Goal: Task Accomplishment & Management: Manage account settings

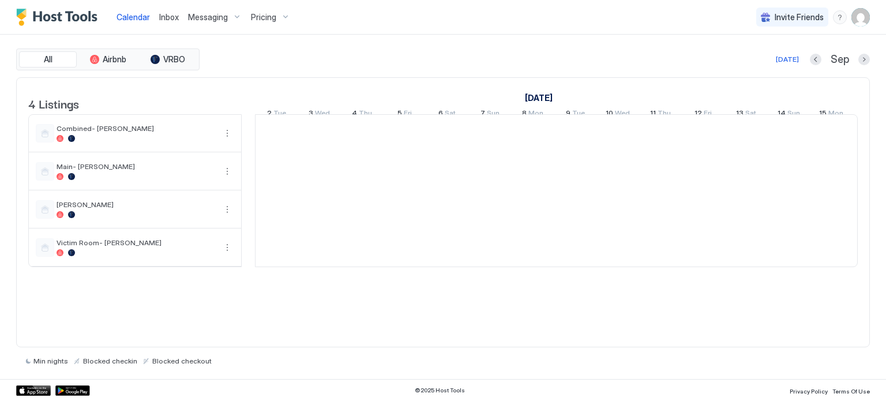
scroll to position [0, 641]
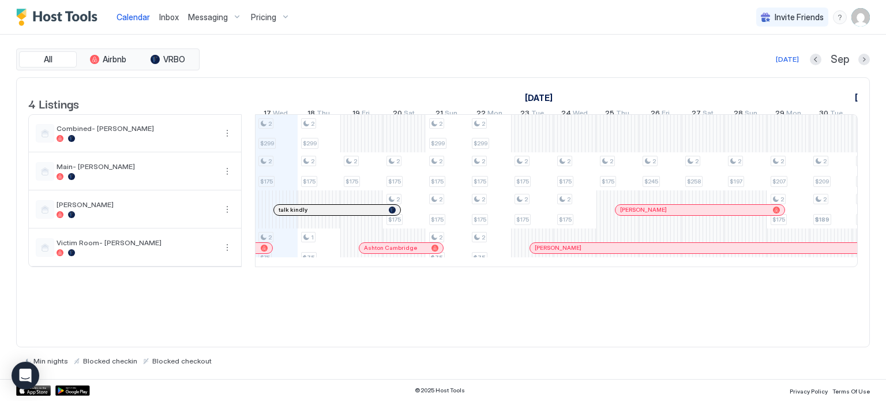
click at [265, 22] on span "Pricing" at bounding box center [263, 17] width 25 height 10
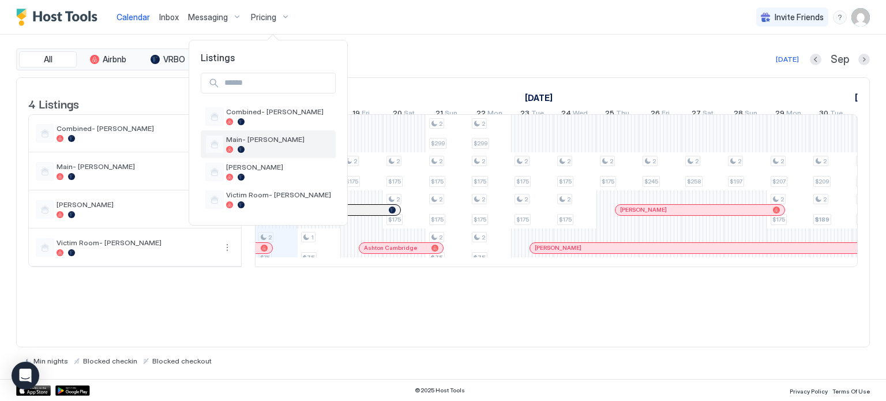
click at [244, 132] on div "Main- [PERSON_NAME]" at bounding box center [268, 144] width 135 height 28
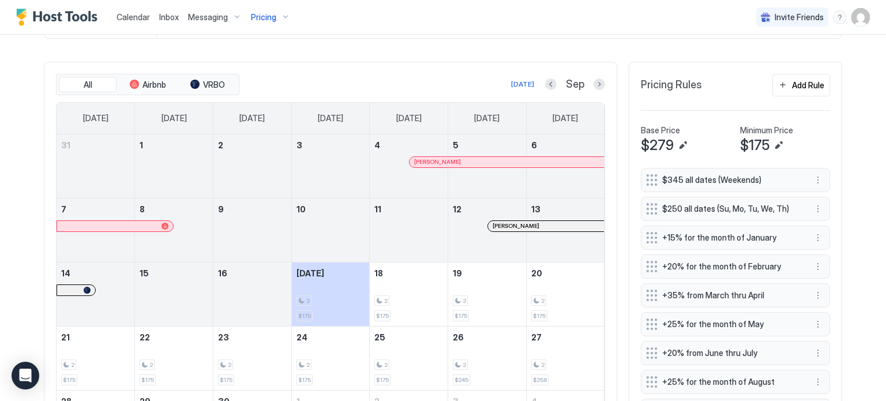
scroll to position [346, 0]
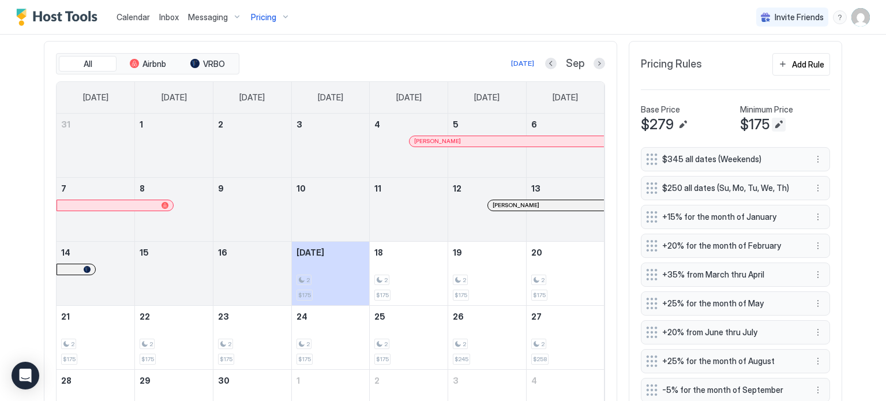
click at [772, 128] on button "Edit" at bounding box center [779, 125] width 14 height 14
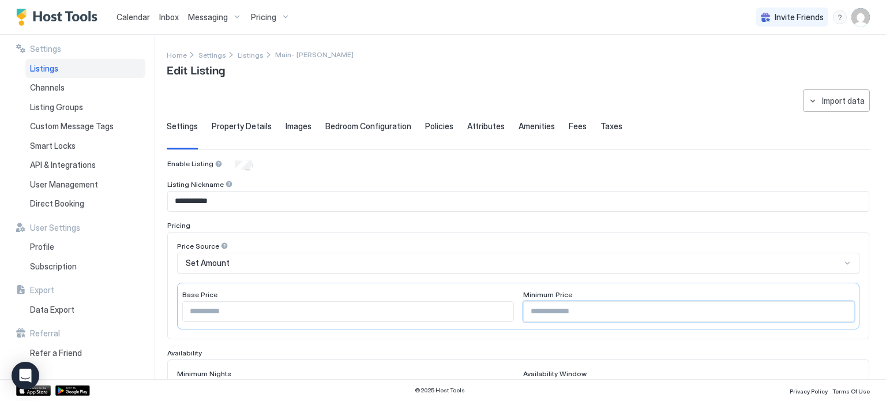
drag, startPoint x: 554, startPoint y: 308, endPoint x: 466, endPoint y: 327, distance: 90.3
click at [466, 327] on div "Base Price *** Minimum Price ***" at bounding box center [518, 306] width 683 height 47
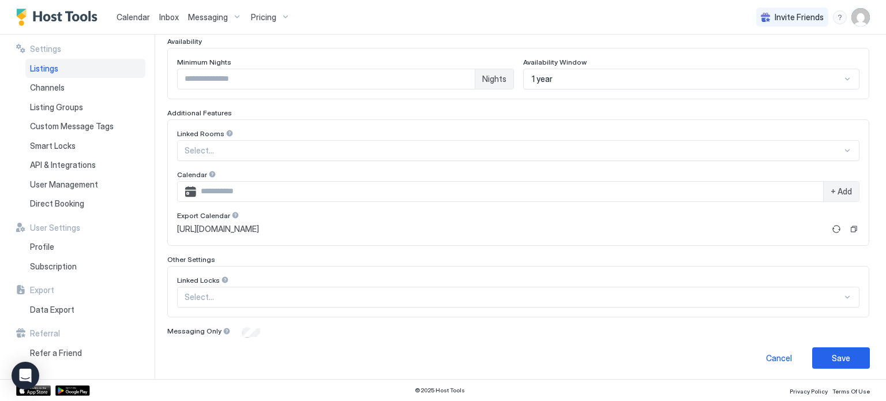
scroll to position [312, 0]
type input "***"
click at [821, 351] on button "Save" at bounding box center [841, 357] width 58 height 21
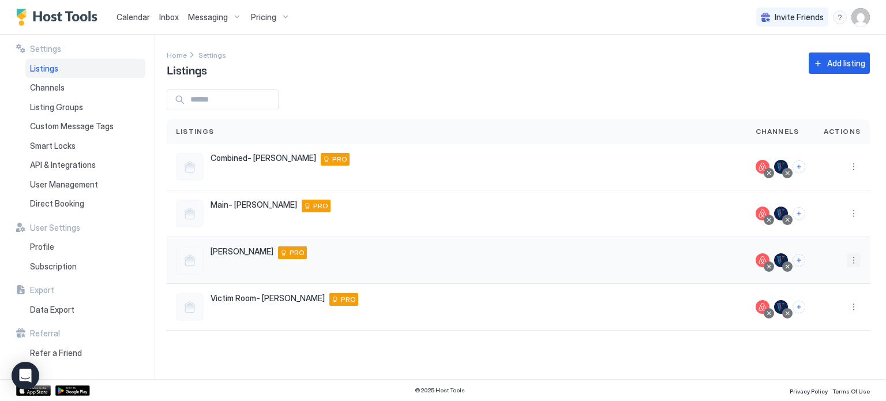
click at [856, 258] on button "More options" at bounding box center [854, 260] width 14 height 14
click at [824, 292] on div "Pricing" at bounding box center [824, 295] width 79 height 18
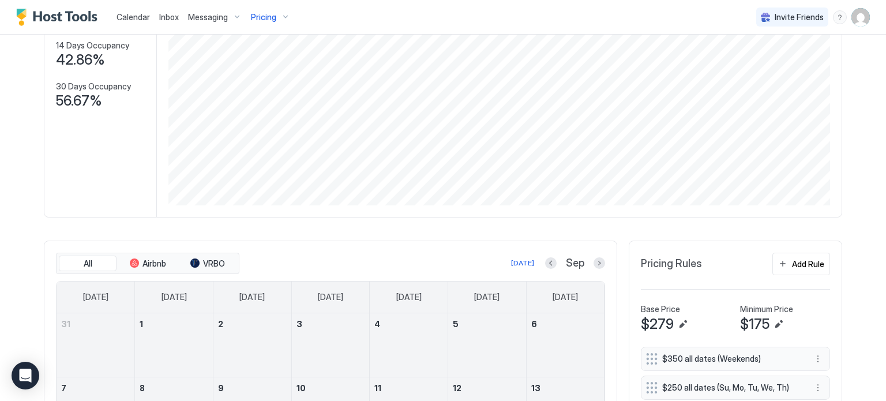
scroll to position [231, 0]
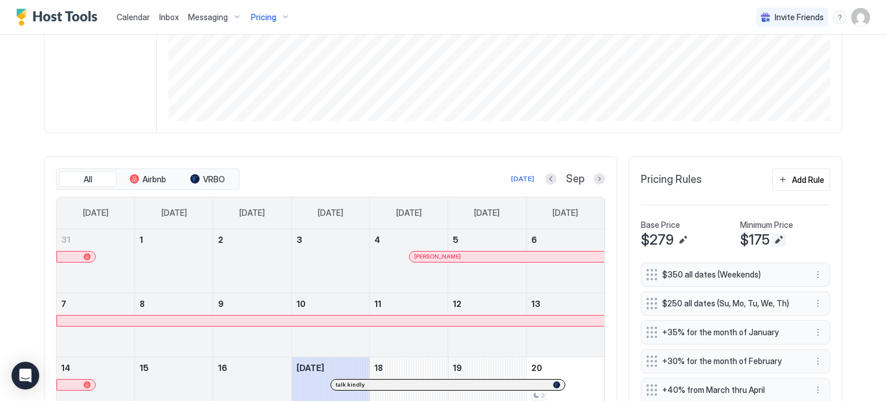
click at [772, 236] on button "Edit" at bounding box center [779, 240] width 14 height 14
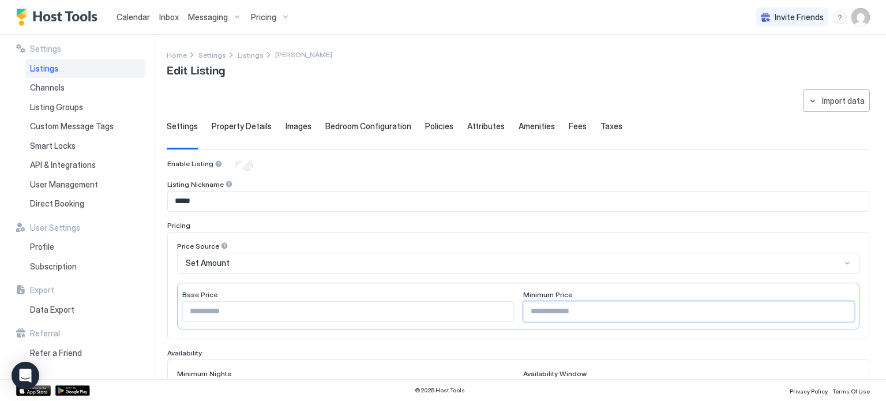
drag, startPoint x: 588, startPoint y: 305, endPoint x: 428, endPoint y: 321, distance: 161.3
click at [434, 324] on div "Base Price *** Minimum Price ***" at bounding box center [518, 306] width 683 height 47
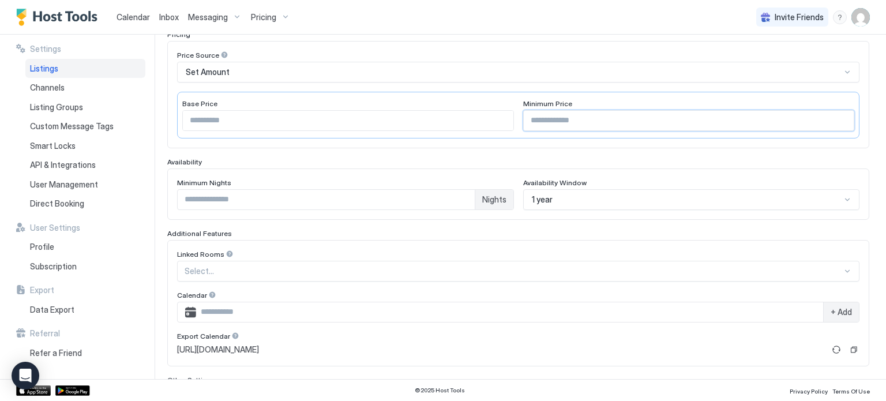
scroll to position [312, 0]
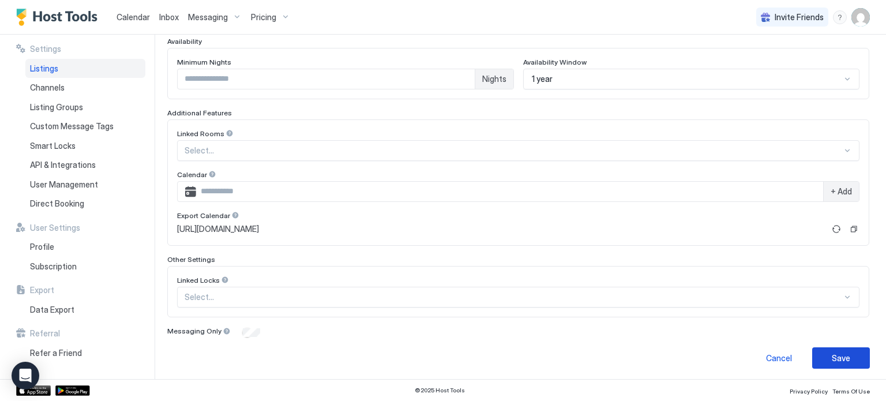
type input "***"
click at [822, 364] on button "Save" at bounding box center [841, 357] width 58 height 21
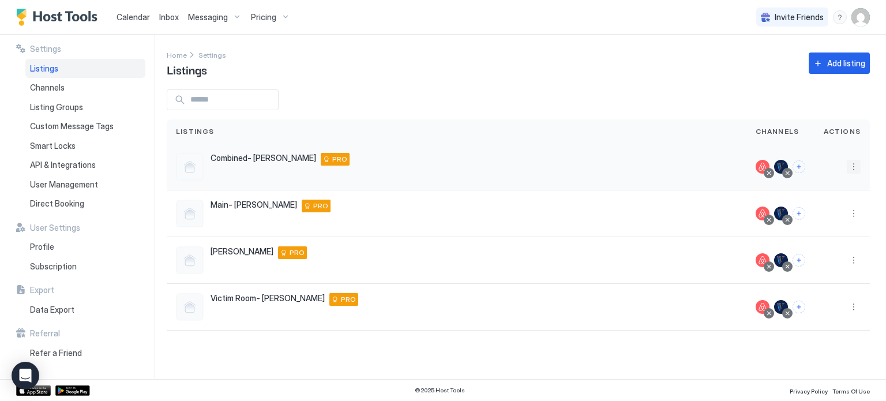
click at [856, 167] on button "More options" at bounding box center [854, 167] width 14 height 14
click at [814, 203] on span "Pricing" at bounding box center [813, 201] width 23 height 9
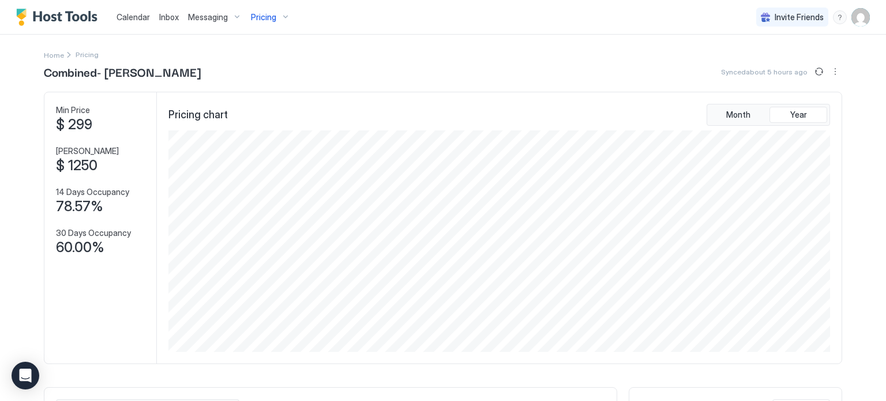
scroll to position [288, 0]
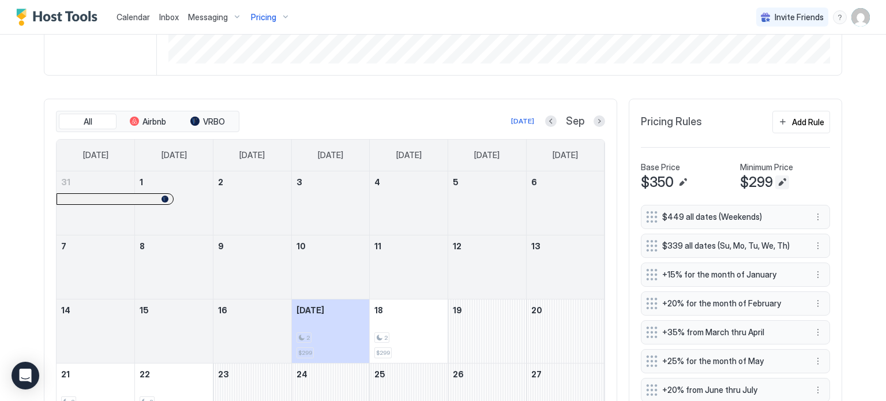
click at [778, 181] on button "Edit" at bounding box center [782, 182] width 14 height 14
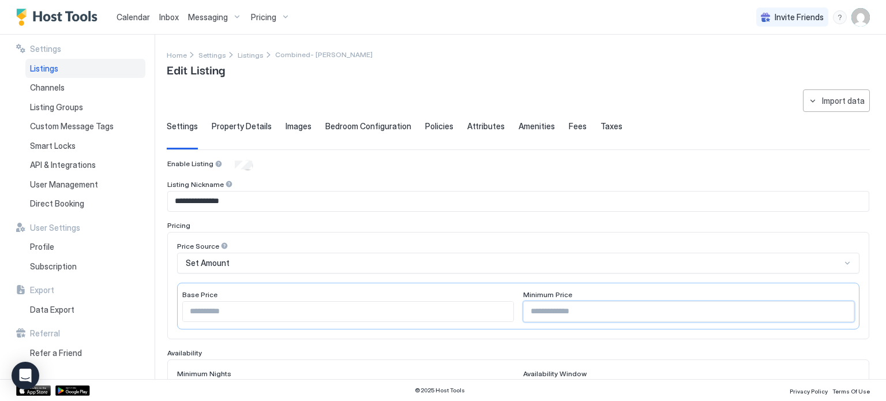
drag, startPoint x: 588, startPoint y: 310, endPoint x: 496, endPoint y: 316, distance: 92.5
click at [496, 316] on div "Base Price *** Minimum Price ***" at bounding box center [518, 306] width 683 height 47
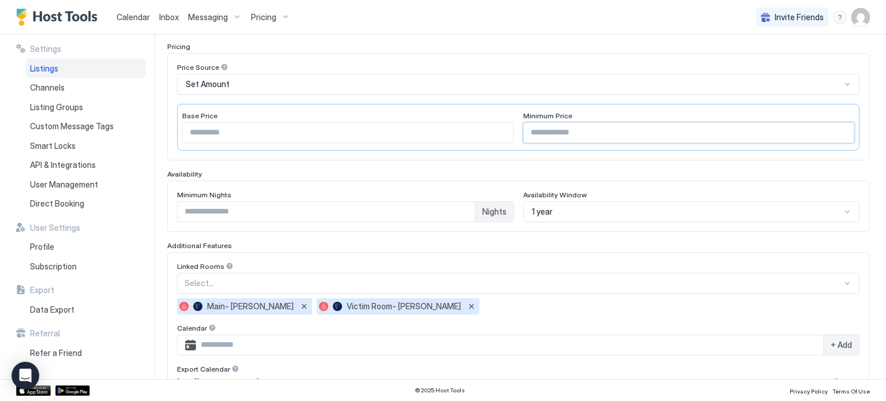
scroll to position [332, 0]
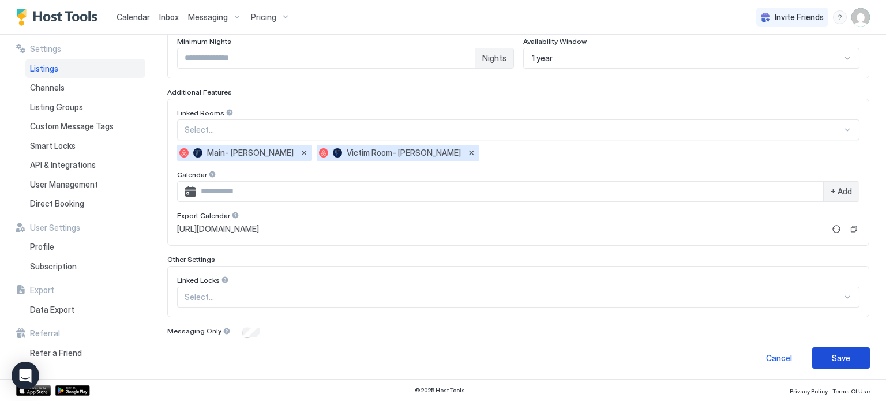
type input "***"
click at [816, 353] on button "Save" at bounding box center [841, 357] width 58 height 21
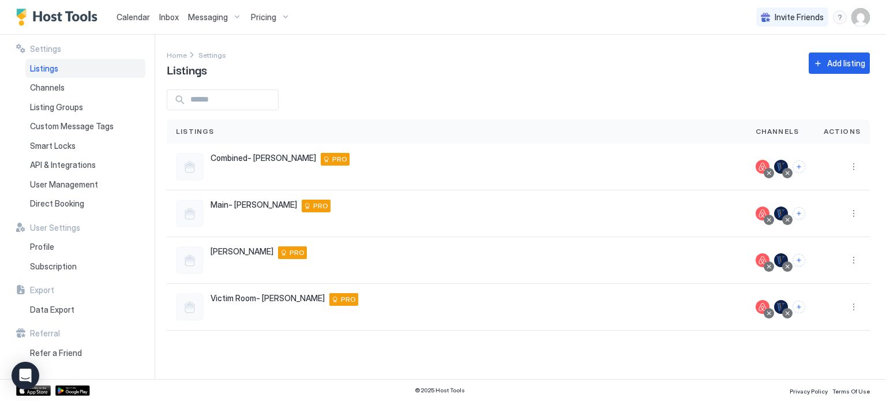
click at [132, 16] on span "Calendar" at bounding box center [133, 17] width 33 height 10
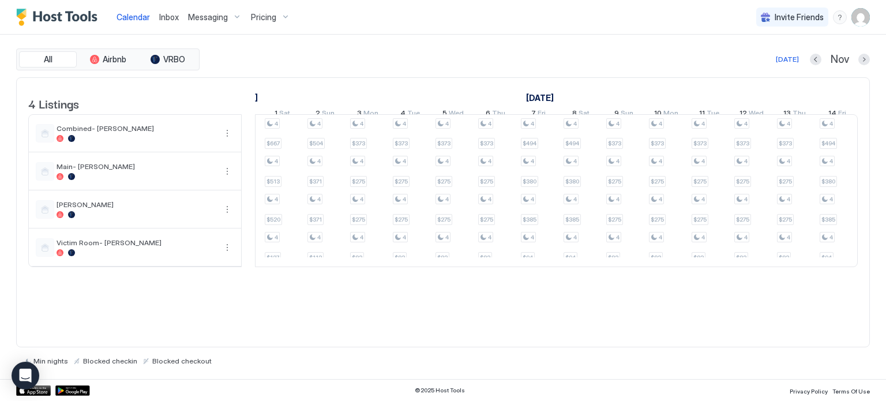
drag, startPoint x: 468, startPoint y: 283, endPoint x: 526, endPoint y: 342, distance: 83.2
click at [523, 348] on div "Min nights Blocked checkin Blocked checkout" at bounding box center [443, 356] width 854 height 18
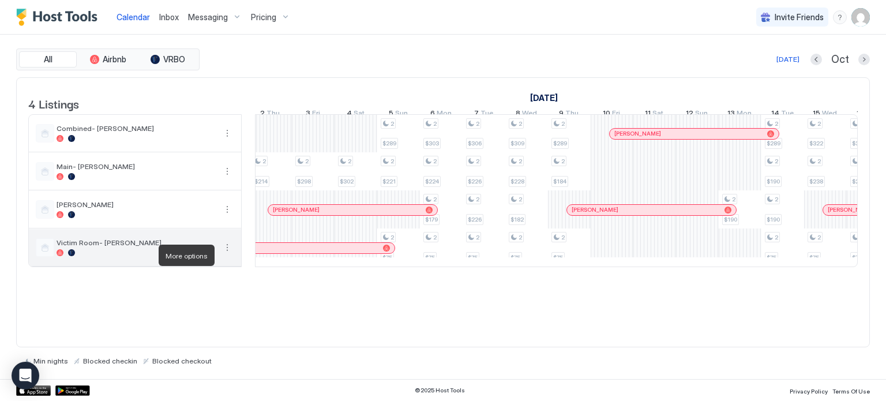
click at [227, 254] on button "More options" at bounding box center [227, 248] width 14 height 14
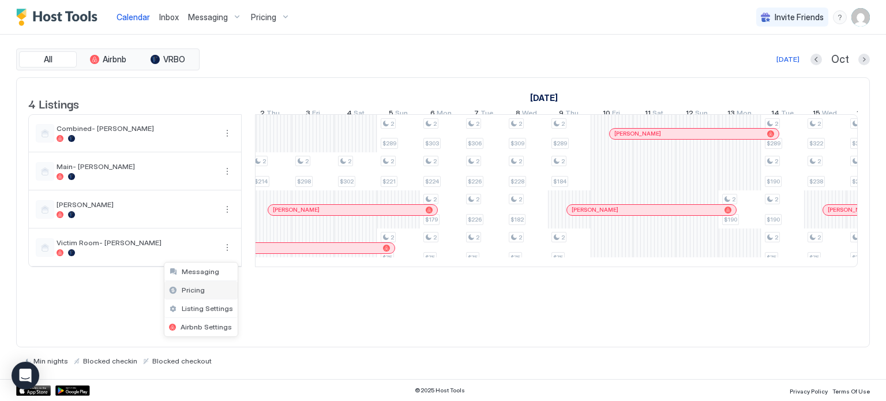
click at [208, 288] on div "Pricing" at bounding box center [200, 290] width 73 height 18
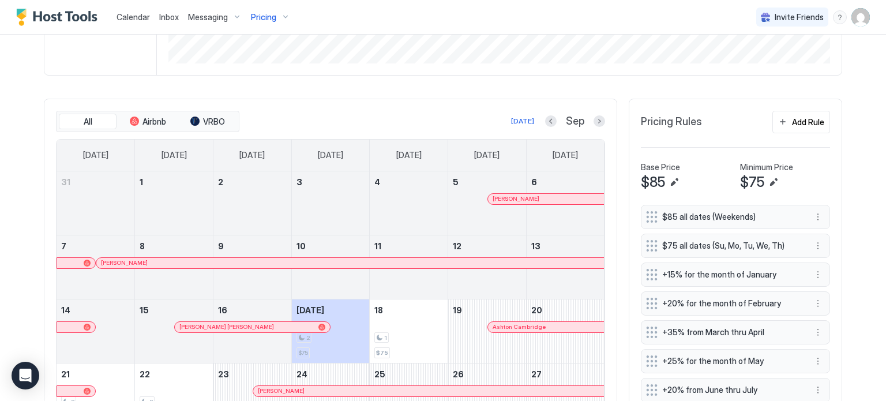
click at [769, 186] on button "Edit" at bounding box center [774, 182] width 14 height 14
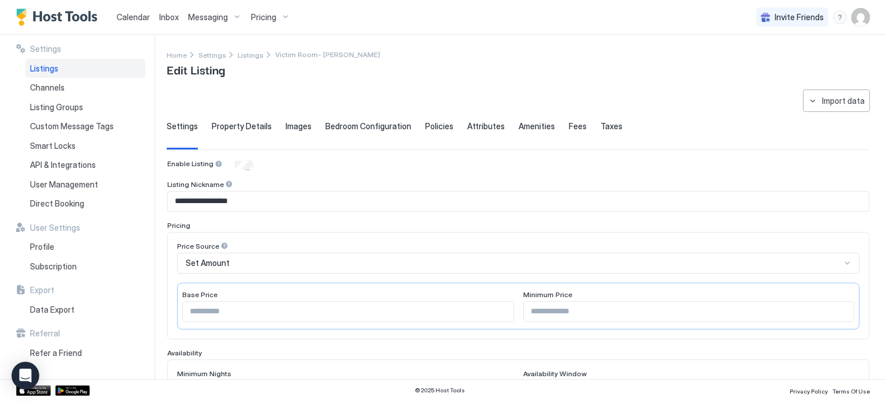
drag, startPoint x: 590, startPoint y: 315, endPoint x: 496, endPoint y: 320, distance: 93.6
click at [501, 322] on div "Base Price ** Minimum Price **" at bounding box center [518, 306] width 683 height 47
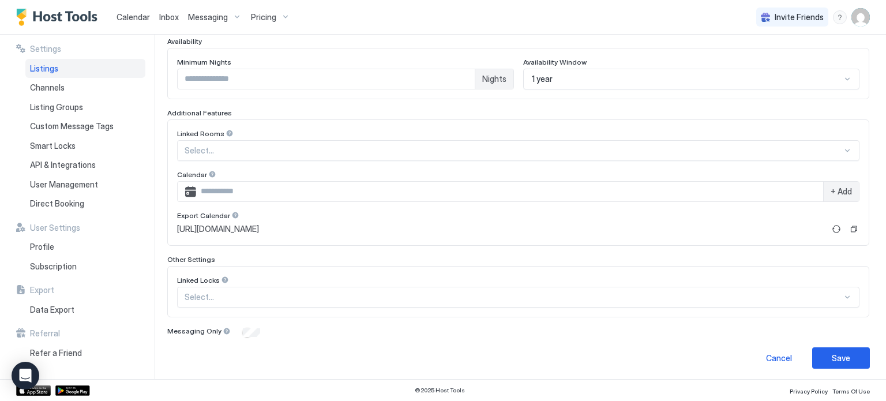
type input "**"
click at [819, 357] on button "Save" at bounding box center [841, 357] width 58 height 21
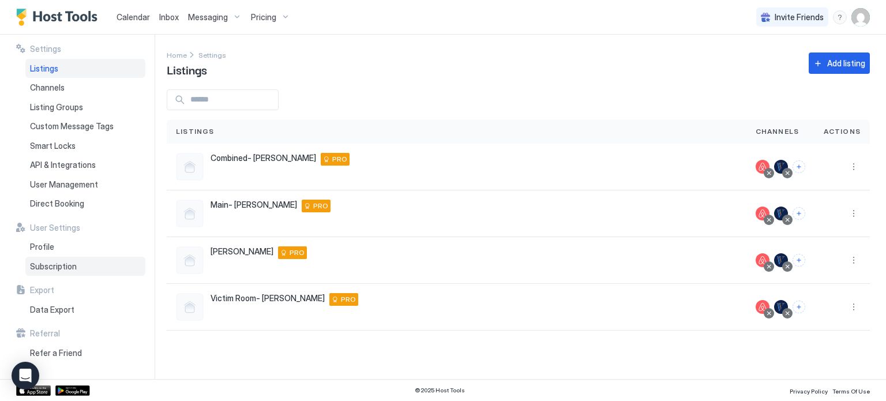
click at [42, 263] on span "Subscription" at bounding box center [53, 266] width 47 height 10
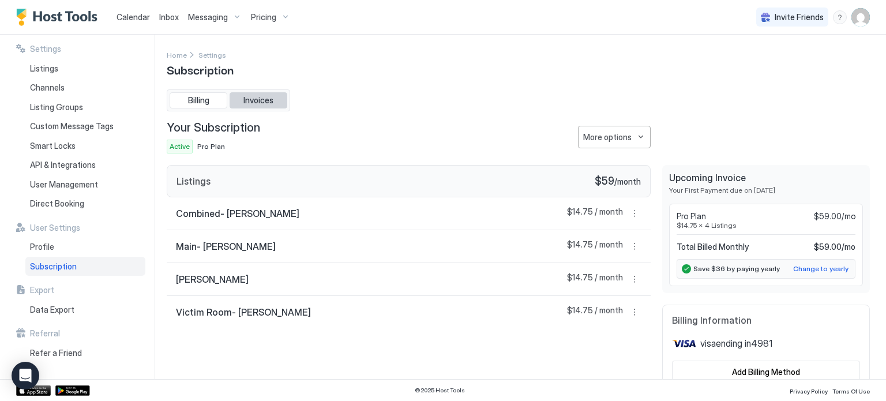
click at [270, 107] on button "Invoices" at bounding box center [259, 100] width 58 height 16
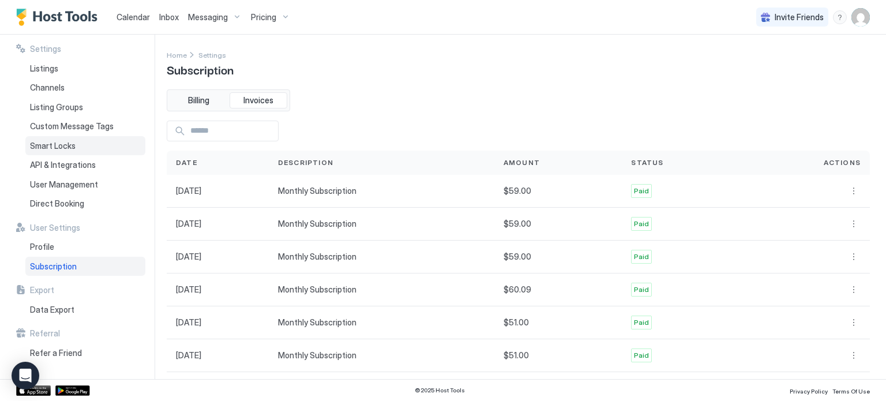
click at [58, 149] on span "Smart Locks" at bounding box center [53, 146] width 46 height 10
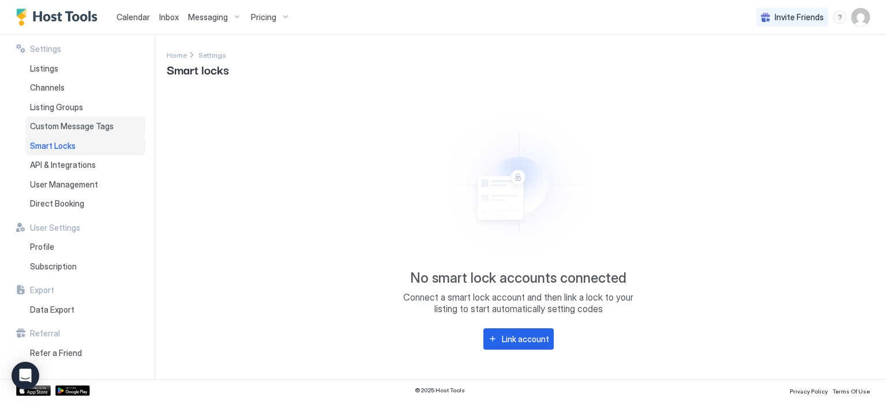
click at [56, 129] on span "Custom Message Tags" at bounding box center [72, 126] width 84 height 10
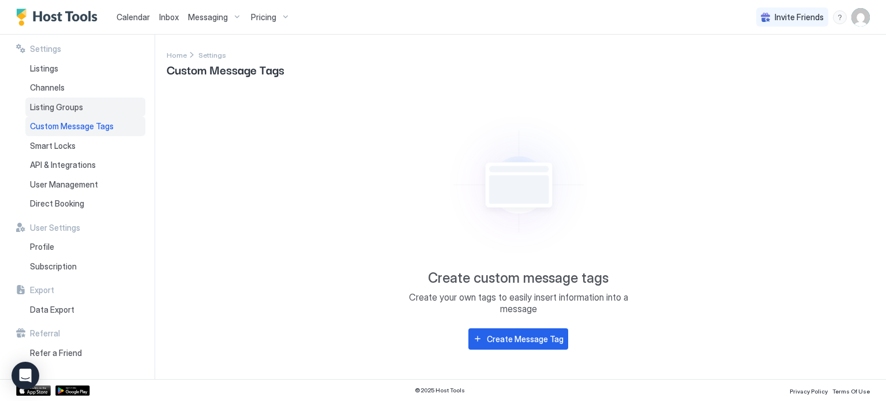
click at [63, 110] on span "Listing Groups" at bounding box center [56, 107] width 53 height 10
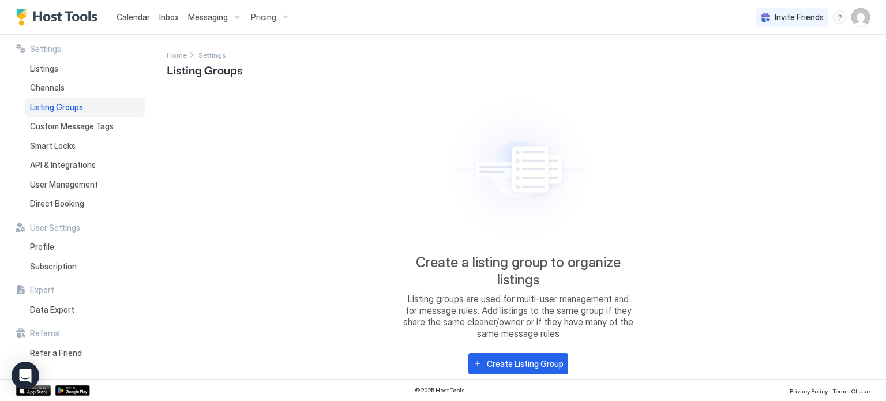
drag, startPoint x: 63, startPoint y: 110, endPoint x: 404, endPoint y: 211, distance: 355.4
click at [404, 211] on div "Create a listing group to organize listings Listing groups are used for multi-u…" at bounding box center [518, 214] width 231 height 250
click at [62, 207] on span "Direct Booking" at bounding box center [57, 203] width 54 height 10
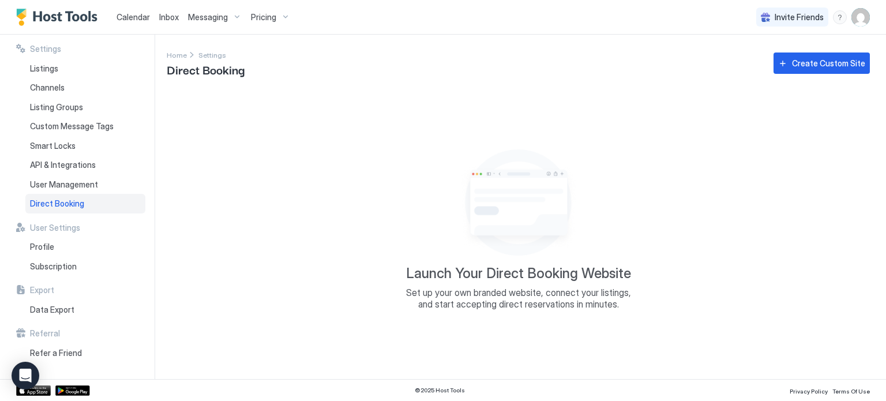
drag, startPoint x: 527, startPoint y: 323, endPoint x: 482, endPoint y: 306, distance: 47.8
click at [482, 306] on span "Set up your own branded website, connect your listings, and start accepting dir…" at bounding box center [518, 298] width 231 height 23
click at [797, 77] on div "Home Settings Direct Booking Create Custom Site" at bounding box center [518, 62] width 703 height 29
click at [801, 70] on button "Create Custom Site" at bounding box center [822, 63] width 96 height 21
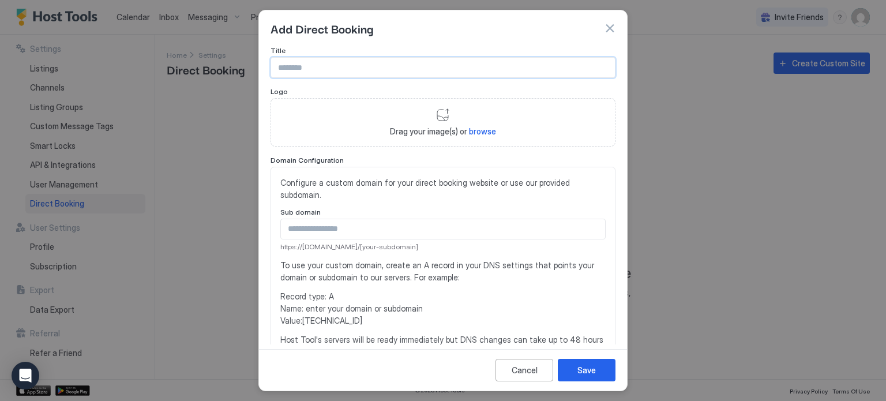
click at [381, 66] on input "Input Field" at bounding box center [443, 68] width 344 height 20
click at [355, 227] on input "Input Field" at bounding box center [443, 229] width 324 height 20
type input "**********"
click at [488, 133] on span "browse" at bounding box center [482, 131] width 27 height 10
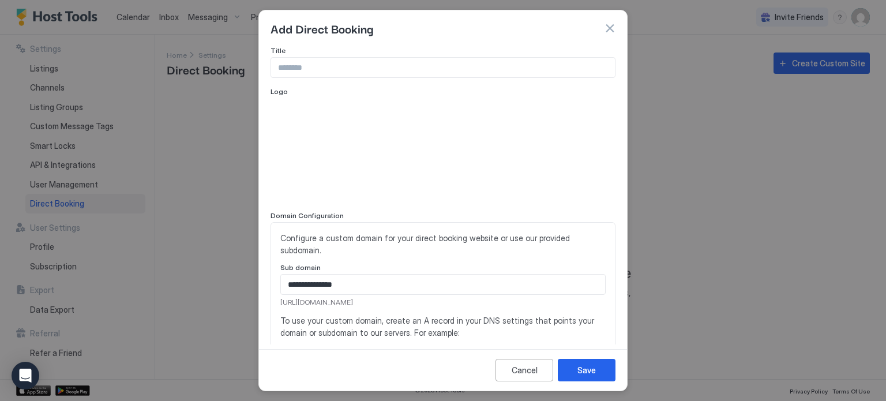
click at [329, 72] on input "Input Field" at bounding box center [443, 68] width 344 height 20
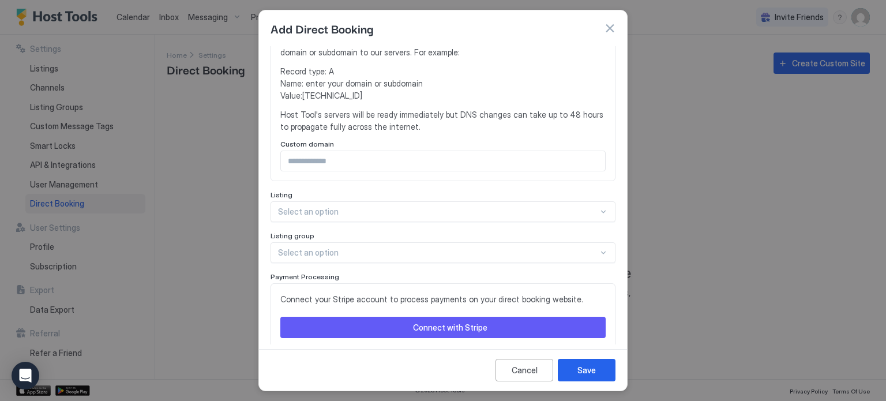
scroll to position [344, 0]
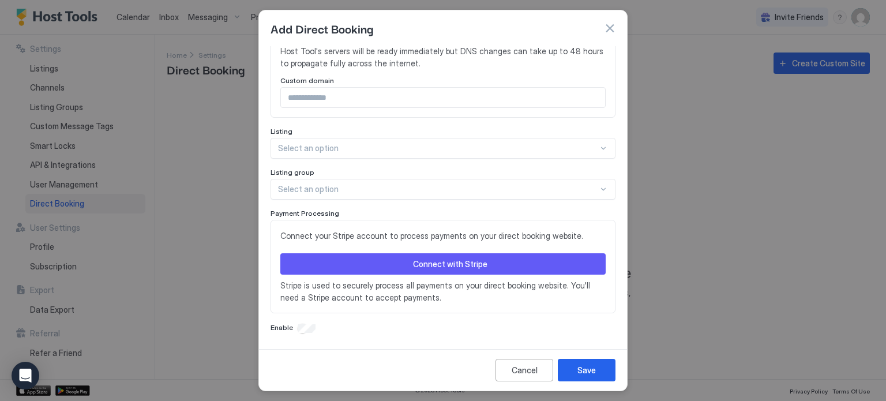
type input "**********"
click at [473, 155] on div "Select an option" at bounding box center [443, 148] width 345 height 21
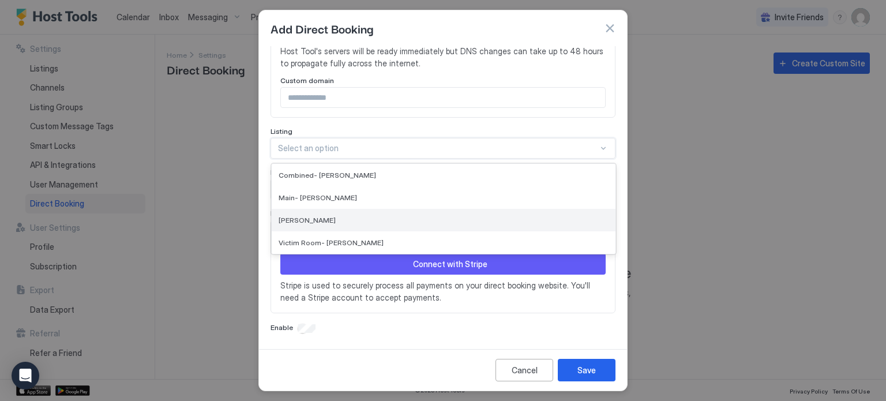
click at [354, 222] on div "[PERSON_NAME]" at bounding box center [444, 220] width 330 height 9
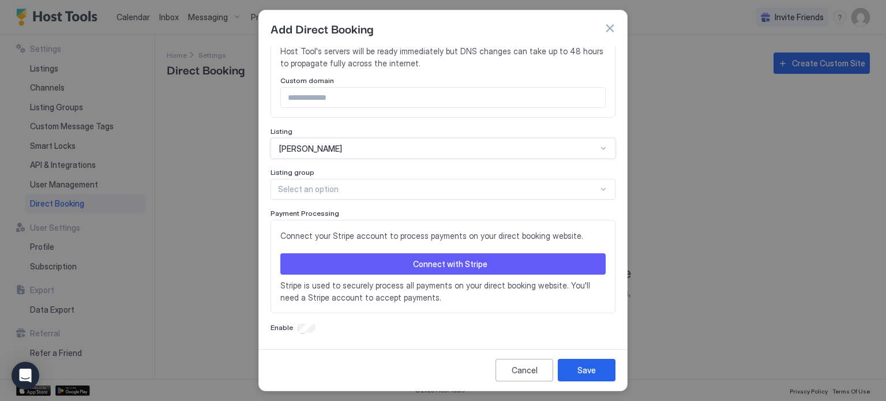
click at [348, 189] on div at bounding box center [438, 189] width 320 height 10
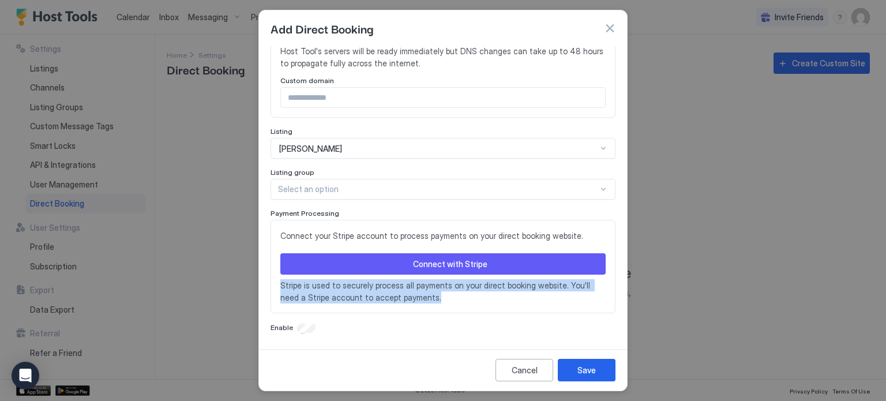
drag, startPoint x: 414, startPoint y: 297, endPoint x: 278, endPoint y: 280, distance: 137.2
click at [278, 280] on div "Connect your Stripe account to process payments on your direct booking website.…" at bounding box center [443, 266] width 345 height 93
click at [293, 283] on span "Stripe is used to securely process all payments on your direct booking website.…" at bounding box center [442, 291] width 325 height 24
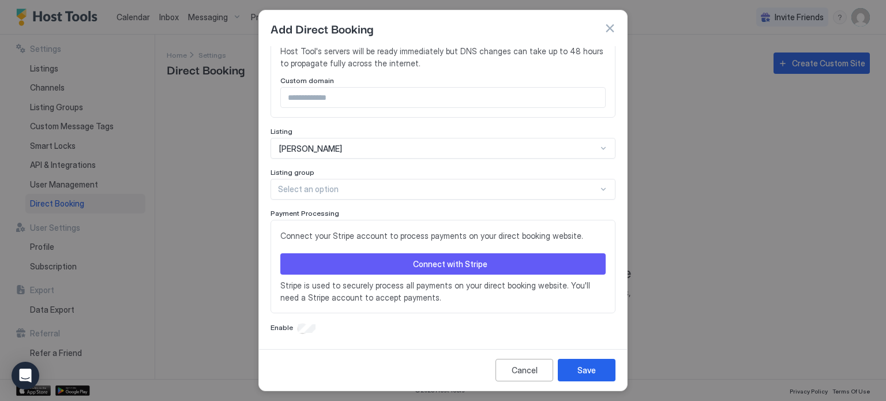
click at [382, 265] on button "Connect with Stripe" at bounding box center [442, 263] width 325 height 21
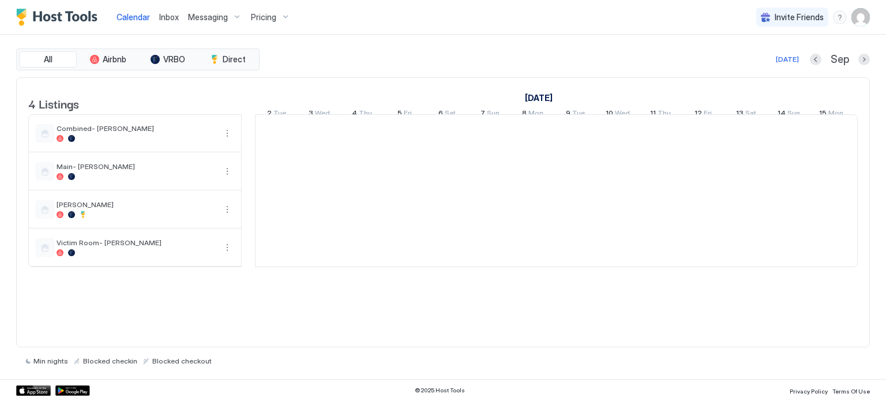
scroll to position [0, 641]
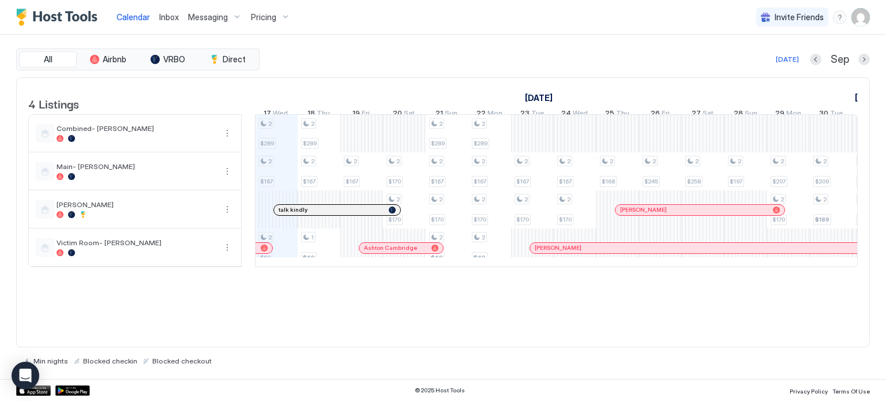
click at [253, 11] on div "Pricing" at bounding box center [270, 18] width 48 height 20
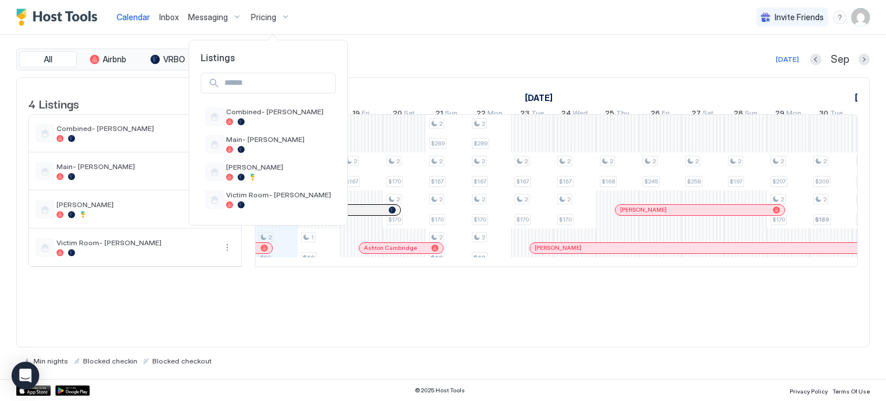
click at [864, 21] on div at bounding box center [443, 200] width 886 height 401
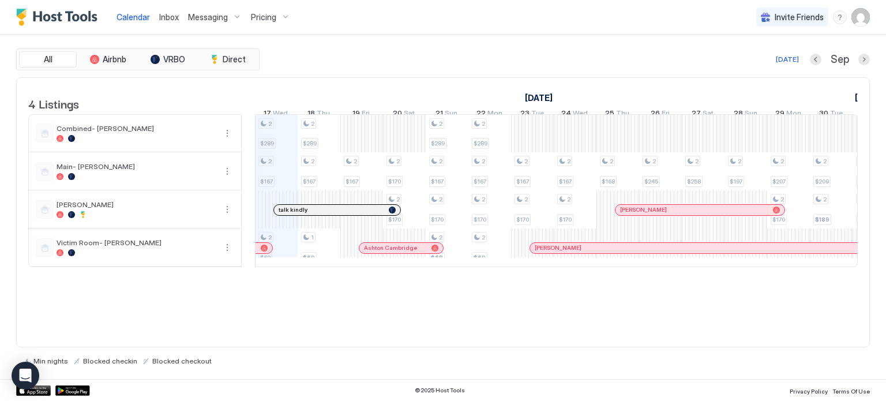
click at [861, 17] on img "User profile" at bounding box center [861, 17] width 18 height 18
click at [804, 55] on div "Settings" at bounding box center [796, 65] width 147 height 20
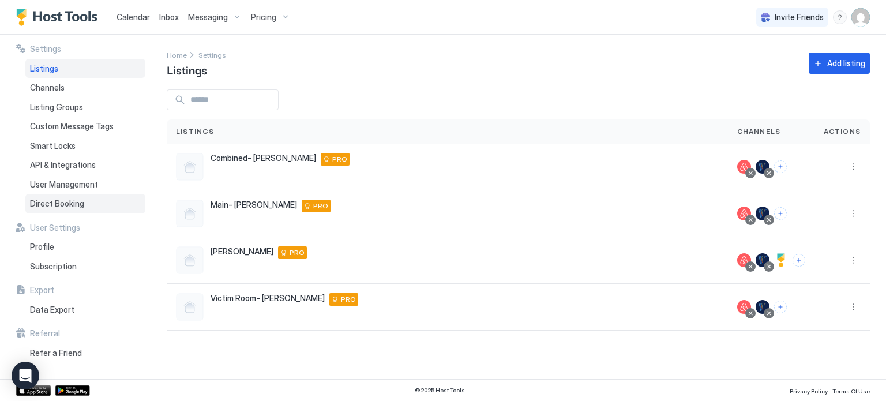
click at [89, 201] on div "Direct Booking" at bounding box center [85, 204] width 120 height 20
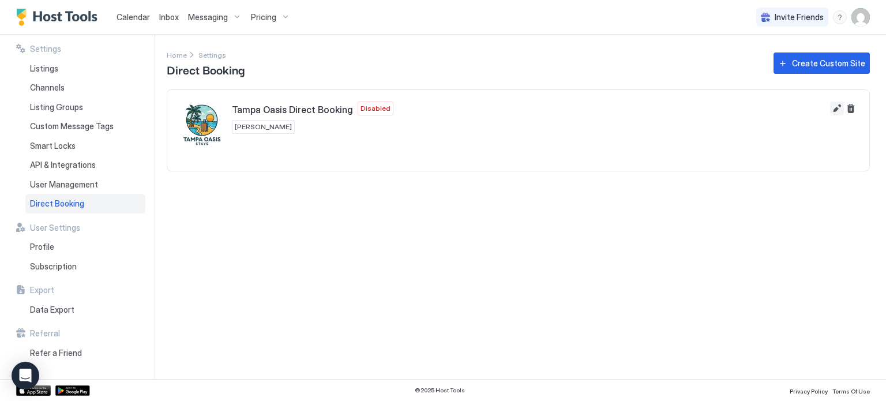
click at [835, 103] on button "Edit" at bounding box center [837, 109] width 14 height 14
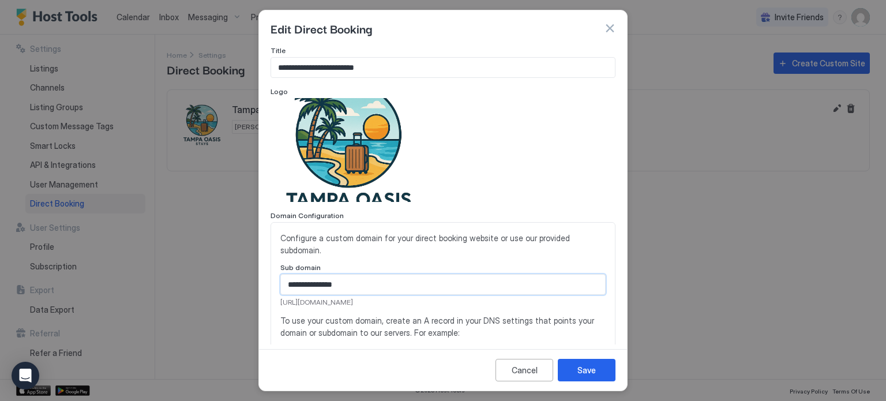
drag, startPoint x: 385, startPoint y: 276, endPoint x: 331, endPoint y: 288, distance: 55.6
click at [331, 288] on input "**********" at bounding box center [443, 285] width 324 height 20
drag, startPoint x: 447, startPoint y: 304, endPoint x: 279, endPoint y: 309, distance: 167.4
click at [279, 309] on div "**********" at bounding box center [443, 341] width 345 height 239
copy span "https://direct.hosttools.com/tampaoasisvacationrentals"
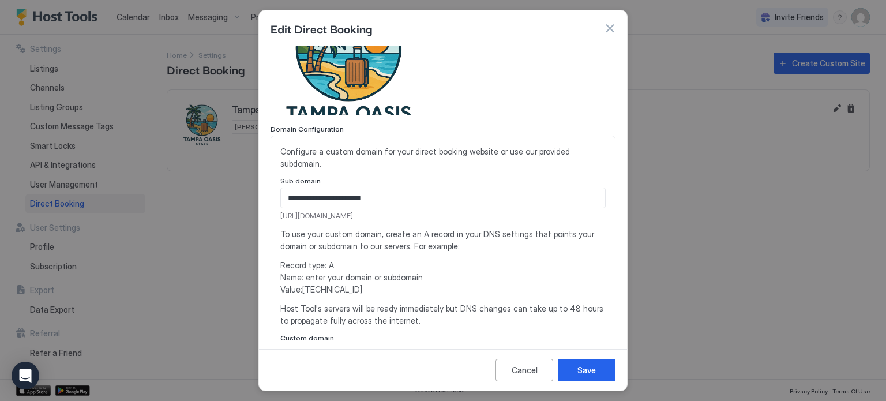
scroll to position [115, 0]
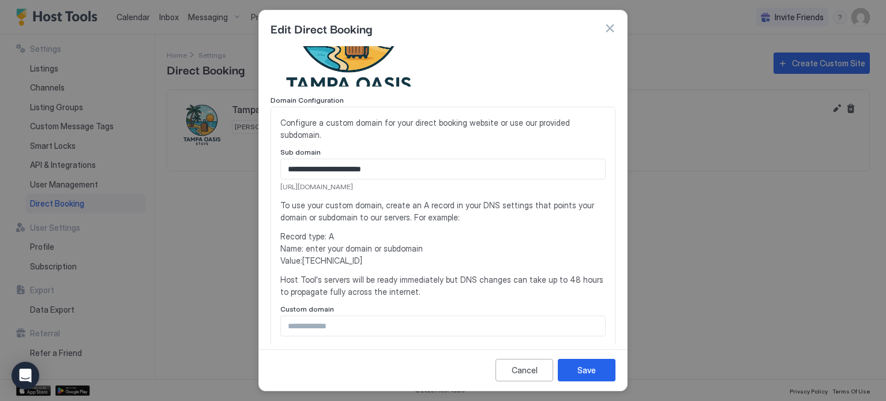
click at [395, 329] on input "Input Field" at bounding box center [443, 326] width 324 height 20
drag, startPoint x: 390, startPoint y: 170, endPoint x: 359, endPoint y: 174, distance: 31.4
click at [359, 174] on input "**********" at bounding box center [443, 169] width 324 height 20
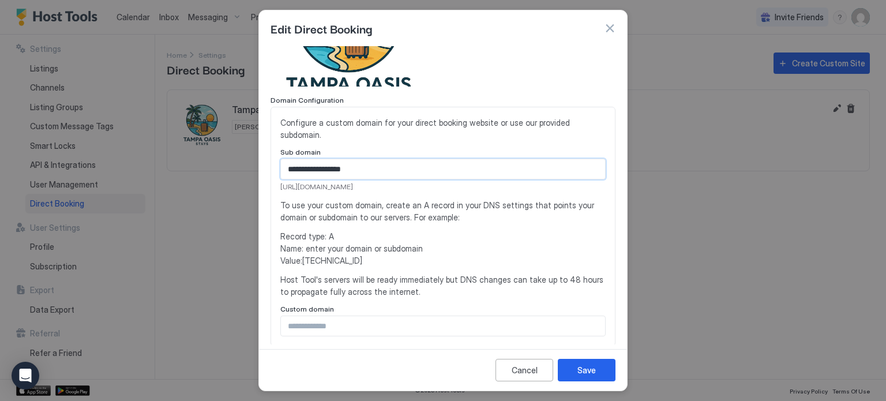
type input "**********"
click at [388, 190] on span "[URL][DOMAIN_NAME]" at bounding box center [442, 187] width 325 height 10
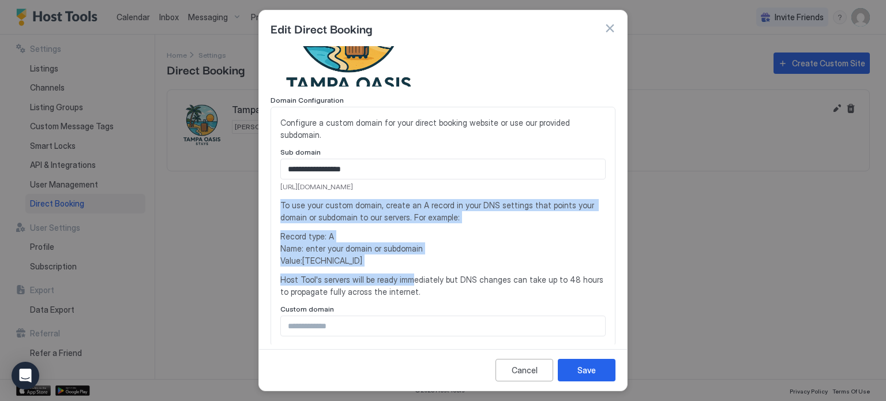
drag, startPoint x: 410, startPoint y: 285, endPoint x: 279, endPoint y: 200, distance: 156.0
click at [279, 200] on div "**********" at bounding box center [443, 226] width 345 height 239
copy div "To use your custom domain, create an A record in your DNS settings that points …"
click at [413, 205] on span "To use your custom domain, create an A record in your DNS settings that points …" at bounding box center [442, 211] width 325 height 24
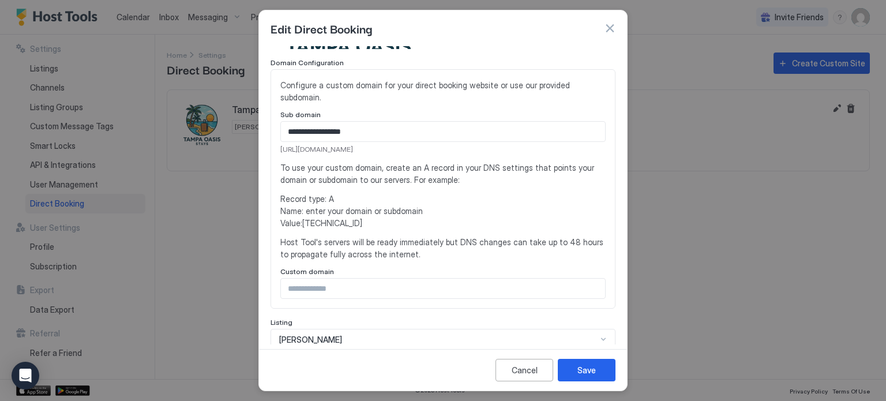
scroll to position [173, 0]
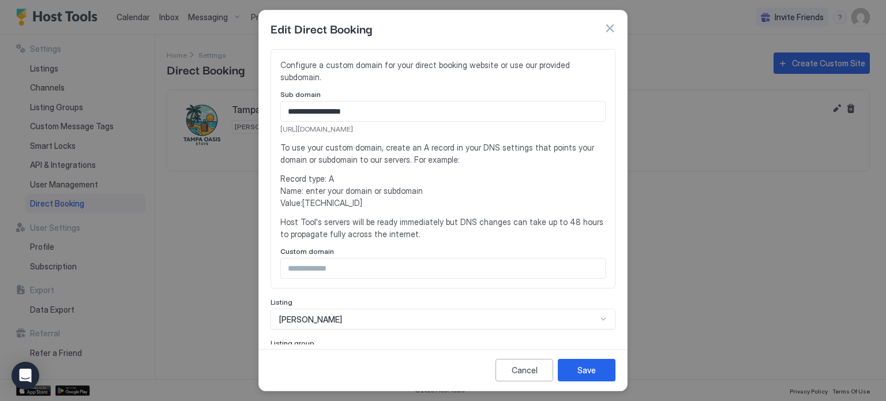
click at [362, 261] on input "Input Field" at bounding box center [443, 268] width 324 height 20
paste input "**********"
type input "**********"
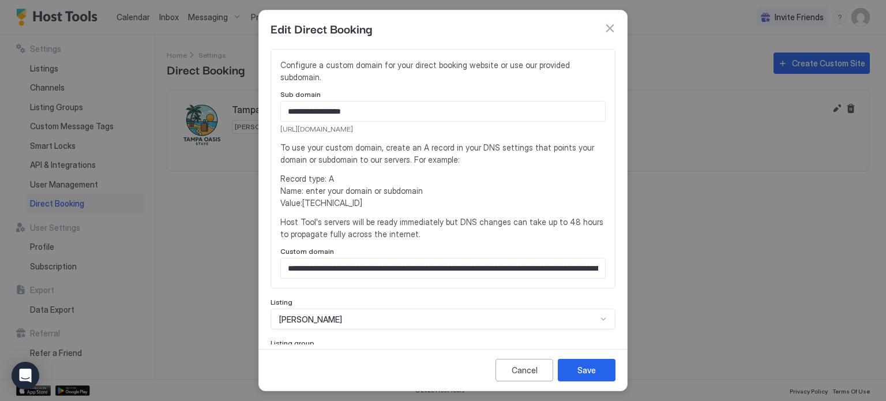
scroll to position [0, 562]
click at [456, 269] on input "**********" at bounding box center [439, 268] width 316 height 20
click at [455, 269] on input "**********" at bounding box center [439, 268] width 316 height 20
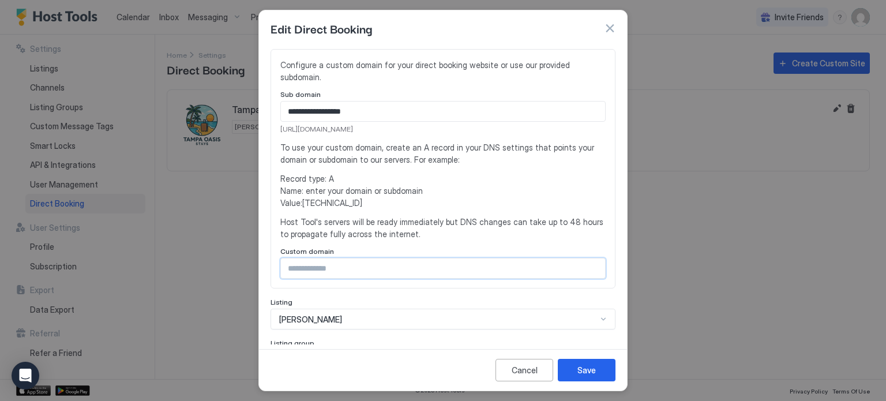
scroll to position [0, 0]
paste input "**********"
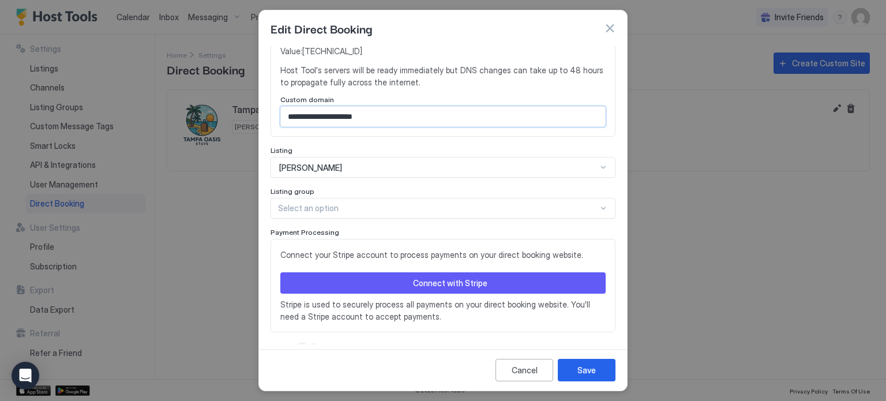
scroll to position [344, 0]
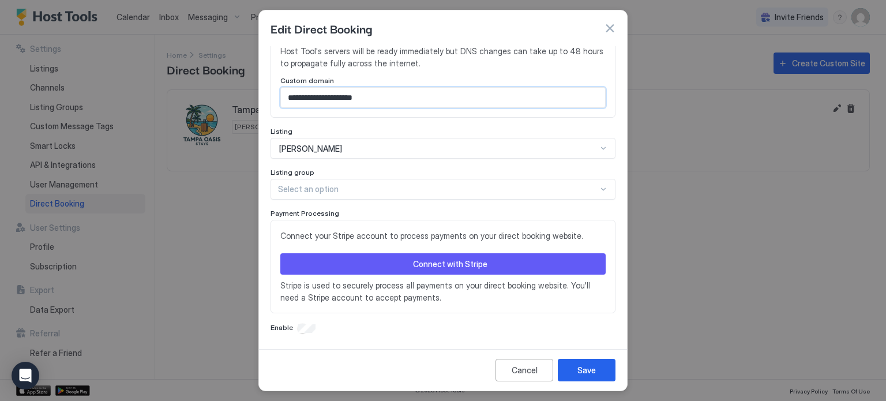
type input "**********"
click at [363, 272] on button "Connect with Stripe" at bounding box center [442, 263] width 325 height 21
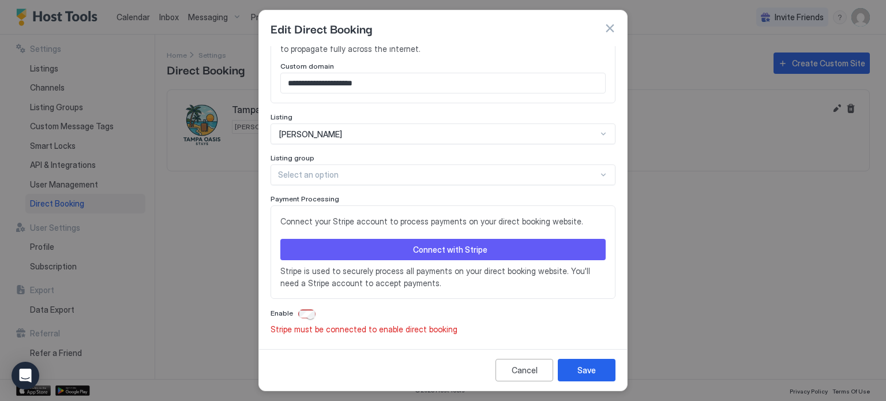
click at [372, 251] on button "Connect with Stripe" at bounding box center [442, 249] width 325 height 21
click at [425, 249] on div "Connect with Stripe" at bounding box center [450, 249] width 74 height 12
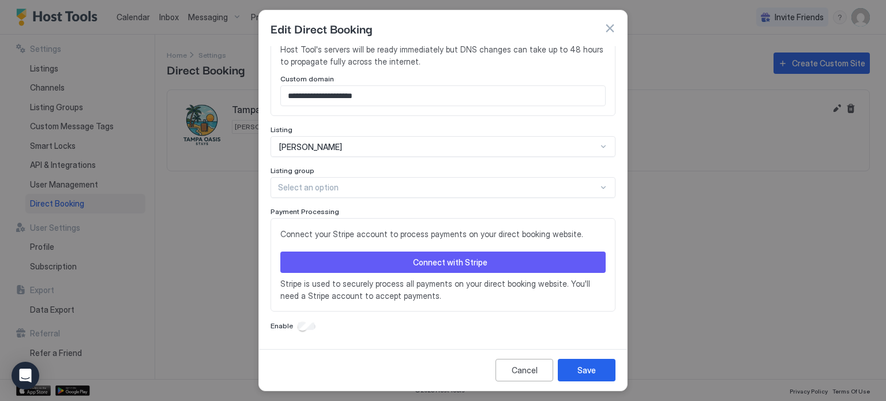
scroll to position [344, 0]
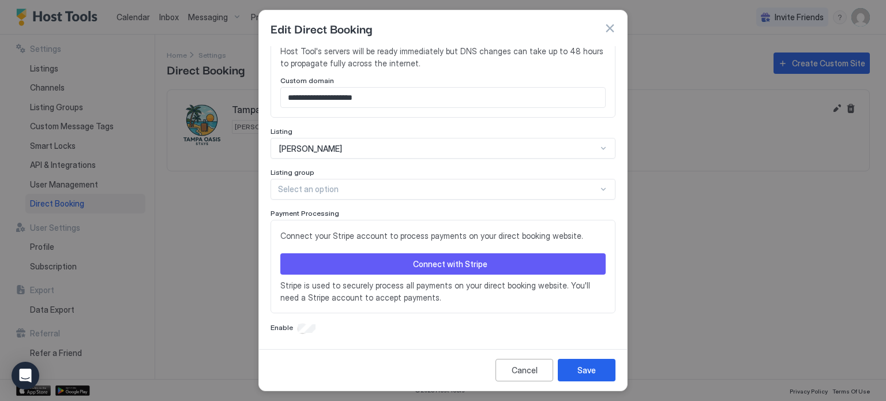
click at [328, 271] on button "Connect with Stripe" at bounding box center [442, 263] width 325 height 21
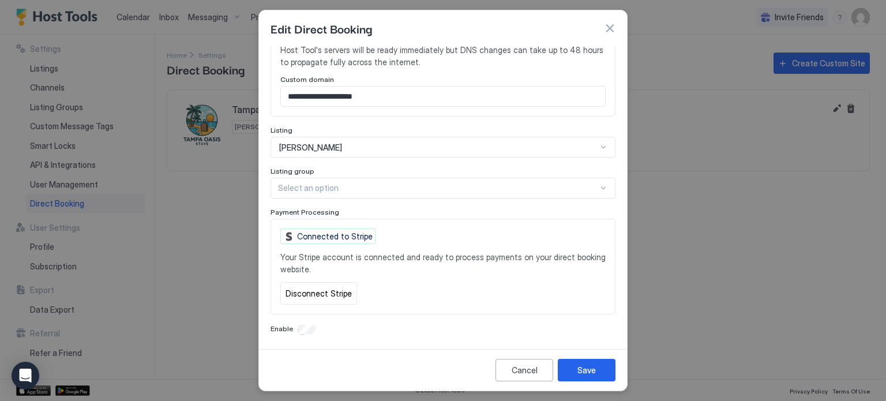
scroll to position [346, 0]
click at [561, 362] on button "Save" at bounding box center [587, 370] width 58 height 23
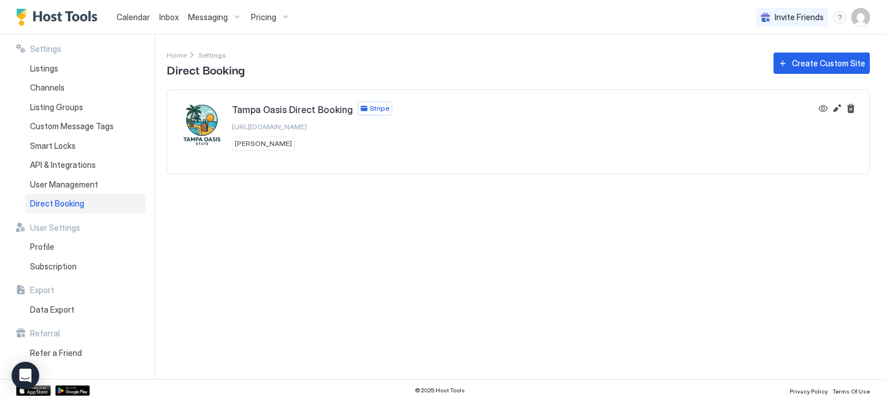
click at [307, 126] on span "[URL][DOMAIN_NAME]" at bounding box center [269, 126] width 75 height 9
click at [820, 106] on button "View" at bounding box center [823, 109] width 14 height 14
click at [835, 105] on button "Edit" at bounding box center [837, 109] width 14 height 14
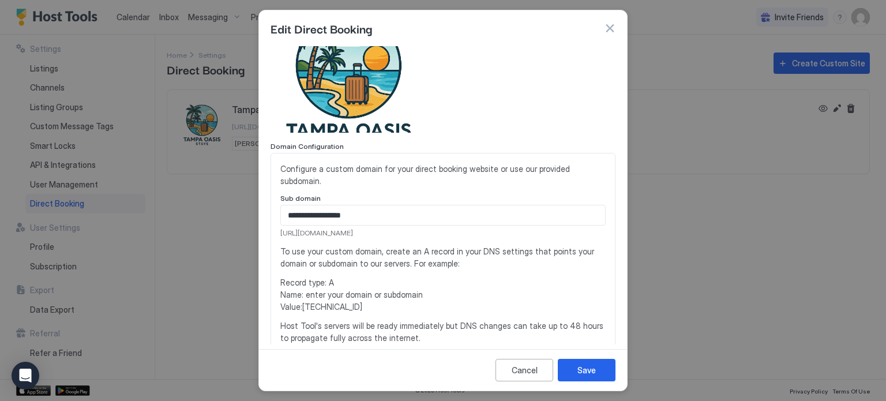
scroll to position [58, 0]
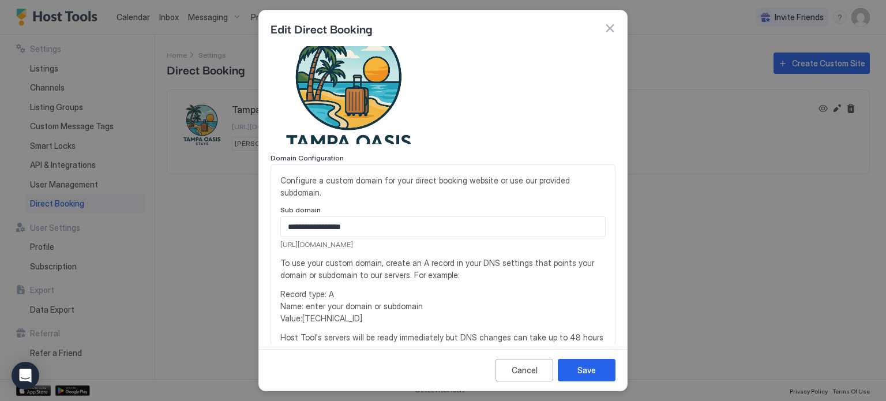
drag, startPoint x: 439, startPoint y: 245, endPoint x: 277, endPoint y: 242, distance: 162.2
click at [277, 242] on div "**********" at bounding box center [443, 283] width 345 height 239
copy span "[URL][DOMAIN_NAME]"
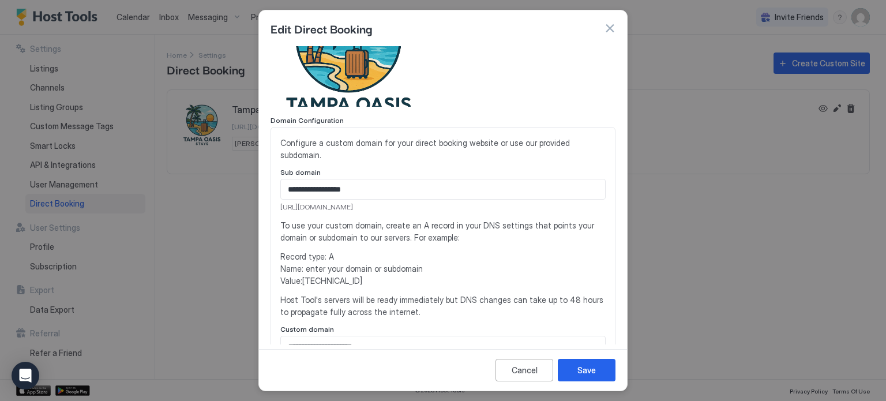
scroll to position [115, 0]
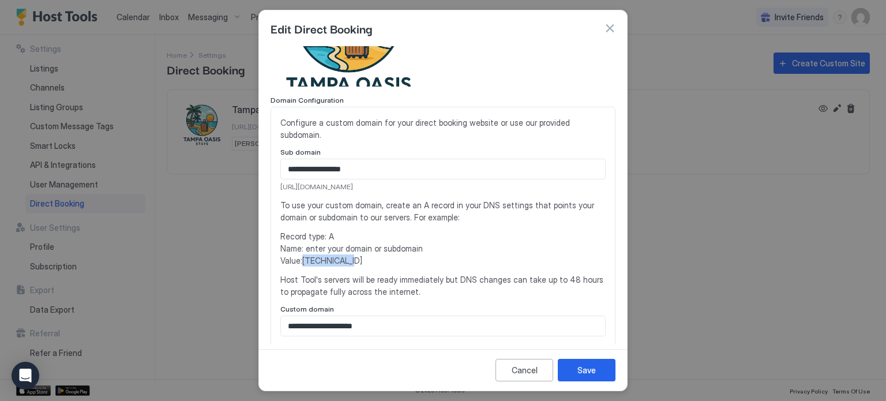
drag, startPoint x: 358, startPoint y: 260, endPoint x: 303, endPoint y: 258, distance: 54.9
click at [303, 258] on span "Record type: A Name: enter your domain or subdomain Value: [TECHNICAL_ID]" at bounding box center [442, 248] width 325 height 36
copy span "[TECHNICAL_ID]"
click at [327, 246] on span "Record type: A Name: enter your domain or subdomain Value: [TECHNICAL_ID]" at bounding box center [442, 248] width 325 height 36
drag, startPoint x: 416, startPoint y: 185, endPoint x: 277, endPoint y: 189, distance: 139.1
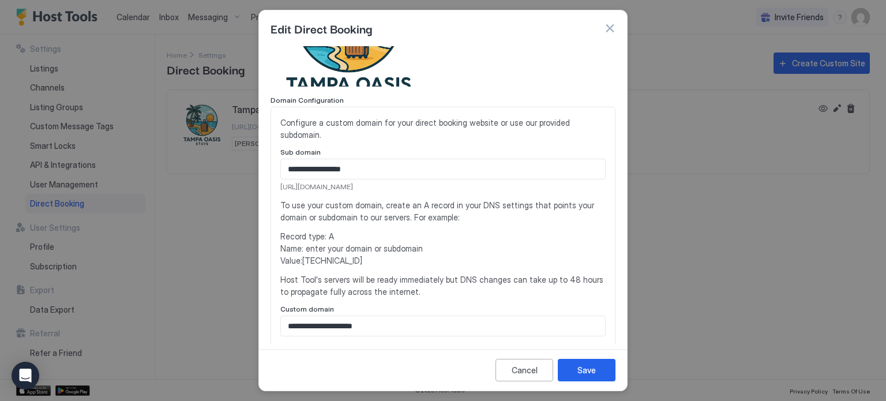
click at [277, 189] on div "**********" at bounding box center [443, 226] width 345 height 239
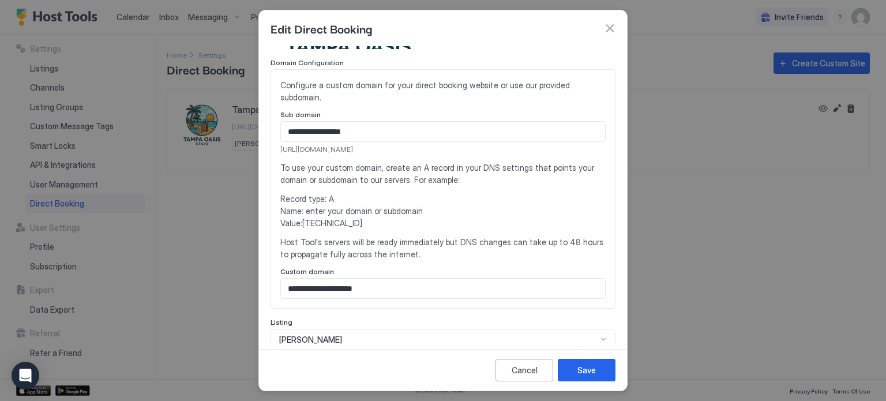
scroll to position [173, 0]
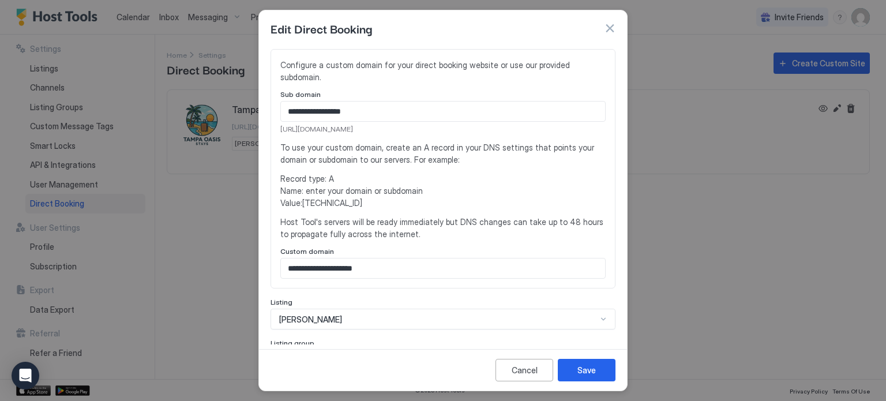
click at [384, 268] on input "**********" at bounding box center [443, 268] width 324 height 20
click at [613, 29] on button "button" at bounding box center [610, 29] width 12 height 12
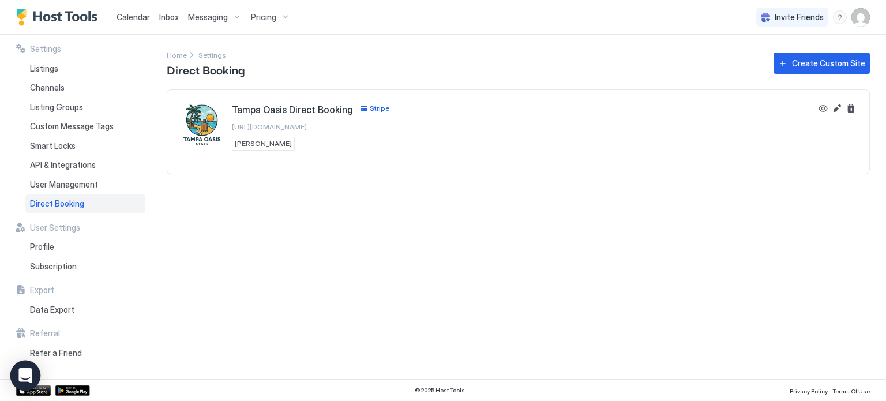
click at [28, 378] on icon "Open Intercom Messenger" at bounding box center [25, 375] width 15 height 15
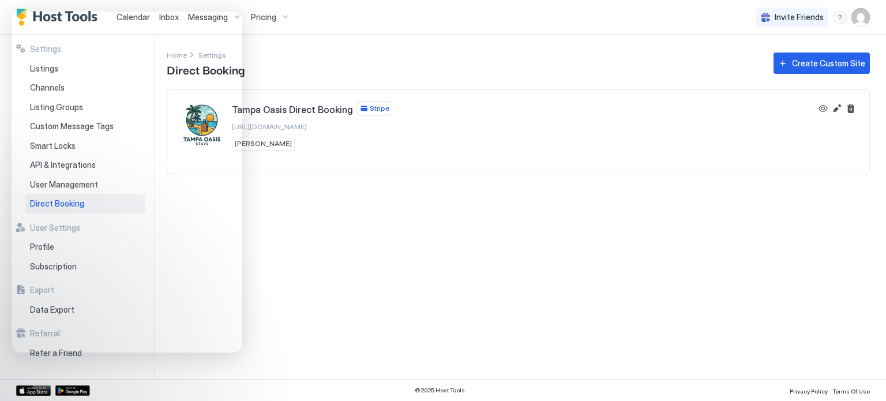
click at [334, 247] on div "Settings Home Settings Direct Booking Create Custom Site [GEOGRAPHIC_DATA] Oasi…" at bounding box center [526, 207] width 719 height 344
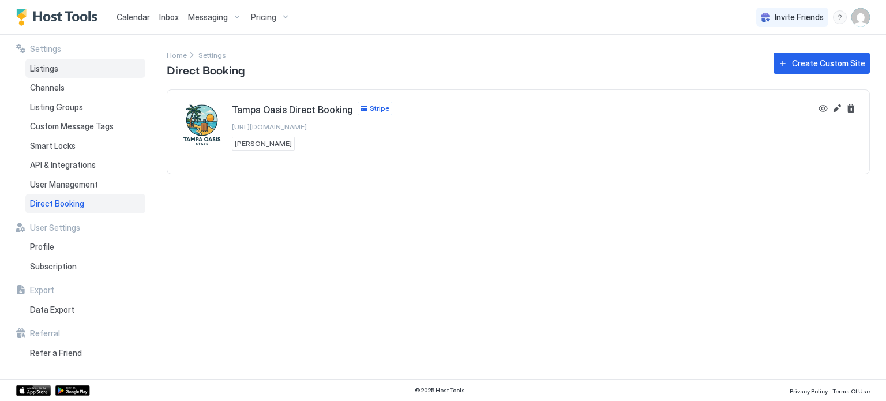
click at [50, 71] on span "Listings" at bounding box center [44, 68] width 28 height 10
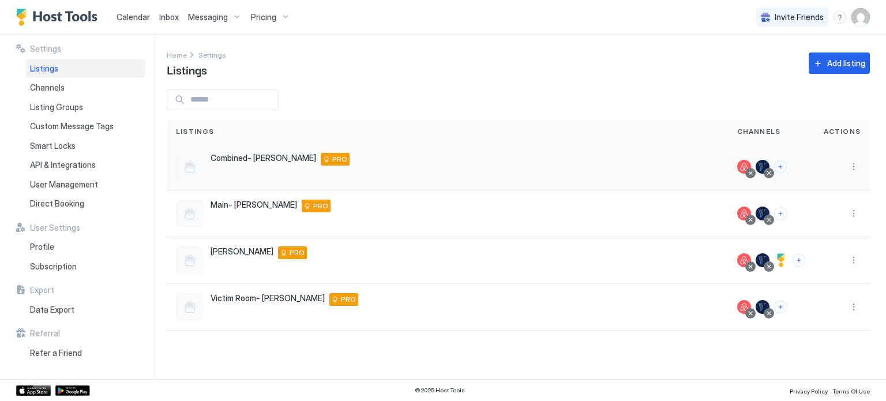
click at [188, 167] on div at bounding box center [190, 167] width 28 height 28
click at [217, 203] on span "Main- [PERSON_NAME]" at bounding box center [254, 205] width 87 height 10
click at [850, 260] on button "More options" at bounding box center [854, 260] width 14 height 14
click at [817, 310] on span "Listing Settings" at bounding box center [827, 313] width 51 height 9
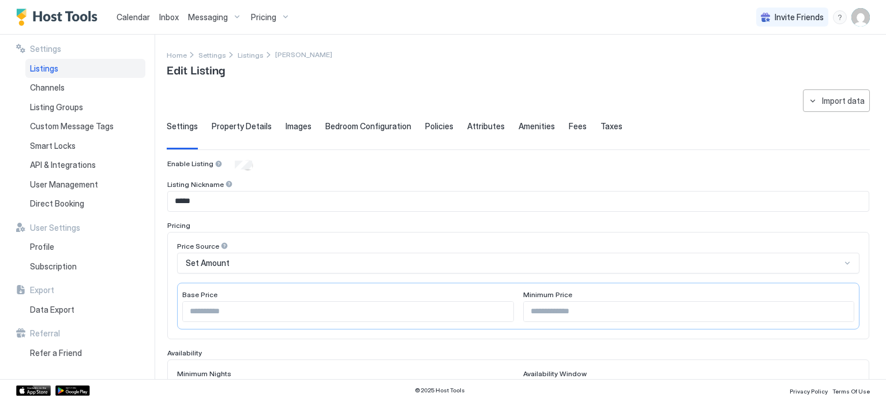
click at [294, 129] on span "Images" at bounding box center [299, 126] width 26 height 10
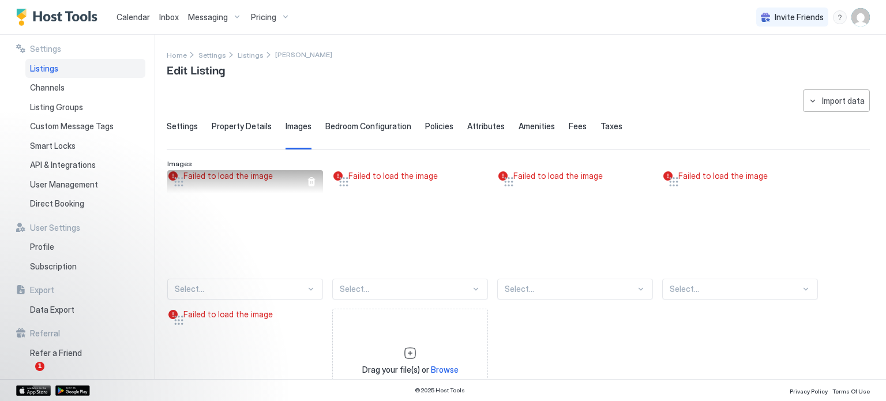
click at [223, 192] on div "Failed to load the image" at bounding box center [245, 222] width 156 height 104
click at [260, 283] on div "Select..." at bounding box center [245, 289] width 156 height 21
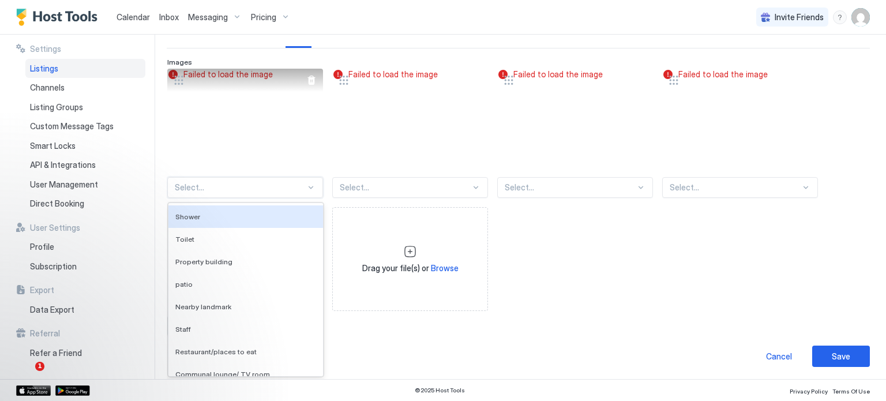
click at [234, 129] on div "Failed to load the image" at bounding box center [245, 121] width 156 height 104
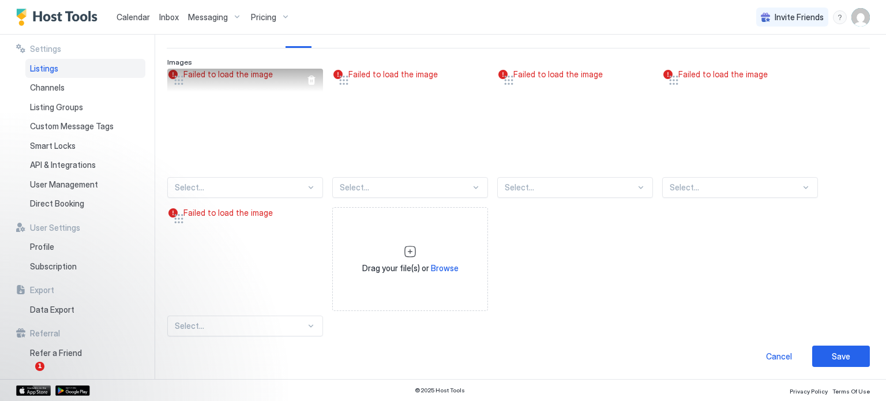
click at [174, 74] on div at bounding box center [178, 80] width 23 height 23
click at [312, 81] on div at bounding box center [311, 80] width 9 height 9
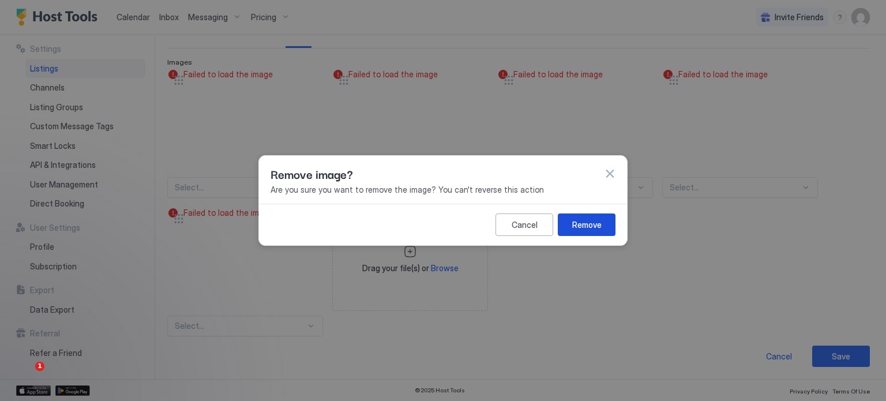
click at [595, 226] on div "Remove" at bounding box center [586, 225] width 29 height 12
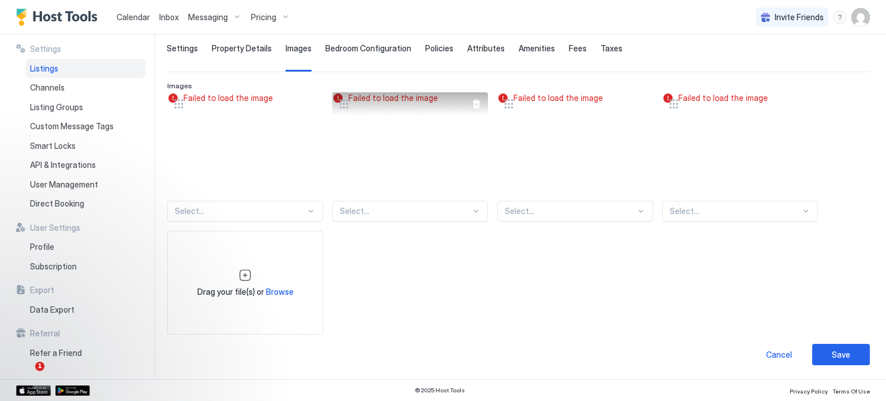
scroll to position [76, 0]
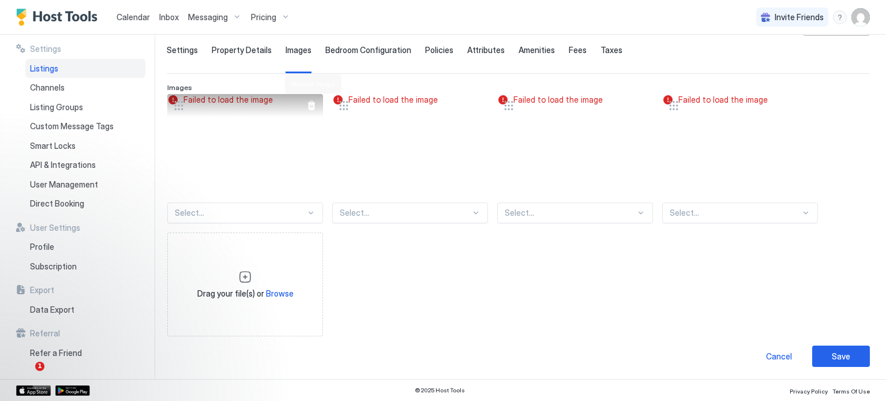
click at [315, 102] on div at bounding box center [311, 105] width 9 height 9
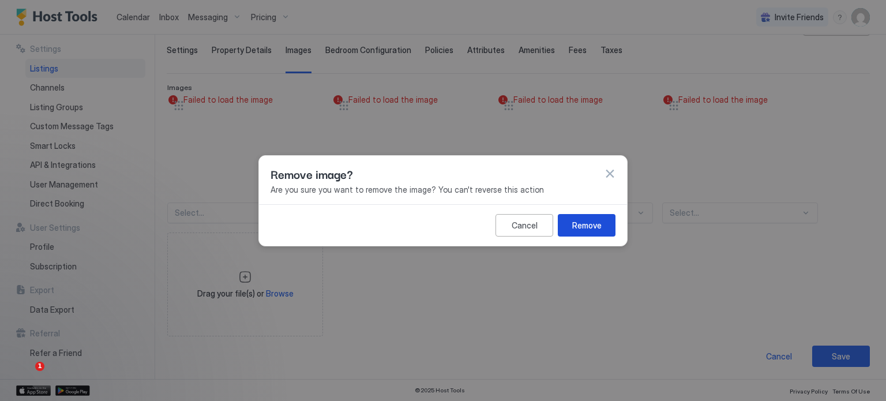
click at [597, 228] on div "Remove" at bounding box center [586, 225] width 29 height 12
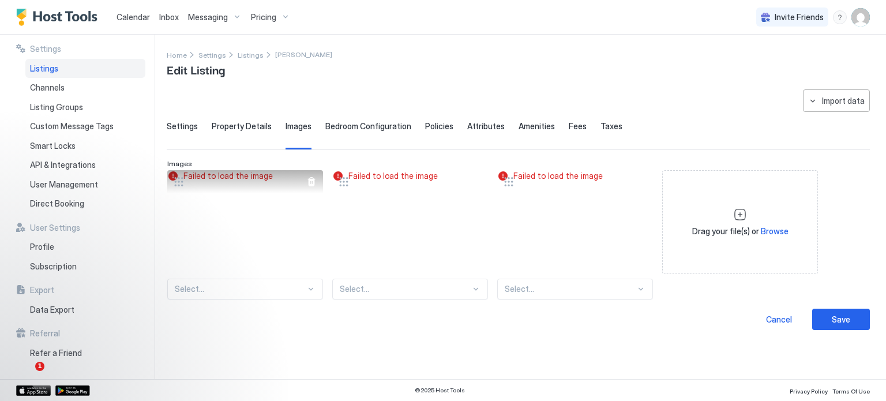
click at [309, 183] on div at bounding box center [311, 181] width 9 height 9
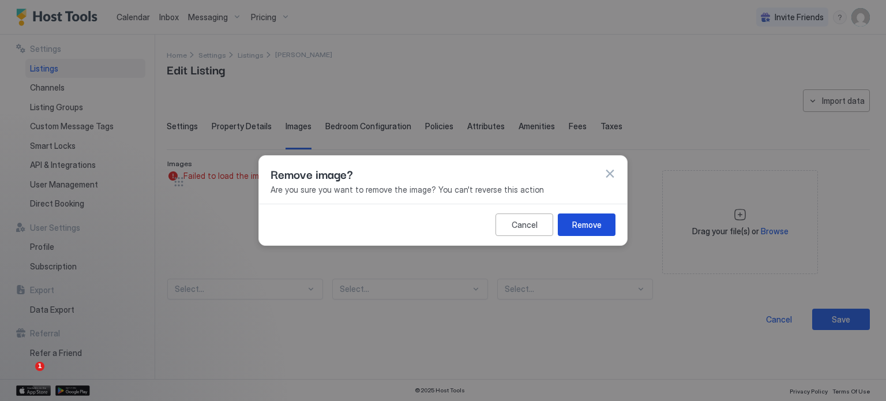
click at [598, 221] on div "Remove" at bounding box center [586, 225] width 29 height 12
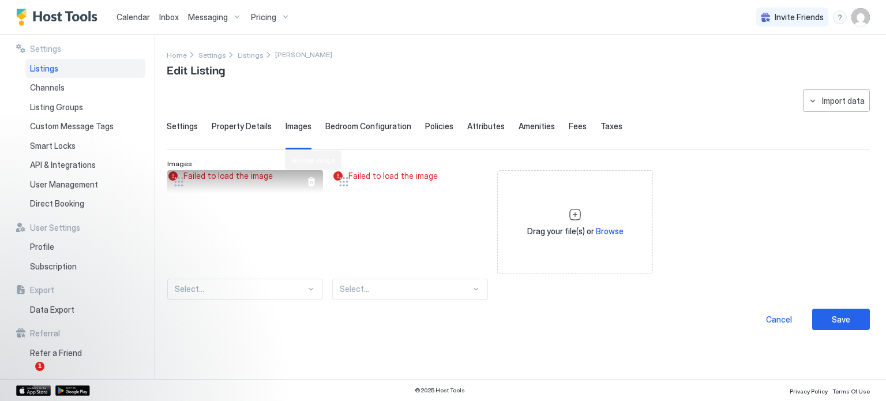
click at [309, 181] on div at bounding box center [311, 181] width 9 height 9
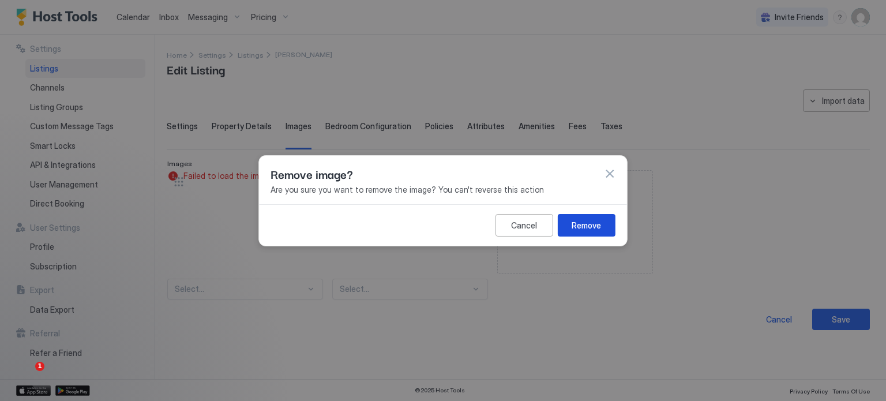
click at [578, 218] on button "Remove" at bounding box center [587, 224] width 58 height 23
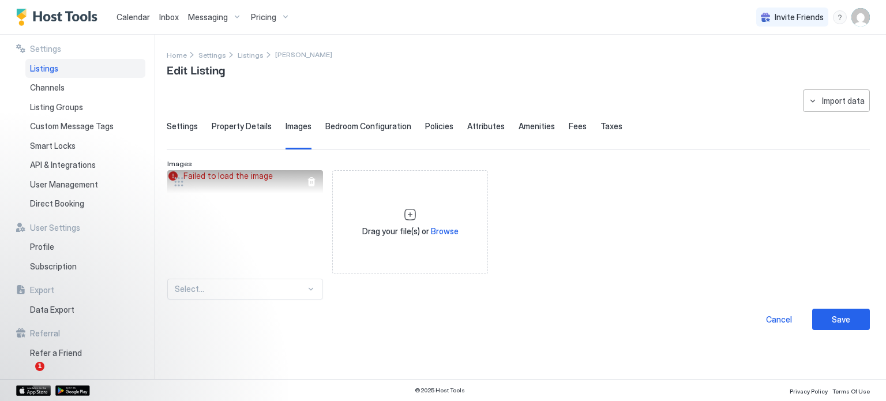
click at [313, 179] on div at bounding box center [311, 181] width 9 height 9
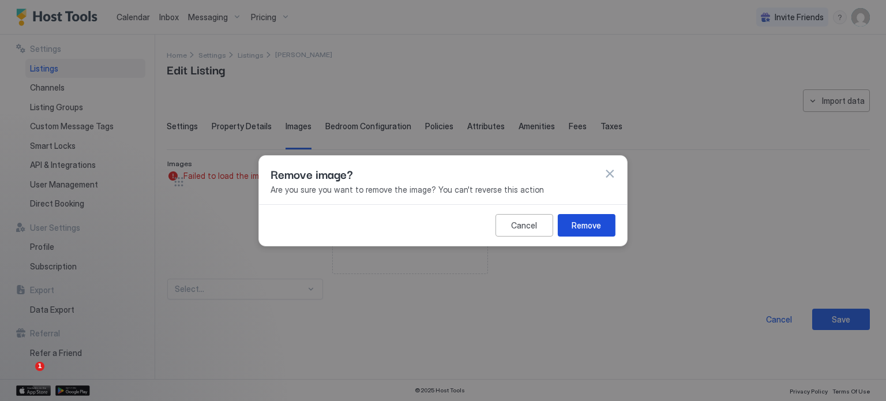
click at [568, 226] on button "Remove" at bounding box center [587, 224] width 58 height 23
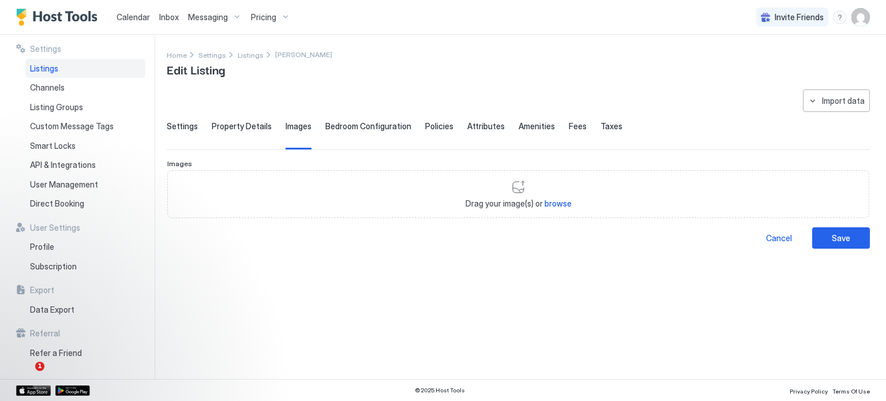
click at [558, 198] on span "browse" at bounding box center [558, 203] width 27 height 10
type input "**********"
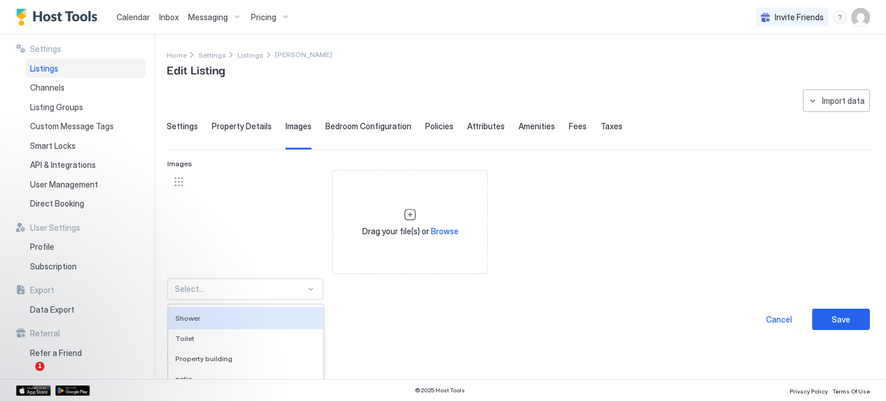
click at [276, 291] on div "136 results available. Use Up and Down to choose options, press Enter to select…" at bounding box center [245, 289] width 156 height 21
type input "****"
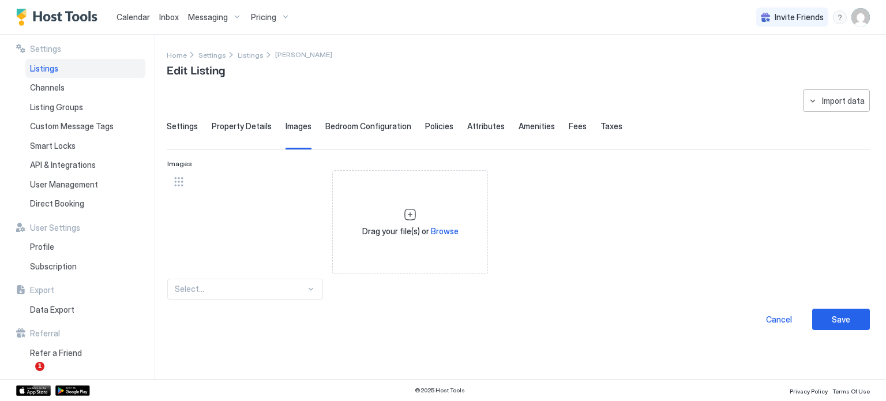
click at [223, 288] on div "Select..." at bounding box center [245, 289] width 156 height 21
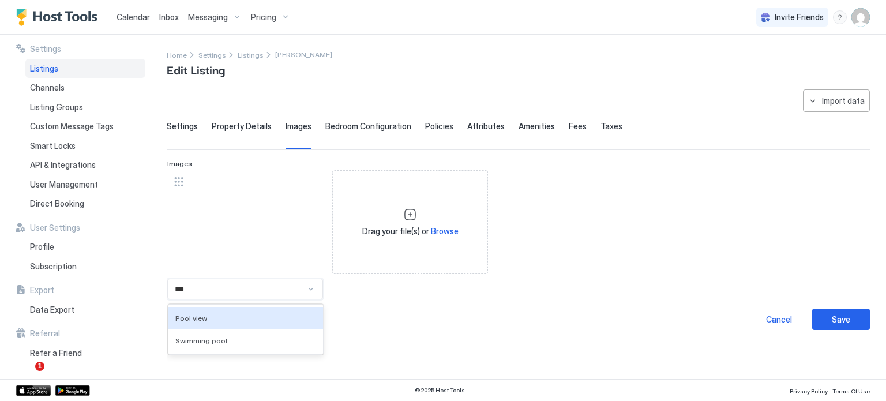
type input "****"
click at [217, 333] on div "Swimming pool" at bounding box center [245, 340] width 155 height 23
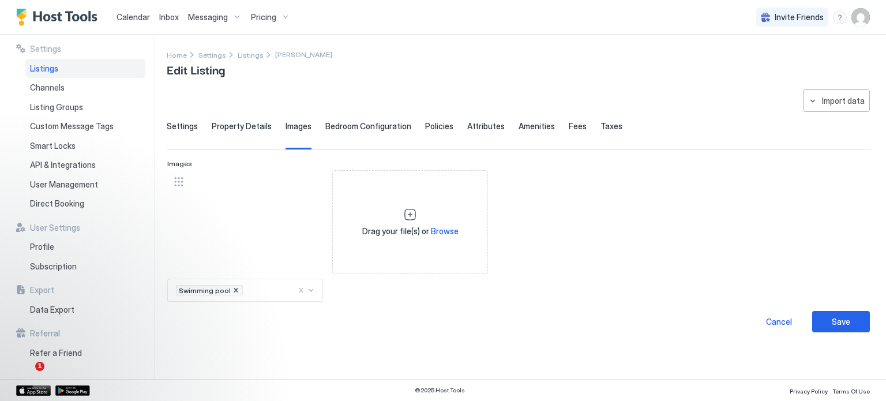
click at [392, 223] on div "Drag your file(s) or Browse" at bounding box center [410, 222] width 96 height 29
type input "**********"
click at [439, 286] on div "Select..." at bounding box center [410, 289] width 156 height 21
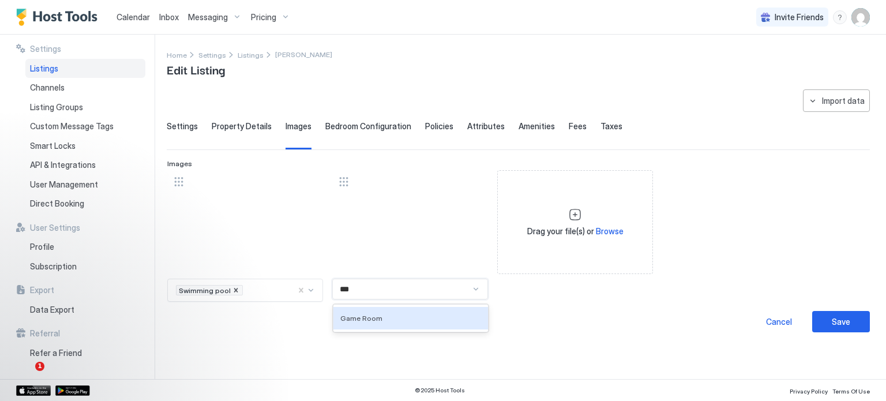
type input "****"
click at [436, 320] on div "Game Room" at bounding box center [410, 318] width 141 height 9
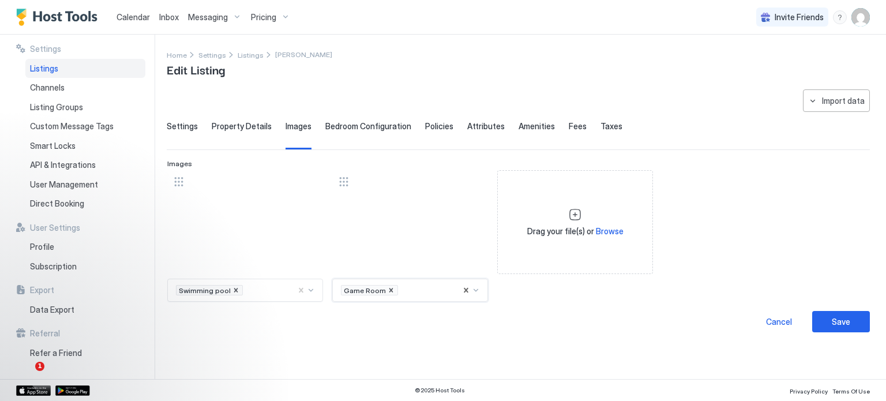
click at [598, 228] on span "Browse" at bounding box center [610, 231] width 28 height 10
type input "**********"
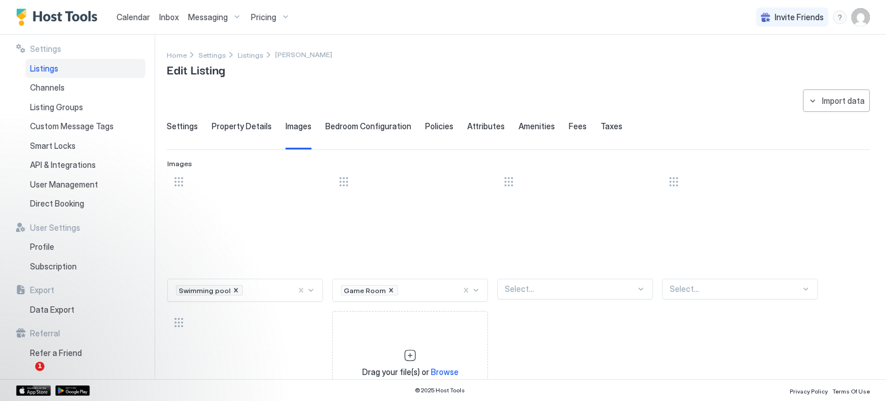
click at [559, 290] on div "Select..." at bounding box center [575, 289] width 156 height 21
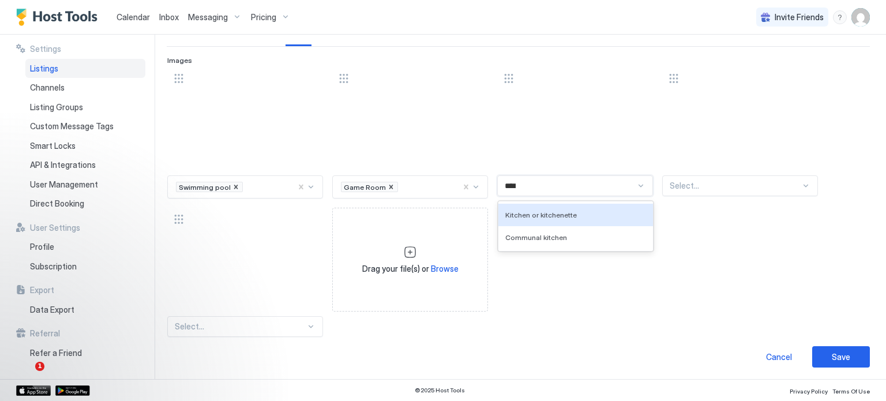
type input "*****"
click at [549, 213] on span "Kitchen or kitchenette" at bounding box center [541, 215] width 72 height 9
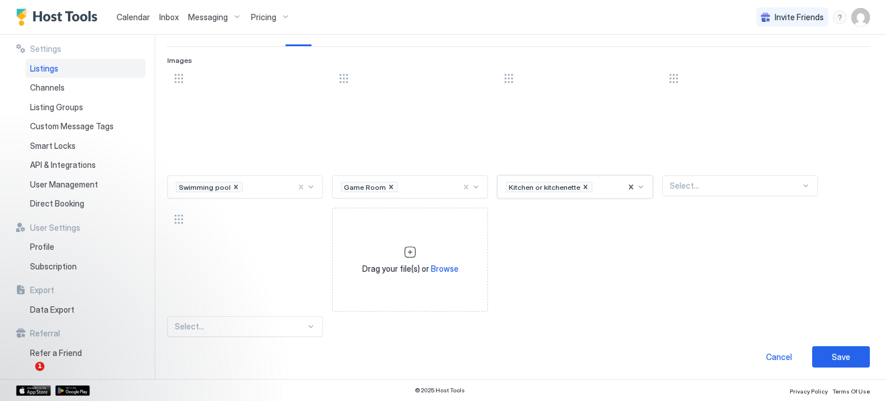
click at [700, 182] on div at bounding box center [735, 186] width 131 height 10
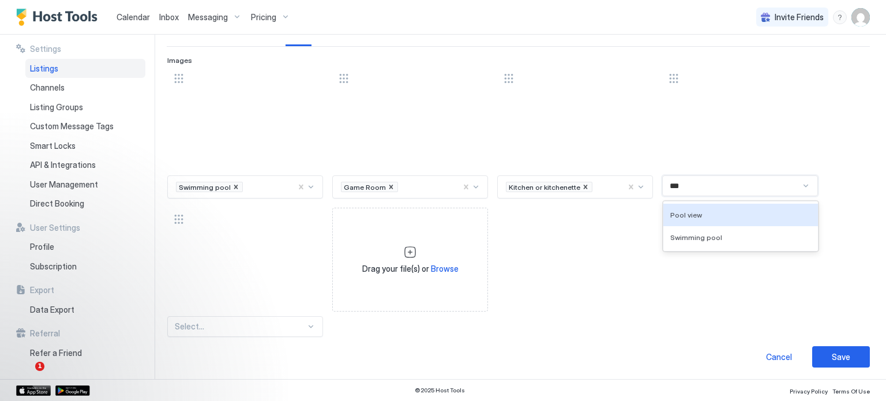
type input "****"
click at [695, 233] on span "Swimming pool" at bounding box center [696, 237] width 52 height 9
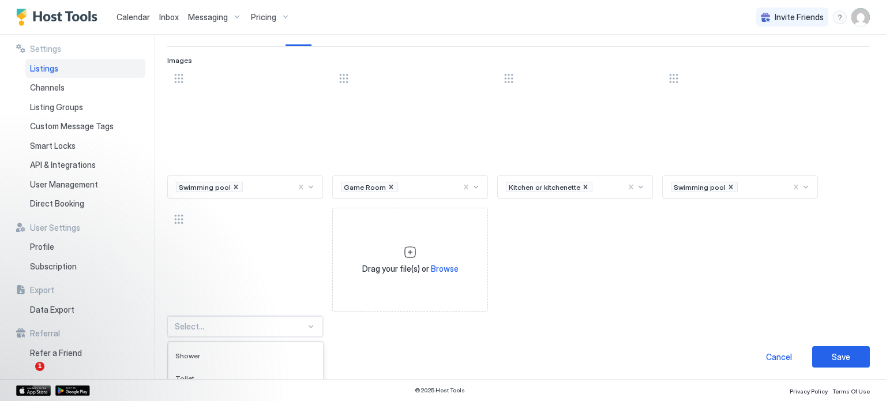
click at [294, 327] on div "136 results available. Use Up and Down to choose options, press Enter to select…" at bounding box center [245, 326] width 156 height 21
type input "******"
click at [253, 348] on div "Living room" at bounding box center [245, 355] width 155 height 23
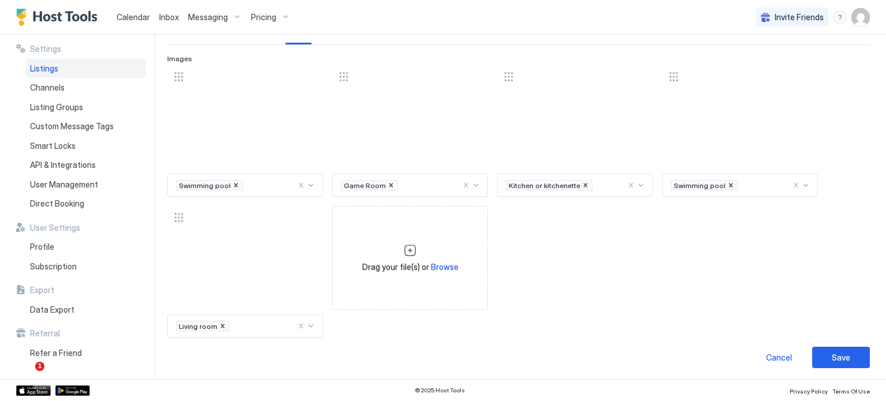
click at [438, 259] on div "Drag your file(s) or Browse" at bounding box center [410, 257] width 96 height 29
type input "**********"
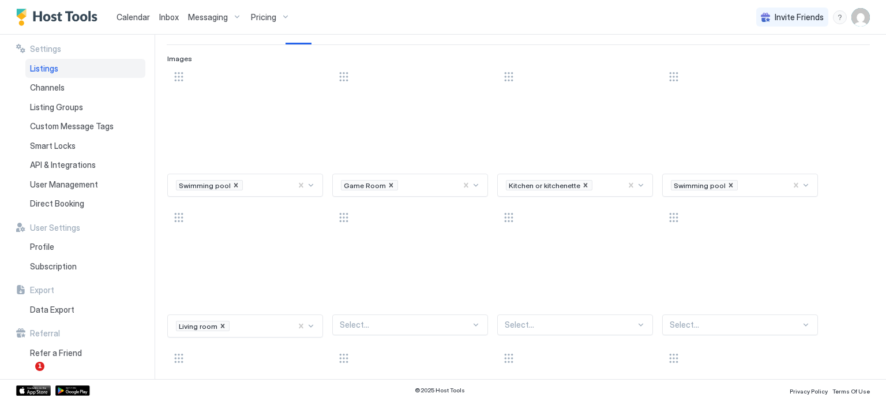
click at [386, 324] on div "Select..." at bounding box center [410, 324] width 156 height 21
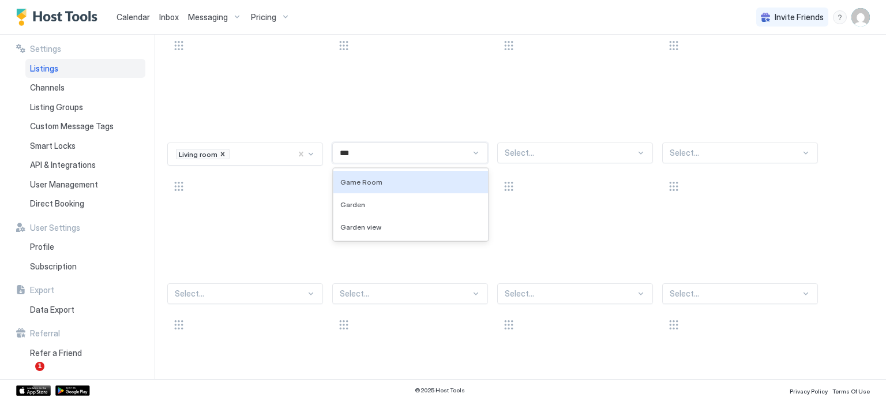
type input "****"
click at [400, 181] on div "Game Room" at bounding box center [410, 182] width 141 height 9
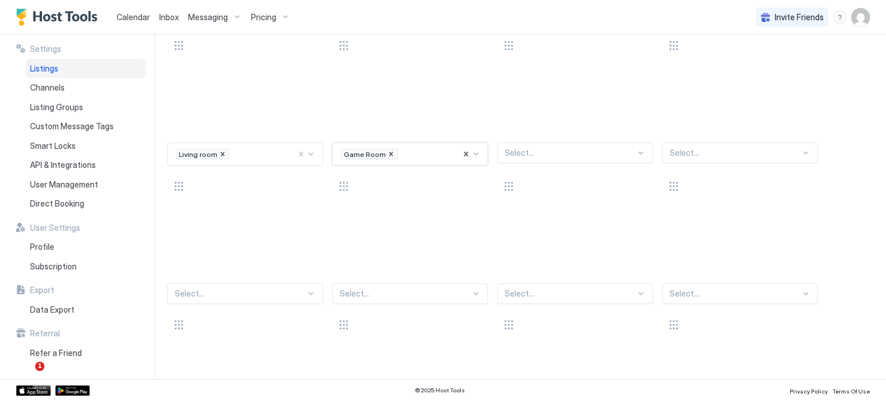
click at [508, 155] on div at bounding box center [570, 153] width 131 height 10
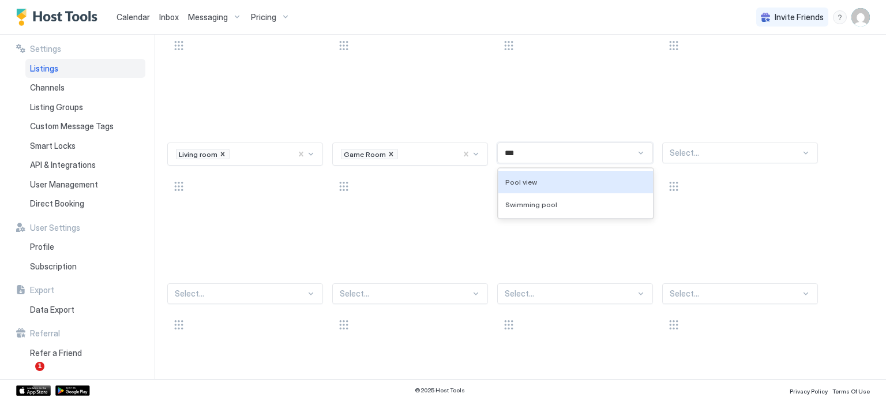
type input "****"
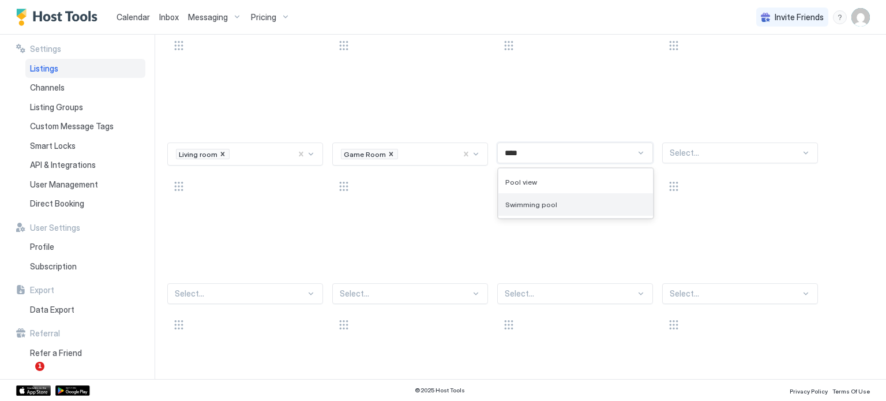
click at [566, 200] on div "Swimming pool" at bounding box center [575, 204] width 141 height 9
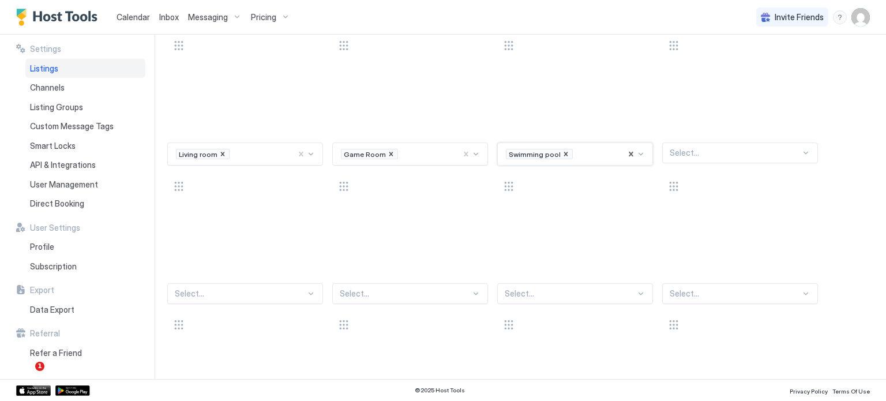
click at [726, 148] on div at bounding box center [735, 153] width 131 height 10
type input "******"
click at [712, 185] on div "Living room" at bounding box center [740, 182] width 155 height 23
click at [276, 296] on div "Select..." at bounding box center [245, 293] width 156 height 21
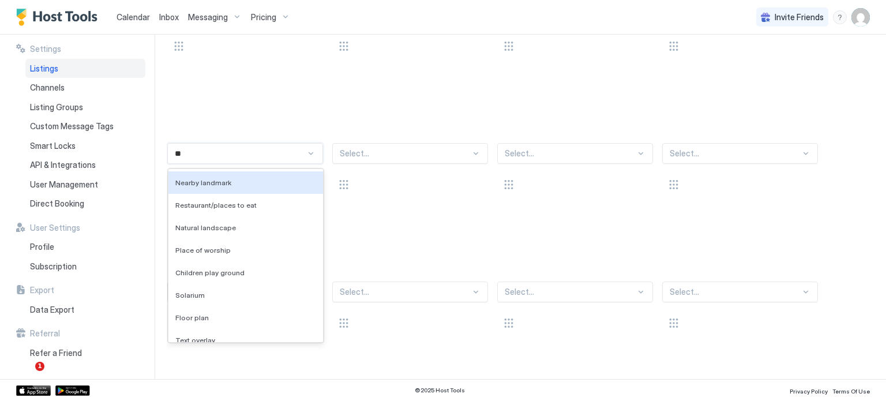
type input "*"
type input "*****"
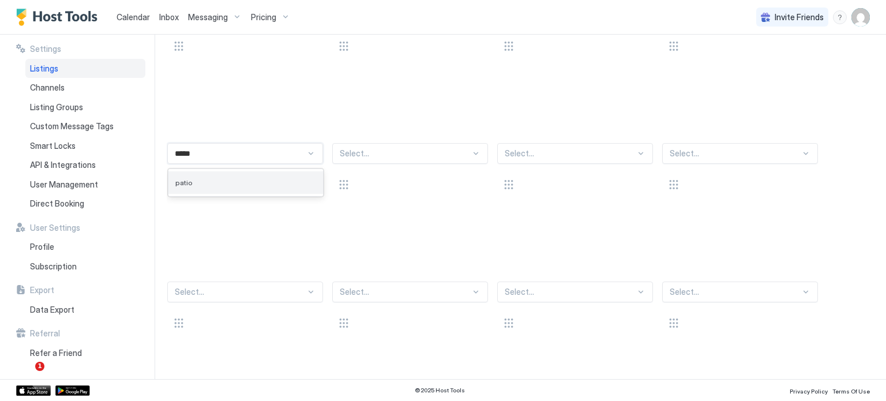
click at [281, 189] on div "patio" at bounding box center [245, 182] width 155 height 23
click at [374, 159] on div "Select..." at bounding box center [410, 153] width 156 height 21
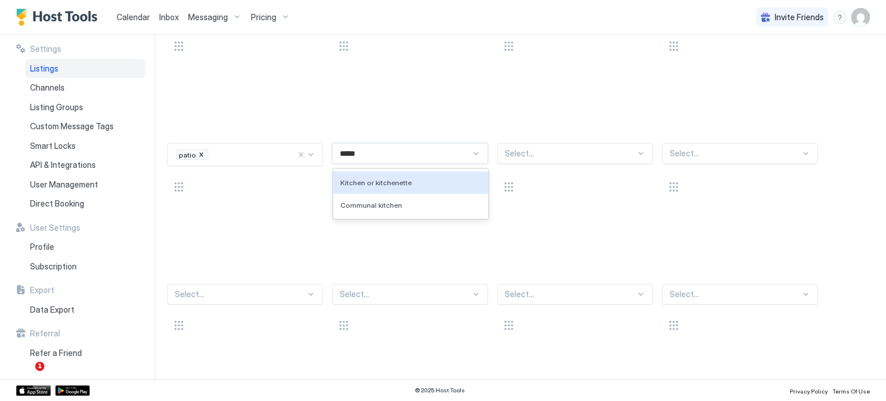
type input "******"
click at [383, 181] on span "Kitchen or kitchenette" at bounding box center [376, 182] width 72 height 9
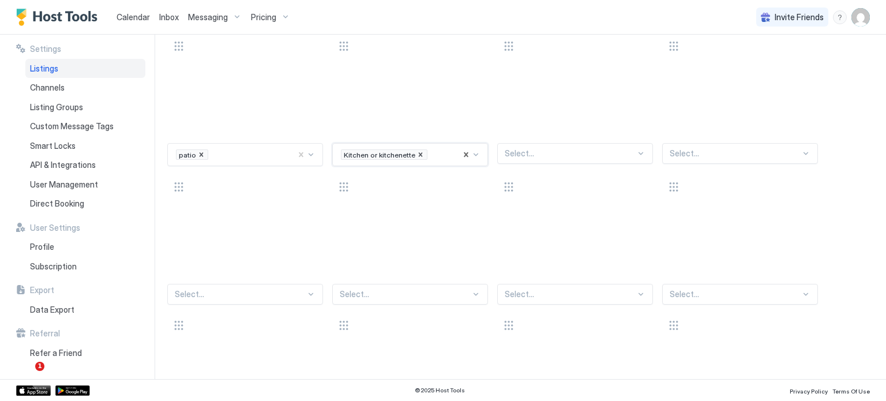
click at [538, 151] on div at bounding box center [570, 153] width 131 height 10
type input "******"
click at [582, 181] on div "Dining area" at bounding box center [575, 182] width 141 height 9
click at [697, 149] on div at bounding box center [735, 153] width 131 height 10
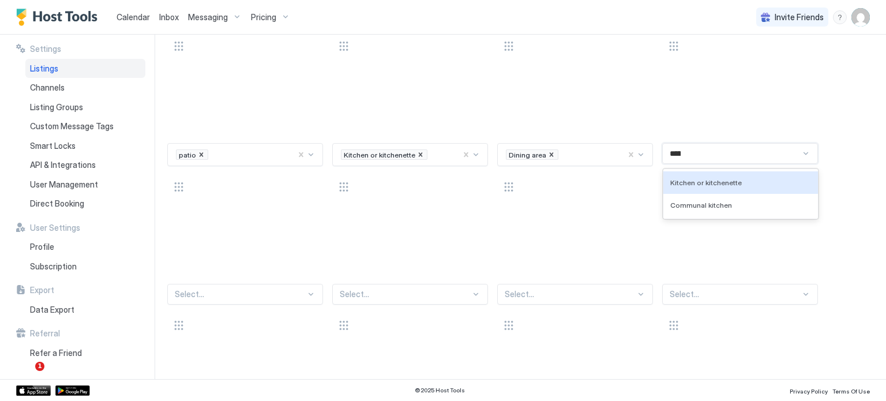
type input "******"
click at [688, 173] on div "Kitchen or kitchenette" at bounding box center [740, 182] width 155 height 23
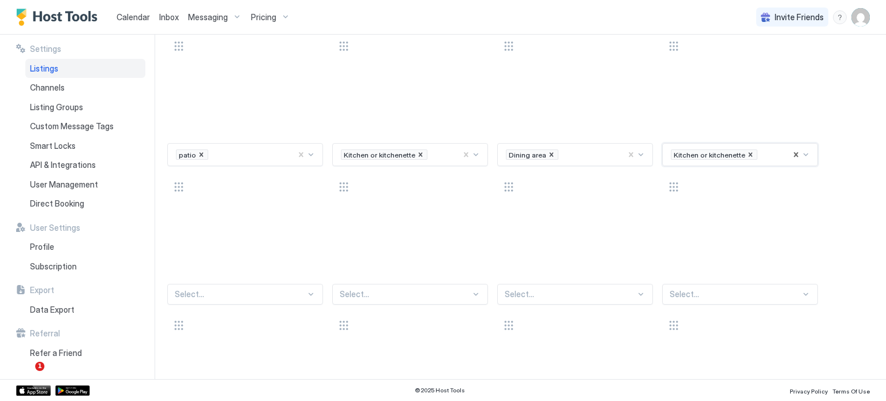
click at [221, 293] on div "Select..." at bounding box center [245, 294] width 156 height 21
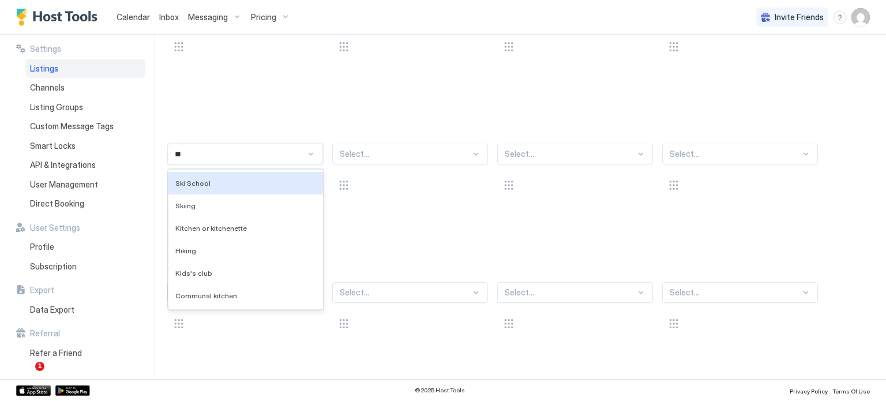
type input "***"
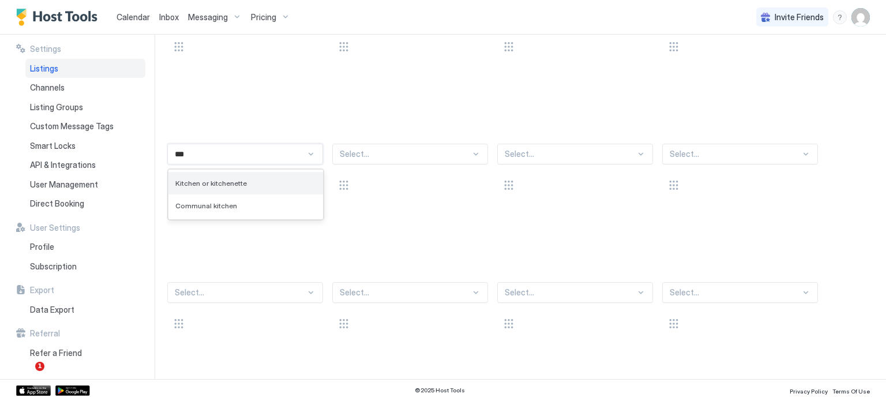
click at [221, 179] on span "Kitchen or kitchenette" at bounding box center [211, 183] width 72 height 9
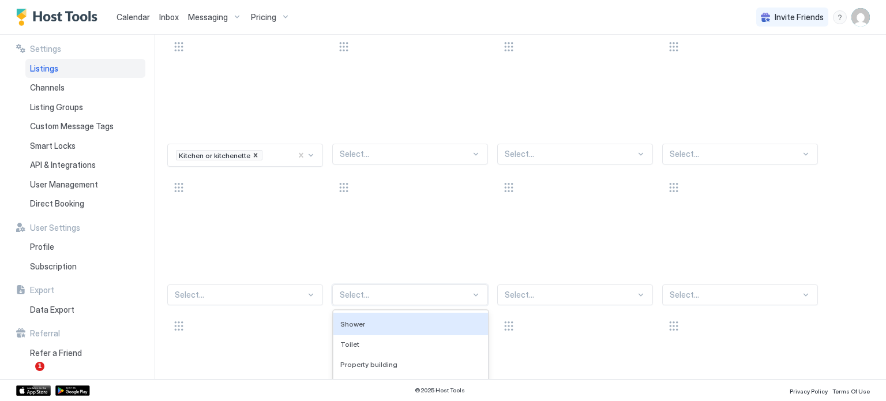
click at [368, 293] on div "136 results available. Use Up and Down to choose options, press Enter to select…" at bounding box center [410, 294] width 156 height 21
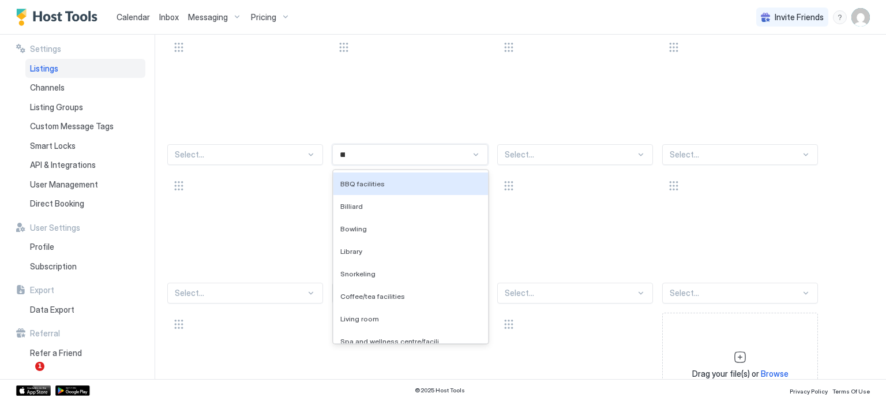
type input "****"
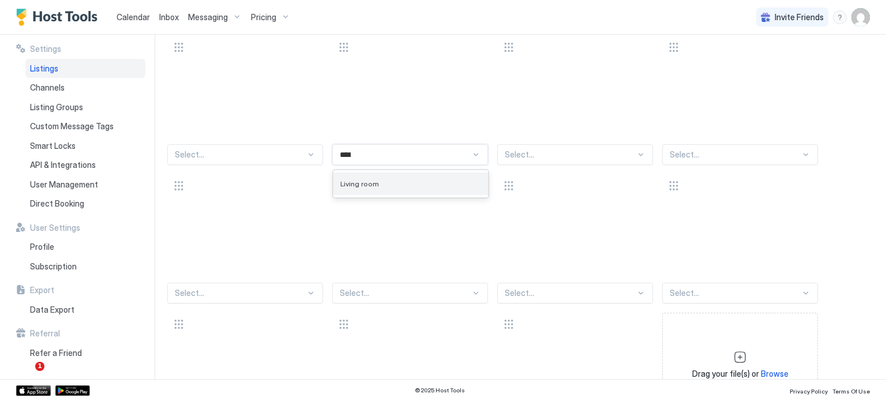
click at [379, 188] on div "Living room" at bounding box center [410, 184] width 155 height 23
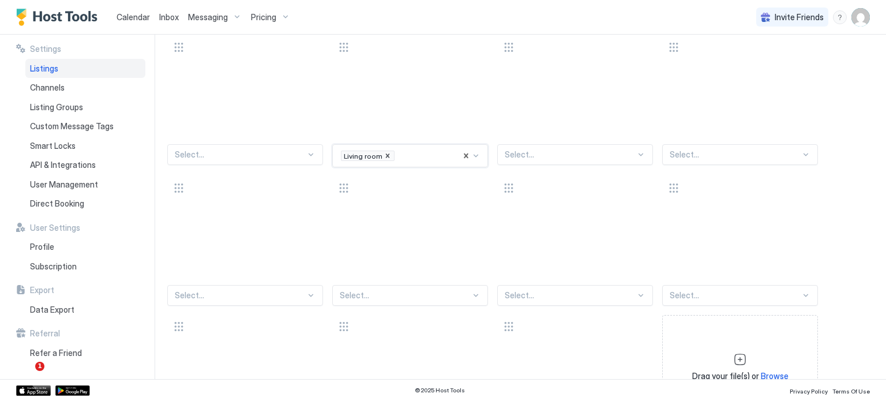
click at [519, 151] on div at bounding box center [570, 154] width 131 height 10
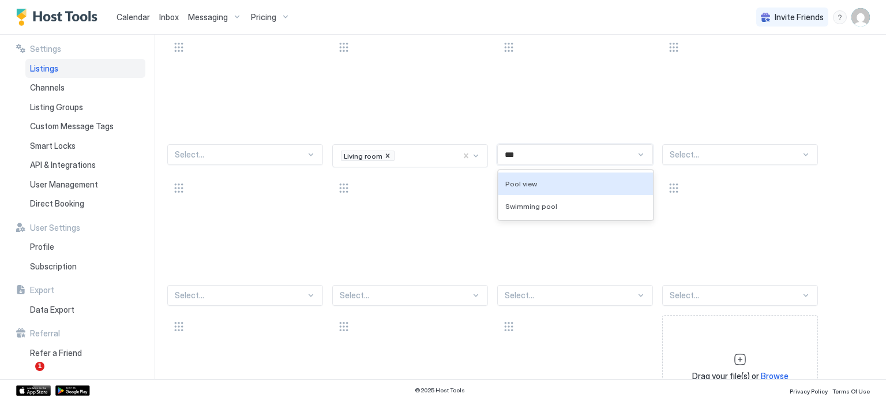
type input "****"
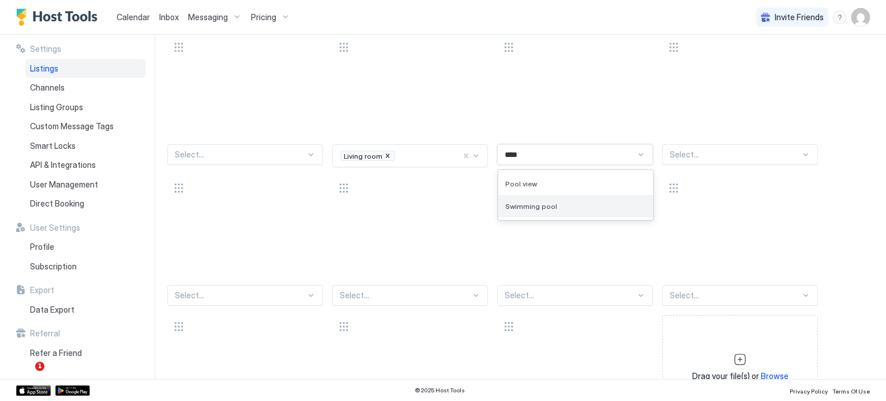
click at [515, 197] on div "Swimming pool" at bounding box center [575, 206] width 155 height 23
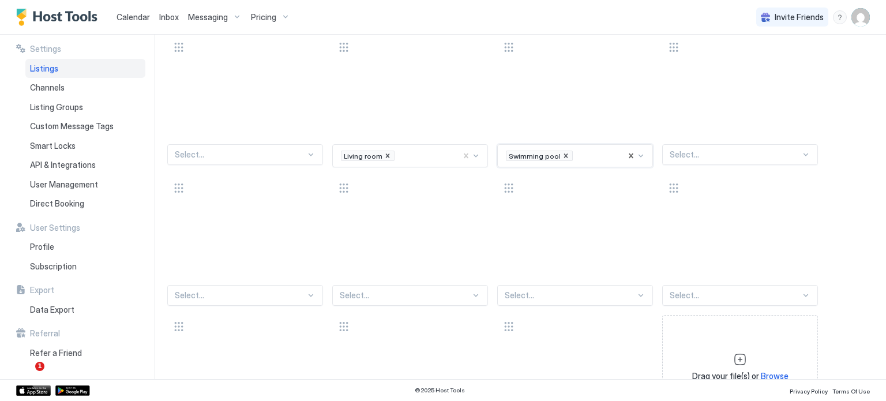
click at [713, 149] on div at bounding box center [735, 154] width 131 height 10
type input "*"
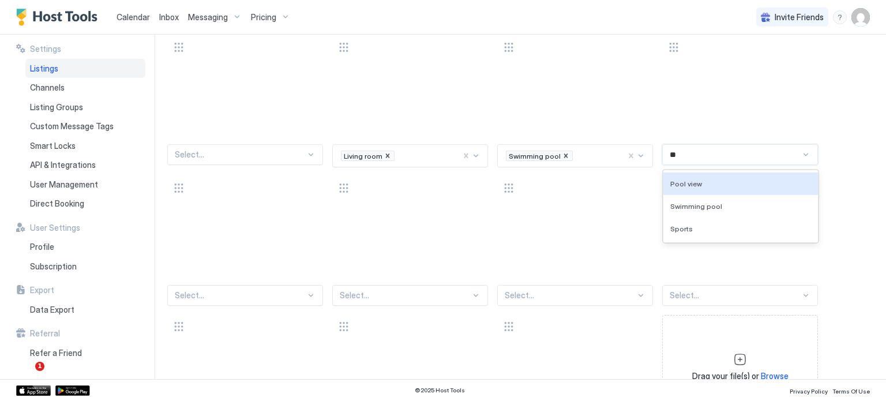
scroll to position [0, 0]
type input "****"
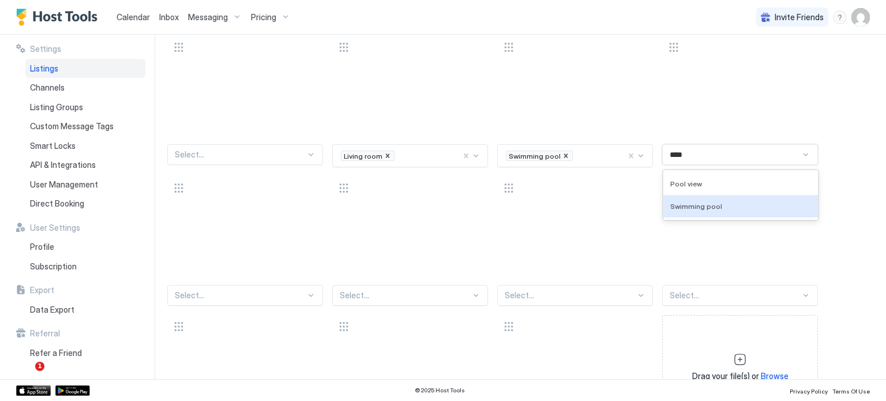
click at [717, 197] on div "Swimming pool" at bounding box center [740, 206] width 155 height 23
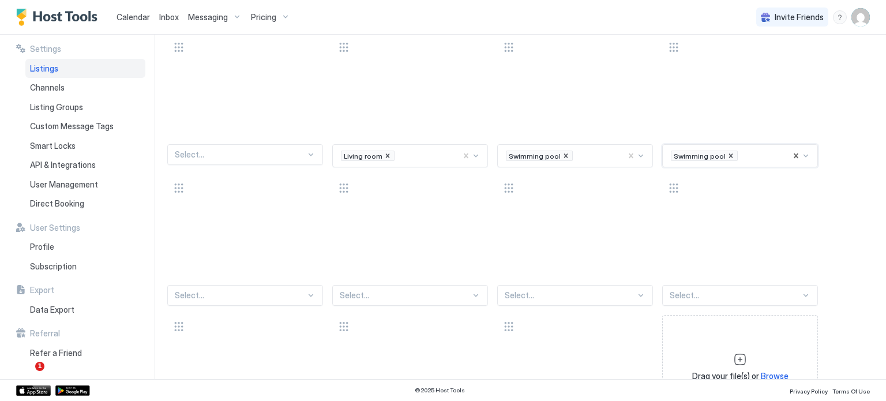
click at [259, 288] on div "Select..." at bounding box center [245, 295] width 156 height 21
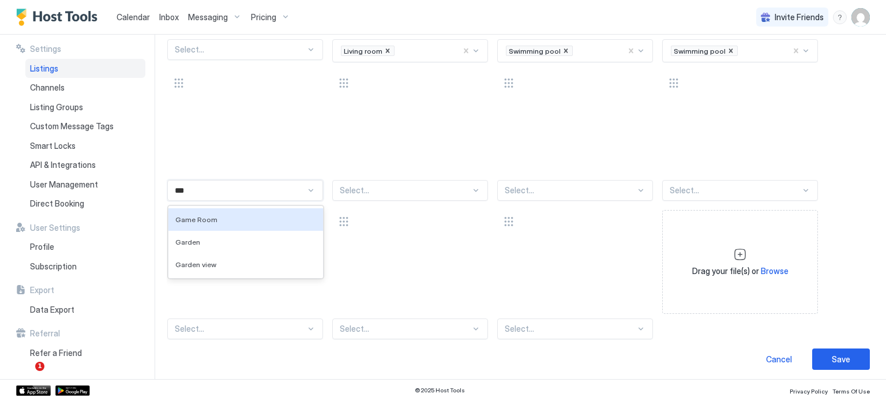
type input "****"
click at [252, 221] on div "Game Room" at bounding box center [245, 219] width 155 height 23
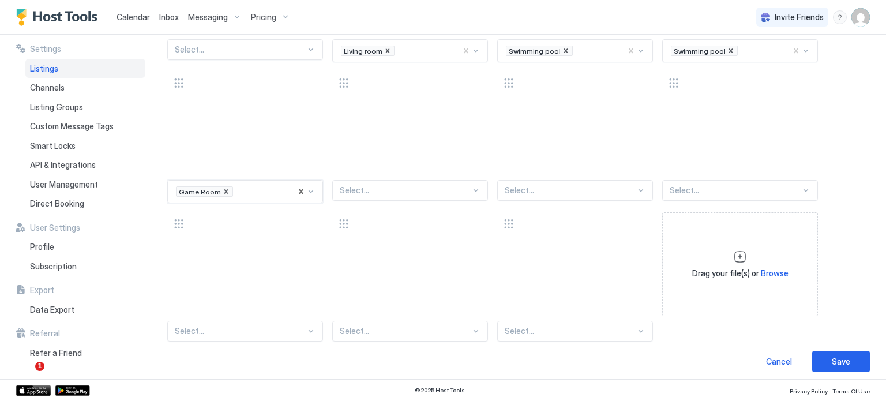
click at [354, 194] on div "Select..." at bounding box center [410, 190] width 156 height 21
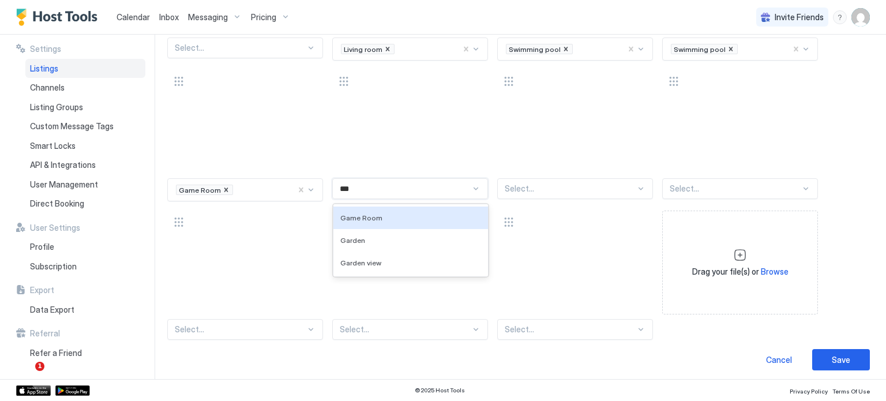
type input "****"
drag, startPoint x: 355, startPoint y: 212, endPoint x: 408, endPoint y: 207, distance: 53.3
click at [358, 213] on span "Game Room" at bounding box center [361, 217] width 42 height 9
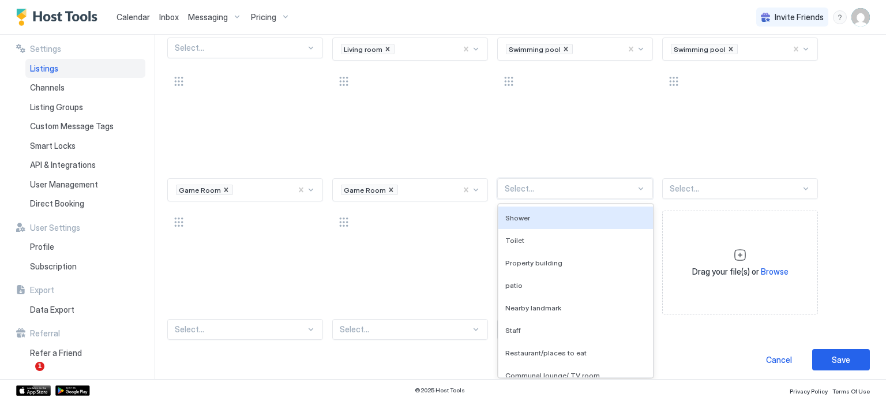
click at [537, 178] on div "Select..." at bounding box center [575, 188] width 156 height 21
type input "****"
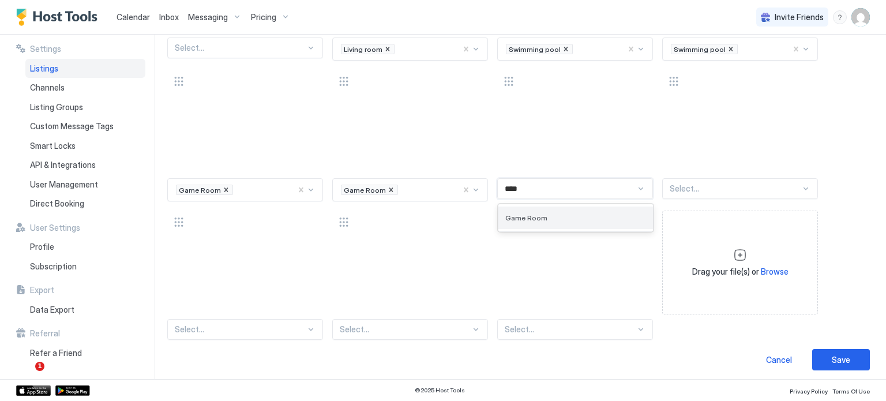
click at [540, 207] on div "Game Room" at bounding box center [575, 218] width 155 height 23
click at [708, 184] on div at bounding box center [735, 188] width 131 height 10
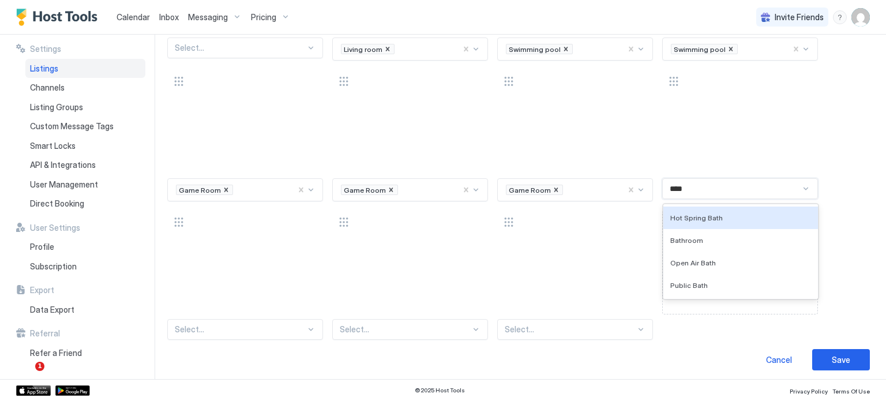
type input "*****"
click at [704, 213] on div "Bathroom" at bounding box center [740, 217] width 141 height 9
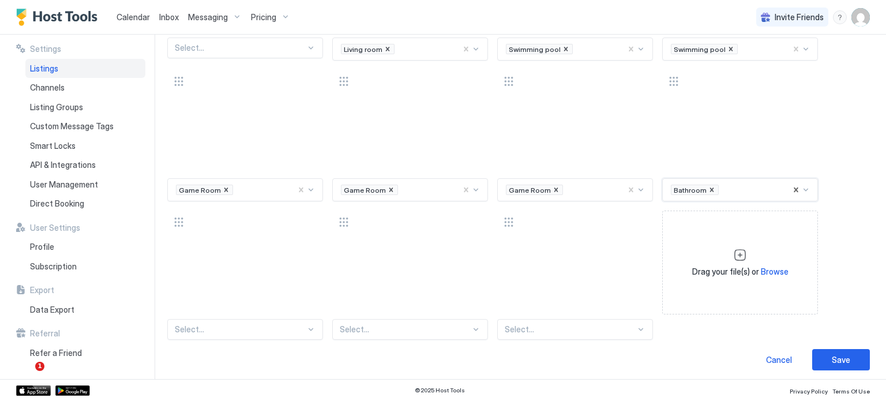
click at [298, 319] on div "Select..." at bounding box center [245, 329] width 156 height 21
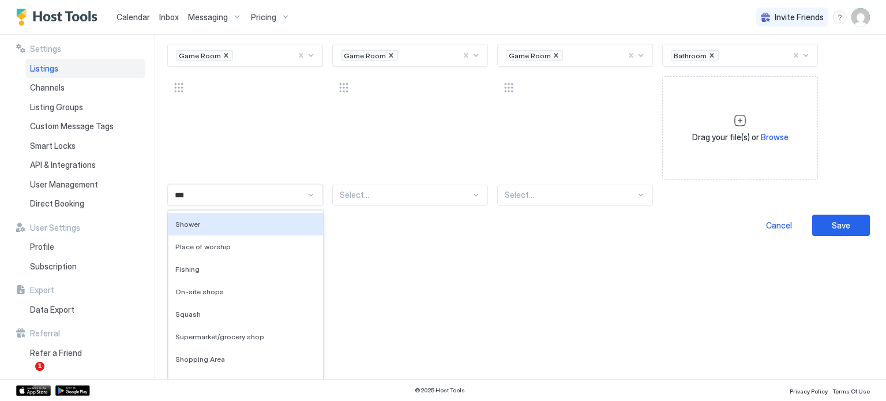
type input "****"
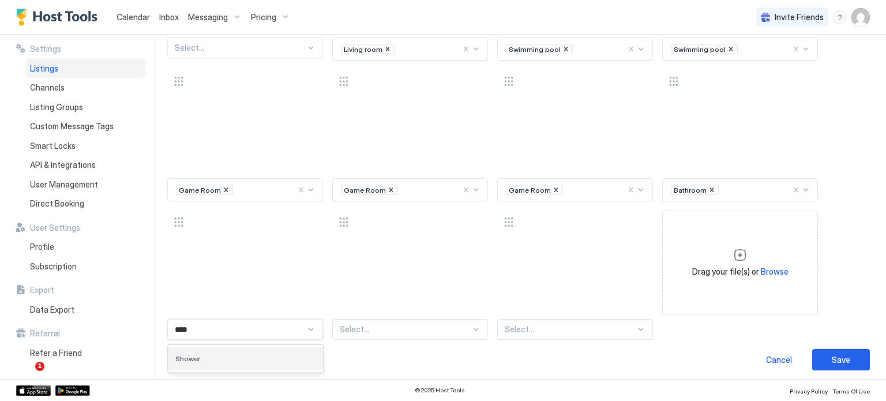
click at [294, 354] on div "Shower" at bounding box center [245, 358] width 141 height 9
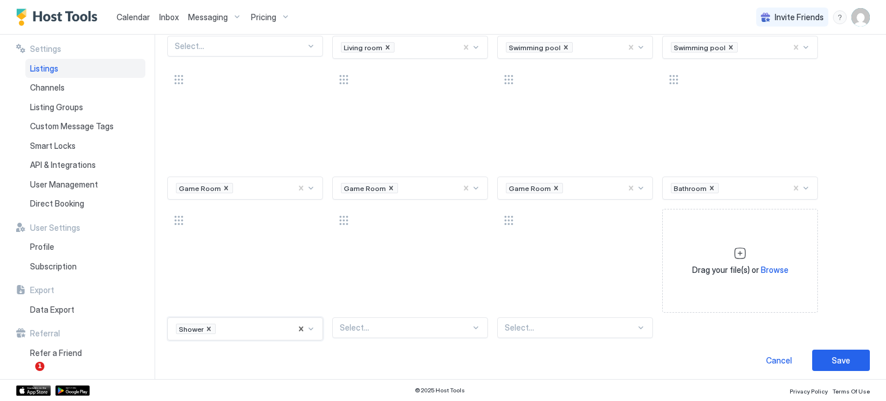
click at [358, 325] on div "Select..." at bounding box center [410, 327] width 156 height 21
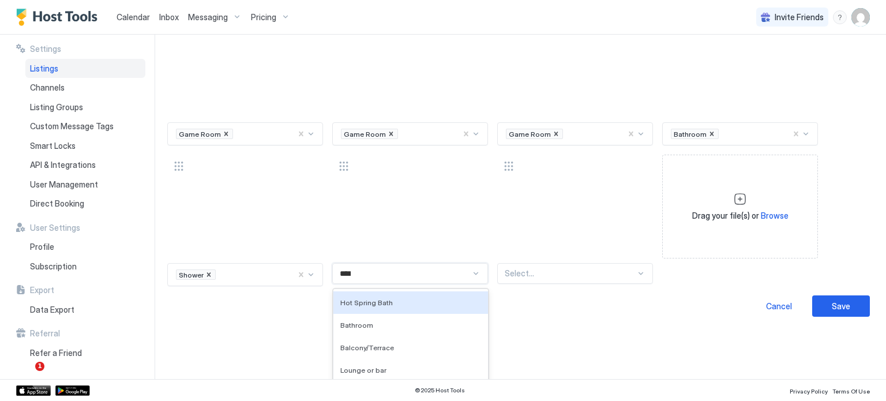
type input "*****"
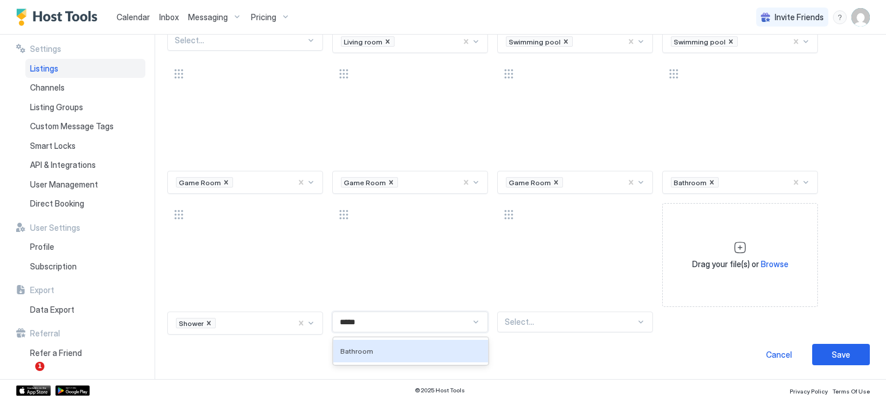
scroll to position [806, 0]
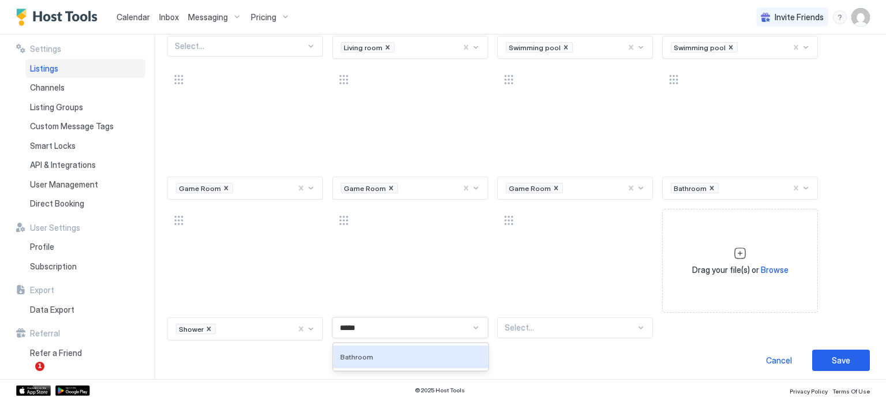
click at [373, 346] on div "Bathroom" at bounding box center [410, 357] width 155 height 23
click at [545, 323] on div "Select..." at bounding box center [575, 327] width 156 height 21
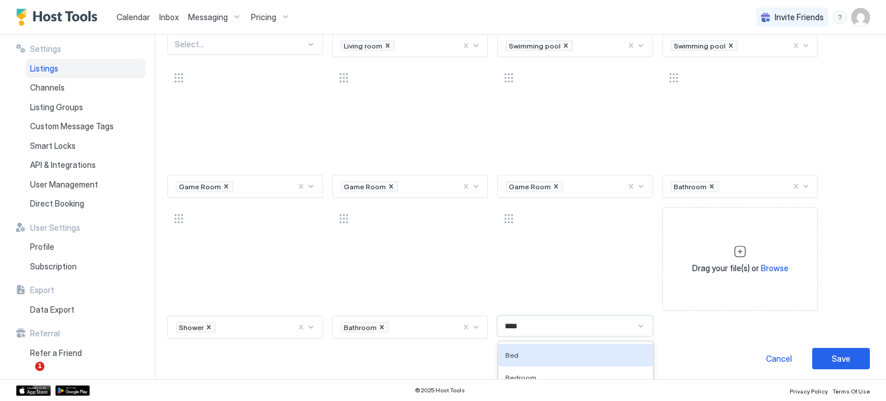
type input "*****"
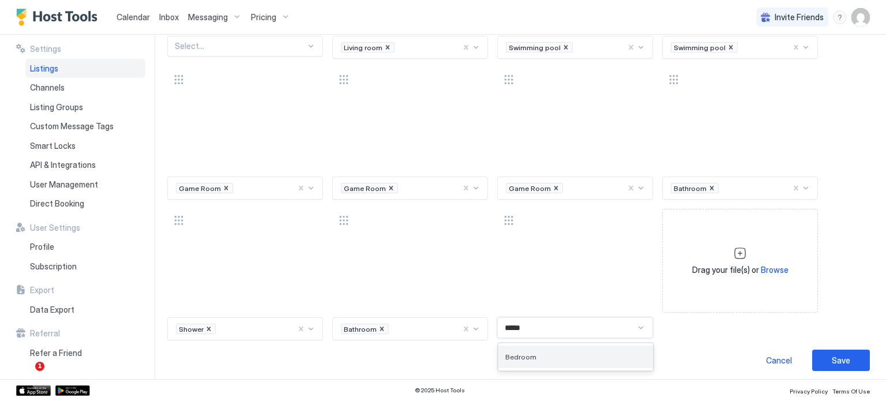
click at [540, 354] on div "Bedroom" at bounding box center [575, 357] width 141 height 9
click at [764, 265] on span "Browse" at bounding box center [775, 270] width 28 height 10
type input "**********"
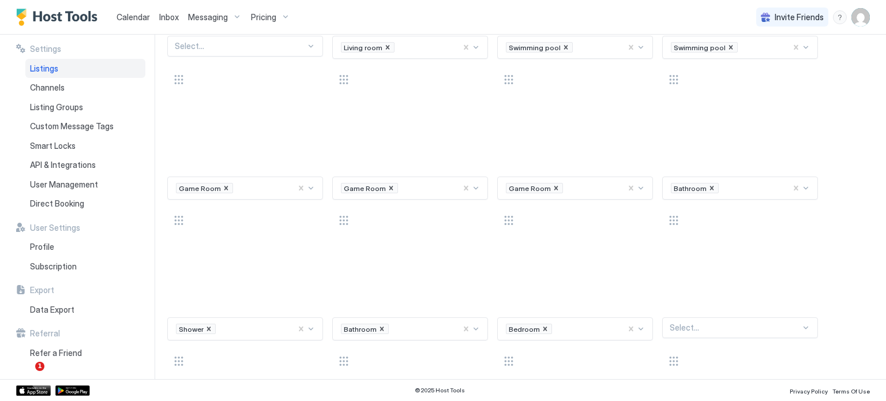
click at [731, 327] on div "Select..." at bounding box center [740, 327] width 156 height 21
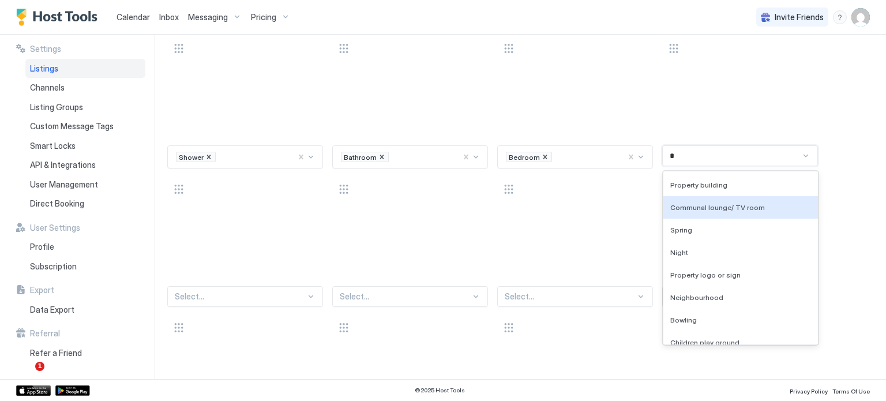
type input "**"
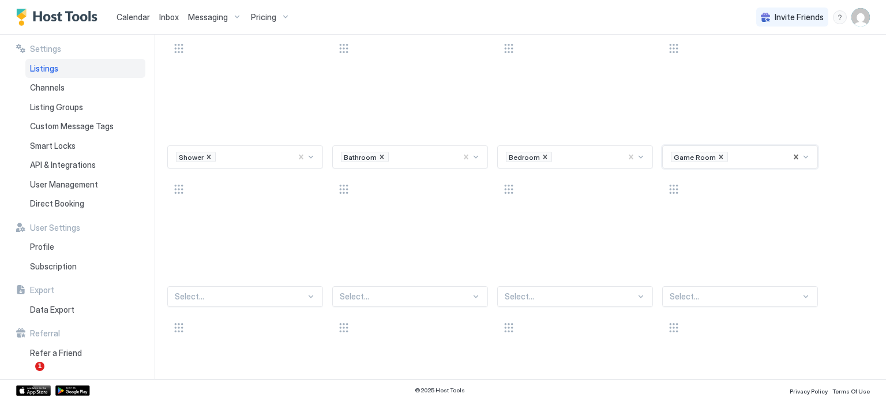
click at [290, 286] on div "Select..." at bounding box center [245, 296] width 156 height 21
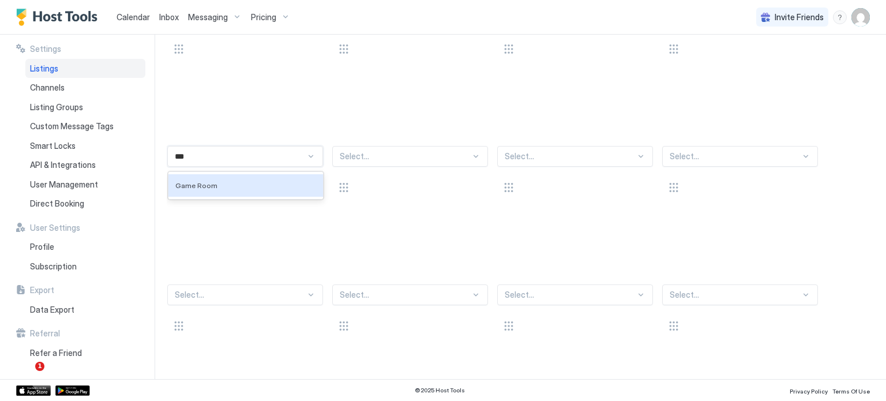
type input "****"
click at [288, 186] on div "Game Room" at bounding box center [245, 185] width 155 height 23
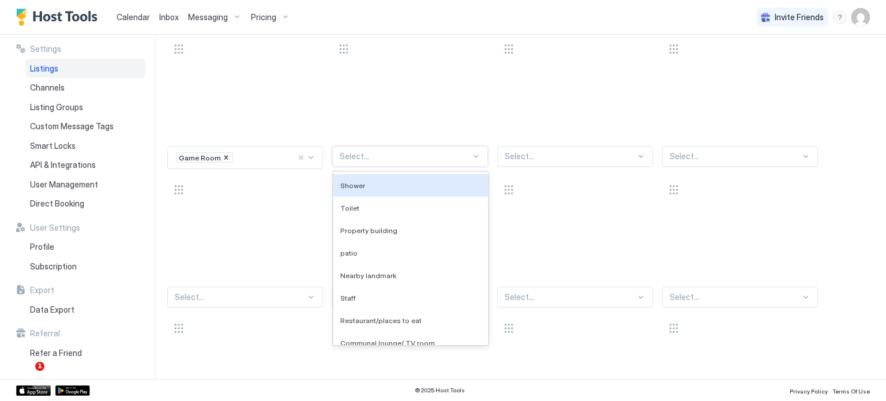
click at [376, 151] on div at bounding box center [405, 156] width 131 height 10
type input "***"
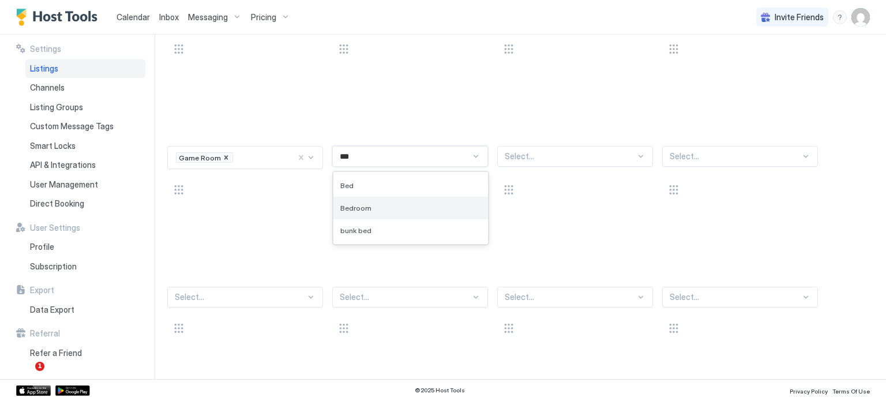
click at [379, 204] on div "Bedroom" at bounding box center [410, 208] width 141 height 9
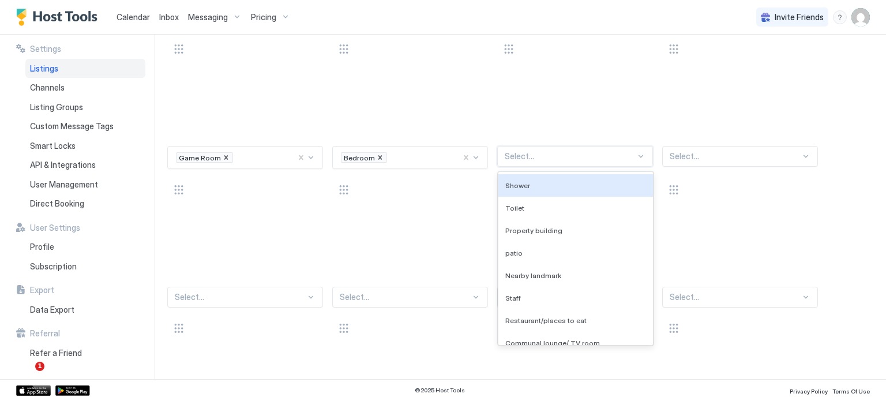
click at [543, 159] on div "Select..." at bounding box center [575, 156] width 156 height 21
type input "***"
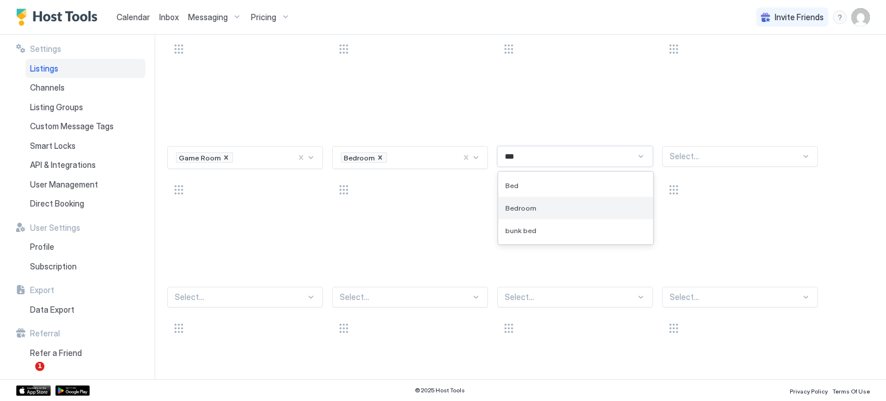
click at [534, 204] on div "Bedroom" at bounding box center [575, 208] width 141 height 9
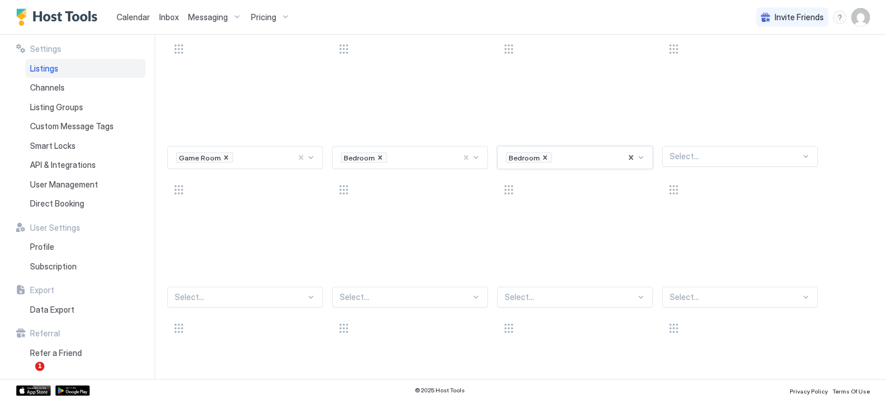
click at [687, 151] on div at bounding box center [735, 156] width 131 height 10
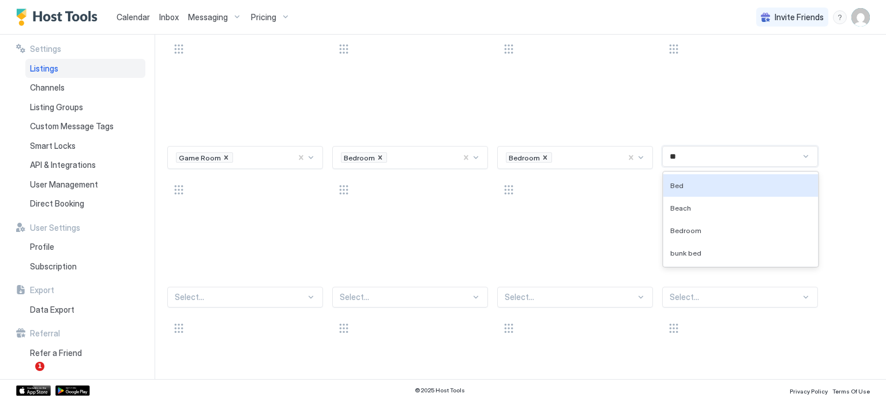
type input "***"
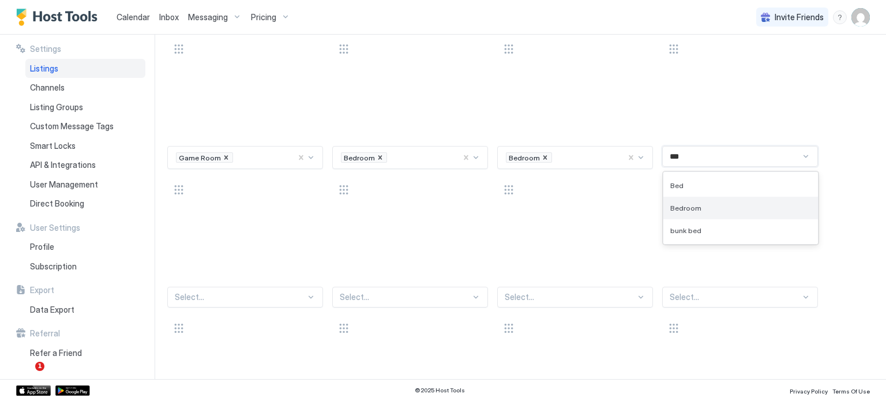
click at [687, 197] on div "Bedroom" at bounding box center [740, 208] width 155 height 23
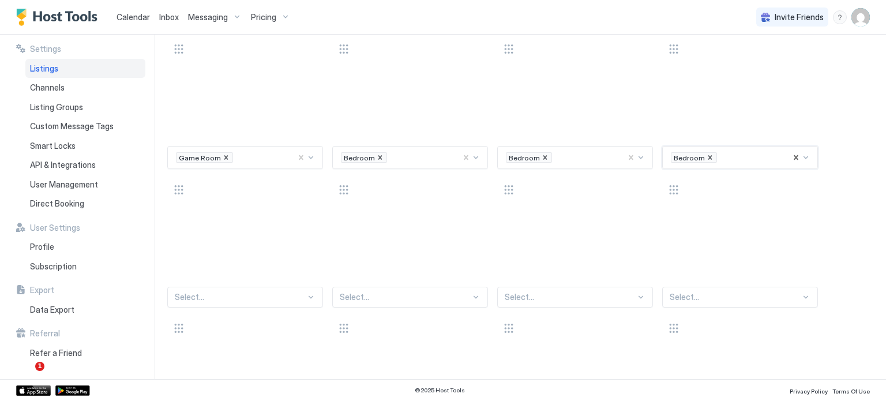
click at [280, 293] on div "Select..." at bounding box center [245, 297] width 156 height 21
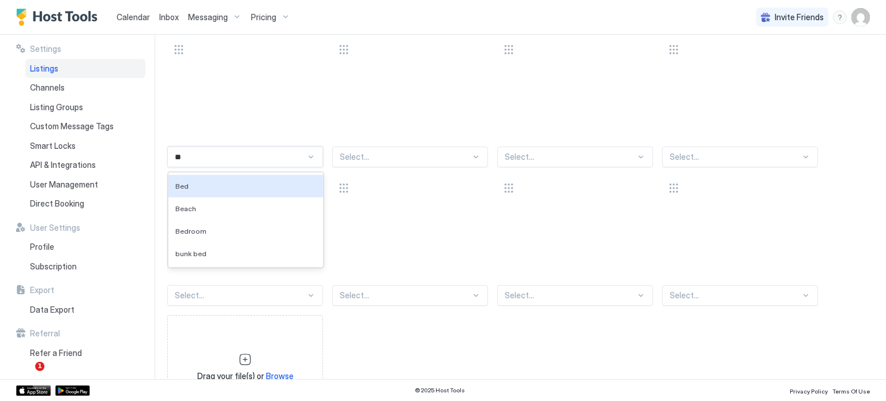
type input "***"
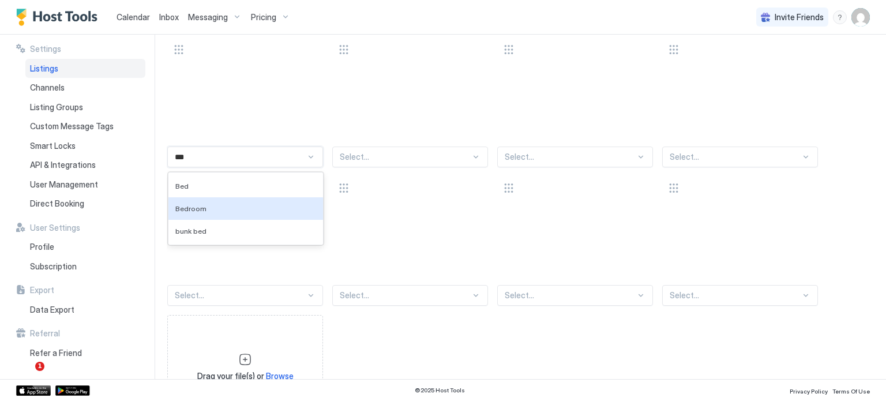
click at [237, 197] on div "Bedroom" at bounding box center [245, 208] width 155 height 23
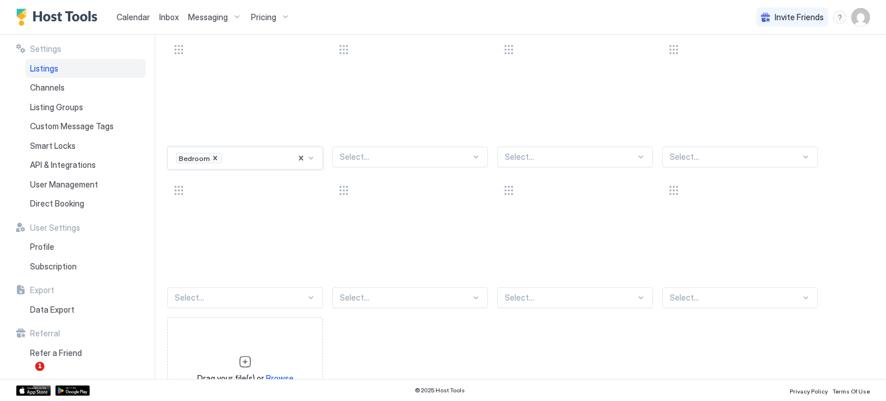
click at [377, 159] on div "Select..." at bounding box center [410, 157] width 156 height 21
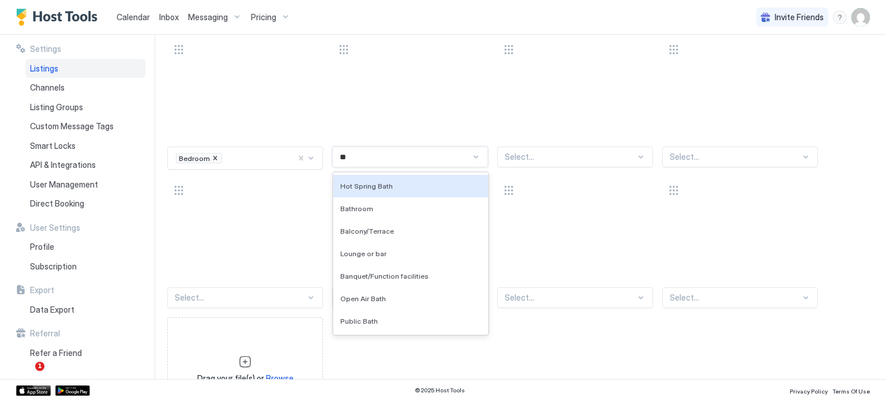
type input "***"
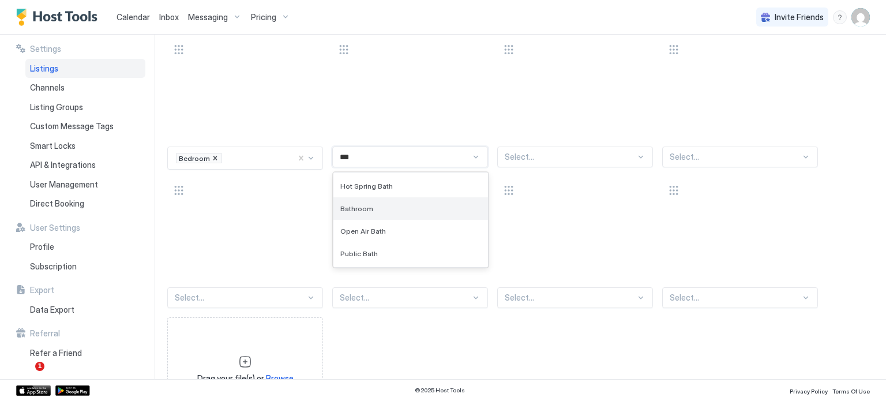
click at [373, 204] on div "Bathroom" at bounding box center [410, 208] width 141 height 9
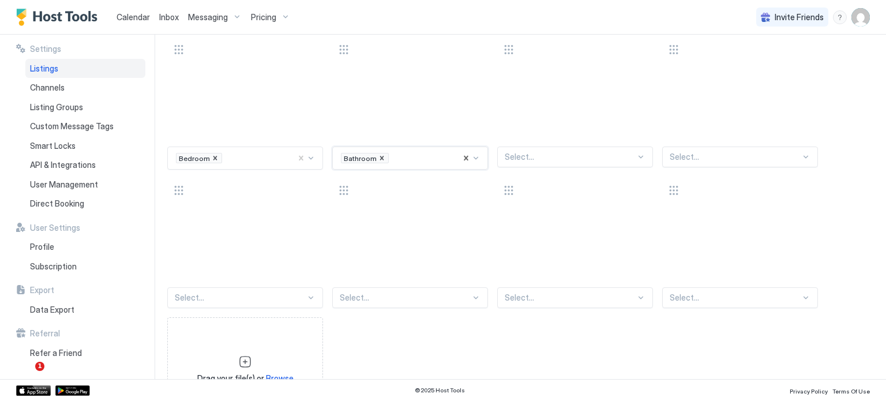
click at [558, 147] on div "Select..." at bounding box center [575, 157] width 156 height 21
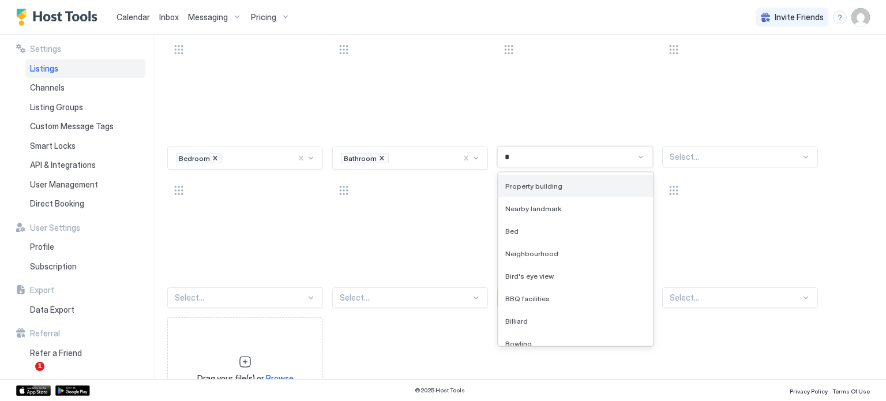
type input "**"
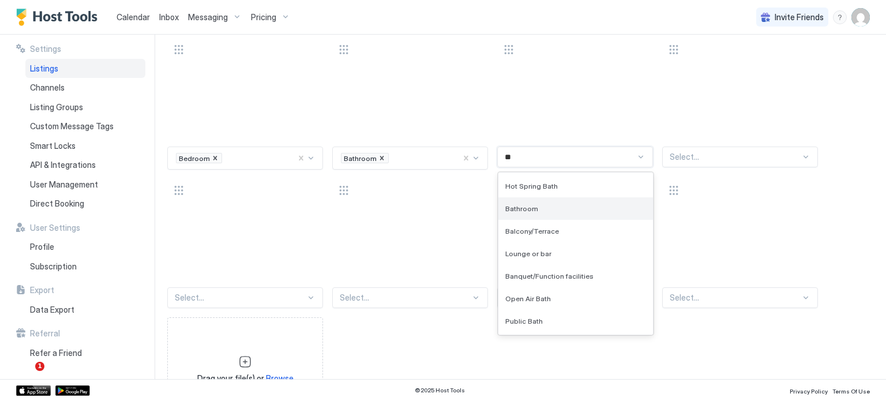
click at [546, 204] on div "Bathroom" at bounding box center [575, 208] width 141 height 9
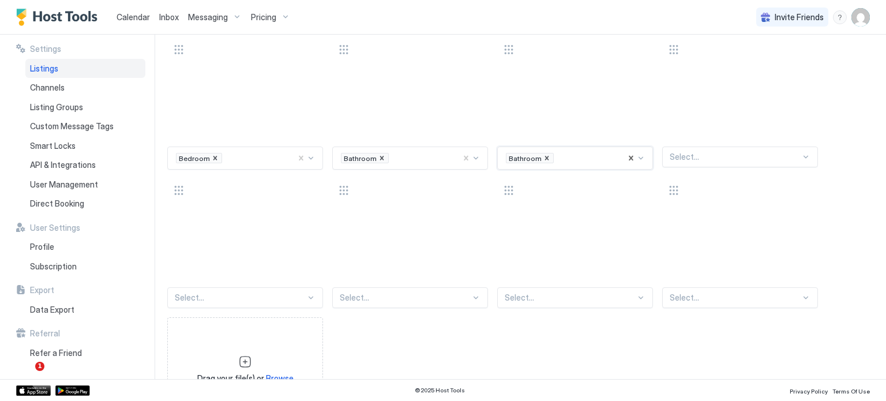
click at [718, 155] on div at bounding box center [735, 157] width 131 height 10
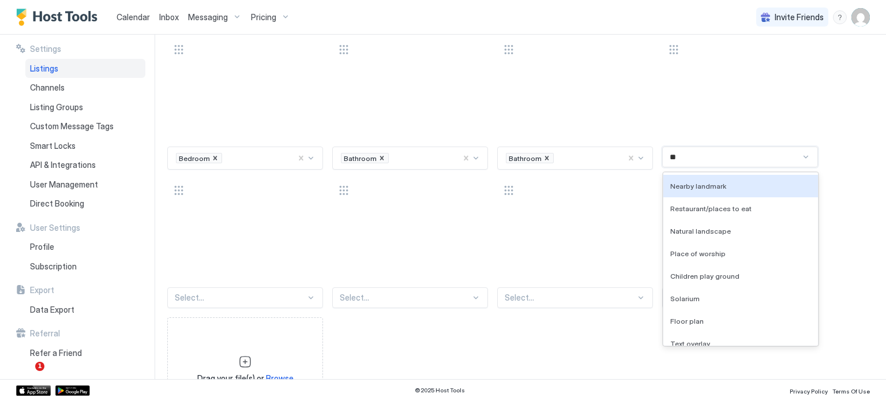
type input "*"
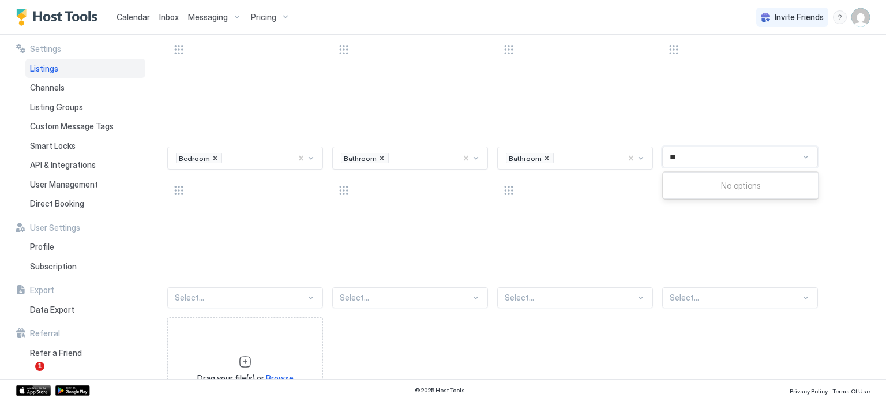
type input "*"
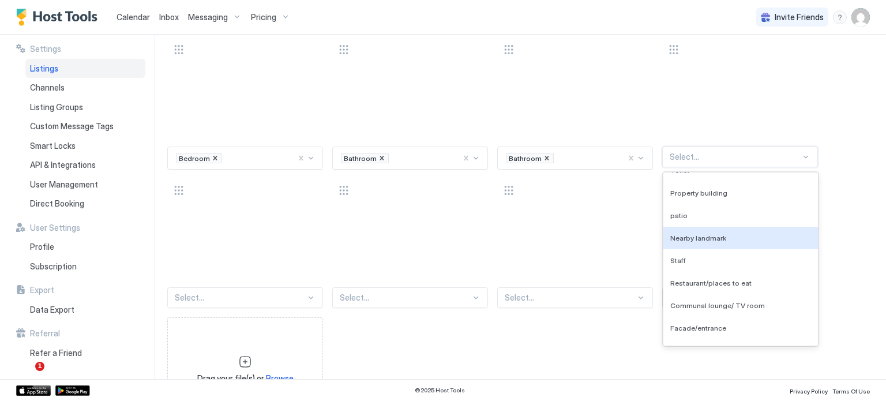
click at [216, 294] on div "Select..." at bounding box center [245, 297] width 156 height 21
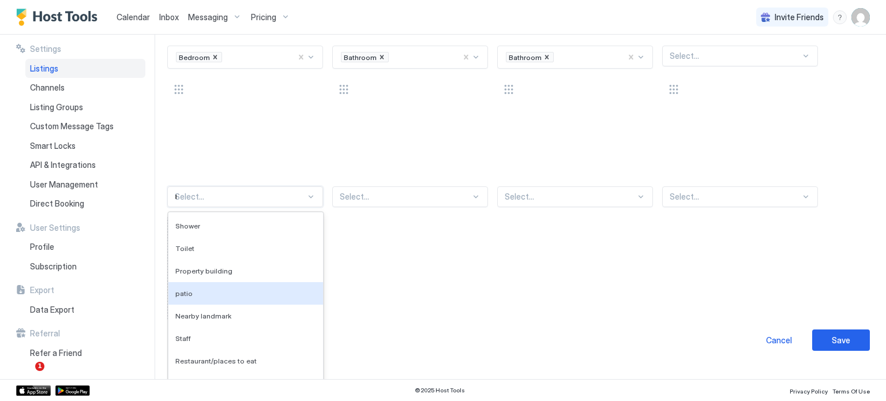
scroll to position [1338, 0]
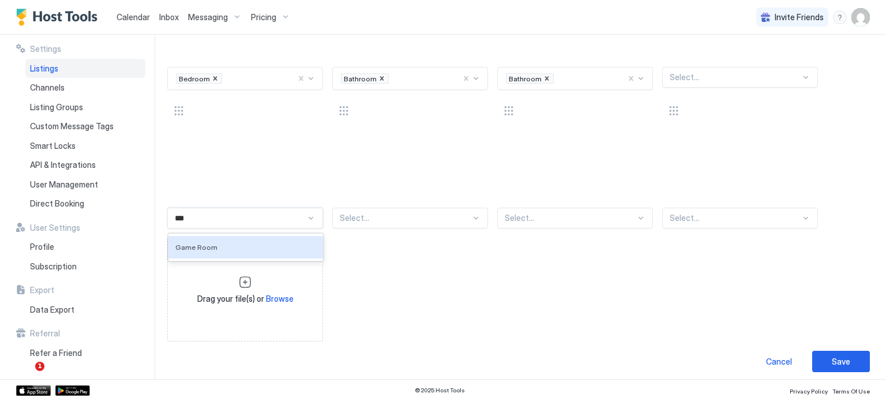
type input "****"
click at [211, 243] on span "Game Room" at bounding box center [196, 247] width 42 height 9
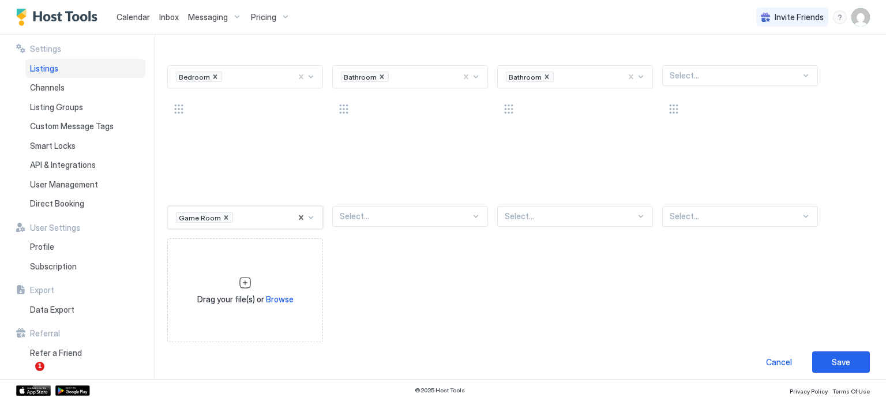
click at [353, 206] on div "Select..." at bounding box center [410, 216] width 156 height 21
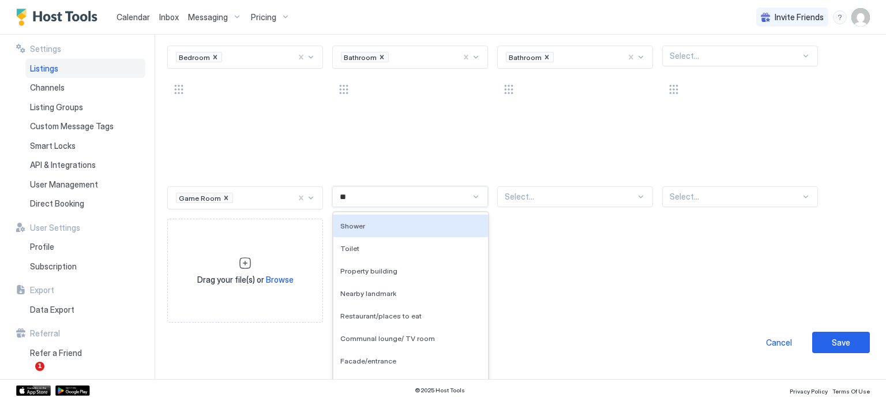
scroll to position [1340, 0]
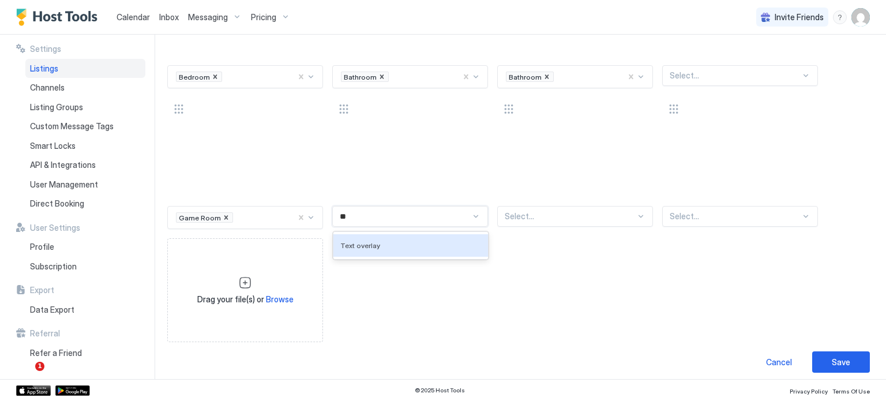
type input "*"
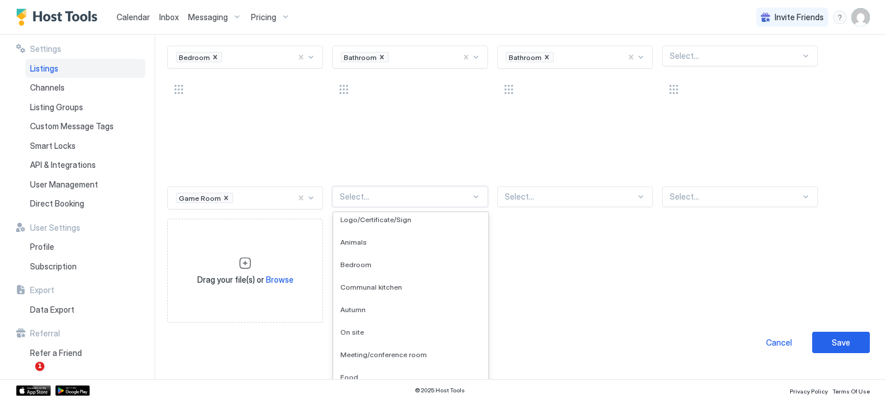
scroll to position [1677, 0]
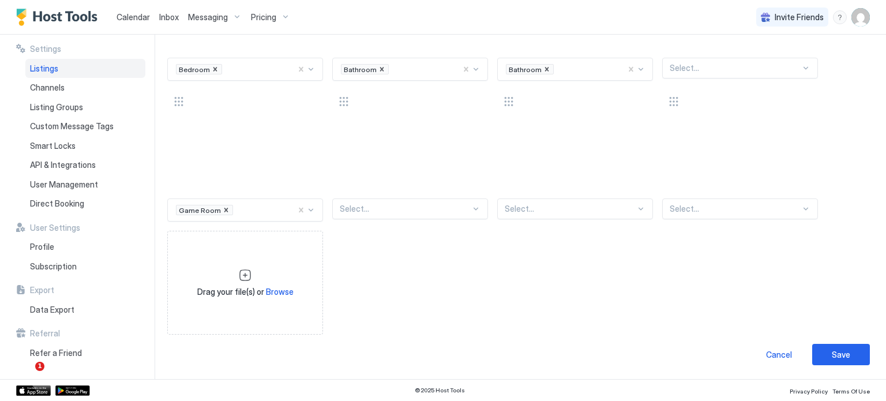
scroll to position [1340, 0]
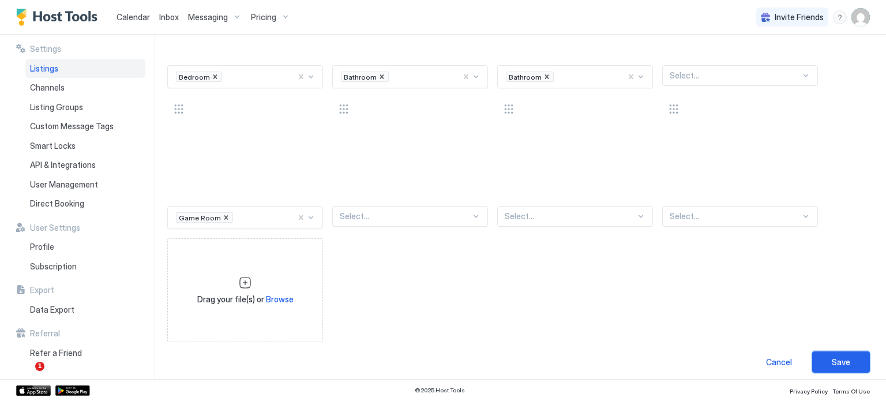
click at [832, 359] on div "Save" at bounding box center [841, 362] width 18 height 12
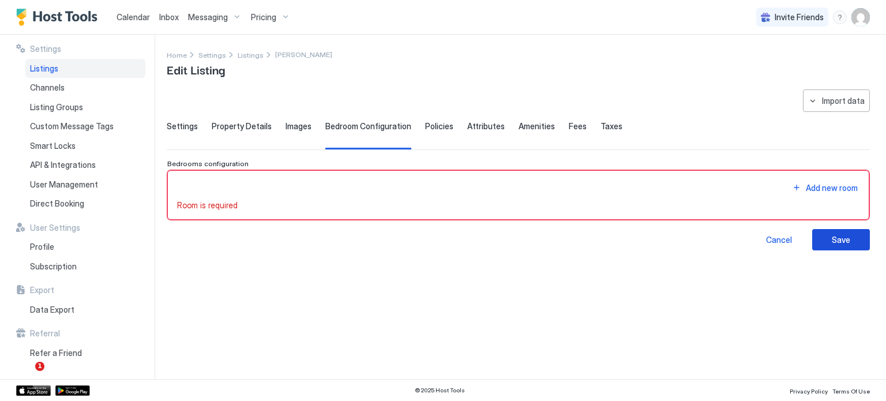
scroll to position [0, 0]
click at [292, 129] on span "Images" at bounding box center [299, 126] width 26 height 10
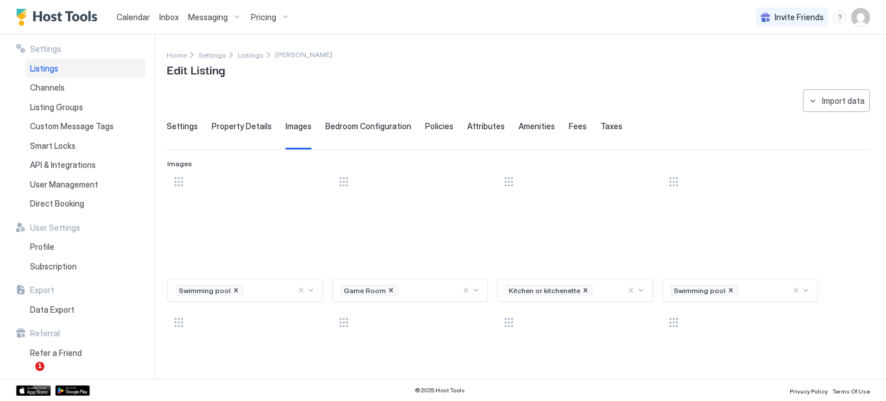
click at [355, 130] on span "Bedroom Configuration" at bounding box center [368, 126] width 86 height 10
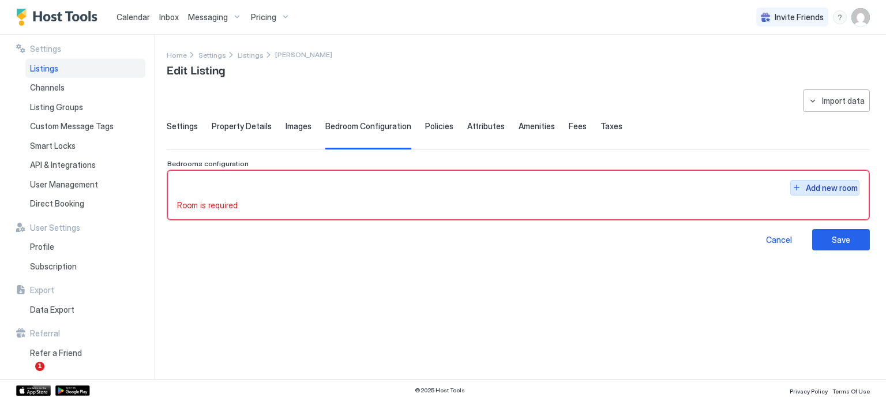
click at [809, 185] on div "Add new room" at bounding box center [832, 188] width 52 height 12
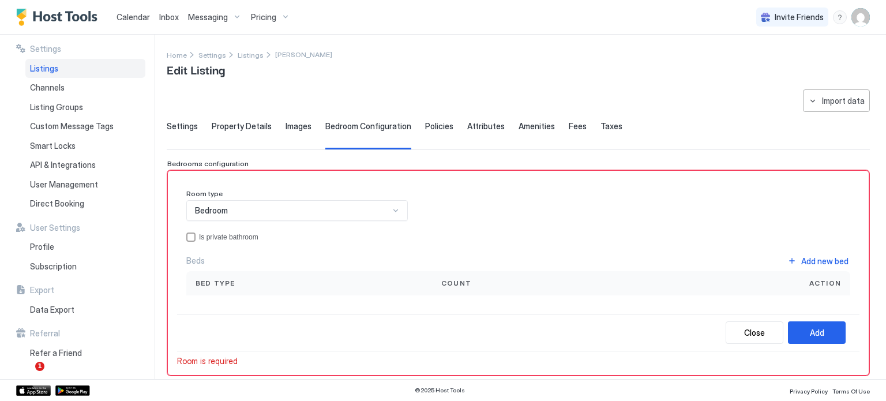
click at [279, 205] on div "Bedroom" at bounding box center [292, 210] width 194 height 10
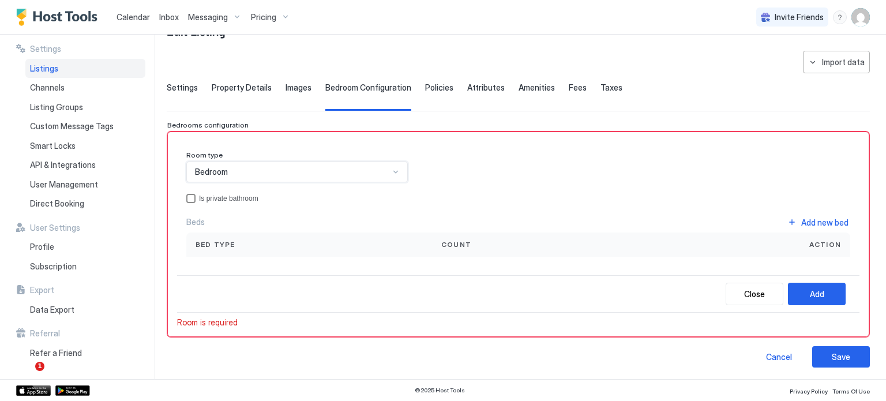
click at [192, 196] on div "privateBathroom" at bounding box center [190, 198] width 9 height 9
click at [805, 219] on div "Add new bed" at bounding box center [824, 222] width 47 height 12
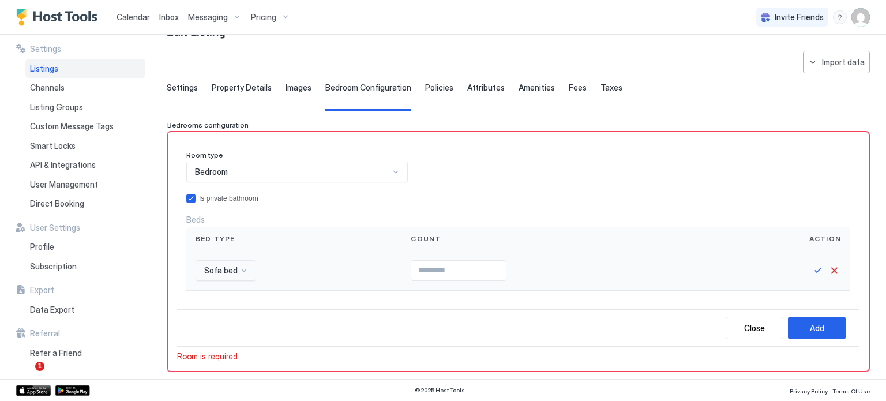
click at [216, 278] on div "Sofa bed" at bounding box center [226, 270] width 61 height 21
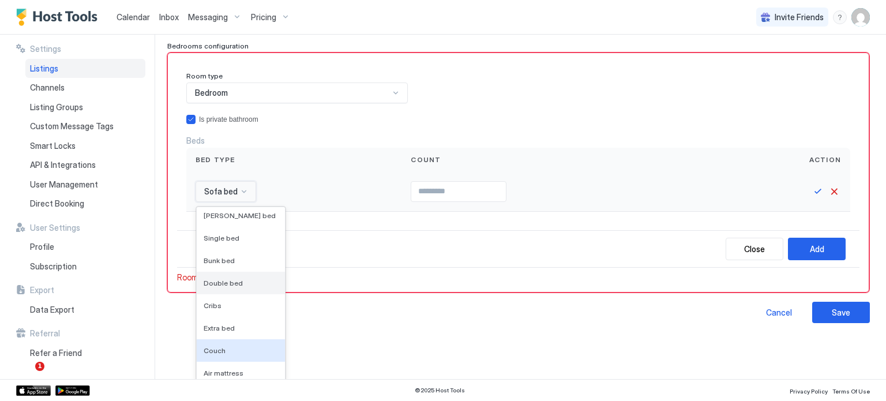
scroll to position [0, 0]
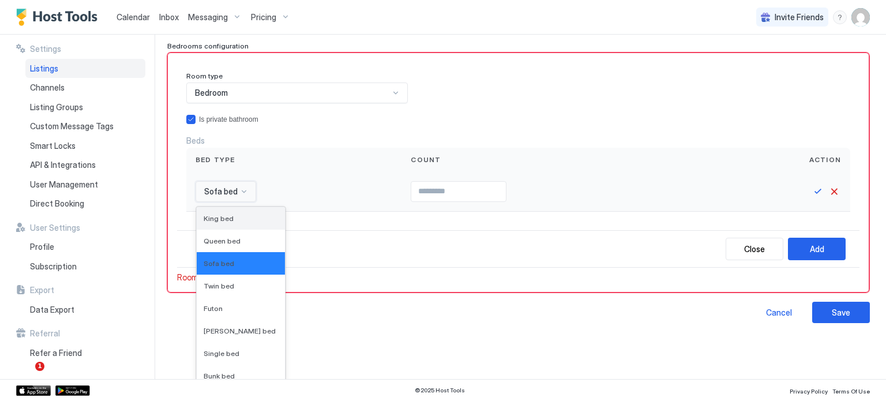
click at [235, 217] on div "King bed" at bounding box center [241, 218] width 74 height 9
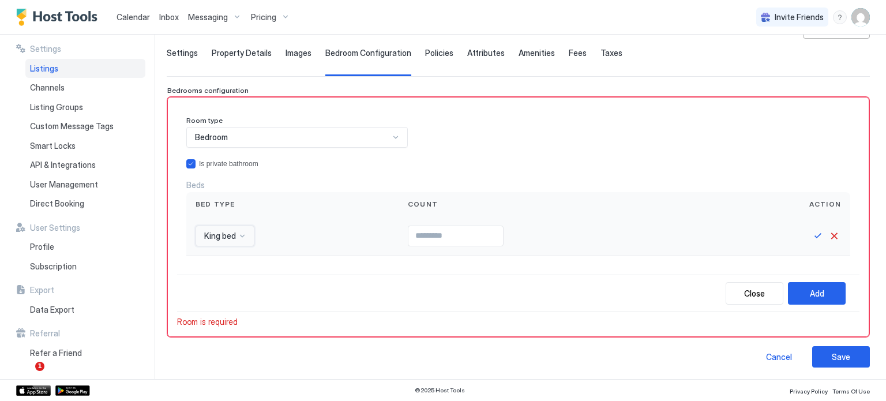
click at [415, 235] on input "Input Field" at bounding box center [455, 236] width 95 height 20
type input "*"
click at [813, 233] on button "Save" at bounding box center [818, 236] width 14 height 14
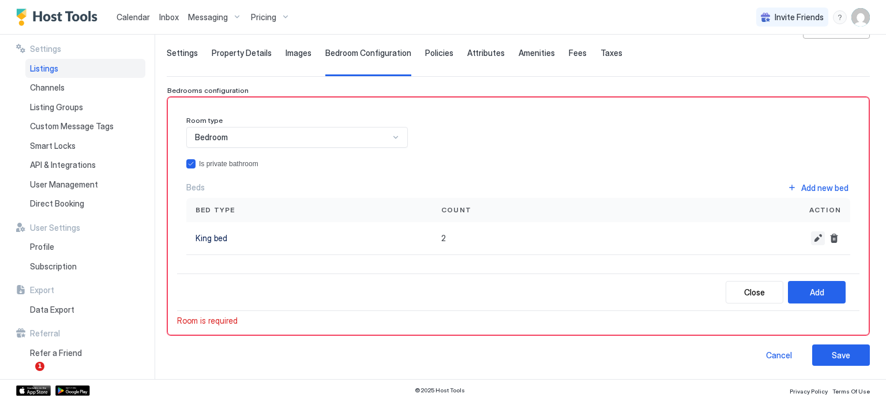
scroll to position [72, 0]
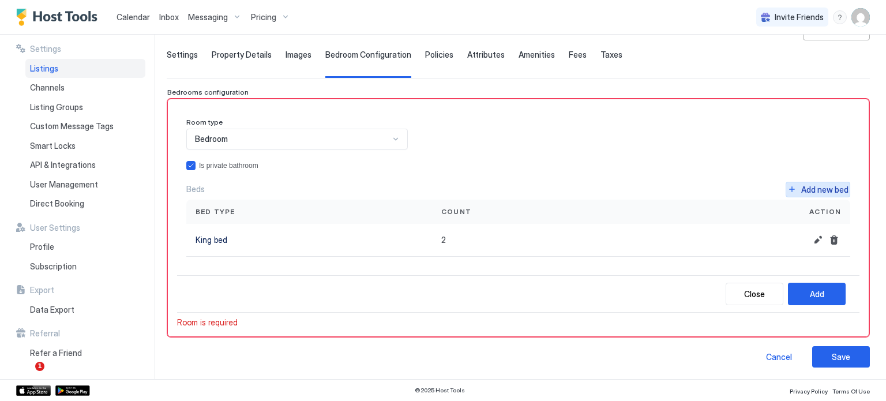
click at [807, 185] on div "Add new bed" at bounding box center [824, 189] width 47 height 12
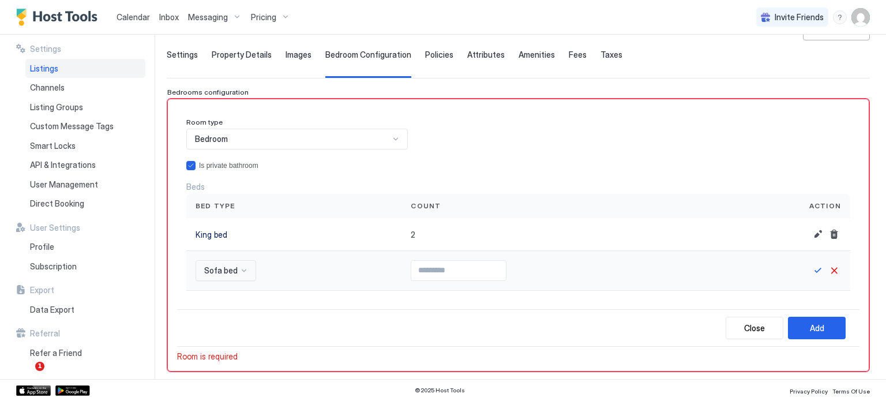
click at [235, 265] on div "Sofa bed" at bounding box center [226, 270] width 61 height 21
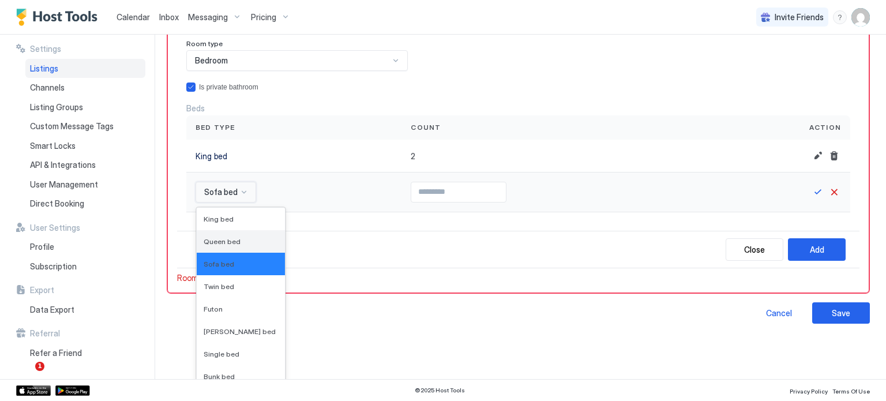
click at [235, 237] on span "Queen bed" at bounding box center [222, 241] width 37 height 9
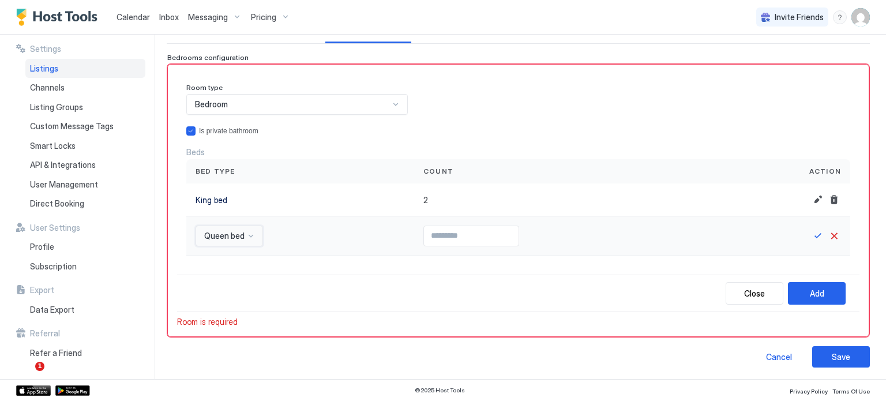
click at [436, 238] on input "Input Field" at bounding box center [471, 236] width 95 height 20
type input "*"
click at [811, 237] on button "Save" at bounding box center [818, 236] width 14 height 14
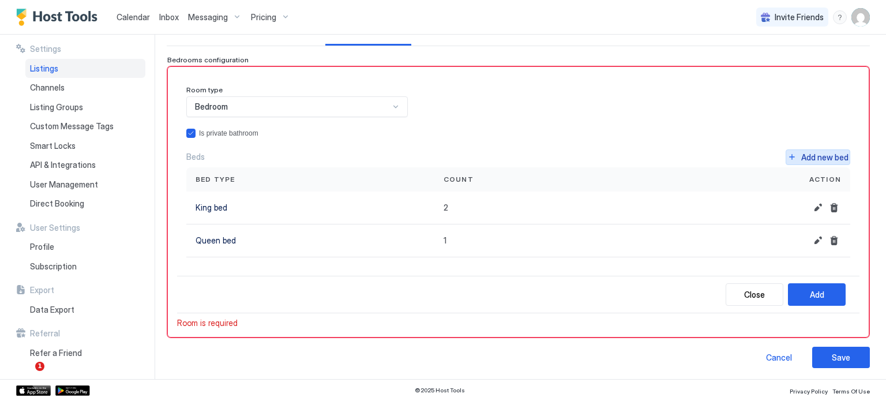
click at [824, 153] on div "Add new bed" at bounding box center [824, 157] width 47 height 12
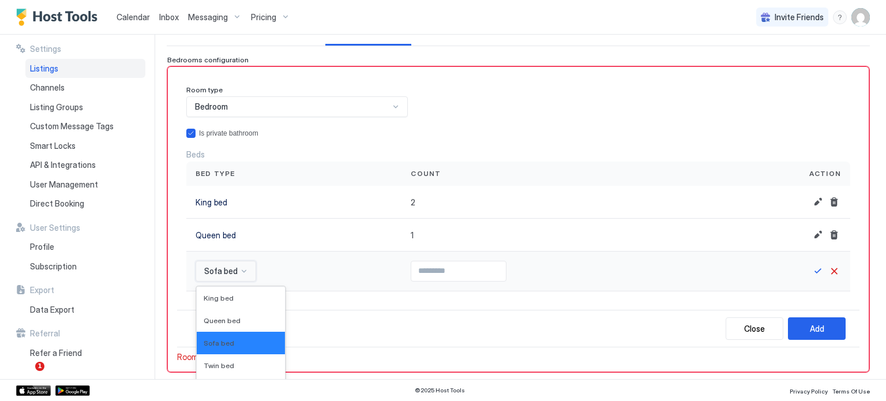
click at [241, 272] on div "16 results available. Use Up and Down to choose options, press Enter to select …" at bounding box center [226, 271] width 61 height 21
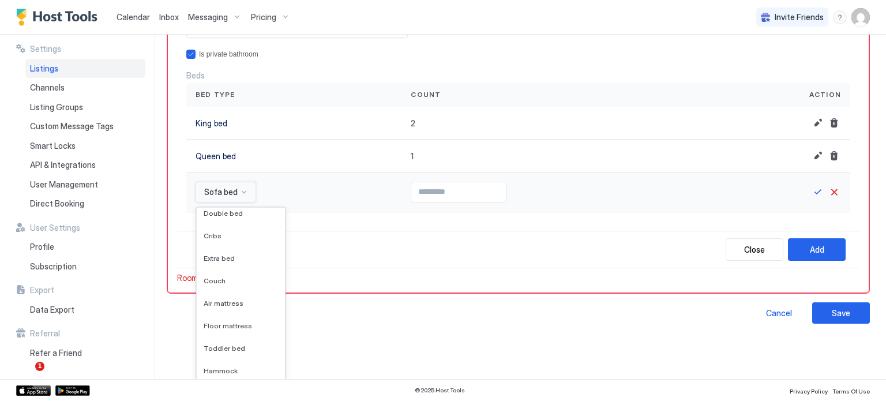
scroll to position [187, 0]
click at [238, 300] on span "Air mattress" at bounding box center [224, 302] width 40 height 9
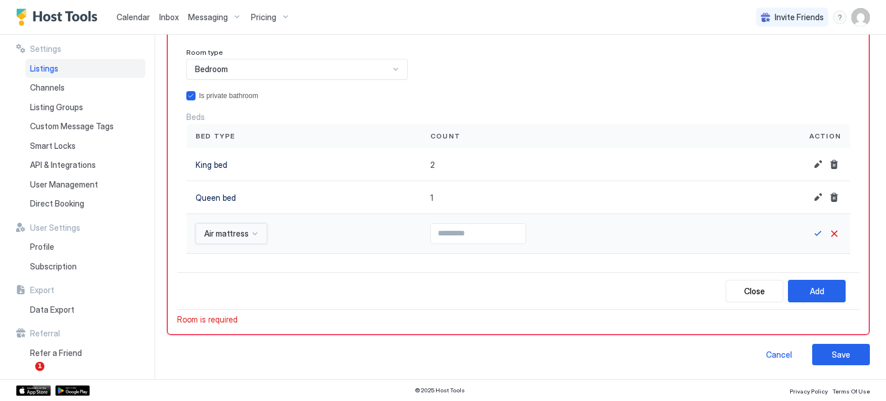
scroll to position [138, 0]
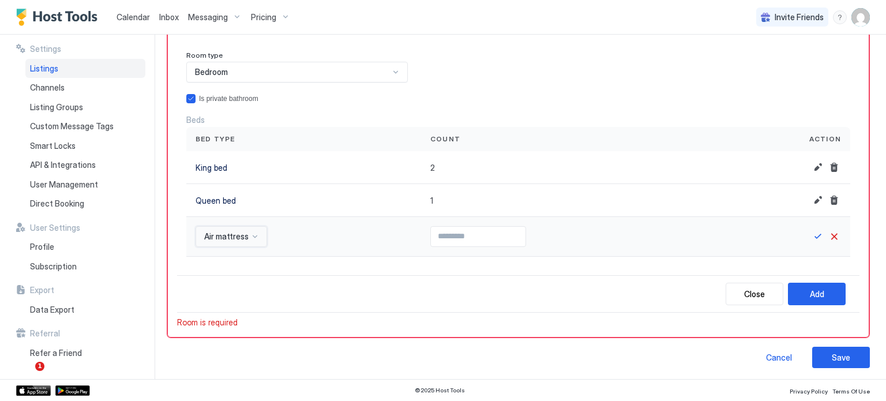
click at [440, 237] on input "Input Field" at bounding box center [478, 237] width 95 height 20
type input "*"
click at [812, 235] on button "Save" at bounding box center [818, 237] width 14 height 14
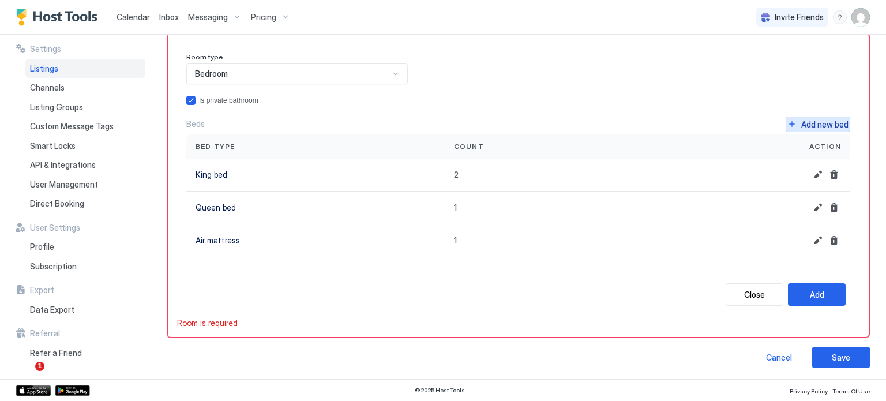
click at [804, 126] on div "Add new bed" at bounding box center [824, 124] width 47 height 12
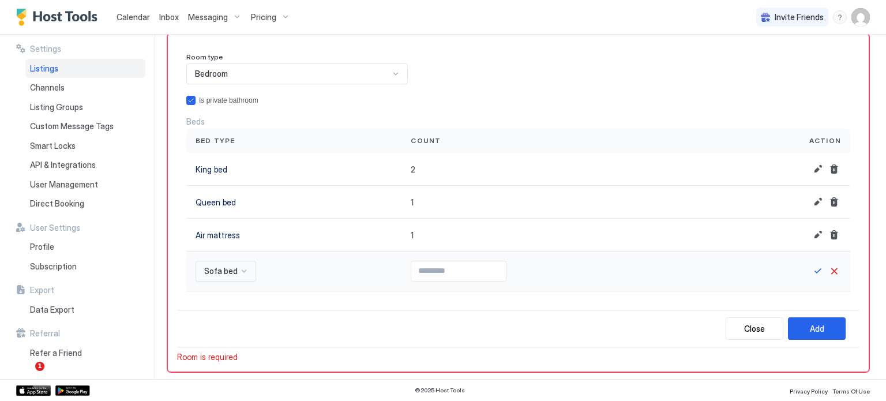
click at [212, 263] on div "Sofa bed" at bounding box center [226, 271] width 61 height 21
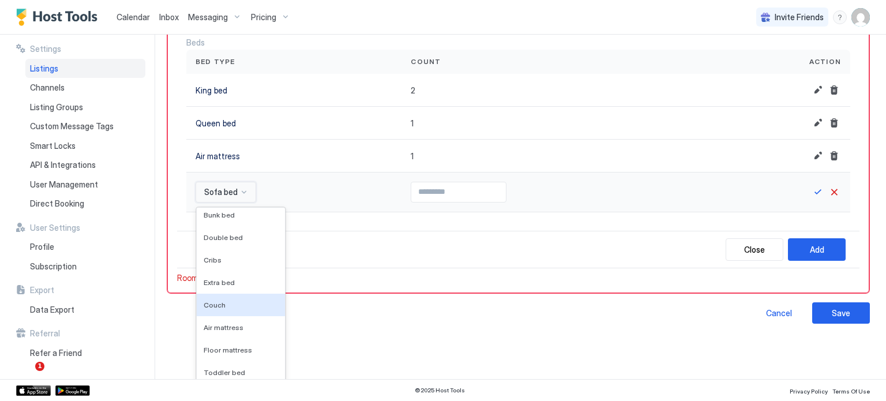
scroll to position [187, 0]
click at [228, 370] on span "Hammock" at bounding box center [221, 369] width 34 height 9
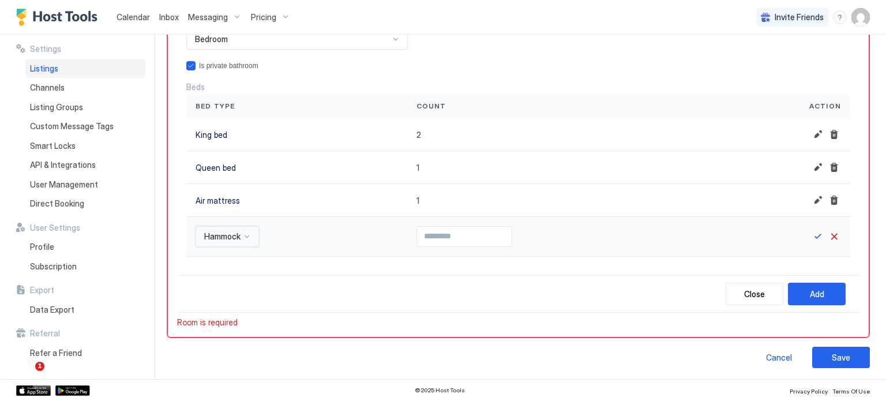
click at [466, 230] on input "Input Field" at bounding box center [464, 237] width 95 height 20
type input "*"
click at [812, 238] on button "Save" at bounding box center [818, 237] width 14 height 14
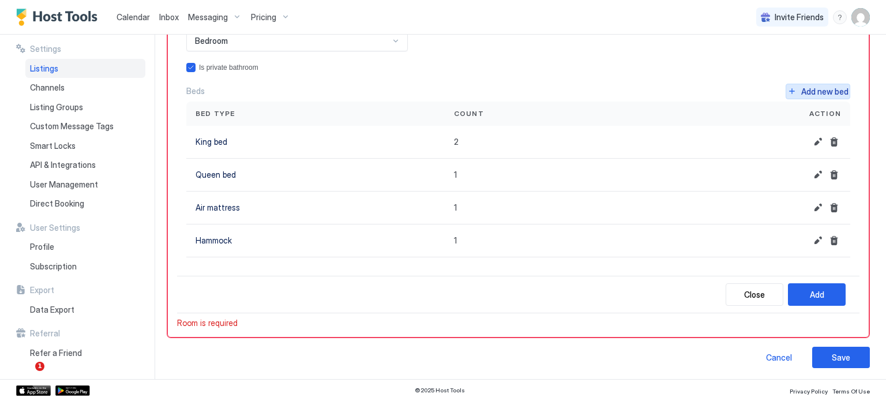
click at [808, 86] on div "Add new bed" at bounding box center [824, 91] width 47 height 12
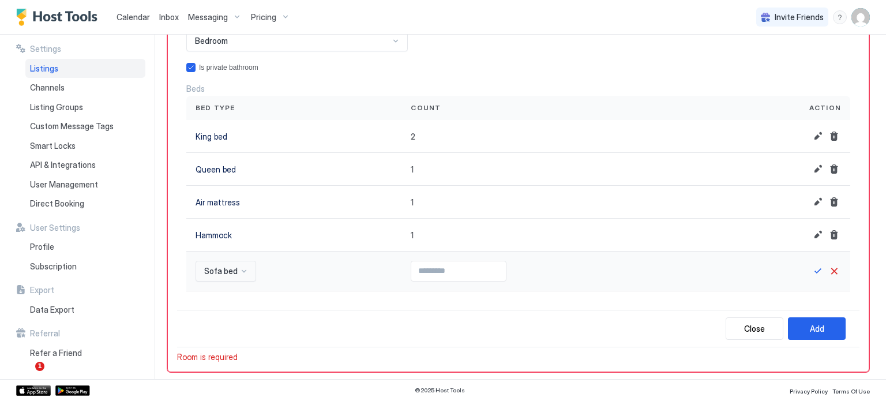
click at [248, 273] on div "Sofa bed" at bounding box center [226, 271] width 61 height 21
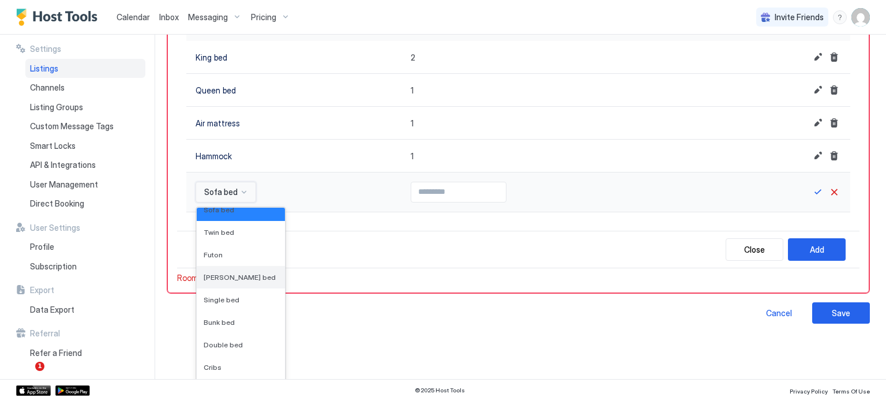
scroll to position [115, 0]
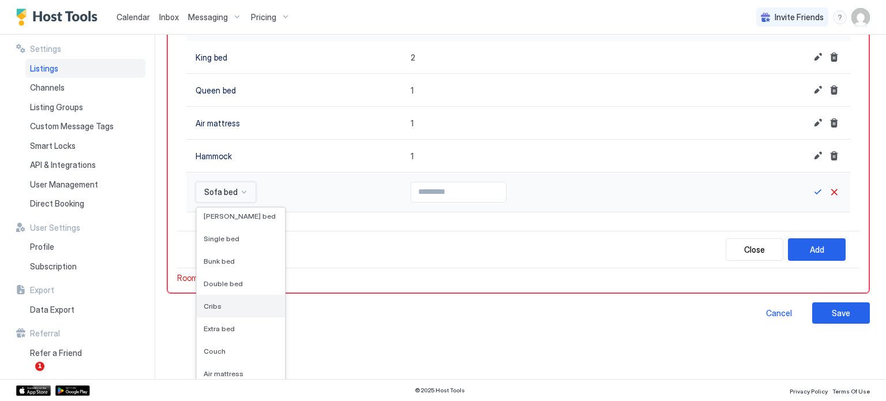
click at [227, 304] on div "Cribs" at bounding box center [241, 306] width 74 height 9
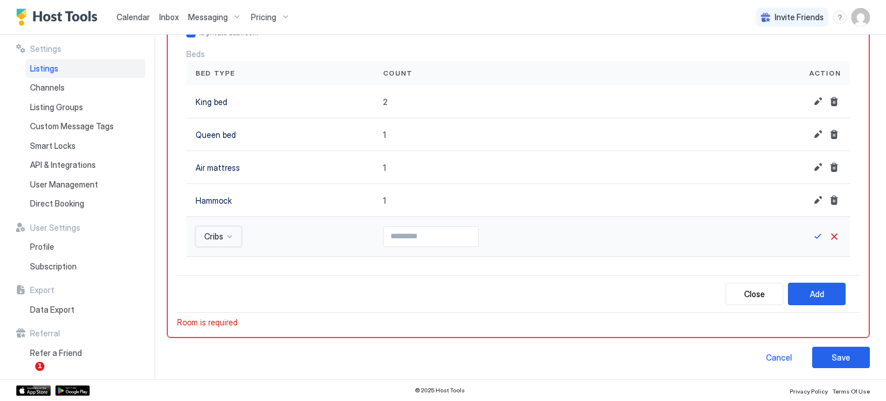
click at [430, 227] on input "Input Field" at bounding box center [431, 237] width 95 height 20
type input "*"
click at [811, 239] on button "Save" at bounding box center [818, 237] width 14 height 14
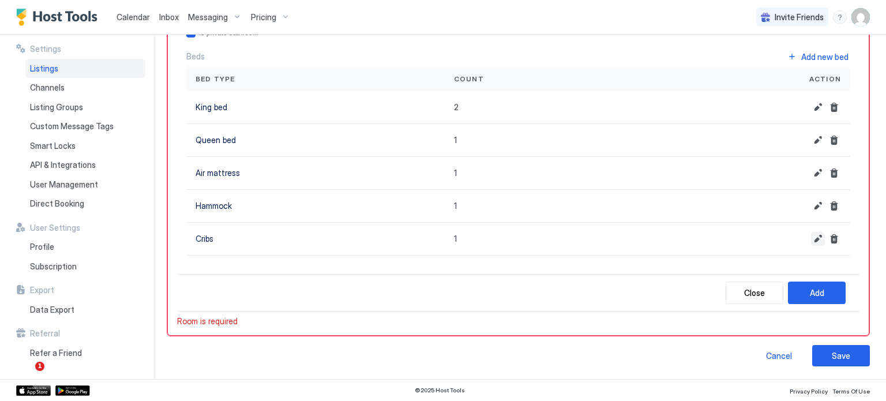
scroll to position [203, 0]
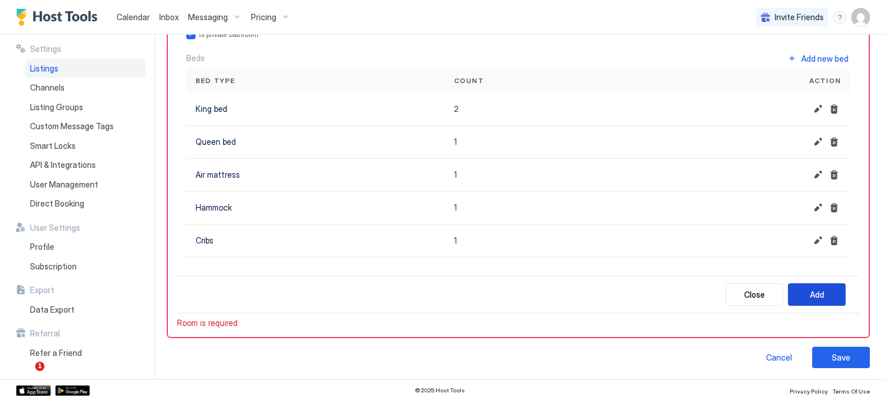
click at [812, 289] on div "Add" at bounding box center [817, 294] width 14 height 12
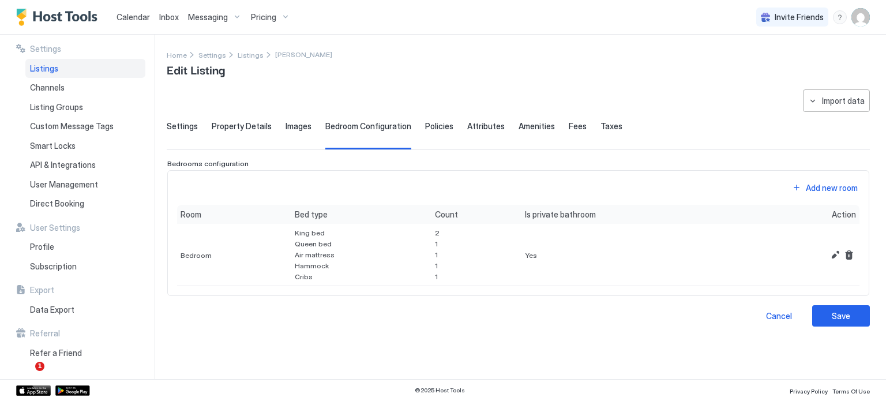
scroll to position [0, 0]
click at [830, 313] on button "Save" at bounding box center [841, 315] width 58 height 21
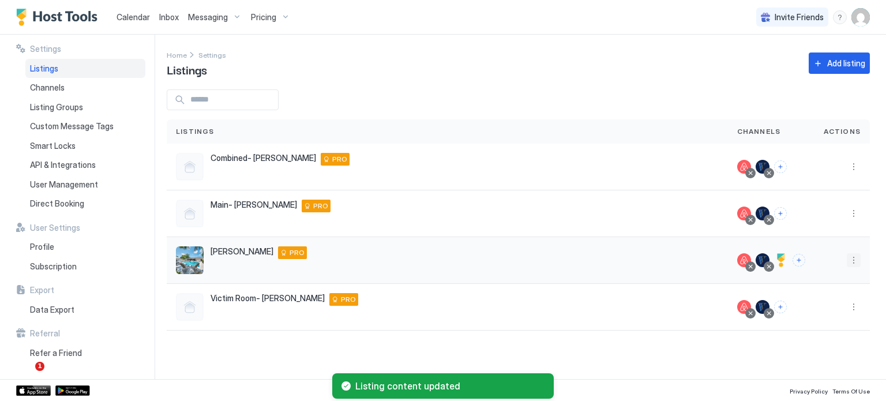
click at [853, 256] on button "More options" at bounding box center [854, 260] width 14 height 14
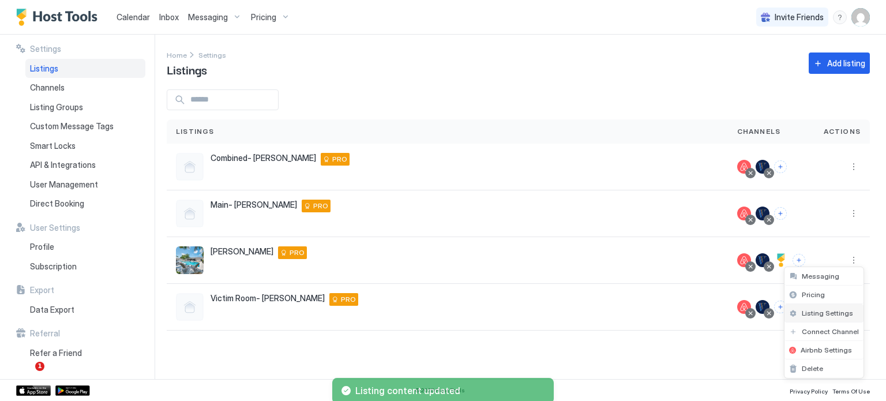
click at [808, 316] on span "Listing Settings" at bounding box center [827, 313] width 51 height 9
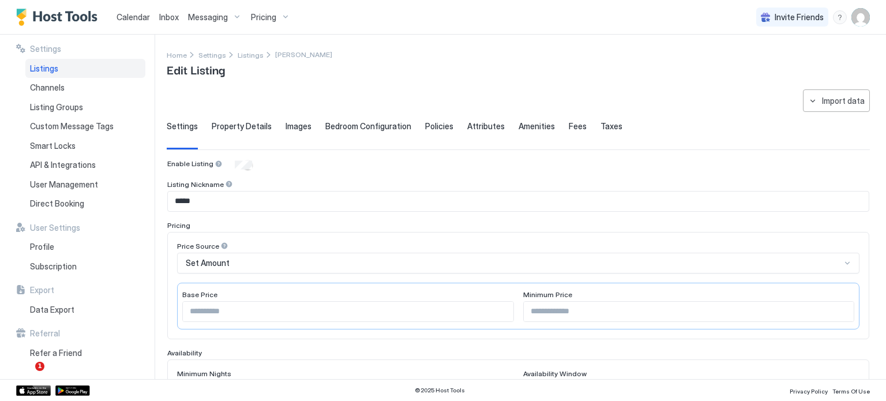
type input "*"
click at [432, 124] on span "Policies" at bounding box center [439, 126] width 28 height 10
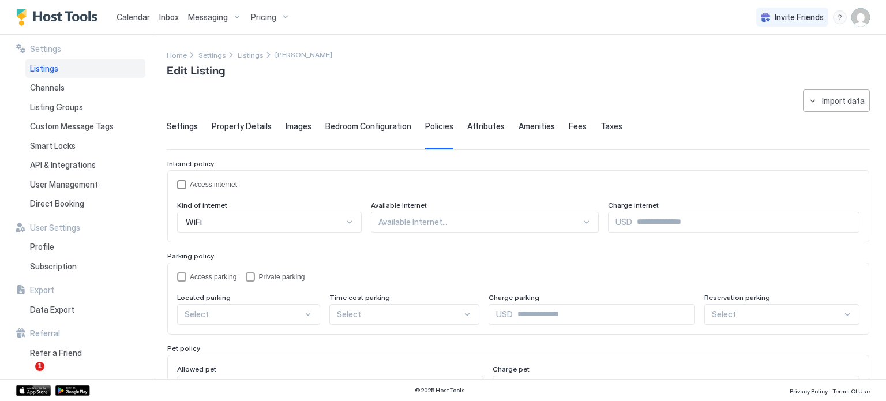
click at [185, 182] on div "accessInternet" at bounding box center [181, 184] width 9 height 9
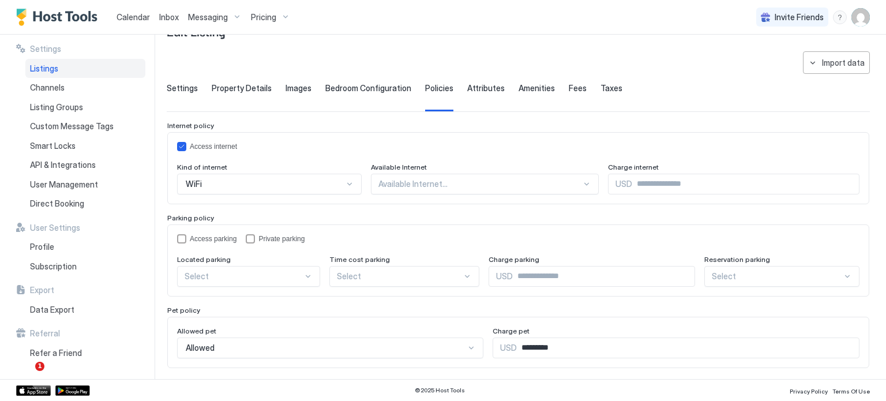
scroll to position [58, 0]
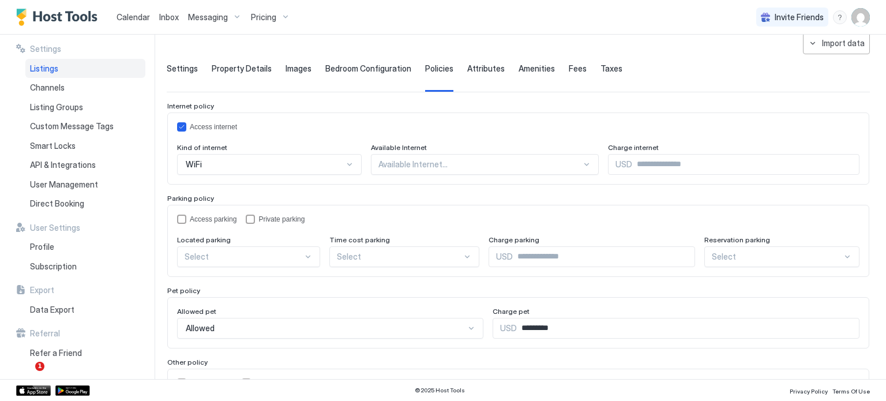
click at [247, 212] on div "Access parking Private parking Located parking Select Time cost parking Select …" at bounding box center [518, 241] width 702 height 72
click at [252, 212] on div "Access parking Private parking Located parking Select Time cost parking Select …" at bounding box center [518, 241] width 702 height 72
click at [252, 214] on div "Access parking Private parking Located parking Select Time cost parking Select …" at bounding box center [518, 241] width 702 height 72
click at [252, 215] on div "privateParking" at bounding box center [250, 219] width 9 height 9
click at [246, 256] on div at bounding box center [244, 257] width 118 height 10
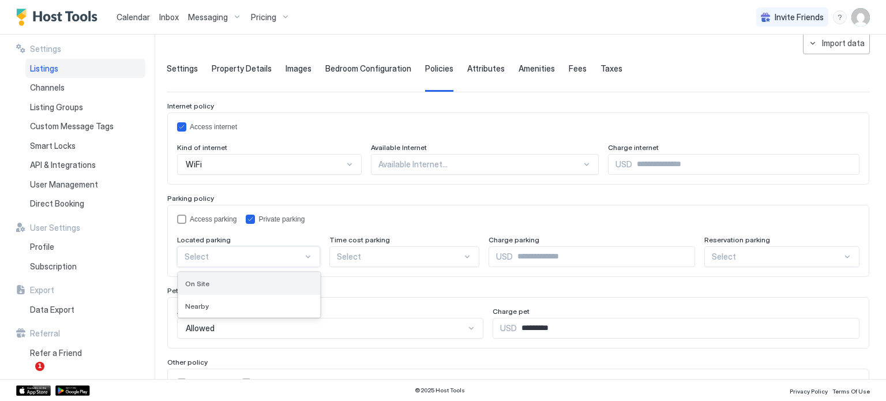
click at [230, 281] on div "On Site" at bounding box center [249, 283] width 128 height 9
click at [355, 259] on div "Select" at bounding box center [406, 256] width 150 height 21
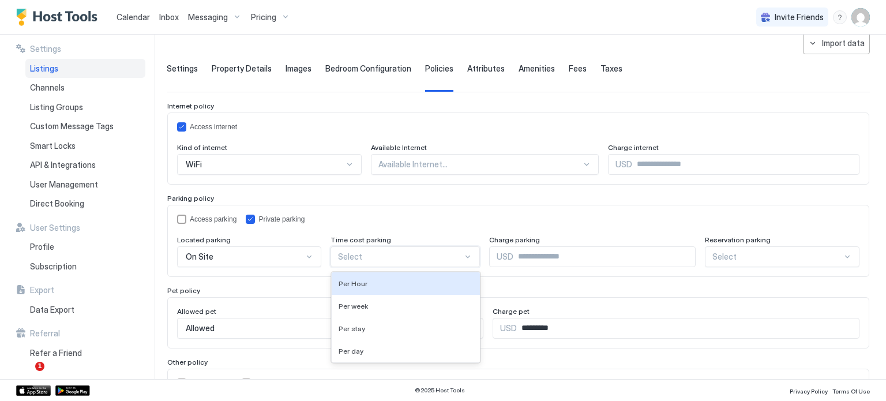
scroll to position [78, 0]
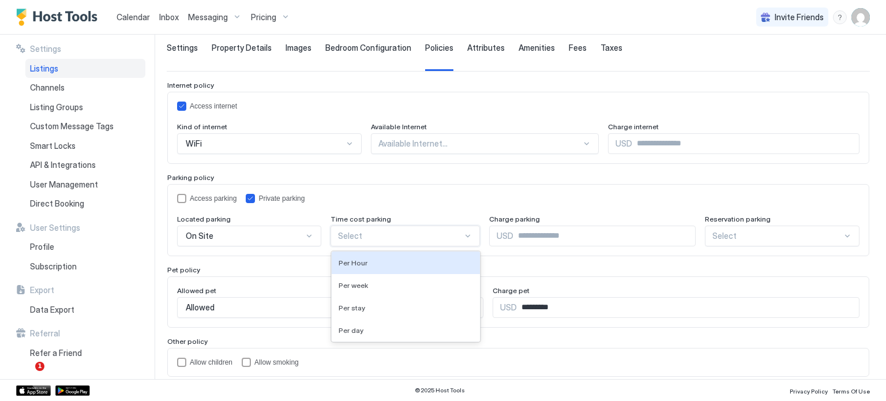
click at [376, 206] on div "Access parking Private parking Located parking On Site Time cost parking 4 resu…" at bounding box center [518, 220] width 683 height 53
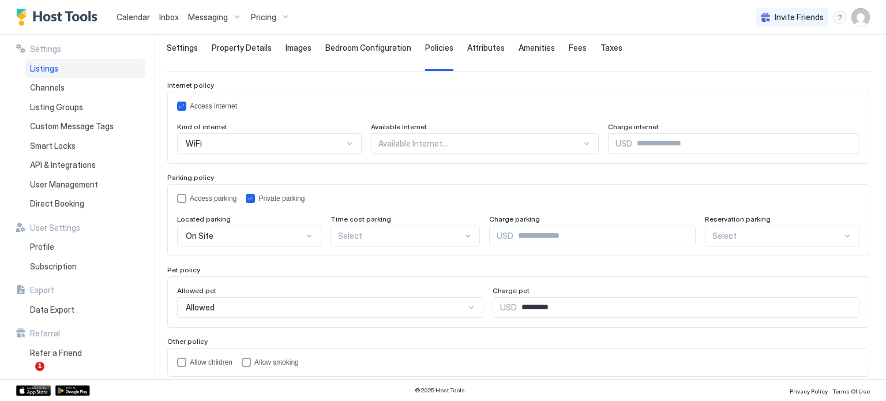
scroll to position [118, 0]
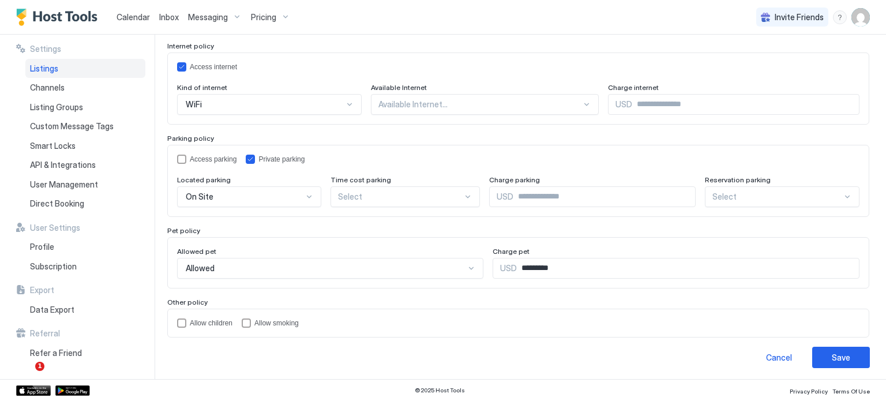
click at [546, 273] on input "*********" at bounding box center [688, 268] width 343 height 20
drag, startPoint x: 585, startPoint y: 265, endPoint x: 518, endPoint y: 275, distance: 68.1
click at [518, 275] on input "*********" at bounding box center [688, 268] width 343 height 20
type input "***"
click at [183, 320] on div "childrenAllowed" at bounding box center [181, 322] width 9 height 9
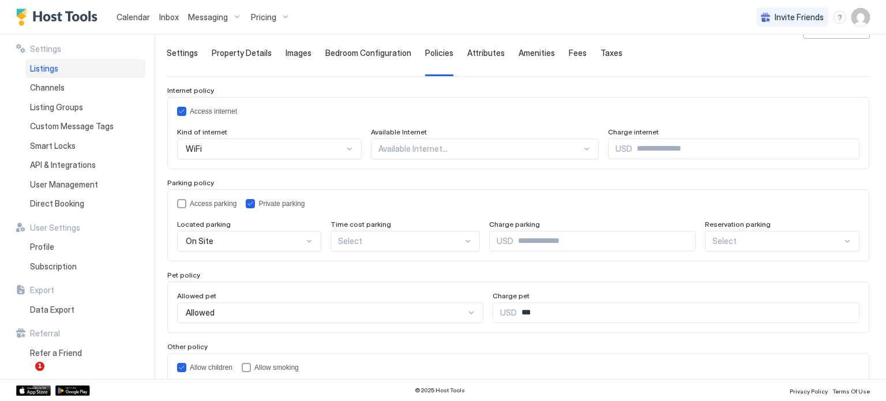
scroll to position [2, 0]
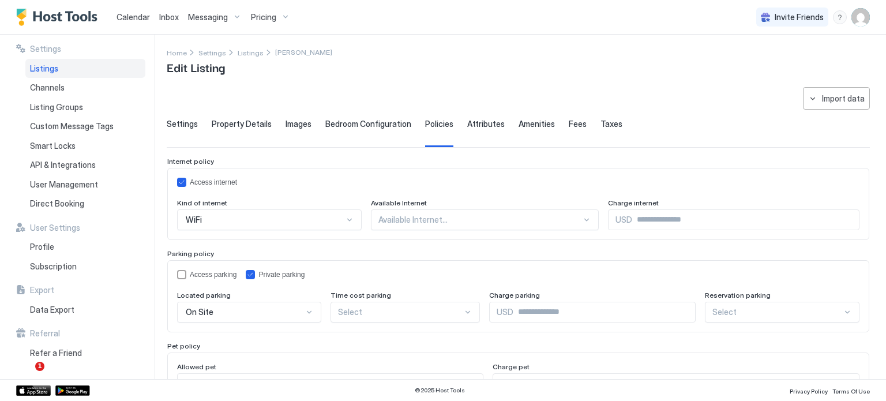
click at [424, 207] on div "Available Internet" at bounding box center [485, 203] width 228 height 11
click at [422, 209] on div "Available Internet..." at bounding box center [485, 219] width 228 height 21
click at [485, 128] on span "Attributes" at bounding box center [486, 124] width 38 height 10
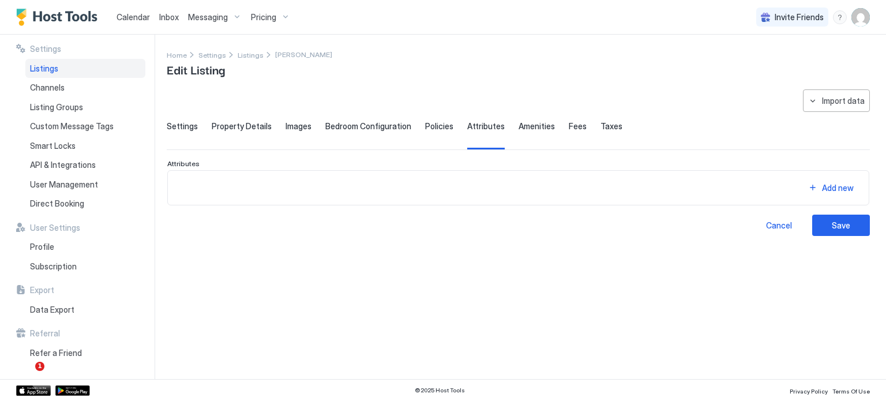
click at [535, 131] on div "Amenities" at bounding box center [537, 135] width 36 height 28
click at [819, 182] on button "Add new" at bounding box center [831, 188] width 58 height 16
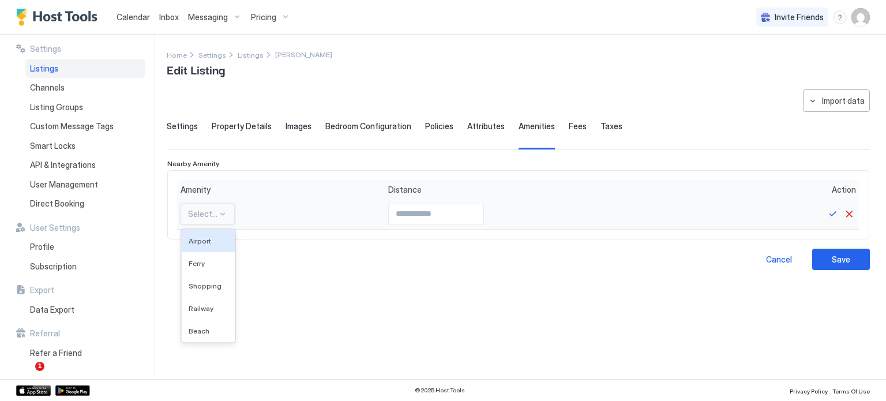
click at [214, 209] on div at bounding box center [202, 214] width 29 height 10
drag, startPoint x: 850, startPoint y: 213, endPoint x: 839, endPoint y: 213, distance: 10.4
click at [849, 213] on button "Cancel" at bounding box center [849, 214] width 14 height 14
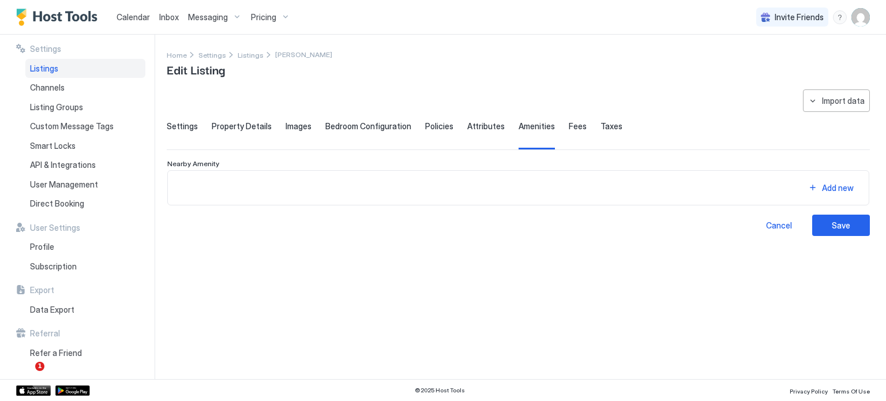
click at [569, 124] on span "Fees" at bounding box center [578, 126] width 18 height 10
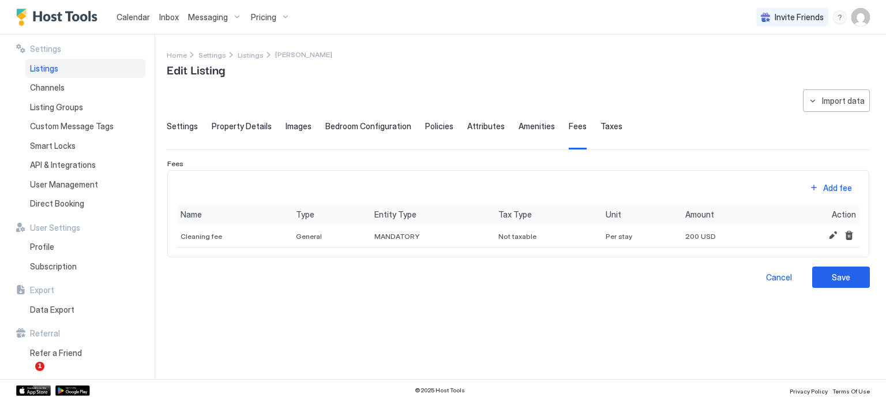
click at [608, 123] on span "Taxes" at bounding box center [612, 126] width 22 height 10
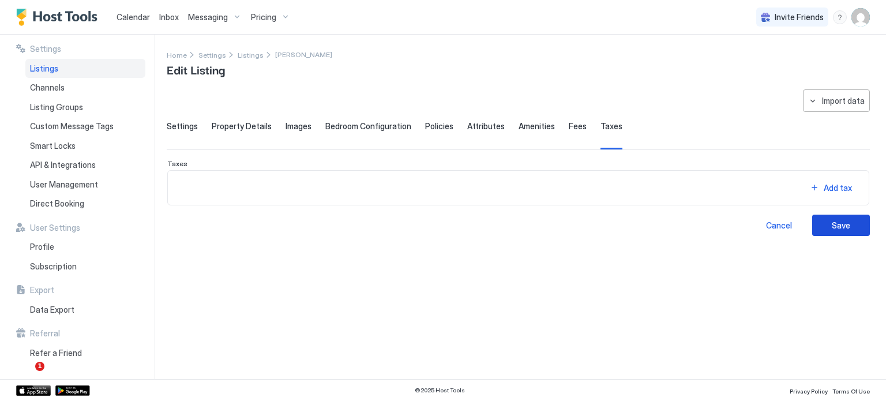
click at [840, 226] on div "Save" at bounding box center [841, 225] width 18 height 12
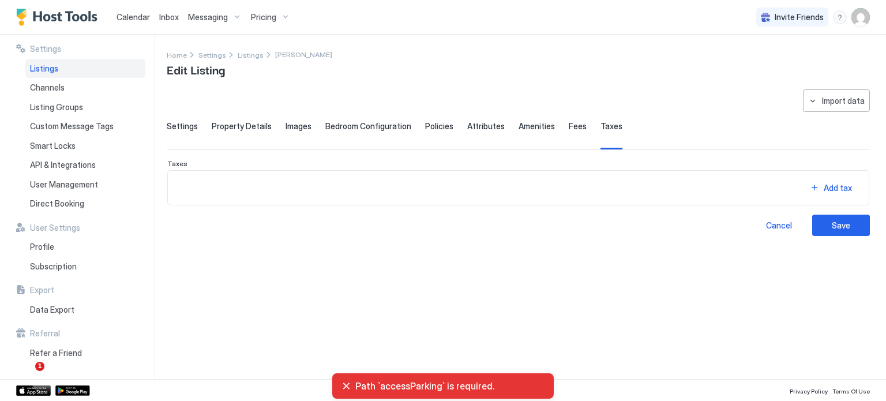
click at [434, 126] on span "Policies" at bounding box center [439, 126] width 28 height 10
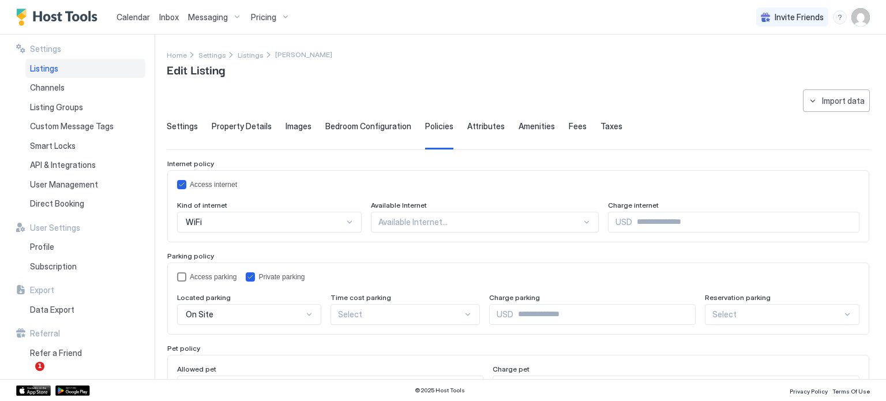
click at [175, 278] on div "Access parking Private parking Located parking On Site Time cost parking Select…" at bounding box center [518, 299] width 702 height 72
click at [185, 279] on div "accessParking" at bounding box center [181, 276] width 9 height 9
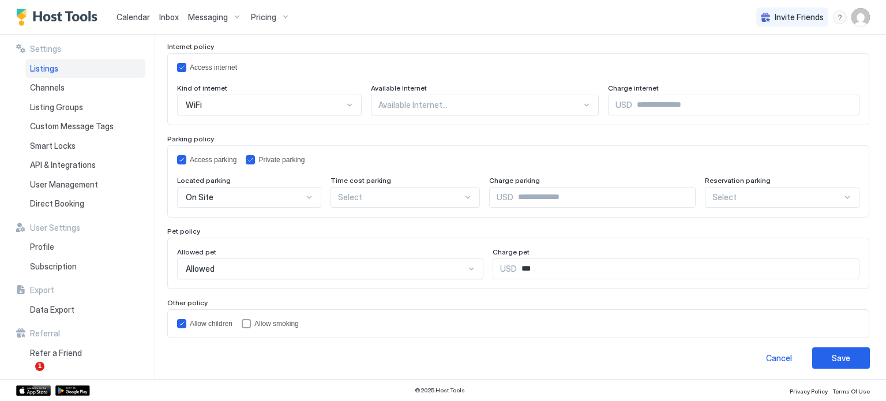
scroll to position [118, 0]
click at [832, 351] on div "Save" at bounding box center [841, 357] width 18 height 12
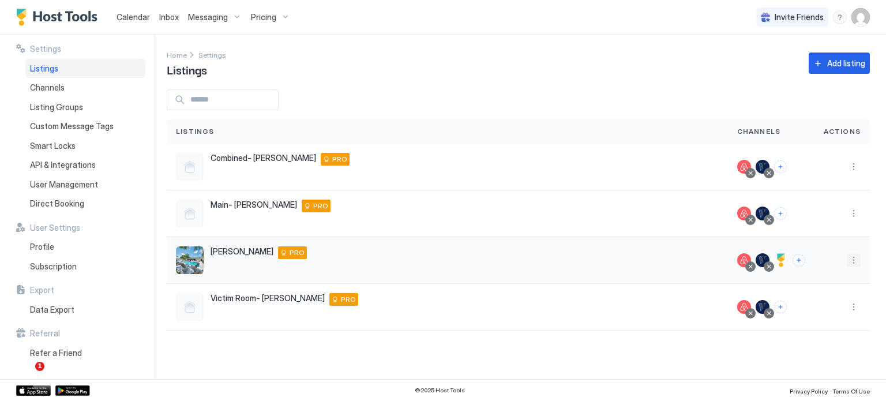
click at [852, 258] on button "More options" at bounding box center [854, 260] width 14 height 14
click at [817, 314] on span "Listing Settings" at bounding box center [827, 313] width 51 height 9
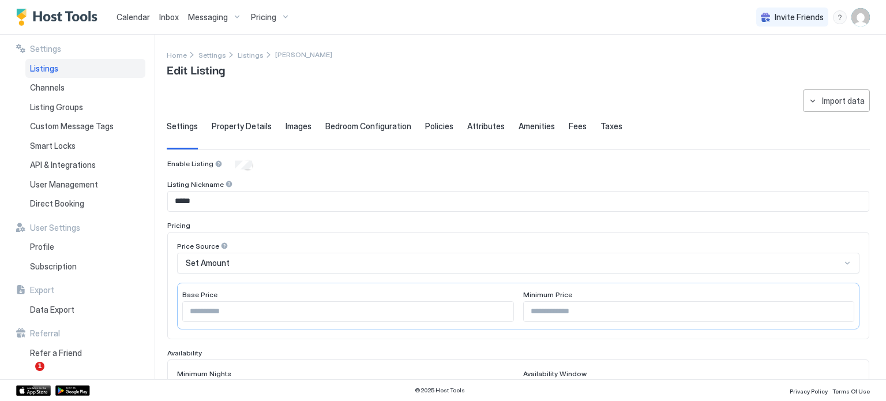
type input "***"
click at [228, 132] on div "Property Details" at bounding box center [242, 135] width 60 height 28
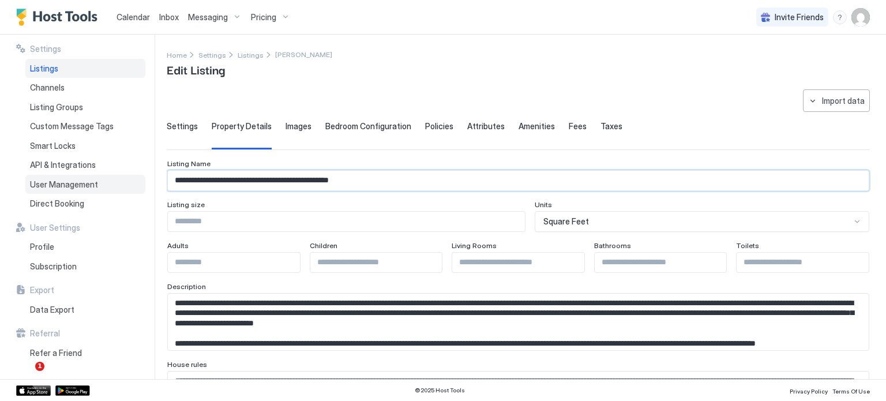
drag, startPoint x: 211, startPoint y: 185, endPoint x: 143, endPoint y: 190, distance: 68.3
click at [143, 190] on div "**********" at bounding box center [443, 207] width 886 height 344
click at [233, 185] on input "**********" at bounding box center [518, 181] width 701 height 20
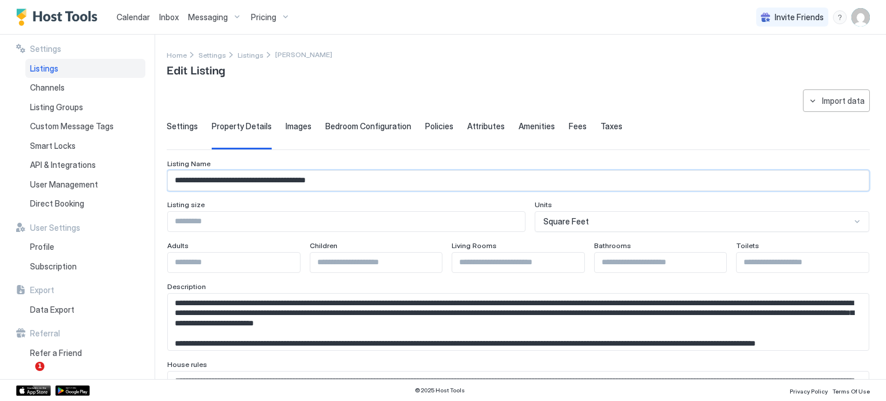
paste input "***"
type input "**********"
type input "*"
click at [567, 260] on input "*" at bounding box center [518, 263] width 132 height 20
click at [773, 267] on input "Input Field" at bounding box center [803, 263] width 132 height 20
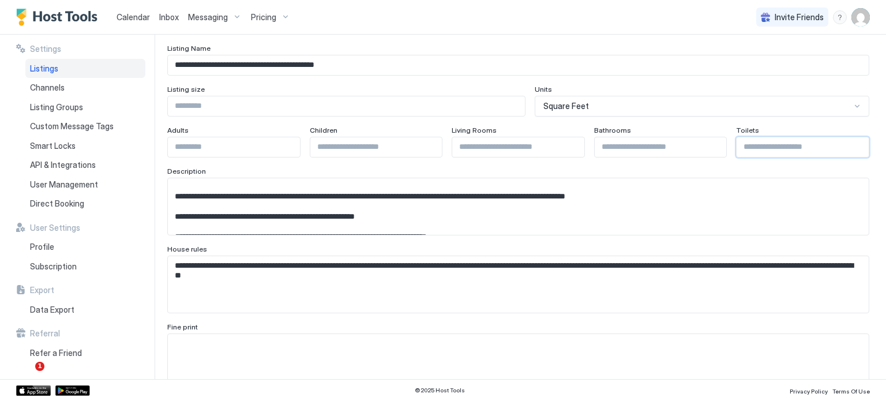
scroll to position [231, 0]
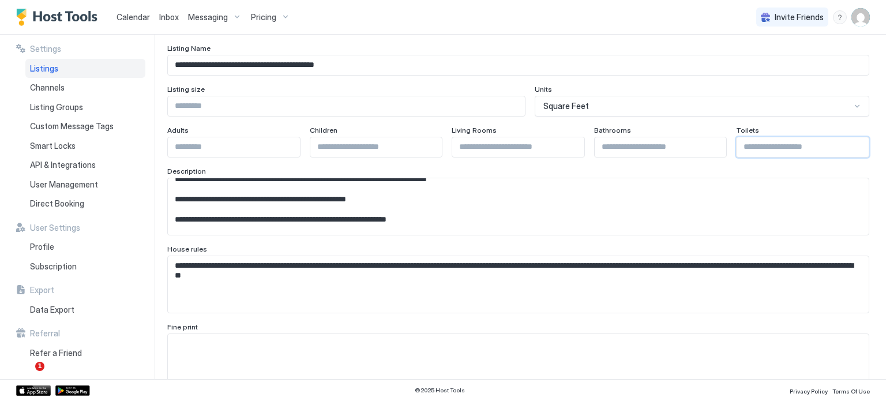
type input "*"
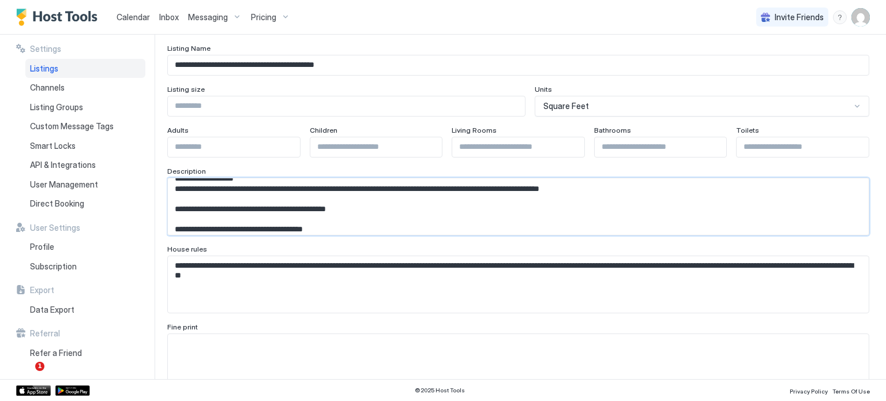
scroll to position [0, 0]
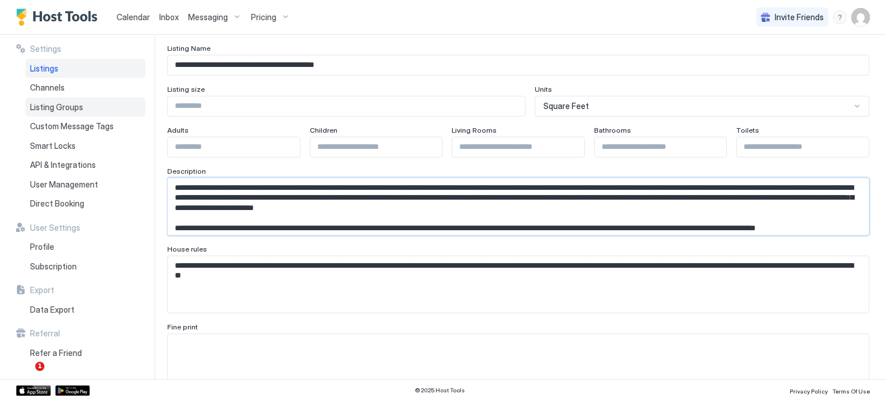
drag, startPoint x: 411, startPoint y: 229, endPoint x: 134, endPoint y: 103, distance: 303.6
click at [134, 103] on div "**********" at bounding box center [443, 207] width 886 height 344
paste textarea "**********"
click at [547, 206] on textarea "Input Field" at bounding box center [514, 206] width 692 height 57
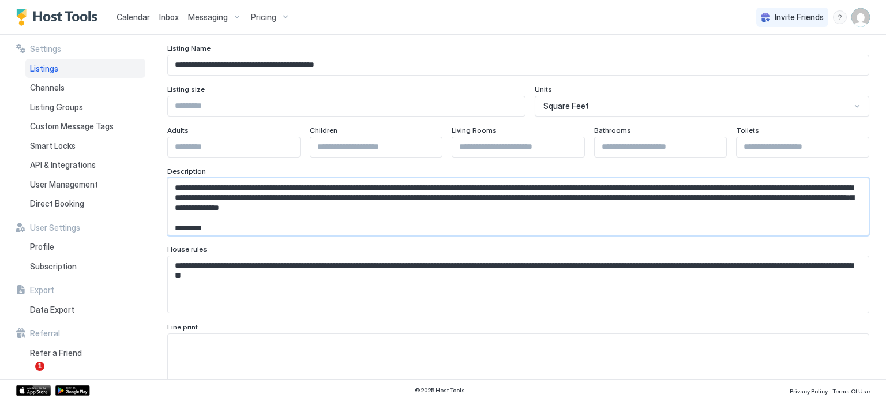
click at [282, 228] on textarea "Input Field" at bounding box center [514, 206] width 692 height 57
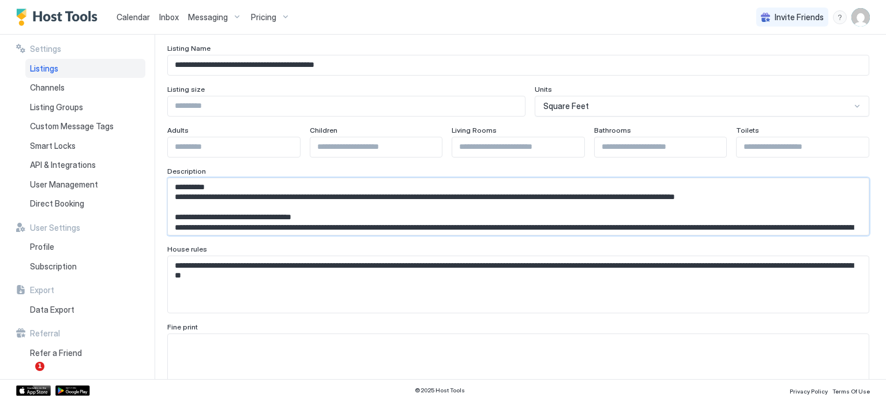
scroll to position [58, 0]
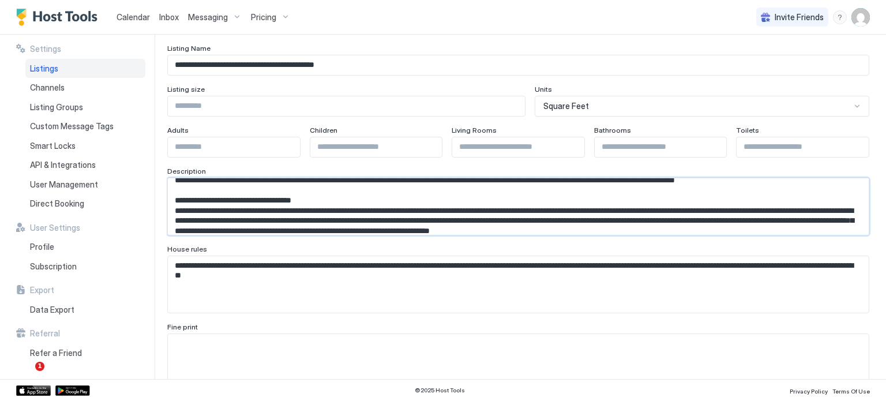
click at [332, 201] on textarea "Input Field" at bounding box center [514, 206] width 692 height 57
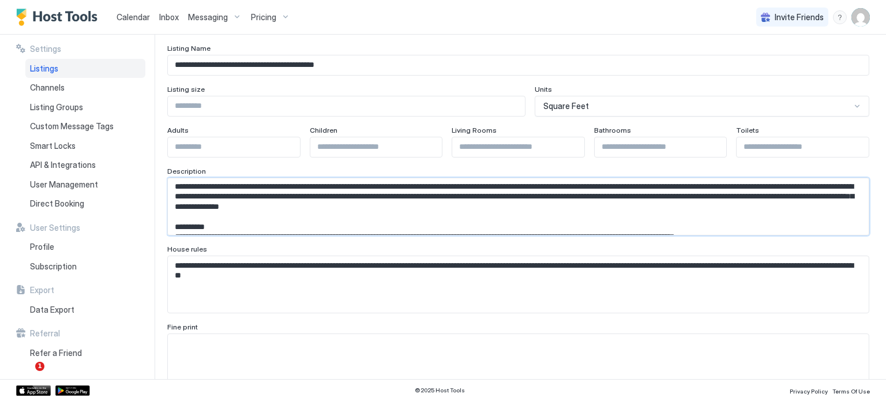
scroll to position [0, 0]
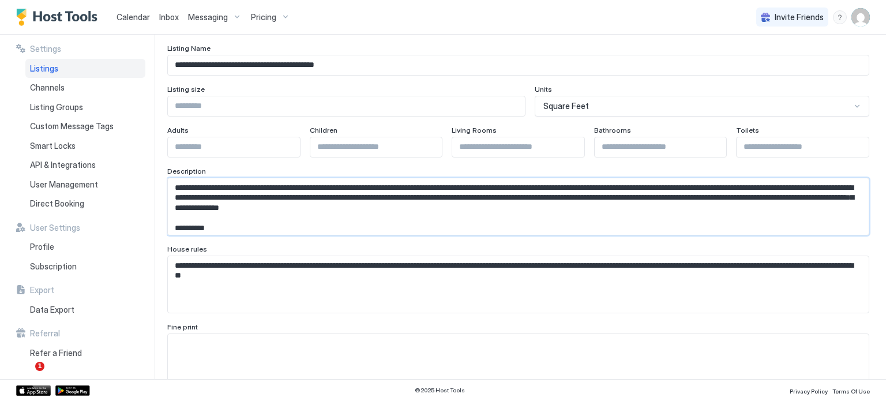
click at [239, 222] on textarea "Input Field" at bounding box center [514, 206] width 692 height 57
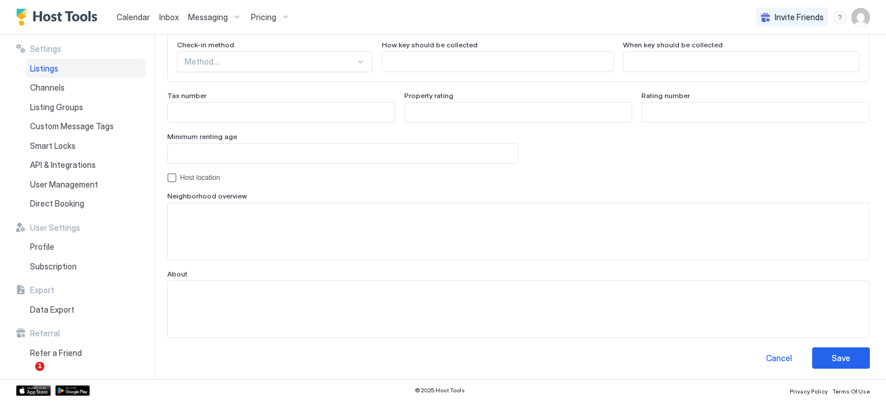
scroll to position [1097, 0]
type textarea "**********"
click at [823, 356] on button "Save" at bounding box center [841, 356] width 58 height 21
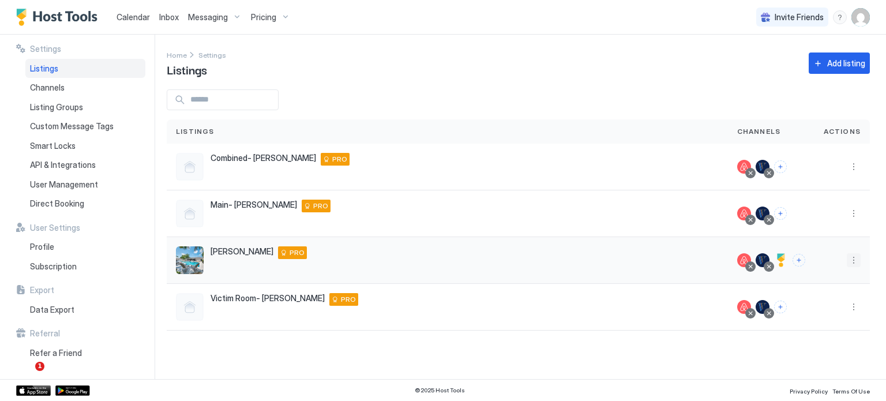
click at [860, 257] on button "More options" at bounding box center [854, 260] width 14 height 14
click at [824, 311] on span "Listing Settings" at bounding box center [827, 313] width 51 height 9
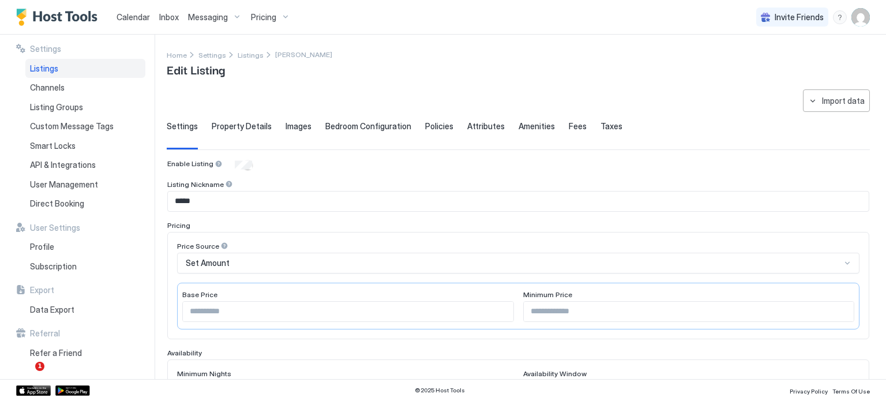
type input "**********"
type input "*"
type textarea "**********"
click at [246, 125] on span "Property Details" at bounding box center [242, 126] width 60 height 10
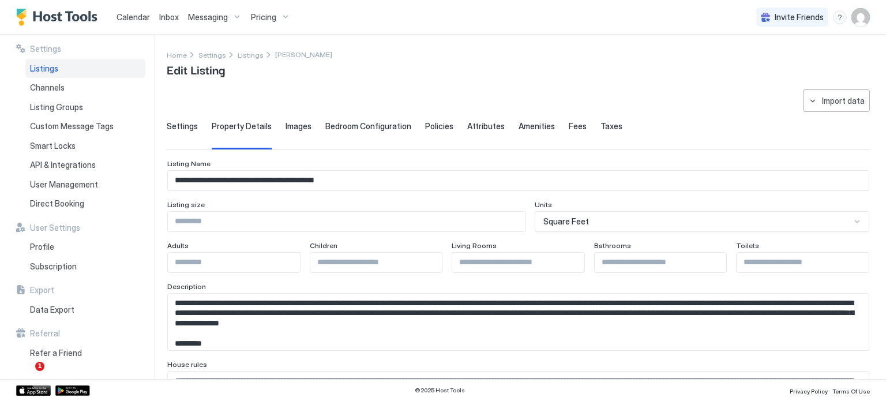
click at [492, 256] on input "*" at bounding box center [518, 263] width 132 height 20
drag, startPoint x: 492, startPoint y: 256, endPoint x: 437, endPoint y: 271, distance: 56.8
type input "*"
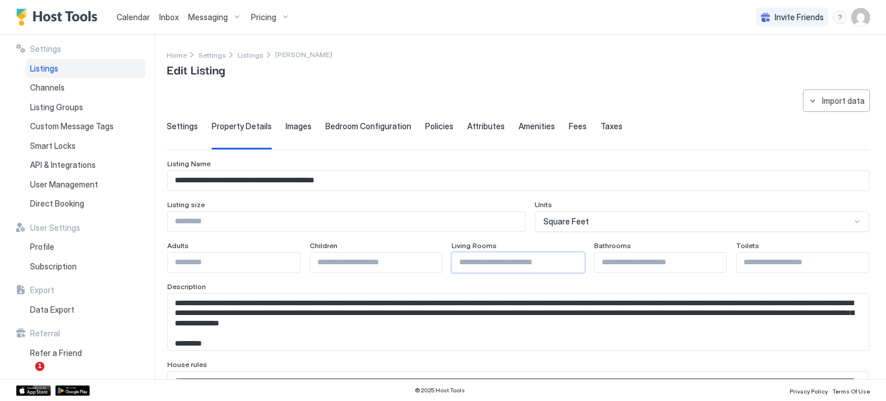
click at [332, 131] on div "Bedroom Configuration" at bounding box center [368, 135] width 86 height 28
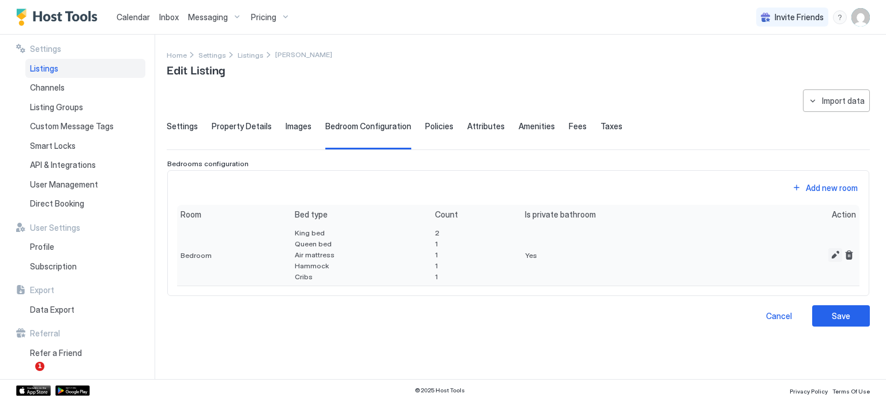
click at [835, 252] on button "Edit" at bounding box center [835, 255] width 14 height 14
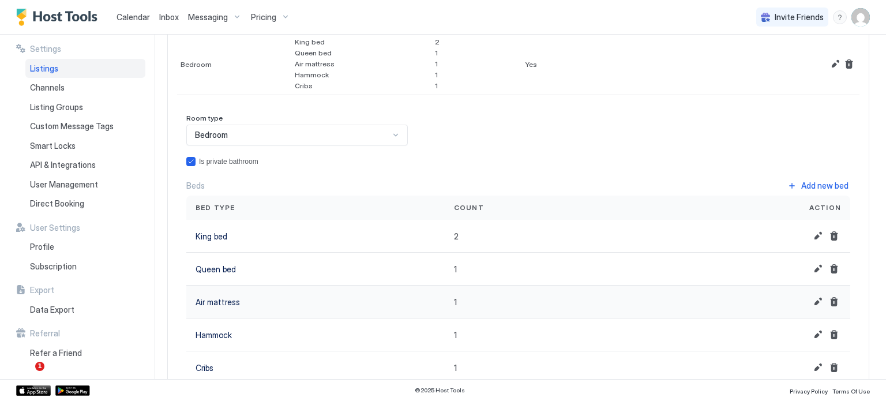
scroll to position [173, 0]
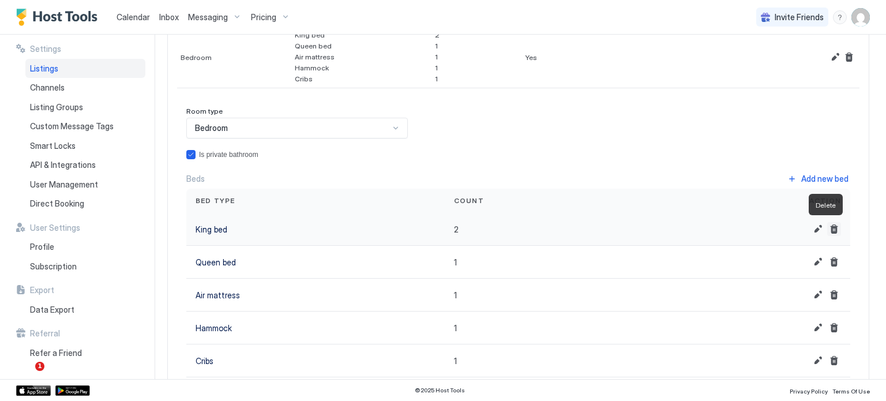
click at [827, 228] on button "Delete" at bounding box center [834, 229] width 14 height 14
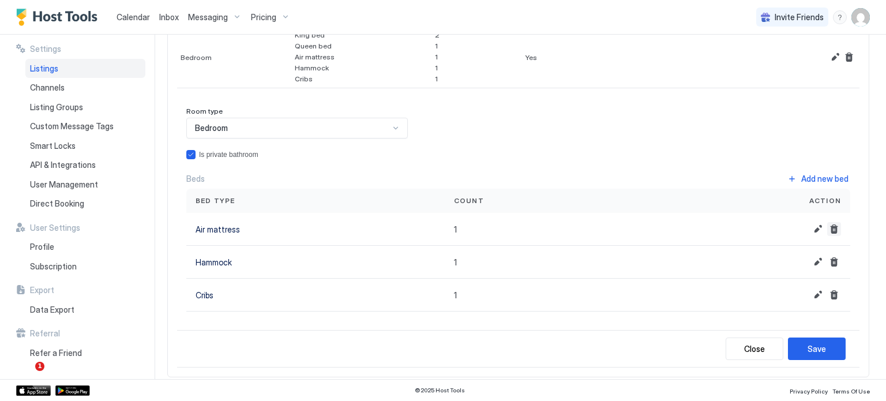
click at [827, 228] on button "Delete" at bounding box center [834, 229] width 14 height 14
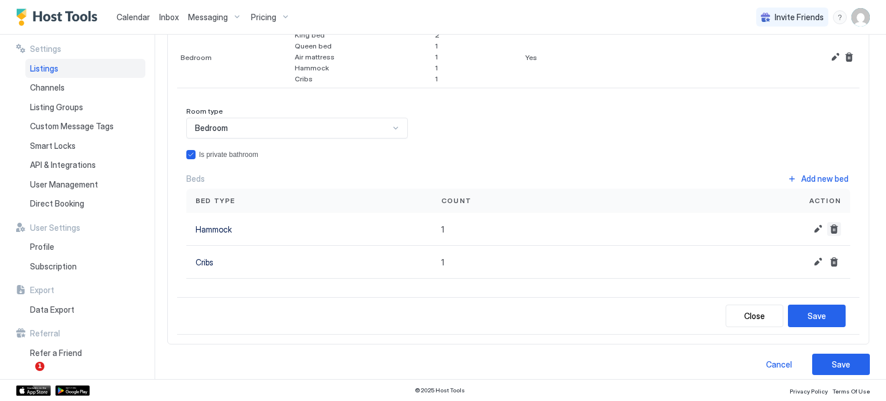
click at [827, 228] on button "Delete" at bounding box center [834, 229] width 14 height 14
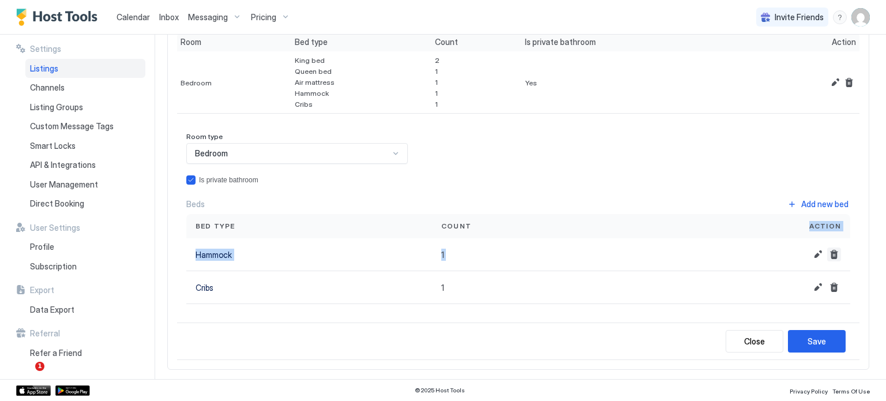
click at [825, 228] on span "Action" at bounding box center [825, 226] width 32 height 10
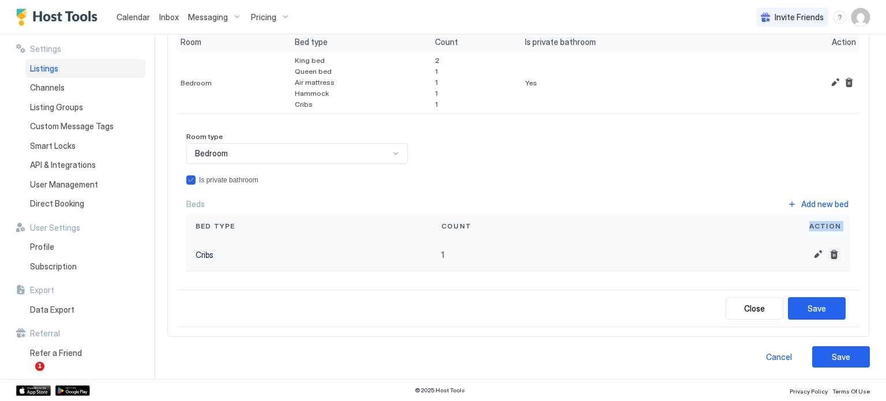
click at [827, 249] on button "Delete" at bounding box center [834, 255] width 14 height 14
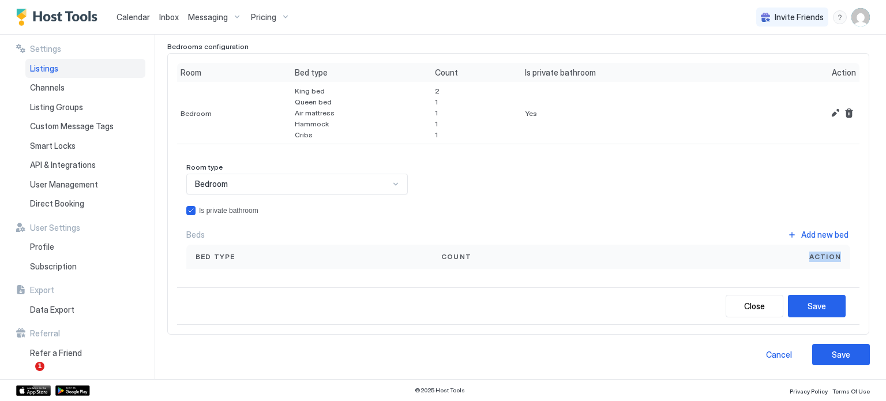
scroll to position [115, 0]
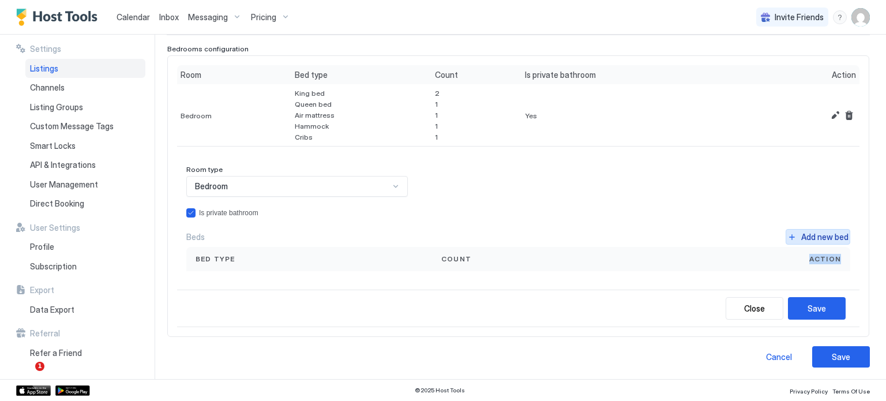
click at [802, 233] on div "Add new bed" at bounding box center [824, 237] width 47 height 12
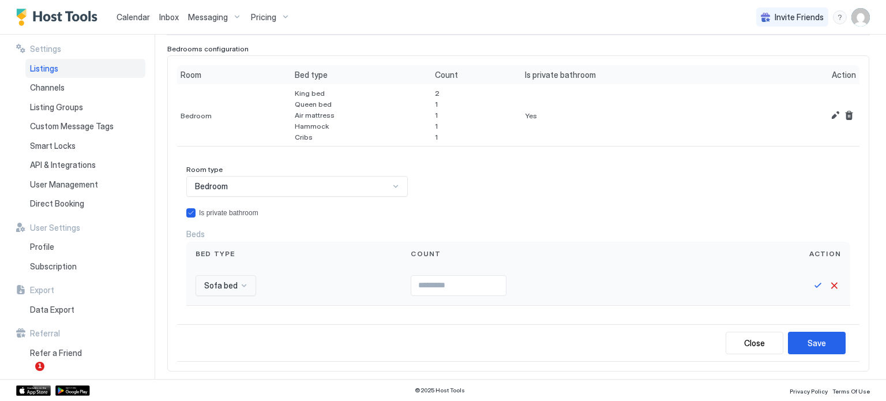
click at [252, 286] on div "Sofa bed" at bounding box center [226, 285] width 61 height 21
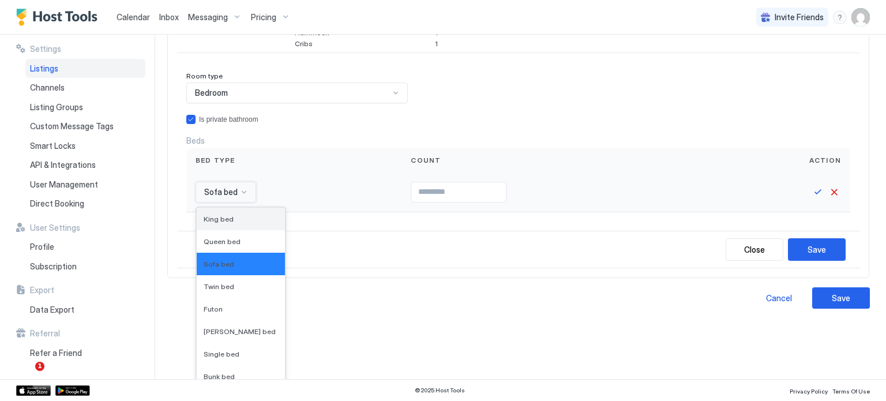
click at [219, 215] on span "King bed" at bounding box center [219, 219] width 30 height 9
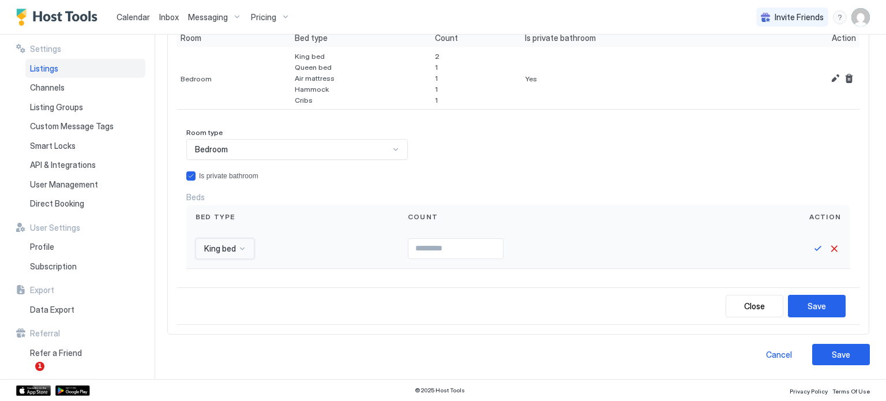
scroll to position [149, 0]
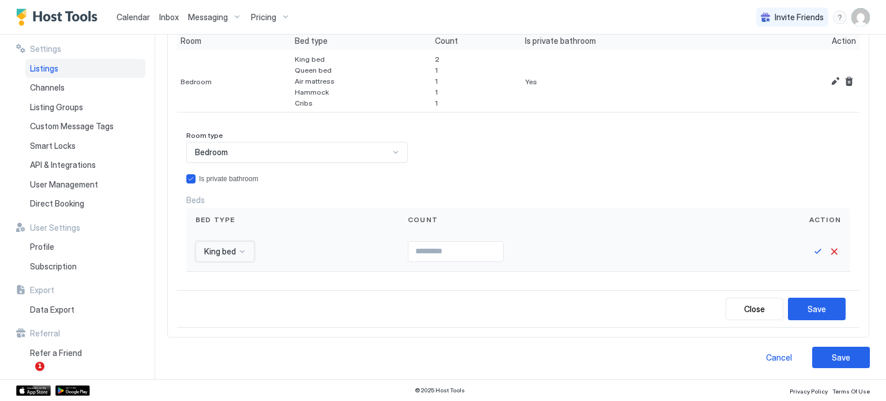
click at [414, 246] on input "Input Field" at bounding box center [455, 252] width 95 height 20
type input "*"
click at [808, 305] on div "Save" at bounding box center [817, 309] width 18 height 12
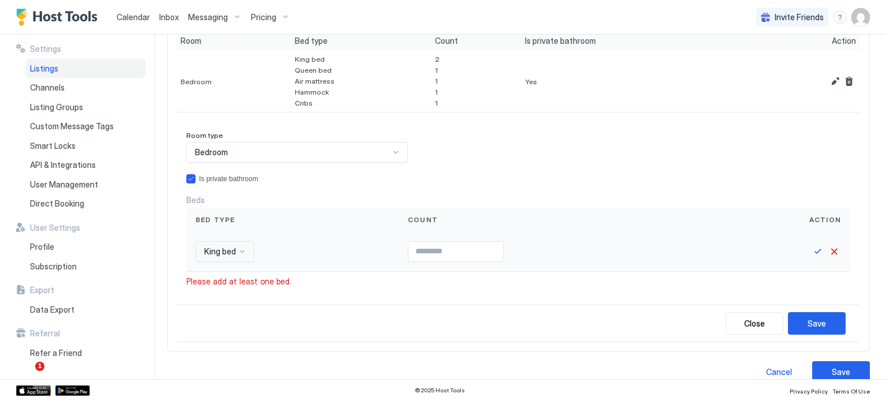
click at [411, 253] on input "*" at bounding box center [455, 252] width 95 height 20
click at [811, 249] on button "Save" at bounding box center [818, 252] width 14 height 14
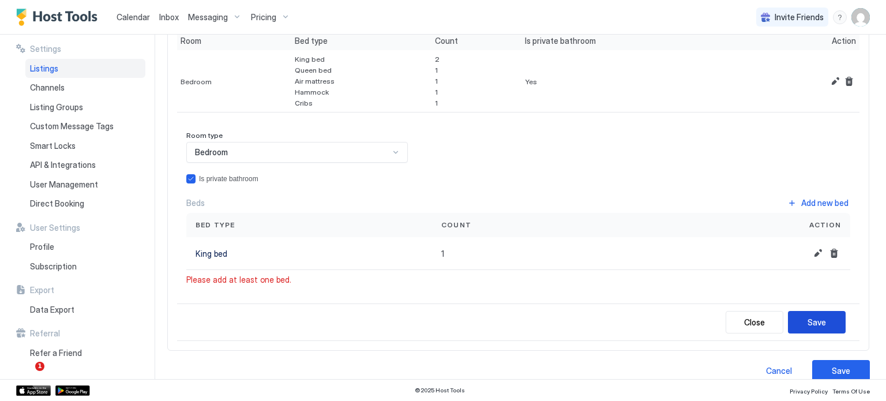
click at [813, 323] on div "Save" at bounding box center [817, 322] width 18 height 12
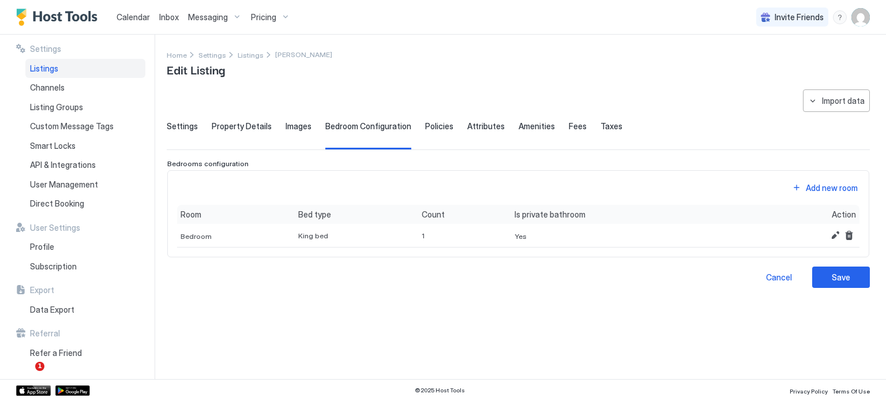
scroll to position [0, 0]
click at [802, 187] on button "Add new room" at bounding box center [824, 188] width 69 height 16
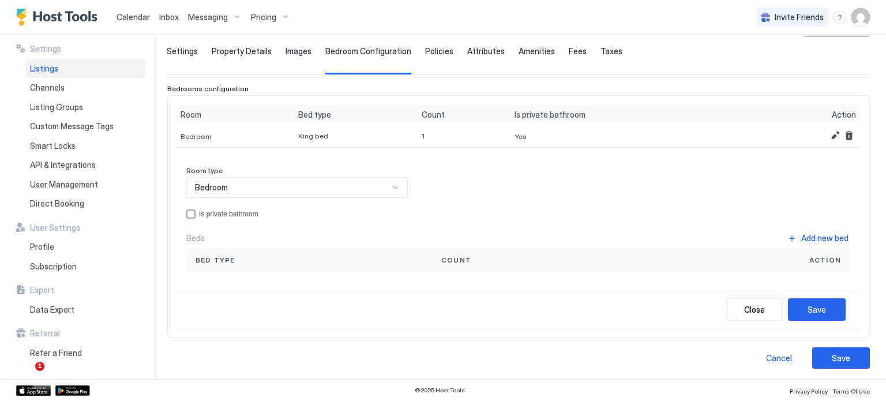
scroll to position [76, 0]
click at [807, 235] on div "Add new bed" at bounding box center [824, 237] width 47 height 12
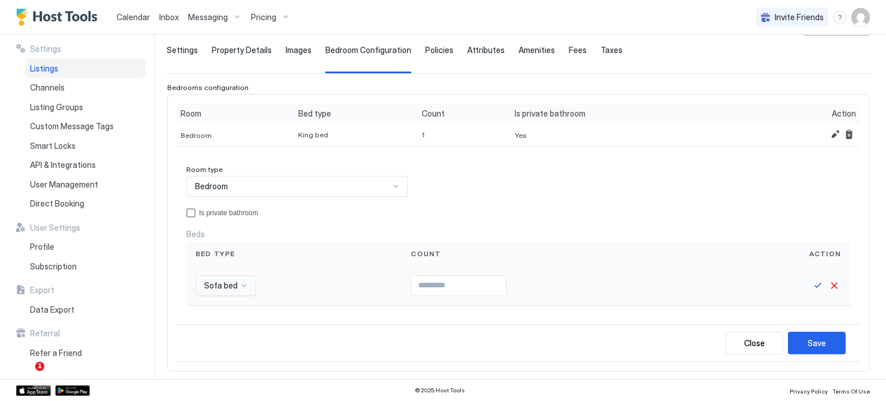
click at [231, 283] on div "Sofa bed" at bounding box center [226, 285] width 61 height 21
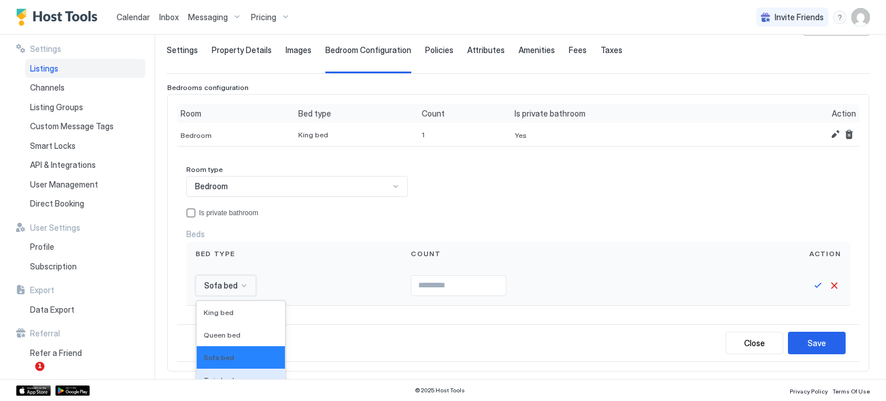
scroll to position [170, 0]
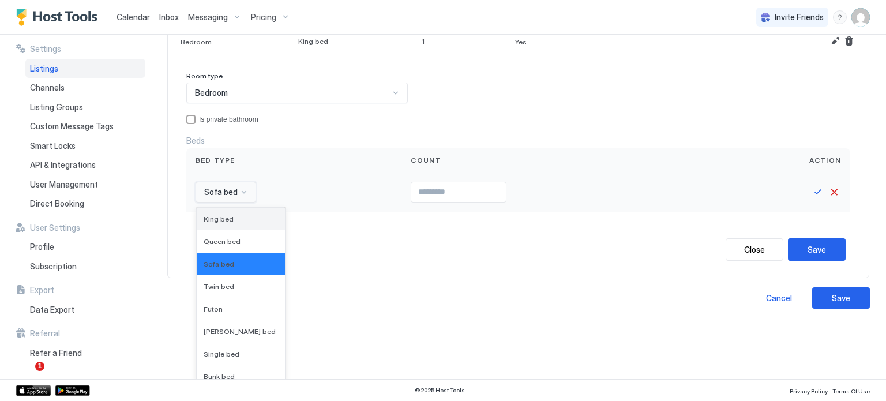
click at [230, 215] on span "King bed" at bounding box center [219, 219] width 30 height 9
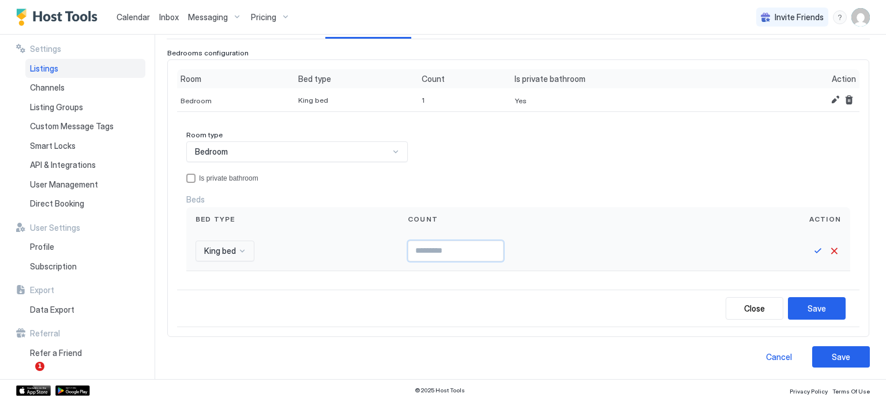
click at [408, 245] on input "Input Field" at bounding box center [455, 251] width 95 height 20
type input "*"
click at [811, 246] on button "Save" at bounding box center [818, 251] width 14 height 14
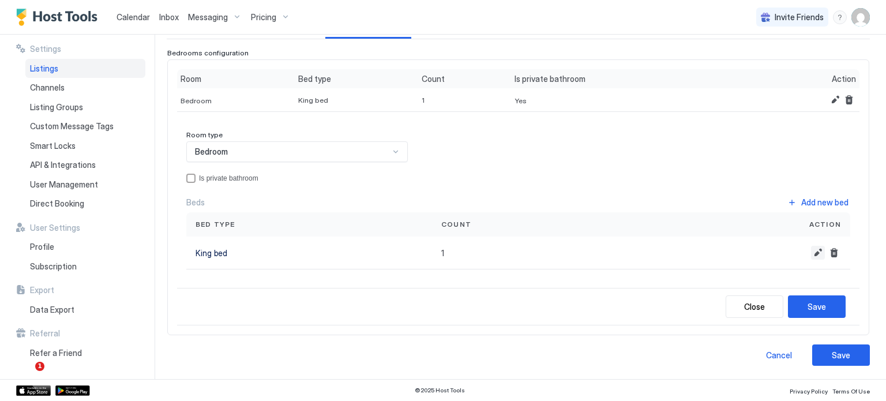
scroll to position [108, 0]
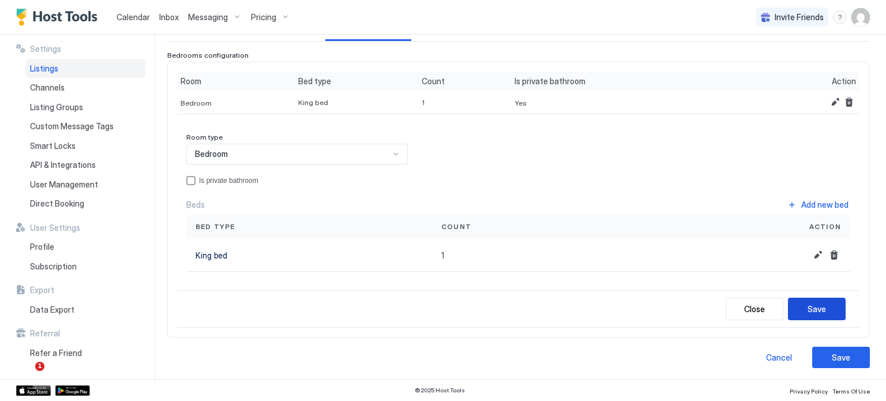
click at [809, 306] on div "Save" at bounding box center [817, 309] width 18 height 12
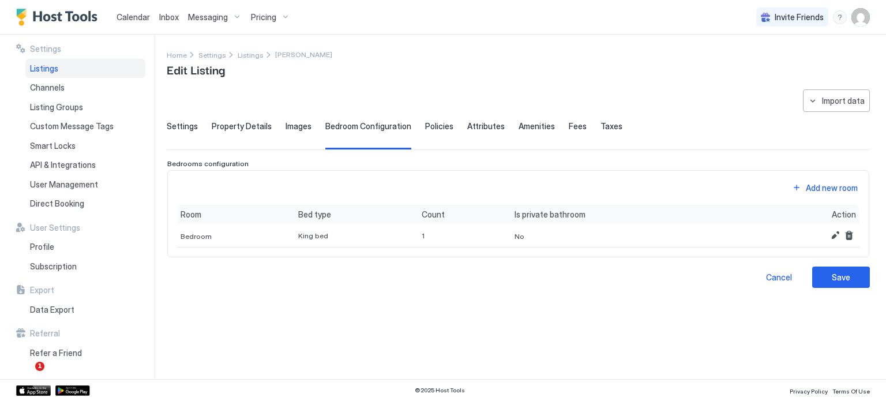
scroll to position [0, 0]
click at [818, 186] on div "Add new room" at bounding box center [832, 188] width 52 height 12
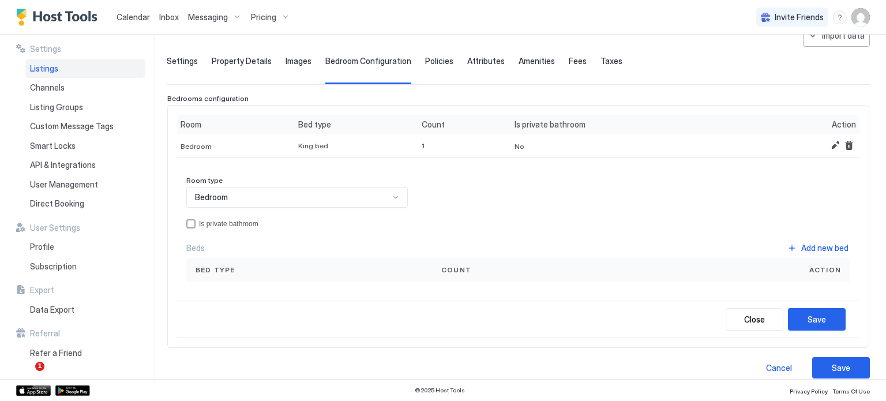
scroll to position [76, 0]
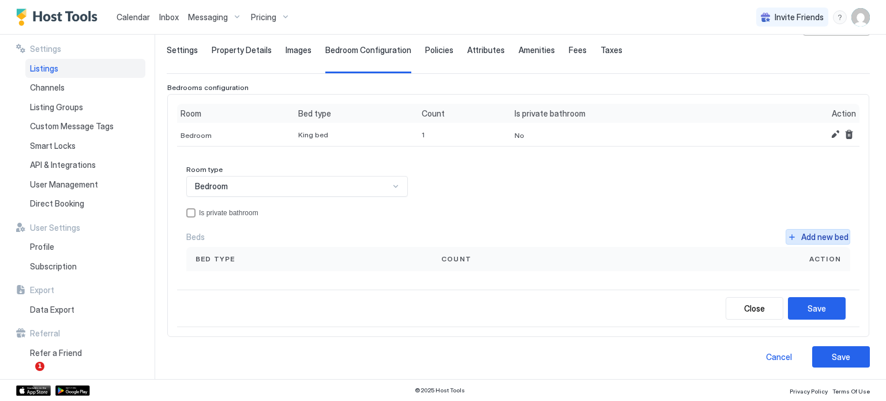
click at [809, 235] on div "Add new bed" at bounding box center [824, 237] width 47 height 12
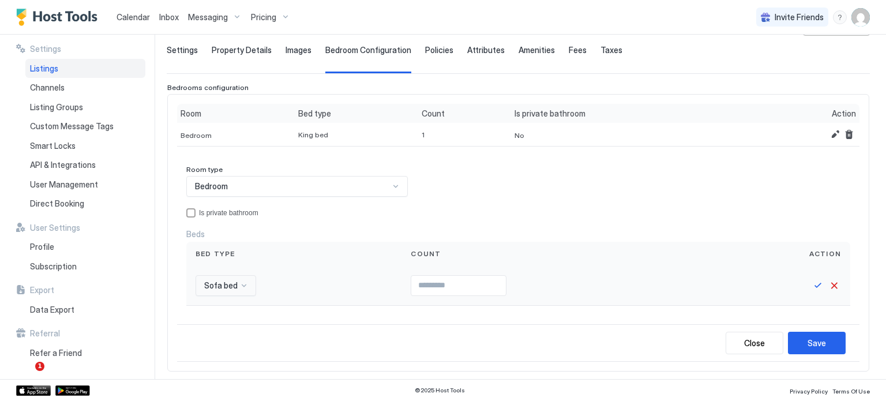
click at [241, 281] on div "Sofa bed" at bounding box center [226, 285] width 61 height 21
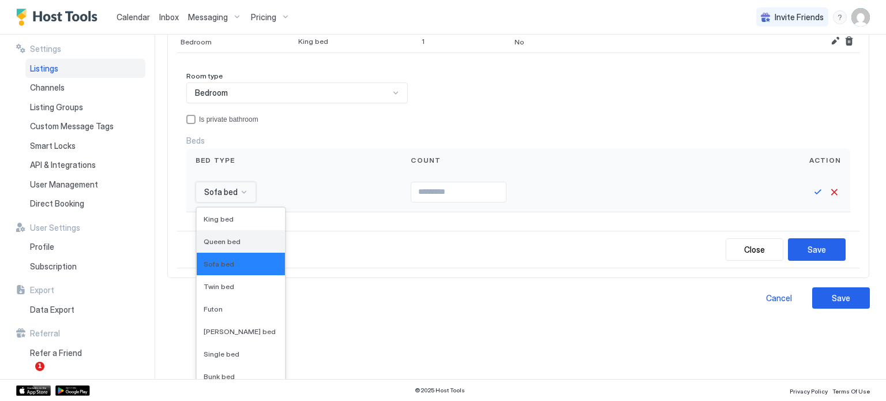
click at [234, 237] on span "Queen bed" at bounding box center [222, 241] width 37 height 9
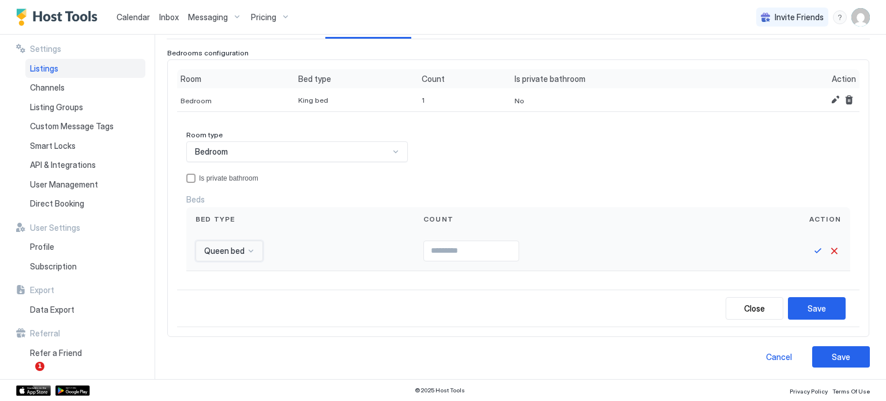
click at [424, 249] on input "Input Field" at bounding box center [471, 251] width 95 height 20
type input "*"
click at [811, 252] on button "Save" at bounding box center [818, 251] width 14 height 14
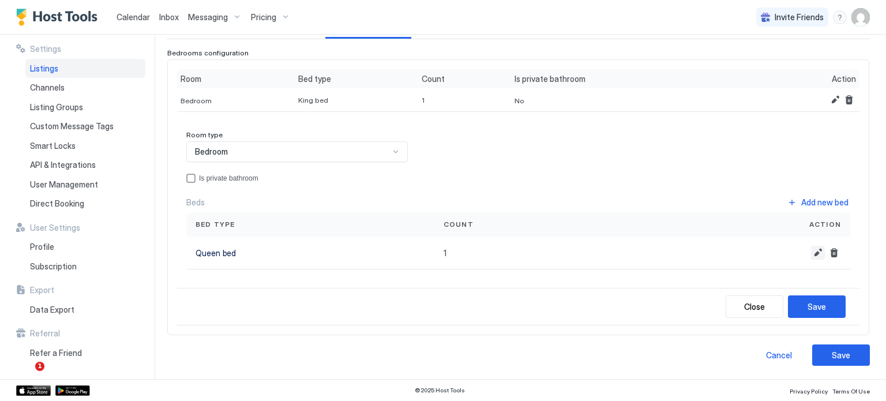
scroll to position [108, 0]
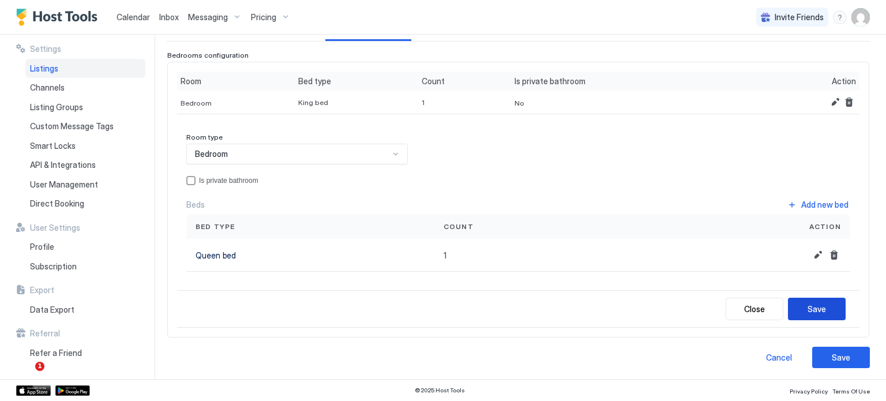
click at [808, 311] on div "Save" at bounding box center [817, 309] width 18 height 12
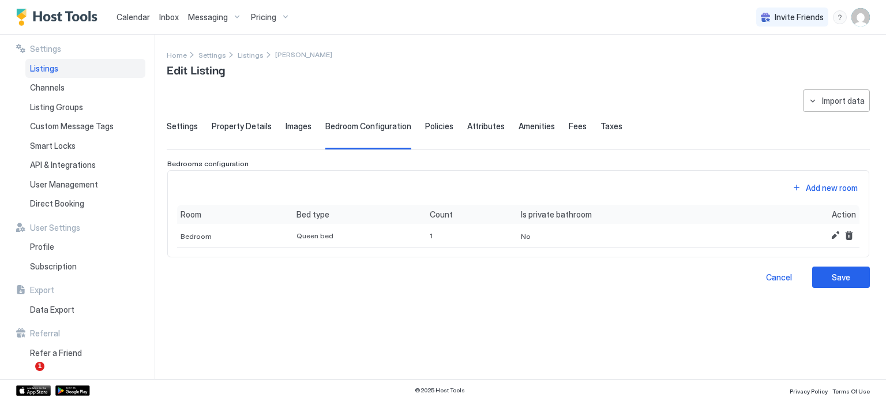
scroll to position [0, 0]
click at [291, 132] on div "Images" at bounding box center [299, 135] width 26 height 28
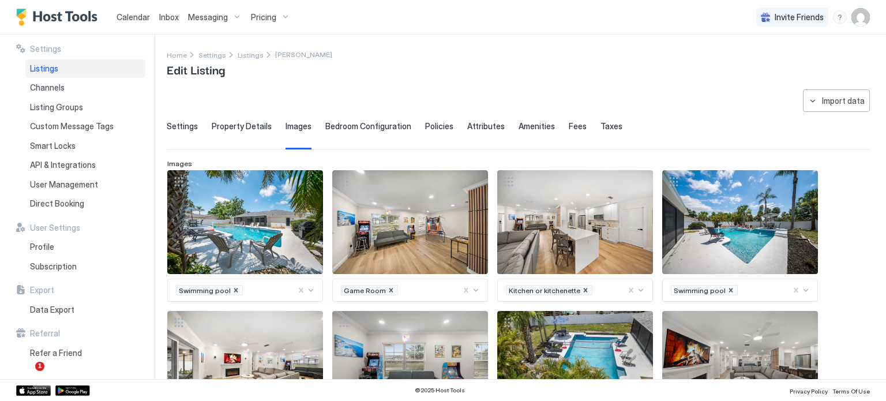
click at [337, 126] on span "Bedroom Configuration" at bounding box center [368, 126] width 86 height 10
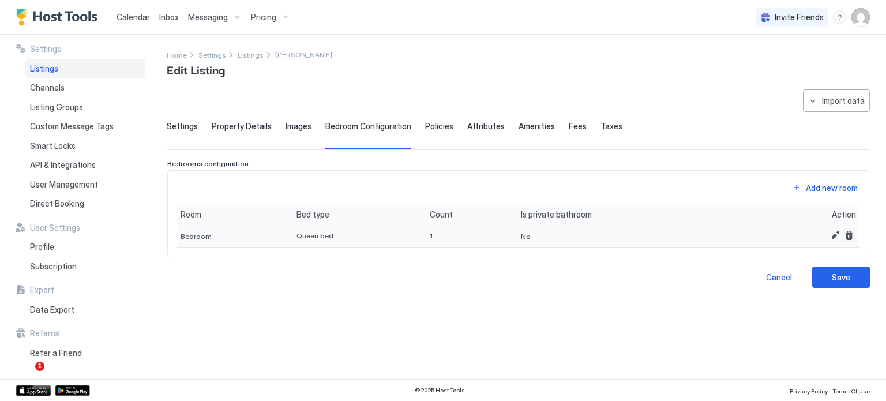
click at [848, 237] on button "Remove" at bounding box center [849, 235] width 14 height 14
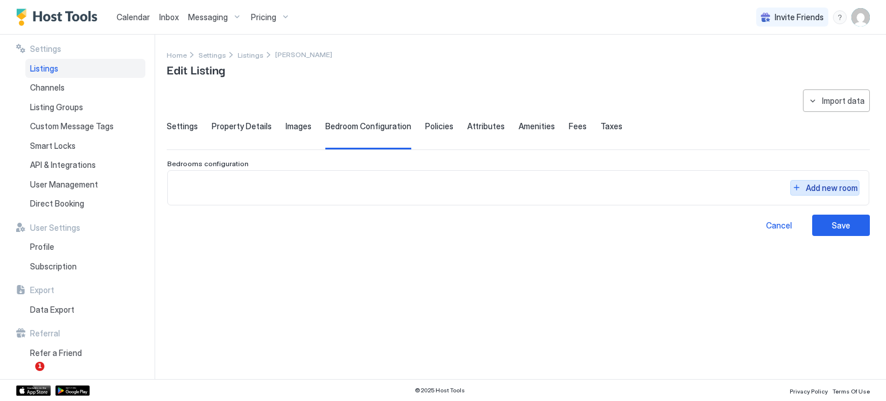
click at [824, 177] on div "Add new room" at bounding box center [518, 187] width 702 height 35
click at [824, 184] on div "Add new room" at bounding box center [832, 188] width 52 height 12
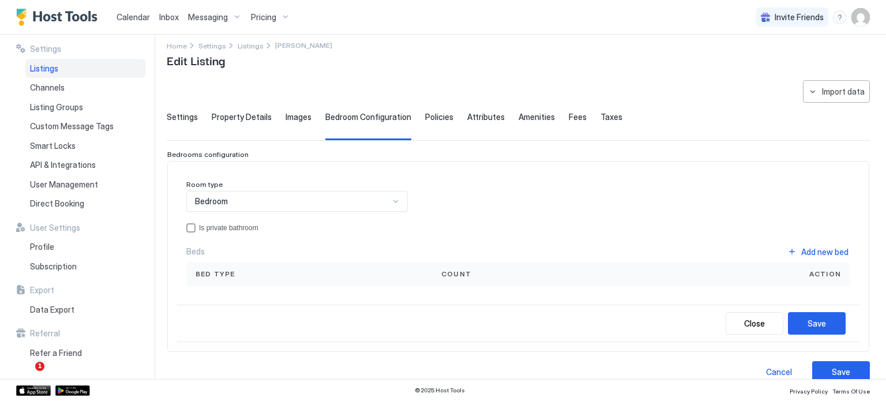
scroll to position [24, 0]
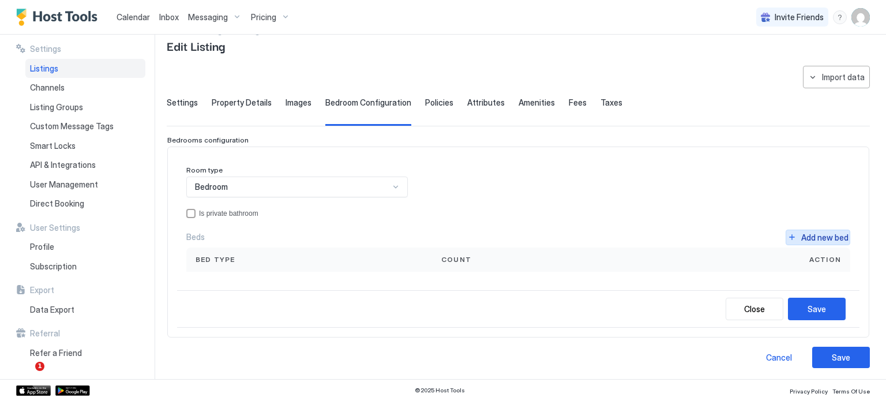
click at [816, 232] on div "Add new bed" at bounding box center [824, 237] width 47 height 12
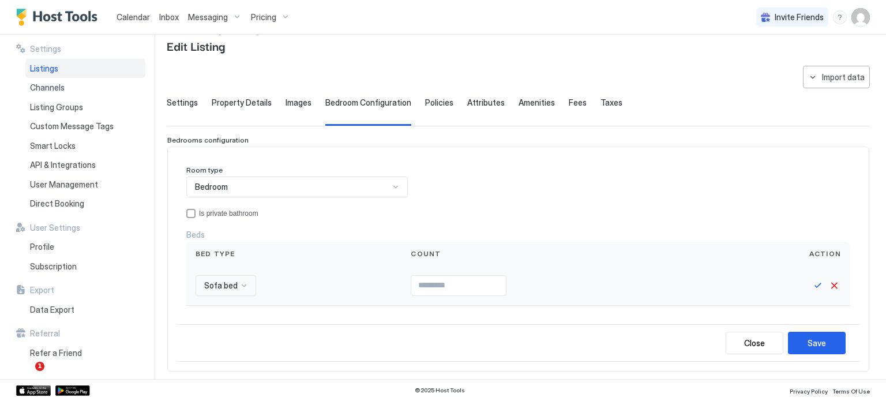
click at [220, 281] on div "Sofa bed" at bounding box center [226, 285] width 61 height 21
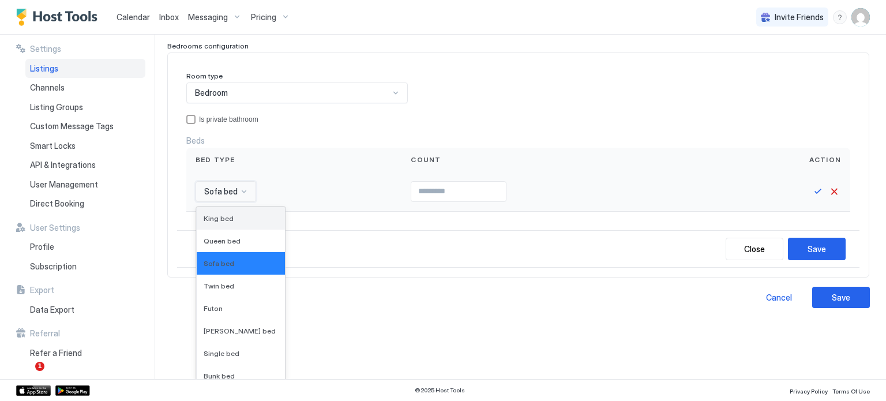
click at [224, 215] on span "King bed" at bounding box center [219, 218] width 30 height 9
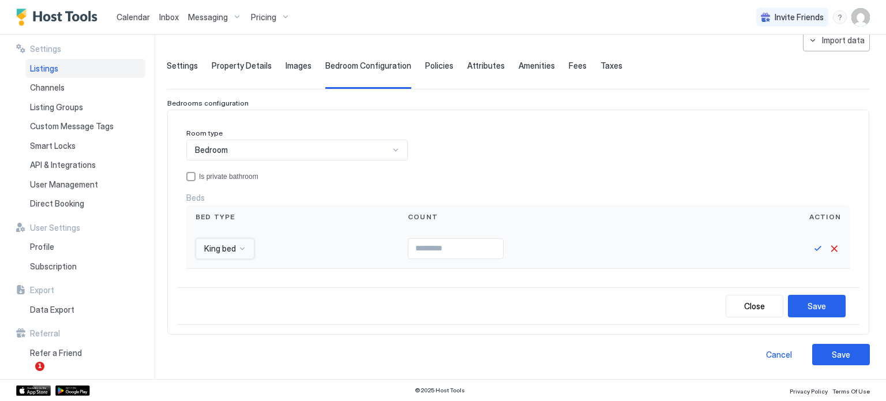
scroll to position [58, 0]
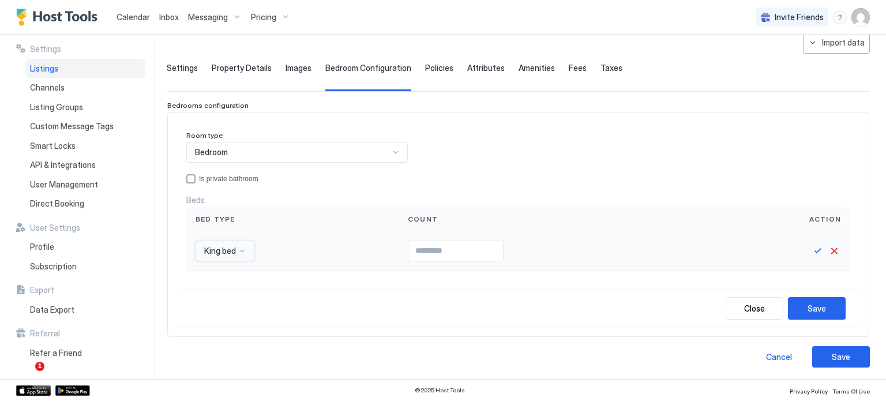
click at [415, 241] on input "Input Field" at bounding box center [455, 251] width 95 height 20
type input "*"
click at [811, 248] on button "Save" at bounding box center [818, 251] width 14 height 14
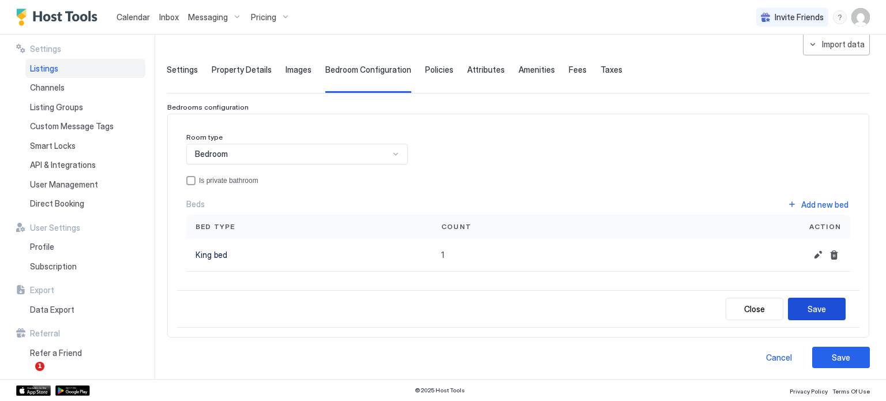
click at [808, 308] on div "Save" at bounding box center [817, 309] width 18 height 12
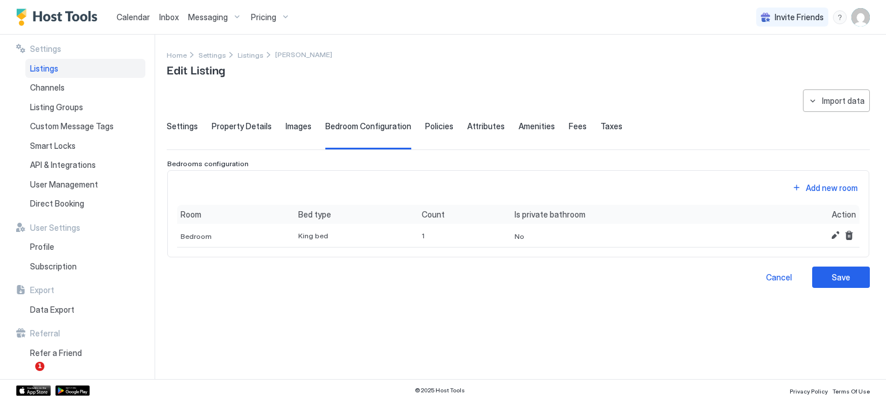
scroll to position [0, 0]
click at [824, 276] on button "Save" at bounding box center [841, 277] width 58 height 21
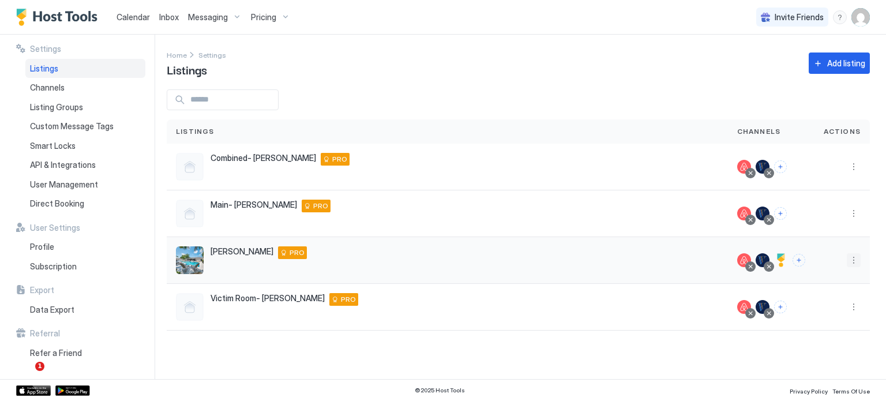
click at [852, 256] on button "More options" at bounding box center [854, 260] width 14 height 14
click at [807, 309] on span "Listing Settings" at bounding box center [827, 313] width 51 height 9
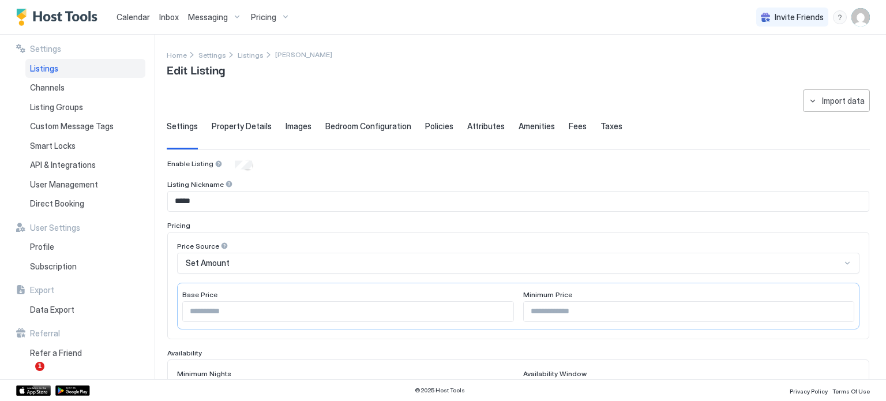
click at [350, 122] on span "Bedroom Configuration" at bounding box center [368, 126] width 86 height 10
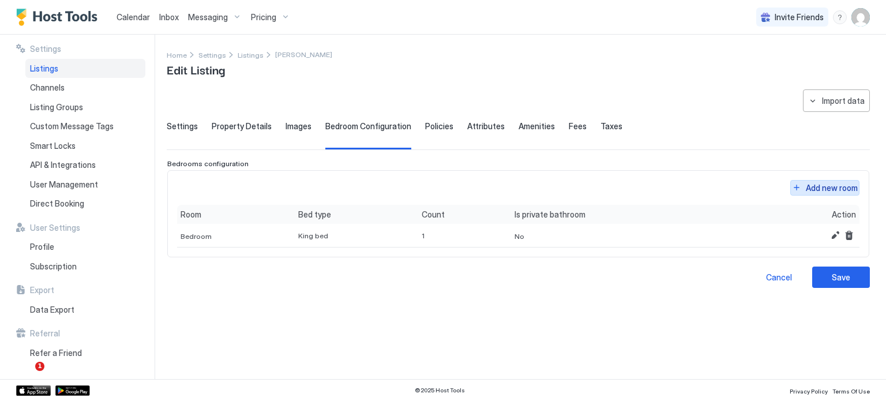
click at [828, 188] on div "Add new room" at bounding box center [832, 188] width 52 height 12
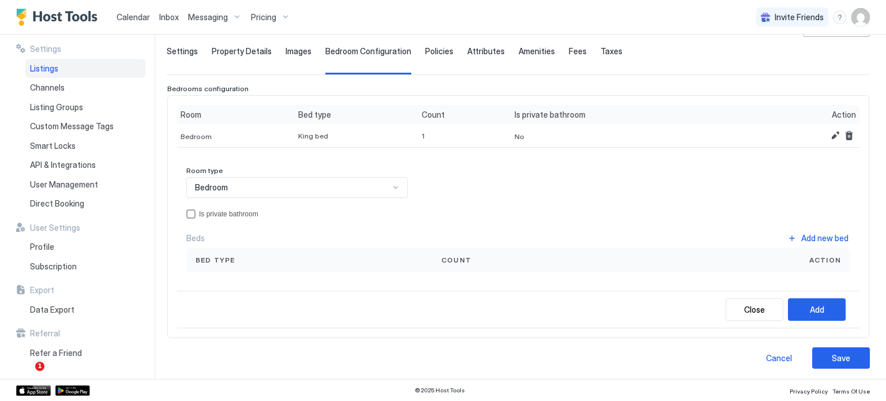
scroll to position [76, 0]
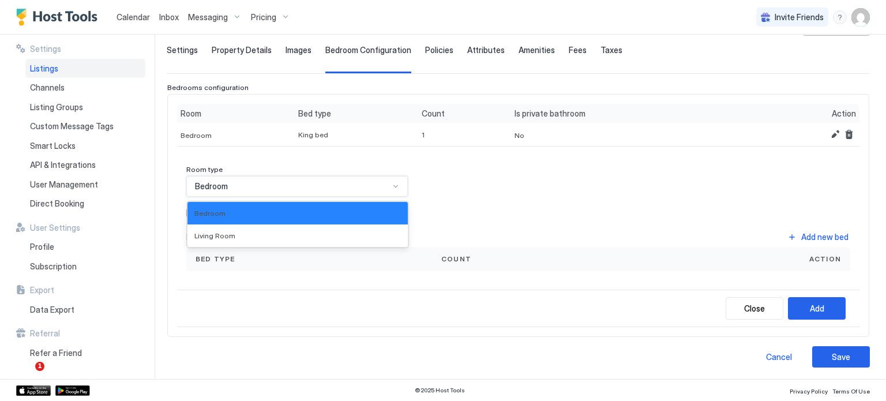
click at [305, 181] on div "Bedroom" at bounding box center [292, 186] width 194 height 10
click at [282, 188] on div "Bedroom" at bounding box center [292, 186] width 194 height 10
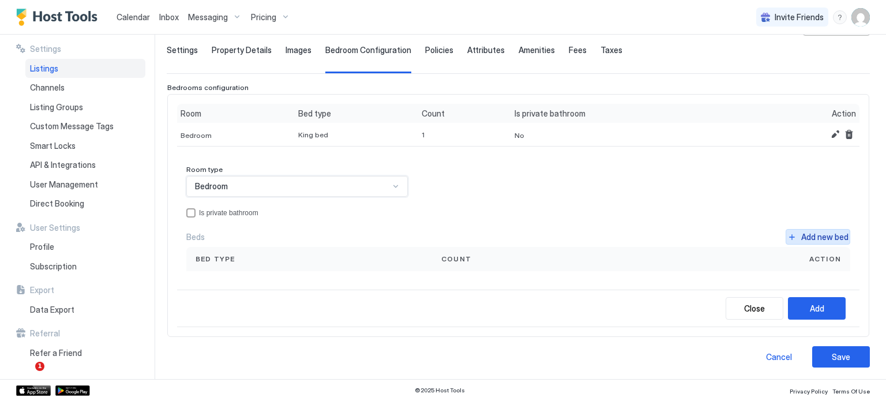
click at [801, 233] on div "Add new bed" at bounding box center [824, 237] width 47 height 12
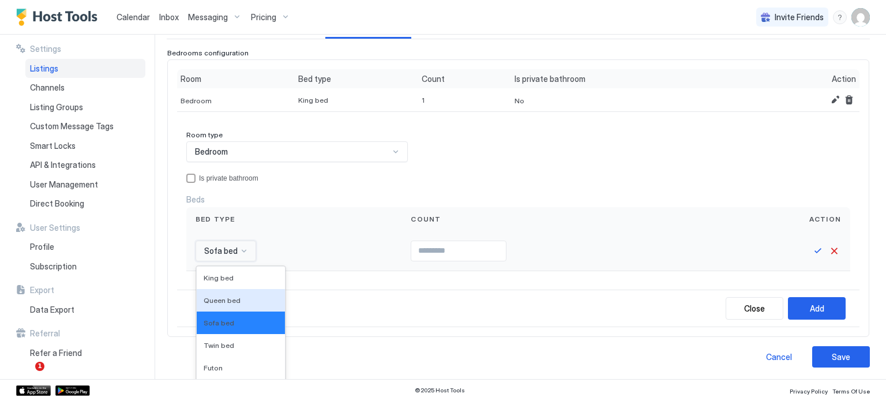
click at [231, 246] on div "16 results available. Use Up and Down to choose options, press Enter to select …" at bounding box center [226, 251] width 61 height 21
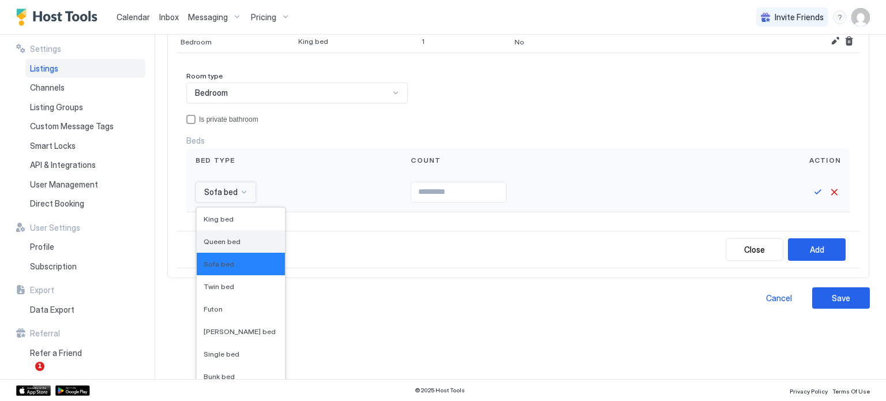
click at [233, 237] on span "Queen bed" at bounding box center [222, 241] width 37 height 9
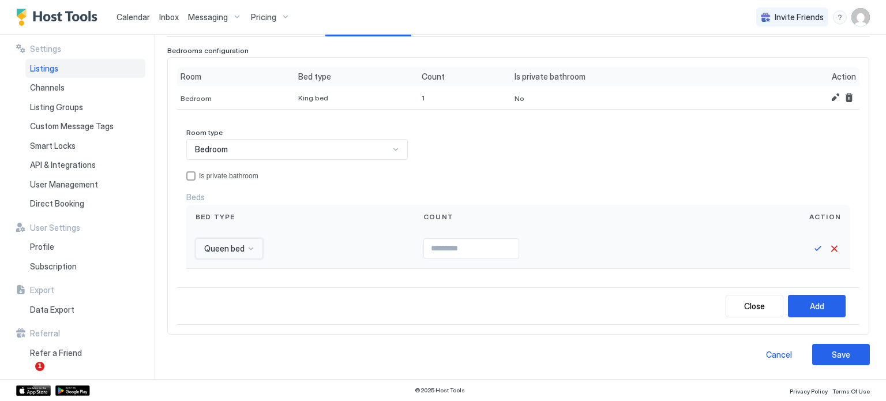
scroll to position [111, 0]
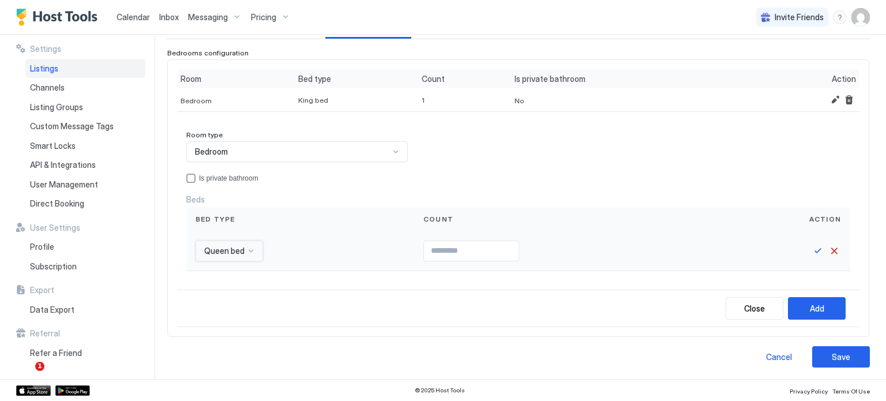
click at [437, 245] on input "Input Field" at bounding box center [471, 251] width 95 height 20
type input "*"
click at [813, 249] on button "Save" at bounding box center [818, 251] width 14 height 14
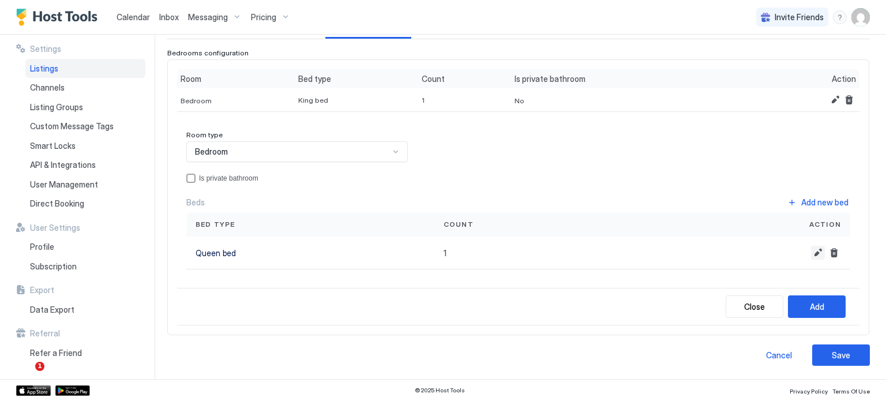
scroll to position [108, 0]
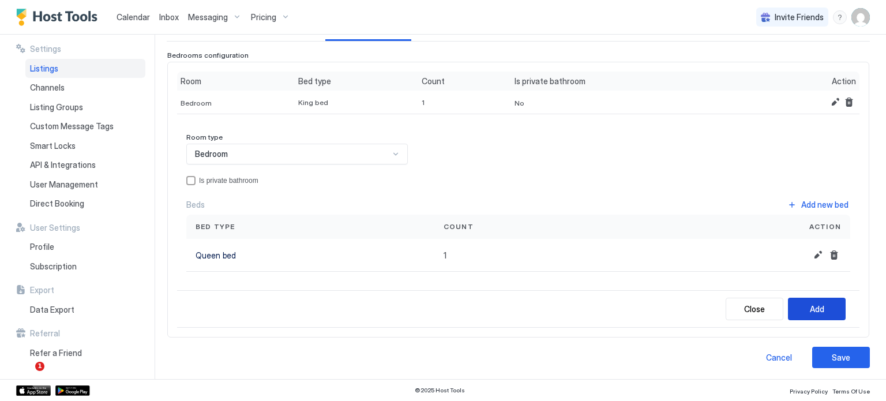
click at [810, 308] on div "Add" at bounding box center [817, 309] width 14 height 12
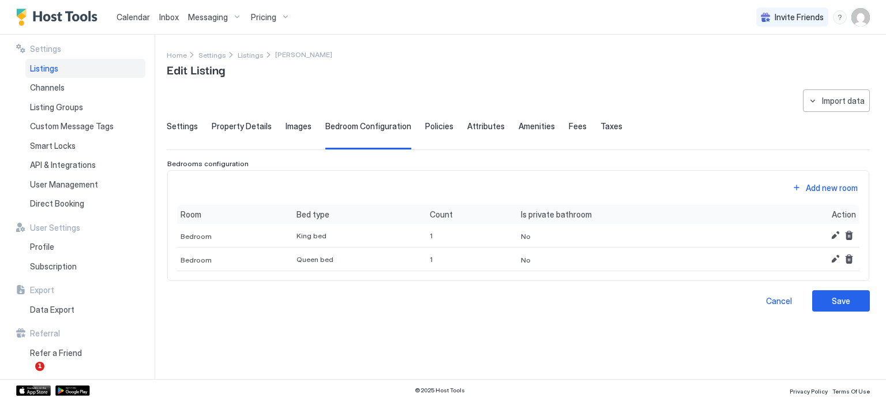
scroll to position [0, 0]
click at [821, 189] on div "Add new room" at bounding box center [832, 188] width 52 height 12
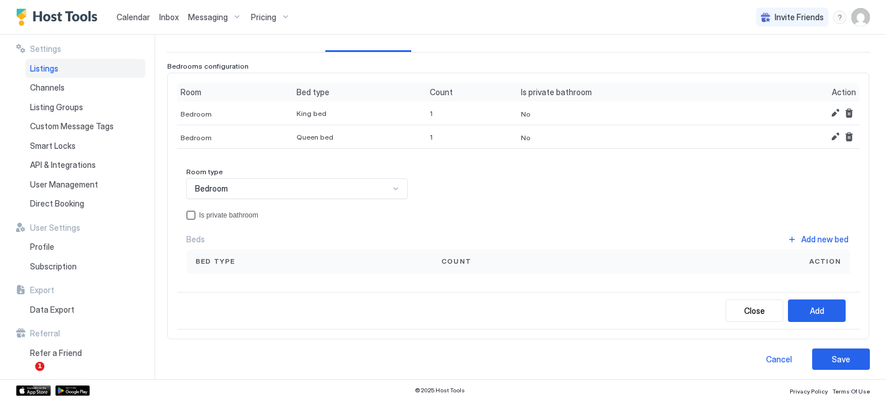
scroll to position [99, 0]
click at [817, 239] on div "Add new bed" at bounding box center [824, 237] width 47 height 12
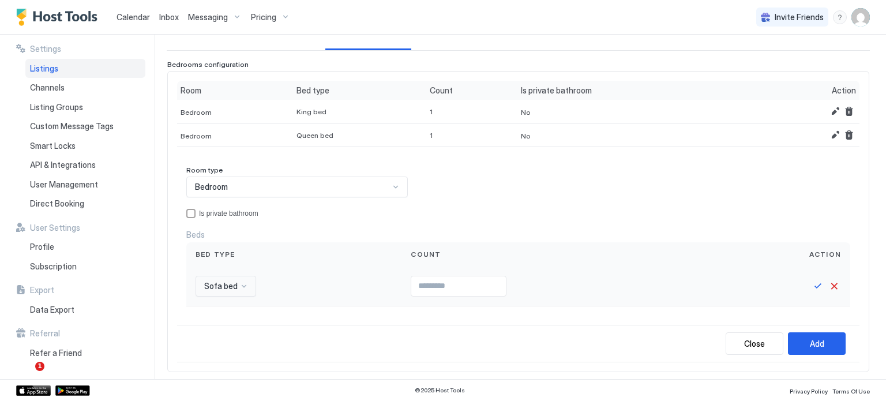
click at [256, 280] on div "Sofa bed" at bounding box center [294, 286] width 197 height 21
click at [245, 283] on div "Sofa bed" at bounding box center [226, 286] width 61 height 21
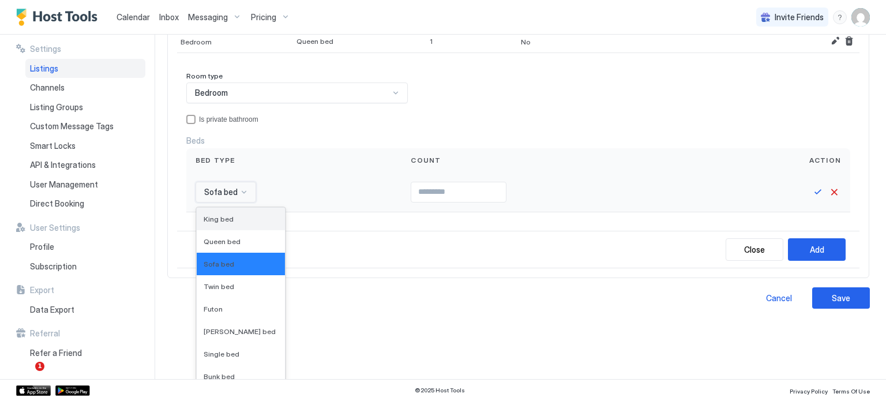
click at [231, 219] on div "King bed" at bounding box center [241, 219] width 74 height 9
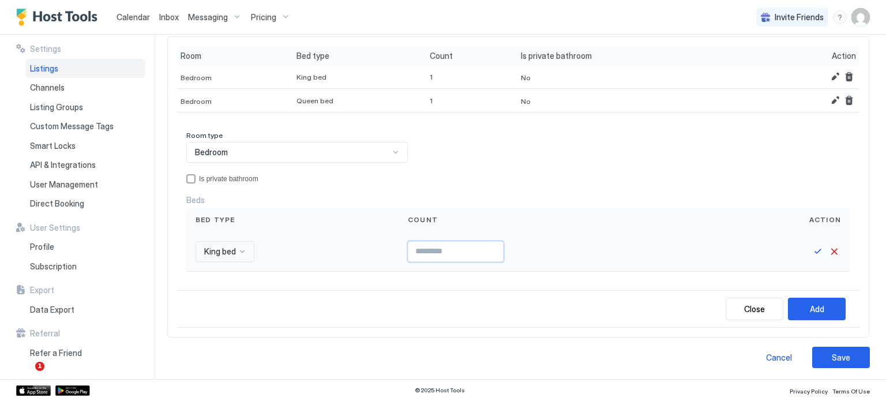
click at [408, 244] on input "Input Field" at bounding box center [455, 252] width 95 height 20
type input "*"
click at [811, 249] on button "Save" at bounding box center [818, 252] width 14 height 14
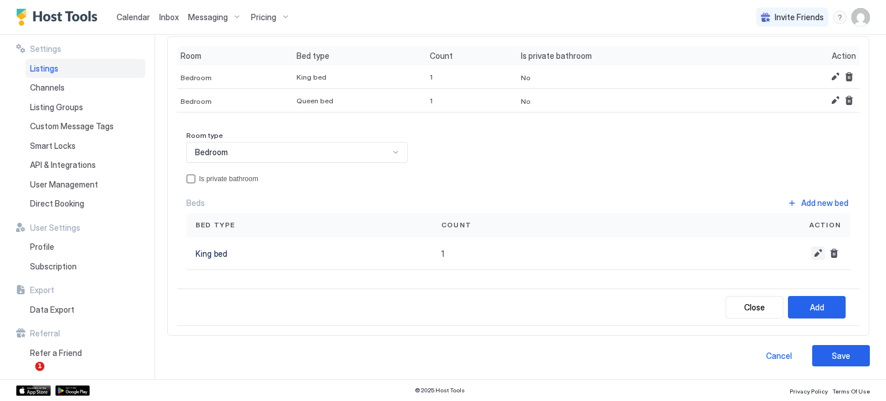
scroll to position [132, 0]
click at [810, 306] on div "Add" at bounding box center [817, 309] width 14 height 12
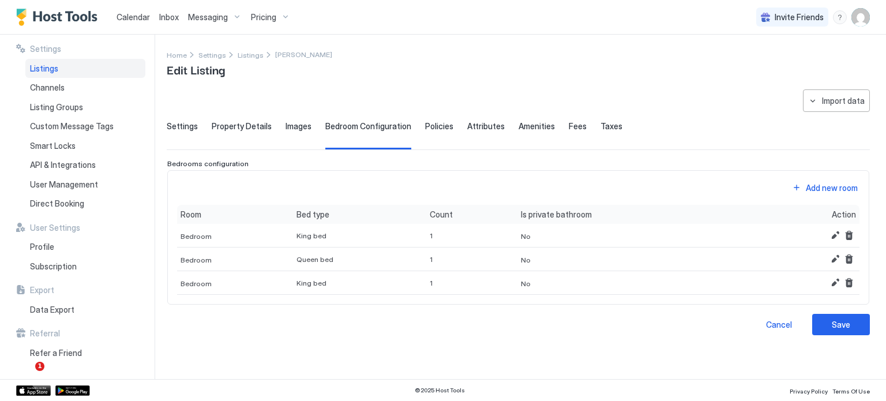
scroll to position [0, 0]
click at [819, 190] on div "Add new room" at bounding box center [832, 188] width 52 height 12
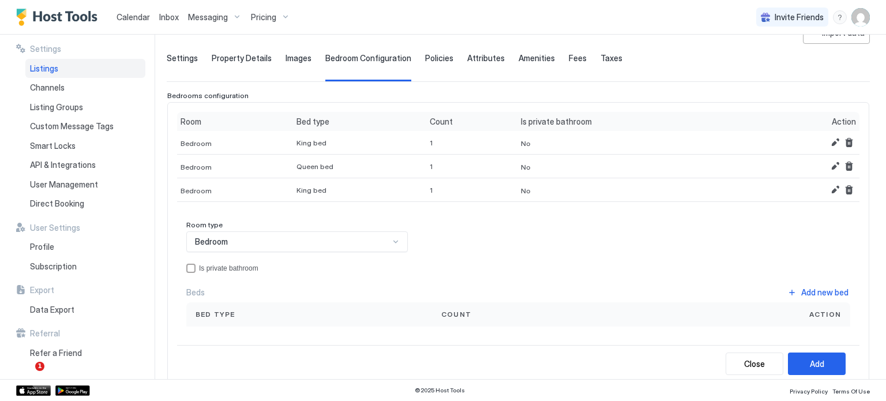
scroll to position [115, 0]
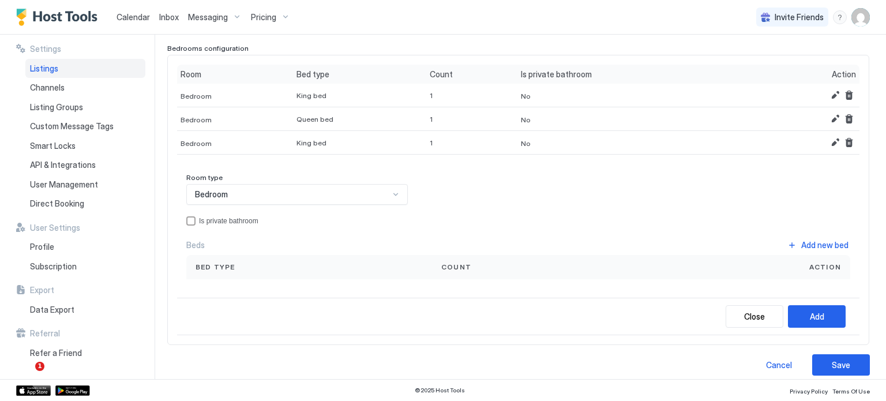
click at [294, 193] on div "Bedroom" at bounding box center [292, 194] width 194 height 10
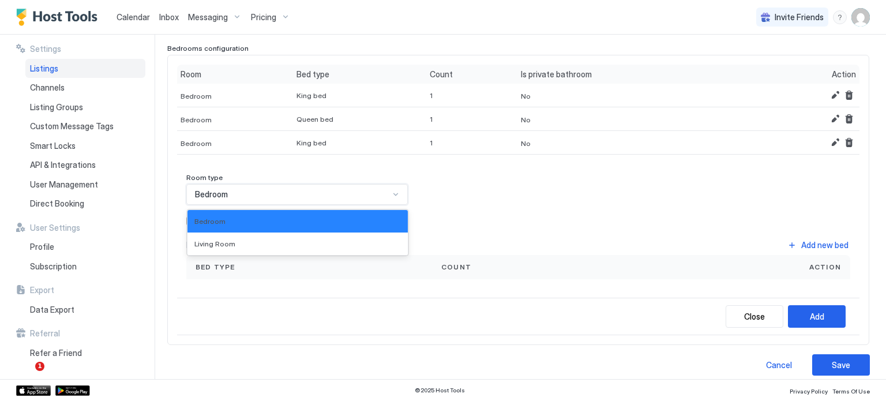
click at [294, 193] on div "Bedroom" at bounding box center [292, 194] width 194 height 10
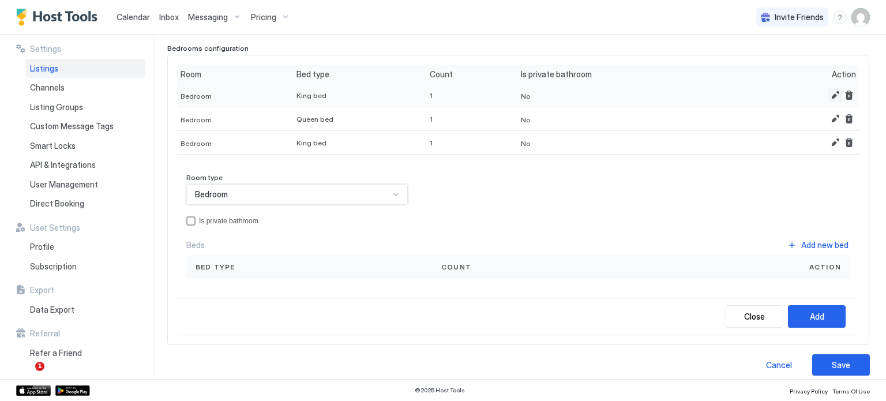
click at [828, 92] on button "Edit" at bounding box center [835, 95] width 14 height 14
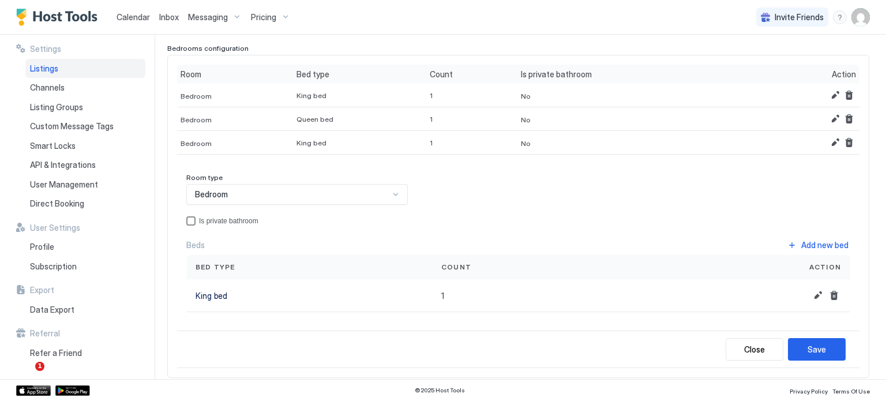
click at [189, 221] on div "privateBathroom" at bounding box center [190, 220] width 9 height 9
click at [793, 339] on button "Save" at bounding box center [817, 349] width 58 height 23
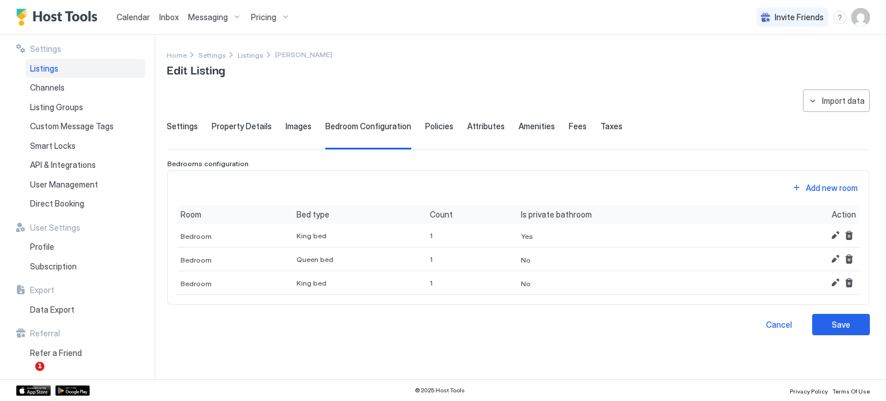
scroll to position [0, 0]
click at [821, 186] on div "Add new room" at bounding box center [832, 188] width 52 height 12
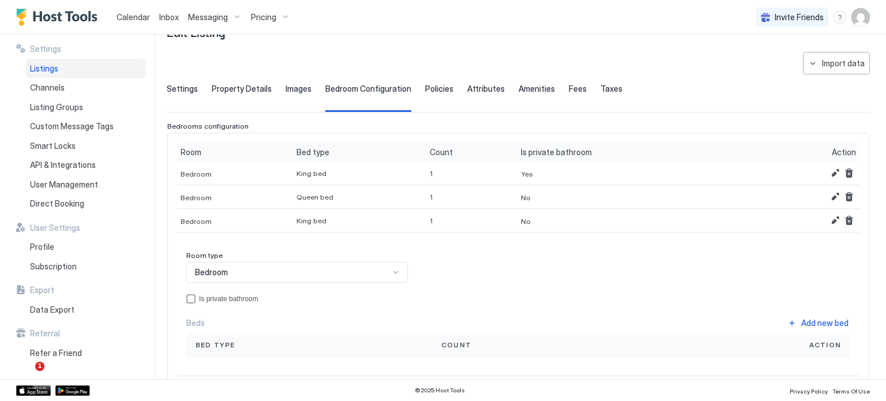
scroll to position [58, 0]
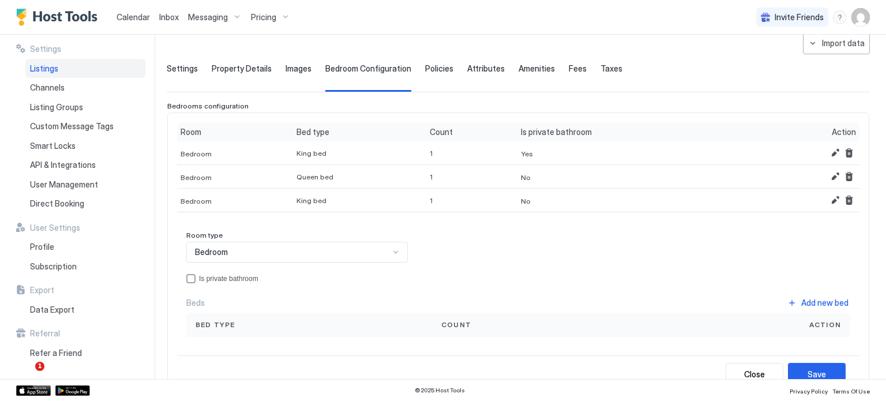
click at [250, 256] on div "Bedroom" at bounding box center [292, 252] width 194 height 10
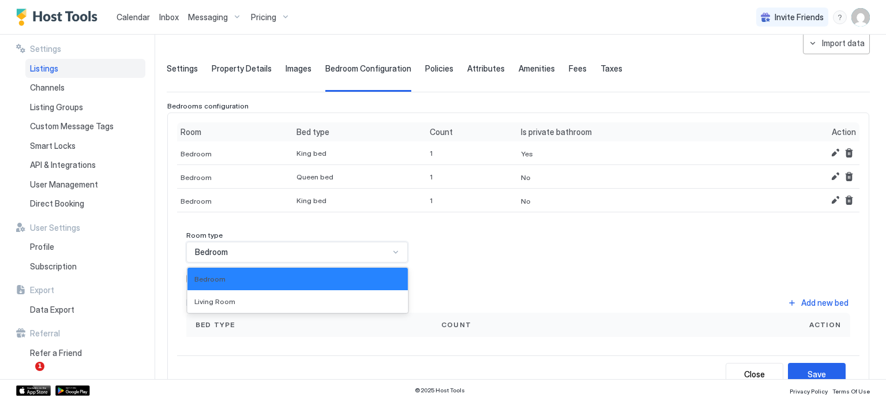
click at [250, 256] on div "Bedroom" at bounding box center [292, 252] width 194 height 10
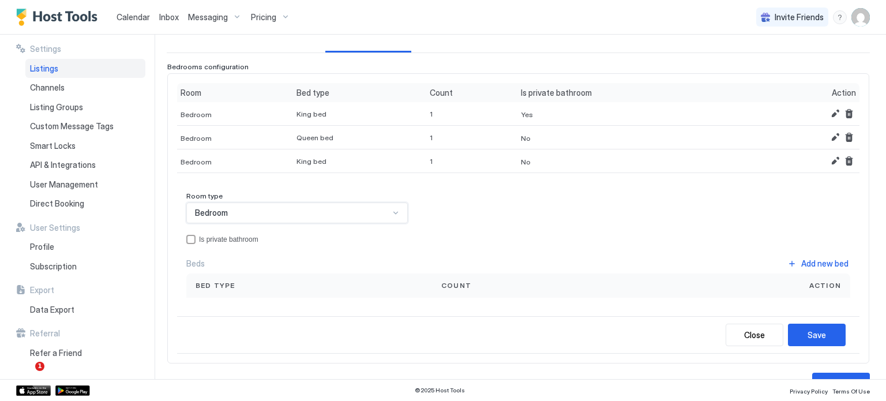
scroll to position [115, 0]
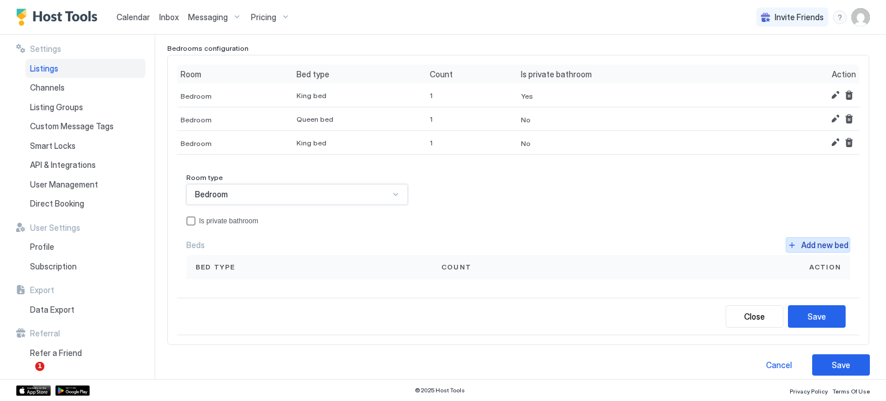
click at [790, 241] on button "Add new bed" at bounding box center [818, 245] width 65 height 16
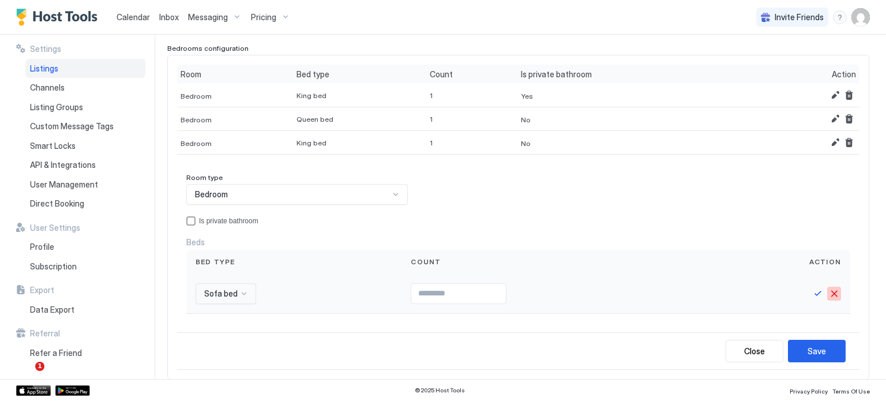
click at [827, 287] on button "Cancel" at bounding box center [834, 294] width 14 height 14
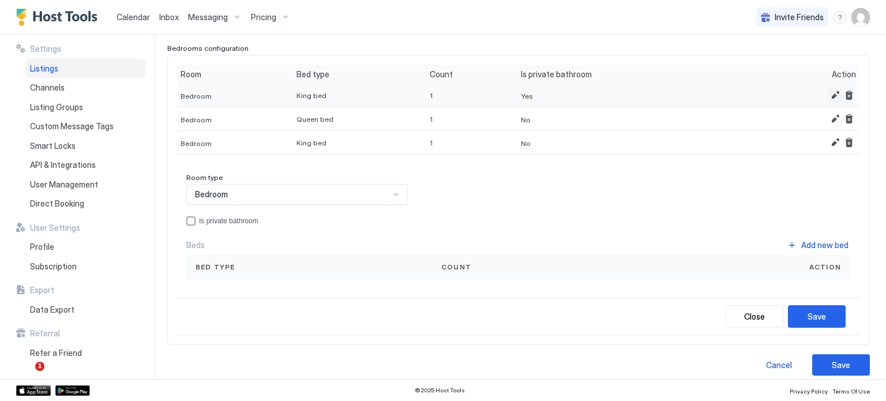
click at [828, 92] on button "Edit" at bounding box center [835, 95] width 14 height 14
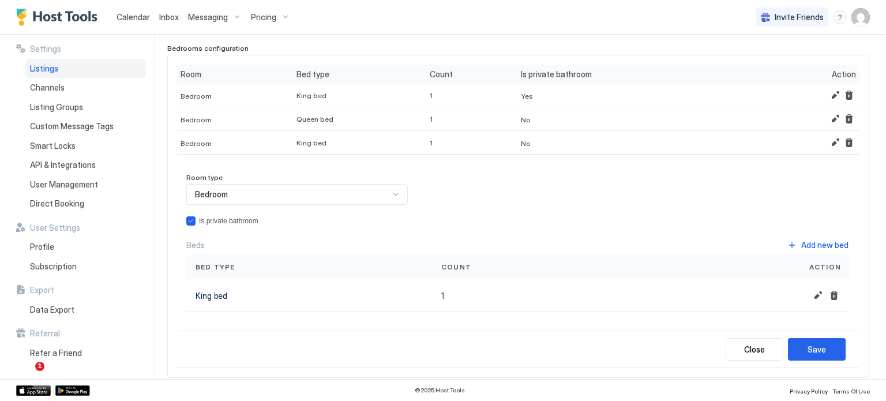
click at [820, 251] on div "Beds Add new bed Bed type Count Action King bed 1" at bounding box center [518, 274] width 664 height 75
click at [810, 244] on div "Add new bed" at bounding box center [824, 245] width 47 height 12
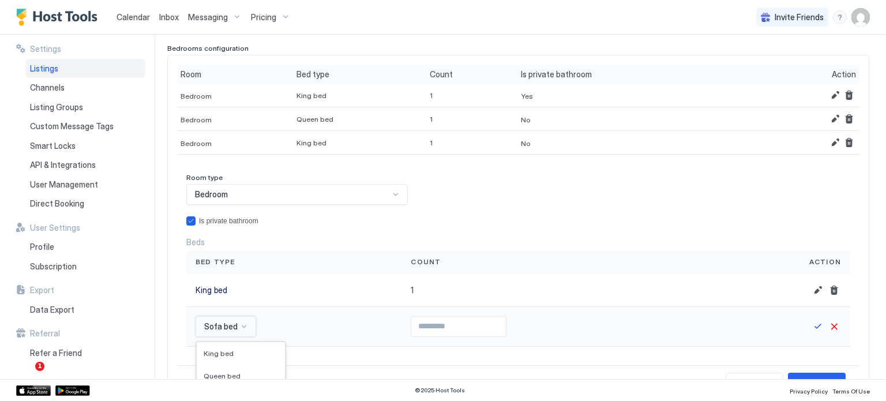
click at [220, 326] on div "16 results available. Use Up and Down to choose options, press Enter to select …" at bounding box center [226, 326] width 61 height 21
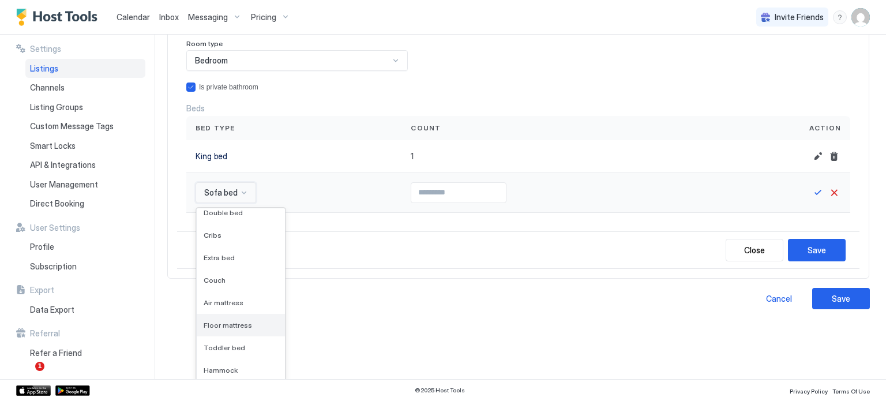
scroll to position [129, 0]
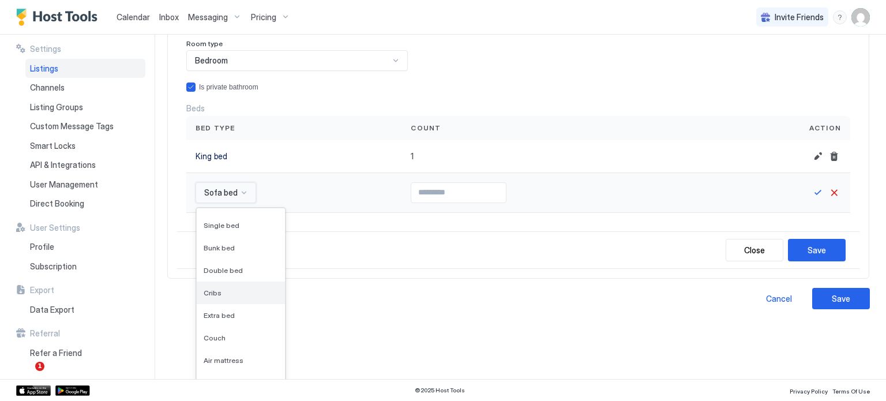
click at [222, 288] on div "Cribs" at bounding box center [241, 292] width 74 height 9
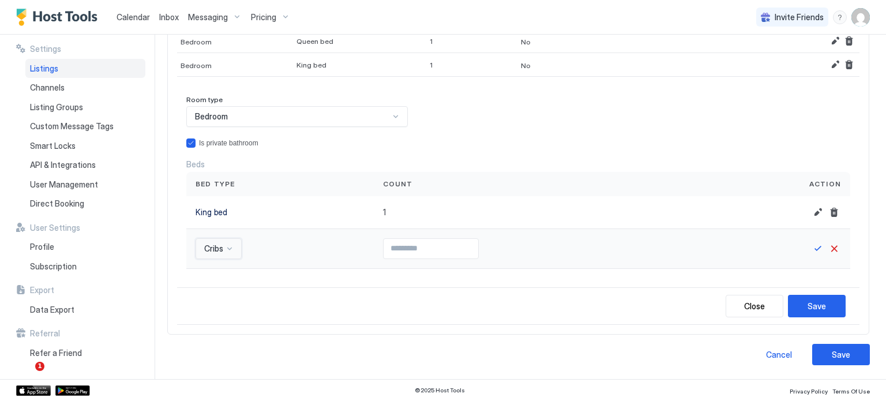
scroll to position [190, 0]
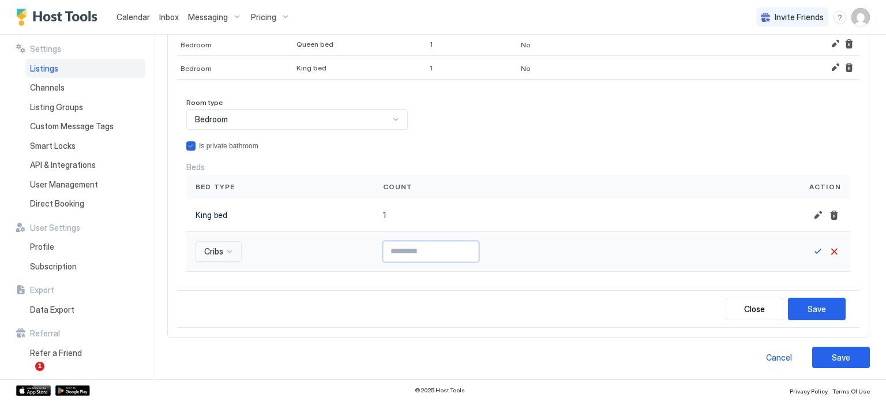
click at [388, 251] on input "Input Field" at bounding box center [431, 252] width 95 height 20
type input "*"
click at [811, 248] on button "Save" at bounding box center [818, 252] width 14 height 14
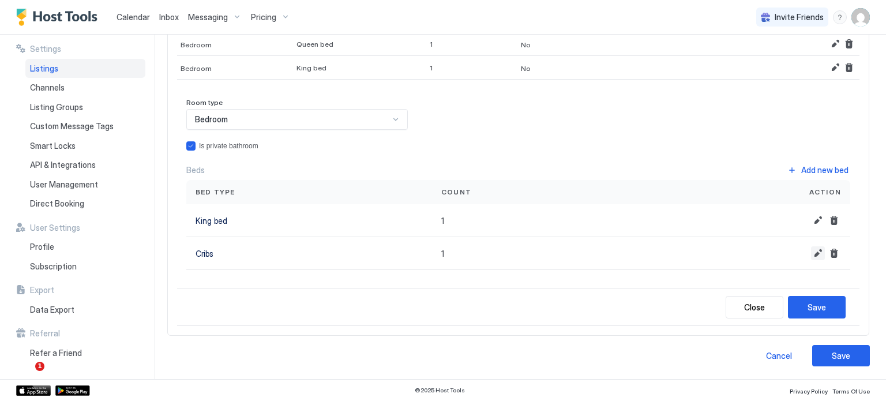
scroll to position [189, 0]
click at [809, 312] on div "Save" at bounding box center [817, 309] width 18 height 12
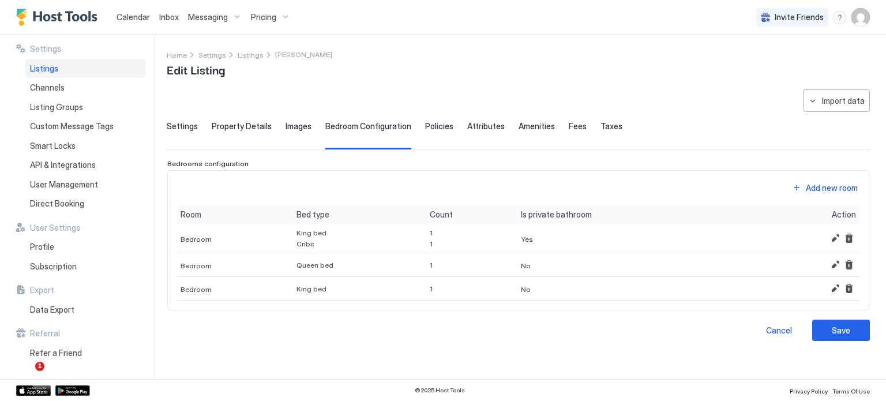
scroll to position [0, 0]
click at [828, 183] on div "Add new room" at bounding box center [832, 188] width 52 height 12
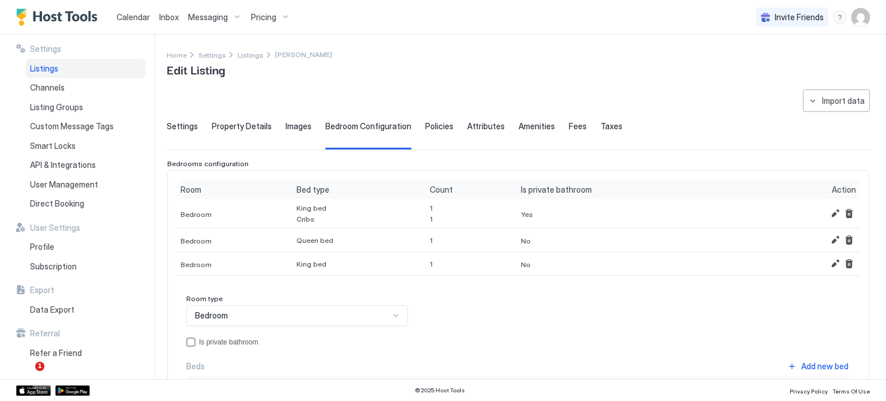
click at [239, 316] on div "Bedroom" at bounding box center [297, 315] width 222 height 21
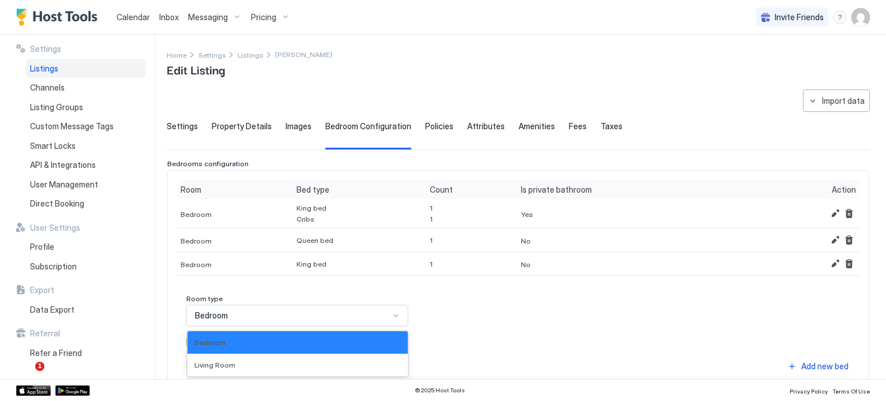
scroll to position [35, 0]
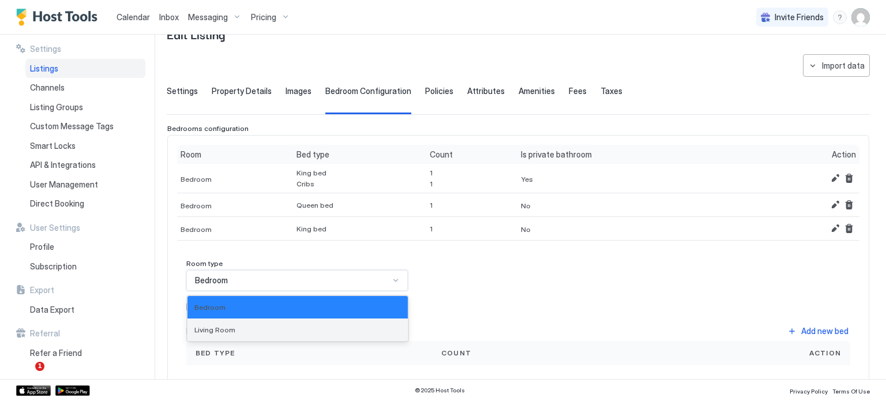
click at [237, 325] on div "Living Room" at bounding box center [297, 329] width 207 height 9
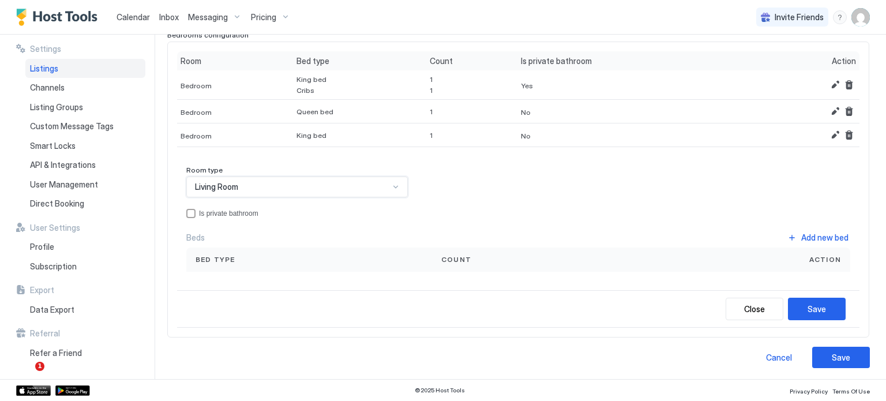
scroll to position [129, 0]
click at [803, 233] on div "Add new bed" at bounding box center [824, 237] width 47 height 12
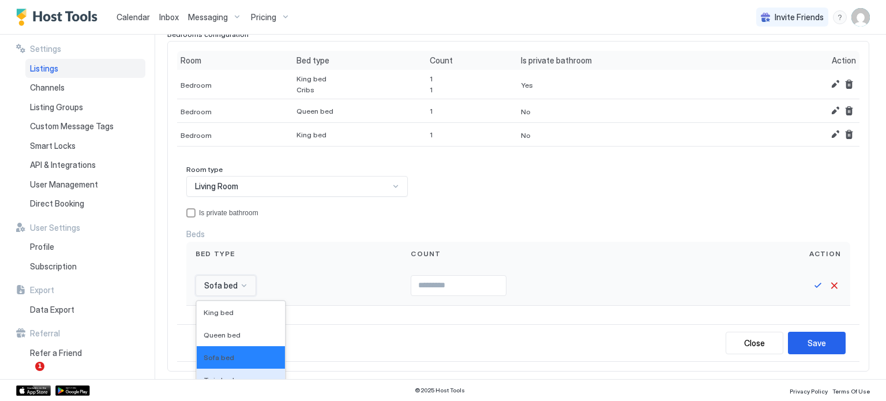
click at [238, 282] on div "16 results available. Use Up and Down to choose options, press Enter to select …" at bounding box center [226, 285] width 61 height 21
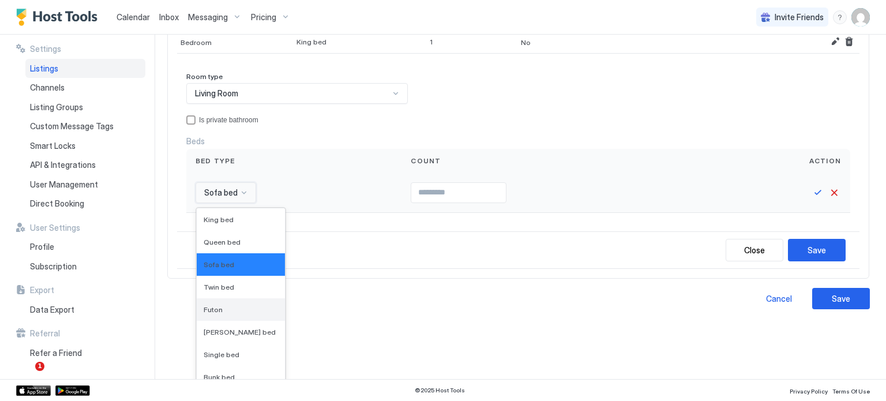
click at [223, 311] on div "Futon" at bounding box center [241, 309] width 74 height 9
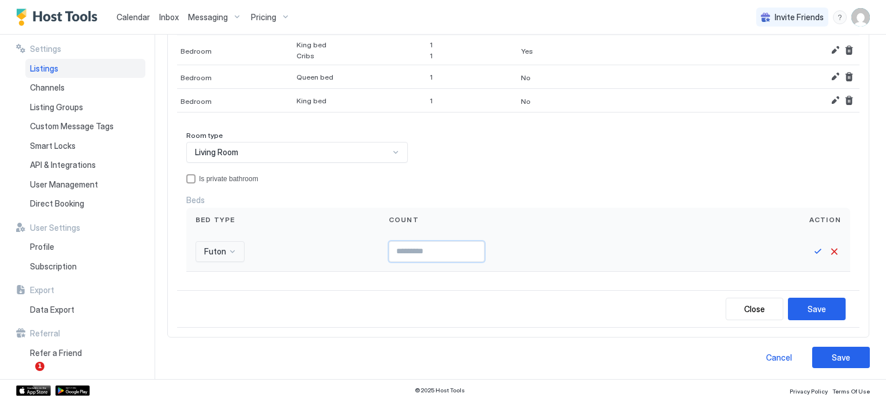
click at [389, 249] on input "Input Field" at bounding box center [436, 252] width 95 height 20
type input "*"
click at [811, 249] on button "Save" at bounding box center [818, 252] width 14 height 14
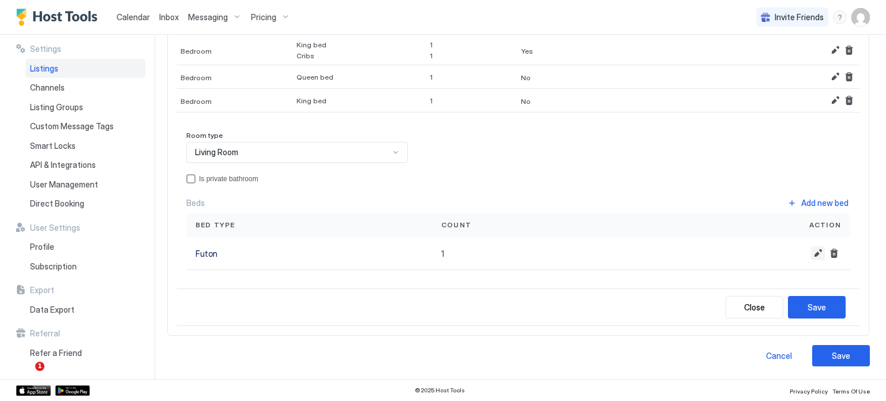
scroll to position [162, 0]
click at [808, 306] on div "Save" at bounding box center [817, 309] width 18 height 12
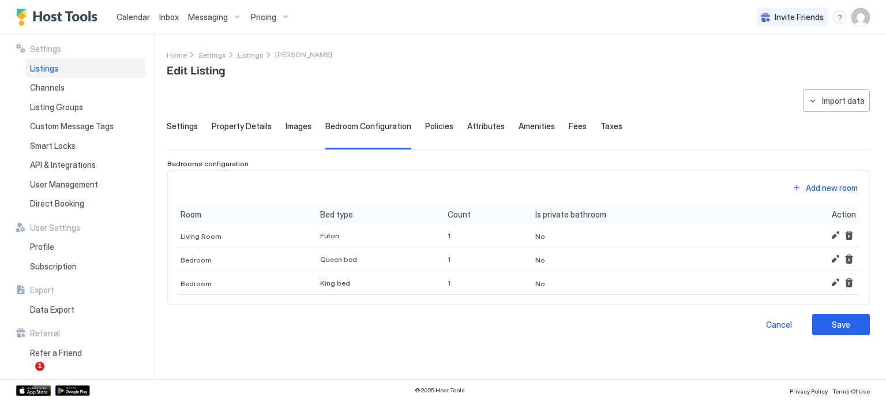
scroll to position [0, 0]
click at [835, 231] on button "Edit" at bounding box center [835, 235] width 14 height 14
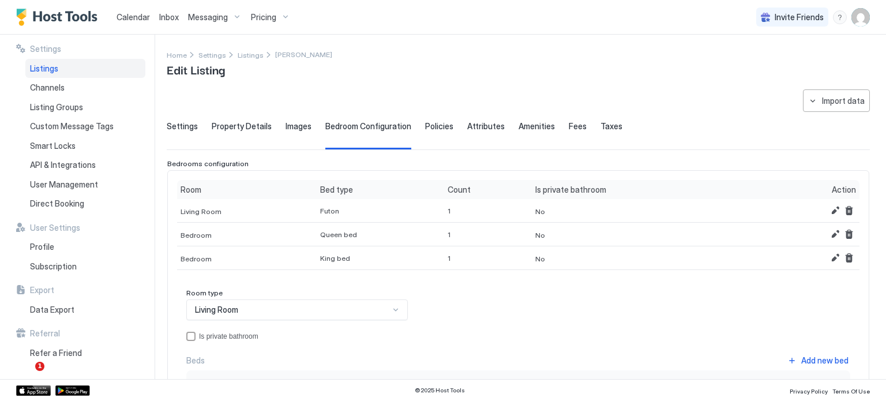
scroll to position [58, 0]
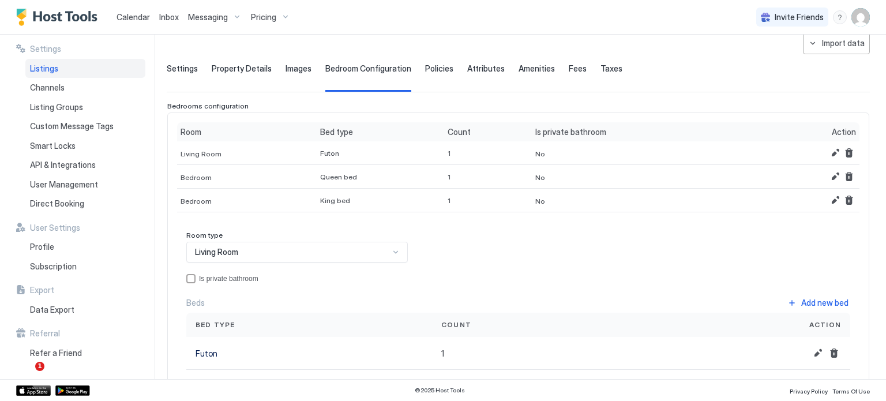
click at [250, 249] on div "Living Room" at bounding box center [292, 252] width 194 height 10
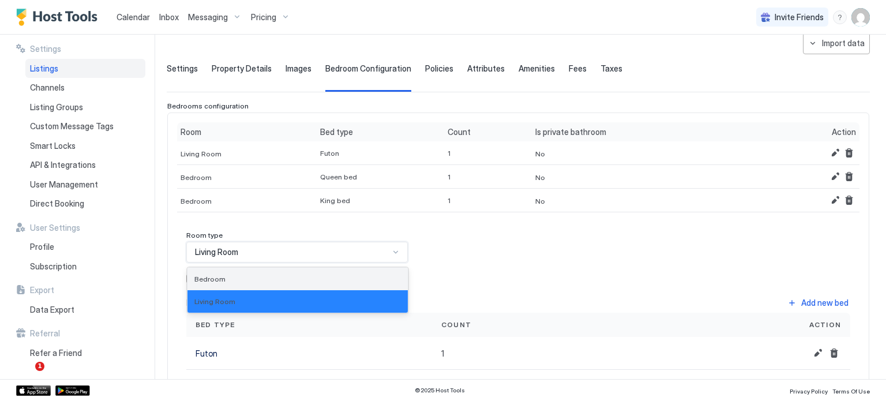
click at [242, 271] on div "Bedroom" at bounding box center [298, 279] width 220 height 23
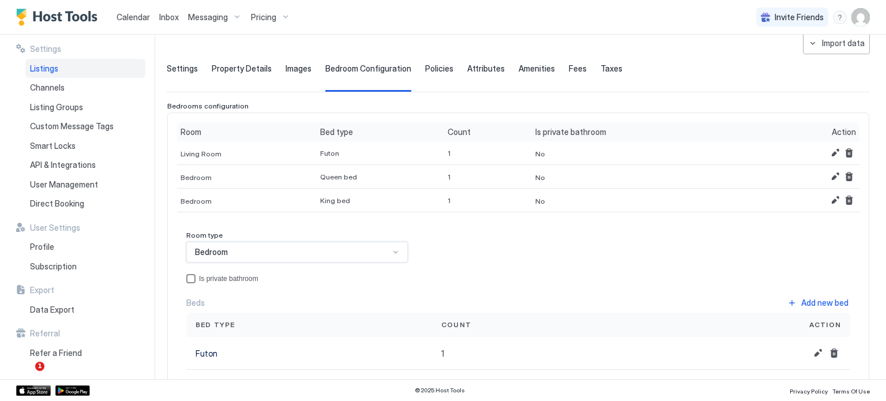
click at [190, 279] on div "privateBathroom" at bounding box center [190, 278] width 9 height 9
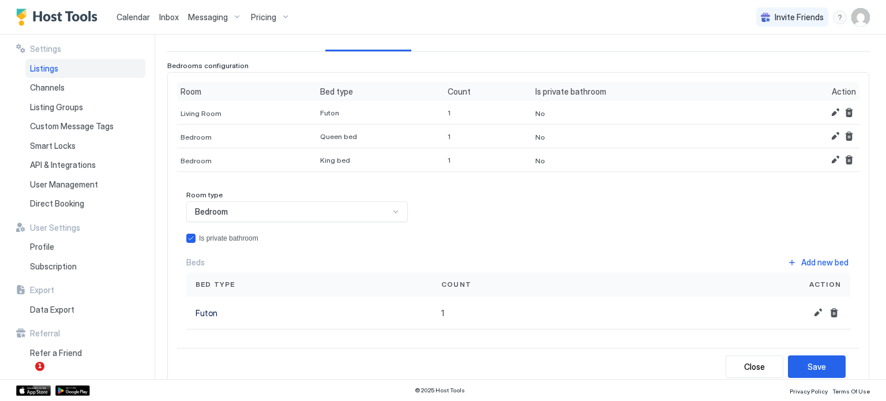
scroll to position [156, 0]
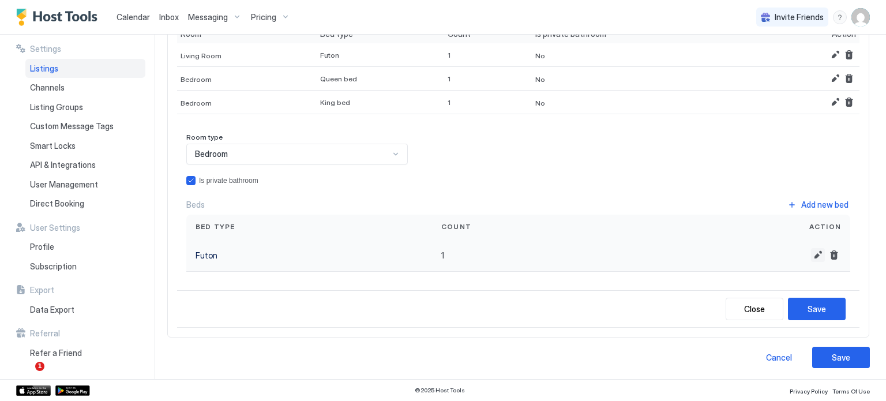
click at [811, 256] on button "Edit" at bounding box center [818, 255] width 14 height 14
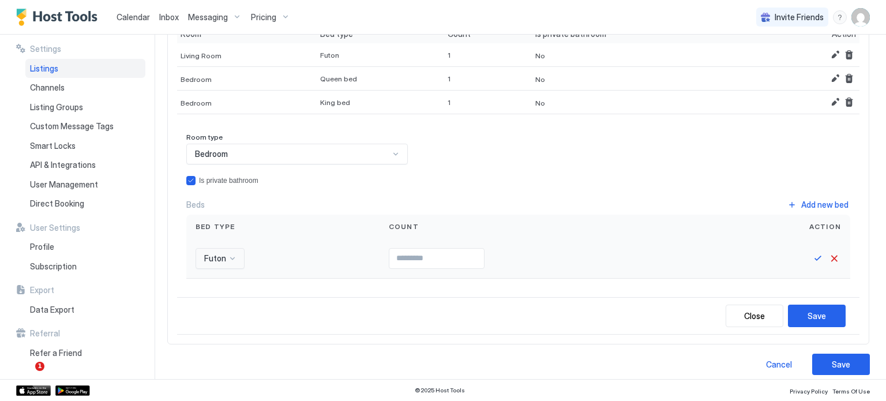
click at [203, 260] on div "Futon" at bounding box center [220, 258] width 49 height 21
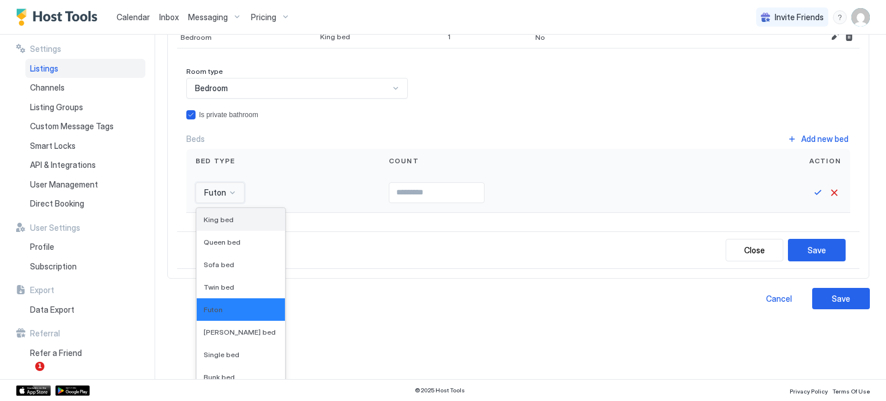
click at [216, 222] on div "King bed" at bounding box center [241, 219] width 88 height 23
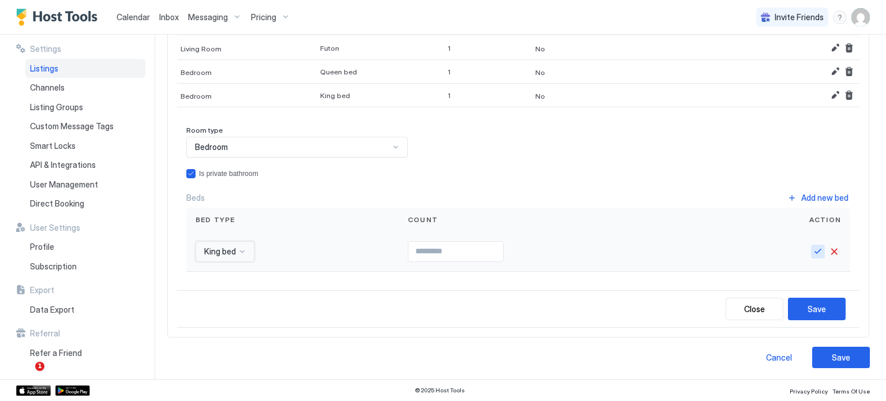
click at [811, 246] on button "Save" at bounding box center [818, 252] width 14 height 14
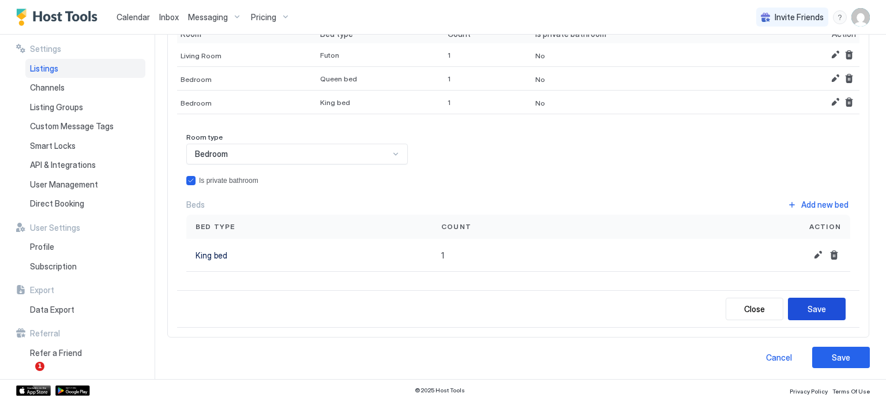
click at [811, 301] on button "Save" at bounding box center [817, 309] width 58 height 23
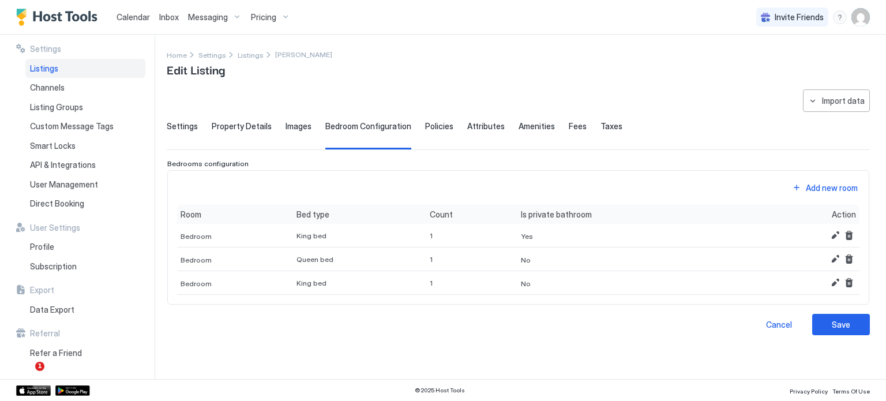
scroll to position [0, 0]
click at [819, 180] on button "Add new room" at bounding box center [824, 188] width 69 height 16
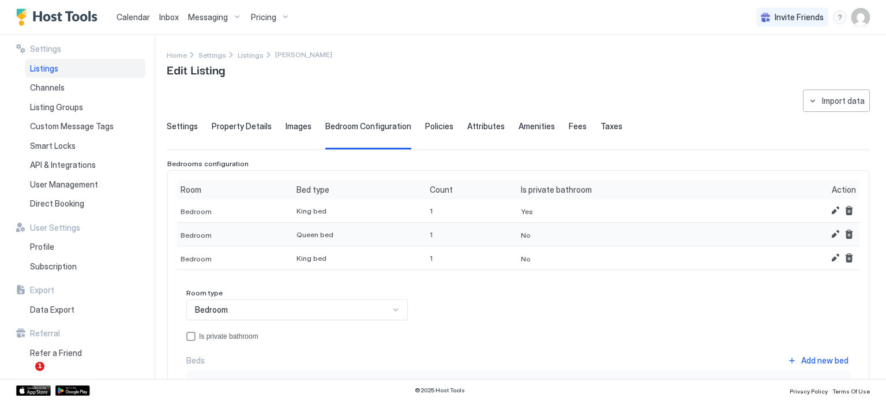
scroll to position [115, 0]
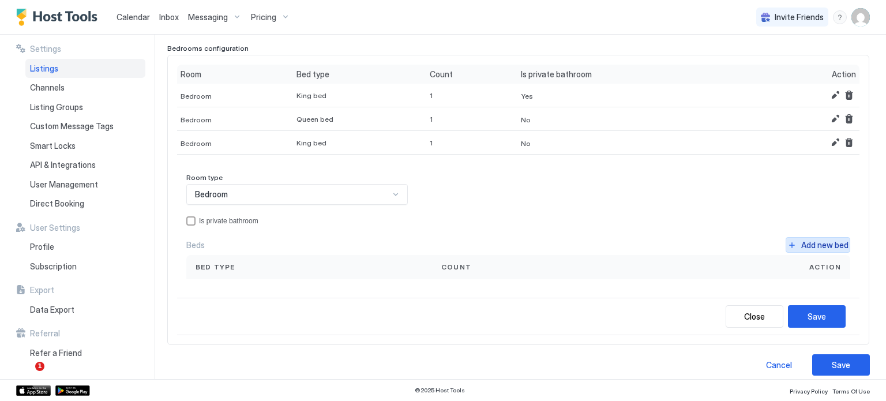
click at [801, 244] on div "Add new bed" at bounding box center [824, 245] width 47 height 12
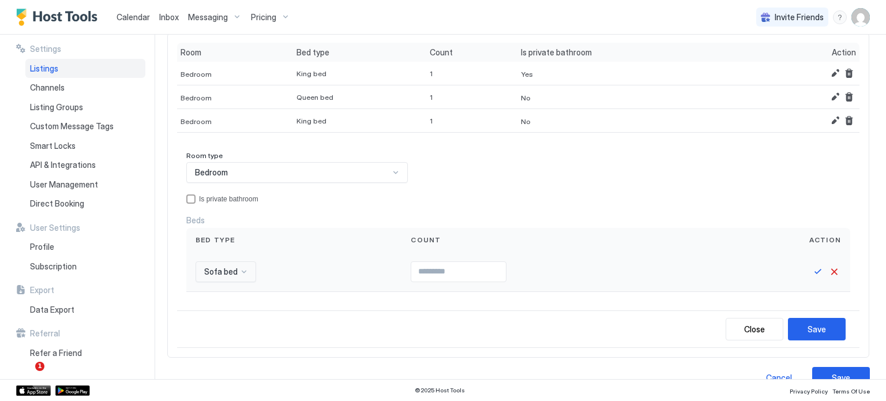
scroll to position [158, 0]
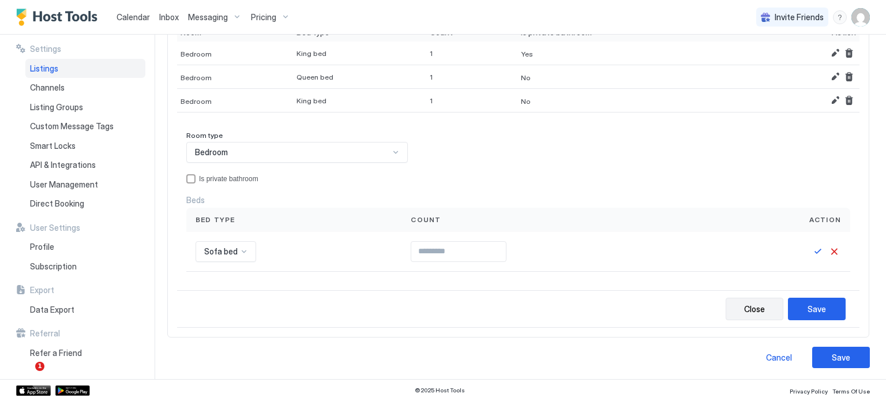
click at [754, 298] on button "Close" at bounding box center [755, 309] width 58 height 23
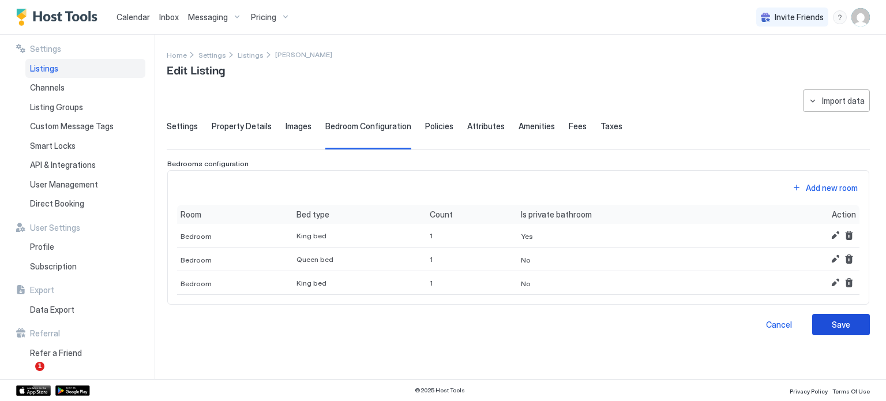
click at [848, 318] on div "Save" at bounding box center [841, 324] width 18 height 12
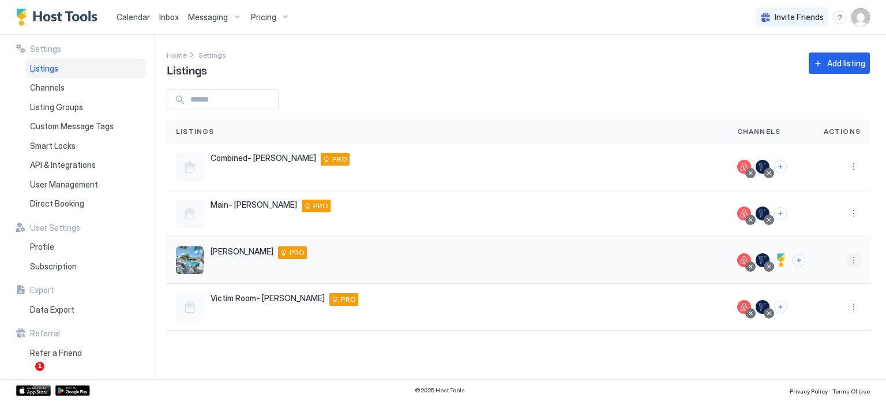
click at [851, 258] on button "More options" at bounding box center [854, 260] width 14 height 14
click at [825, 316] on span "Listing Settings" at bounding box center [827, 313] width 51 height 9
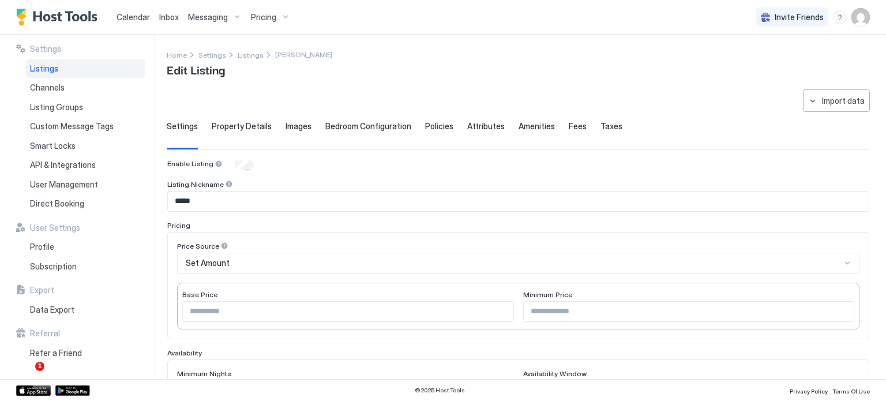
click at [254, 130] on span "Property Details" at bounding box center [242, 126] width 60 height 10
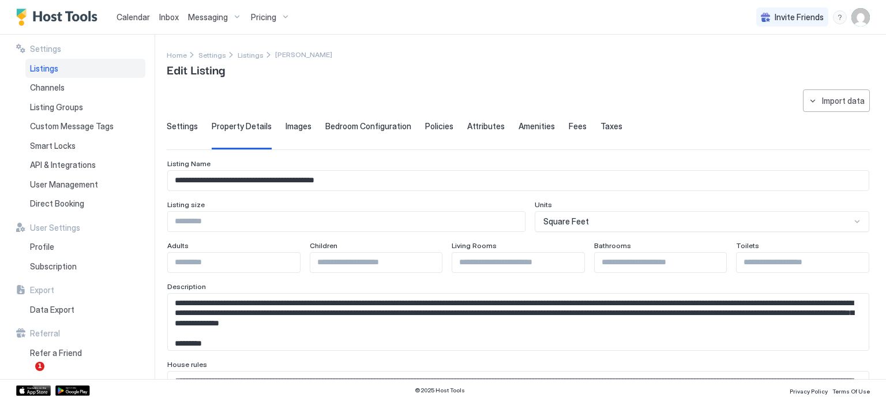
click at [326, 123] on span "Bedroom Configuration" at bounding box center [368, 126] width 86 height 10
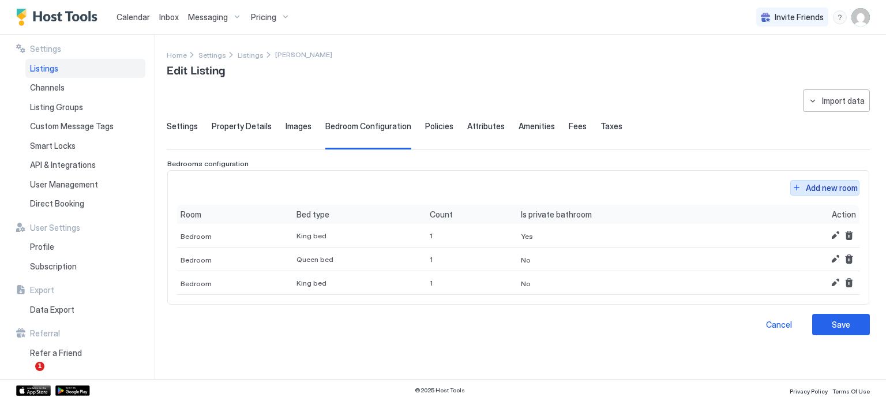
click at [809, 184] on div "Add new room" at bounding box center [832, 188] width 52 height 12
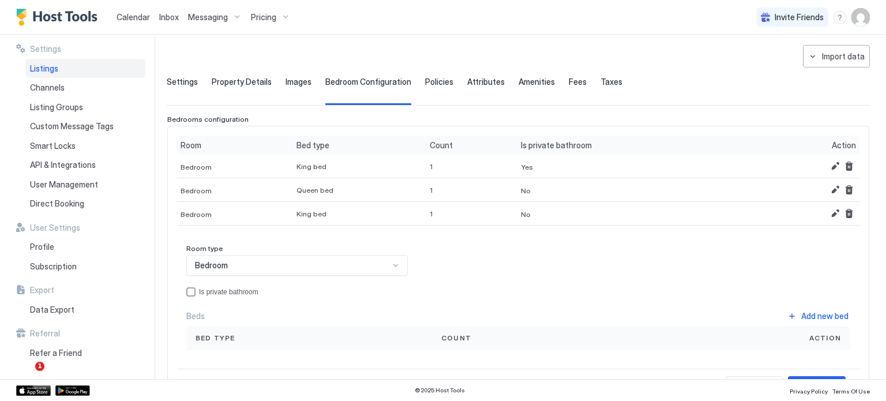
scroll to position [115, 0]
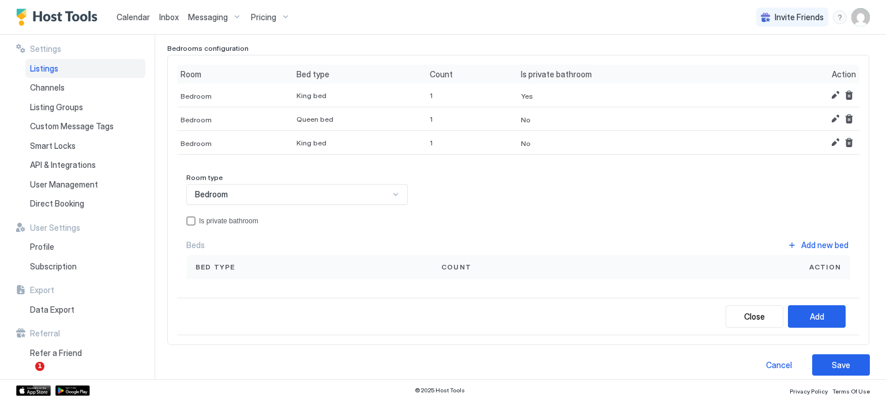
click at [288, 192] on div "Bedroom" at bounding box center [292, 194] width 194 height 10
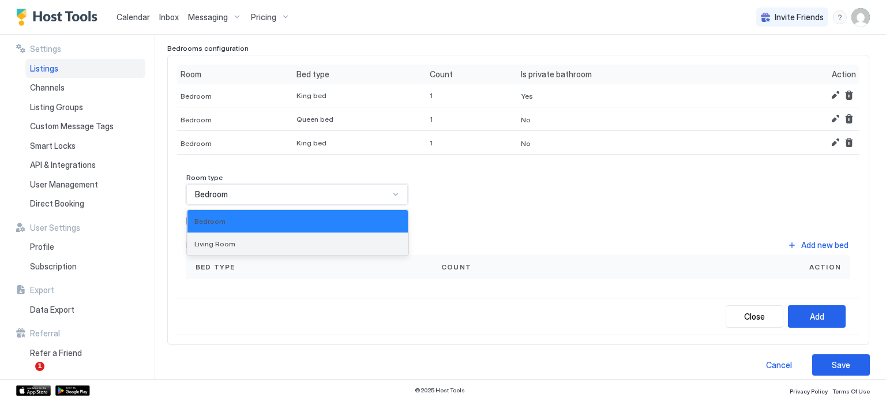
click at [256, 233] on div "Living Room" at bounding box center [298, 244] width 220 height 23
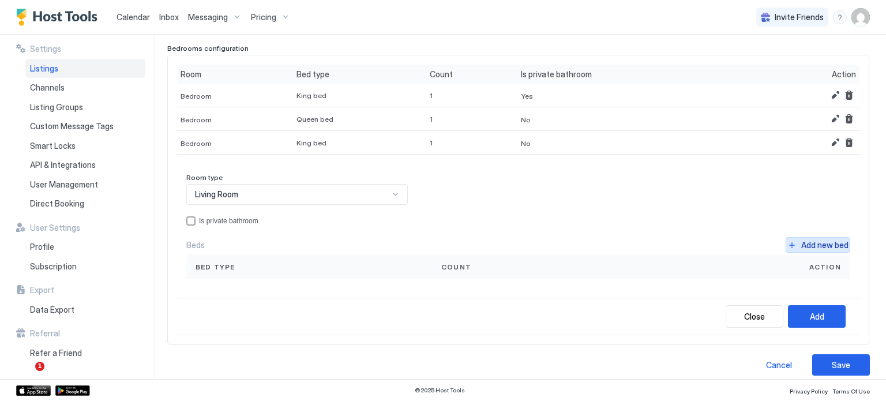
click at [836, 239] on div "Add new bed" at bounding box center [824, 245] width 47 height 12
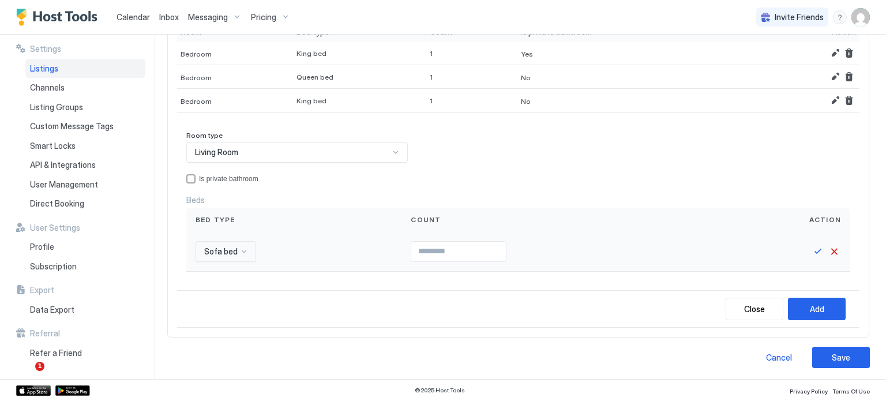
click at [225, 246] on div "Sofa bed" at bounding box center [226, 251] width 61 height 21
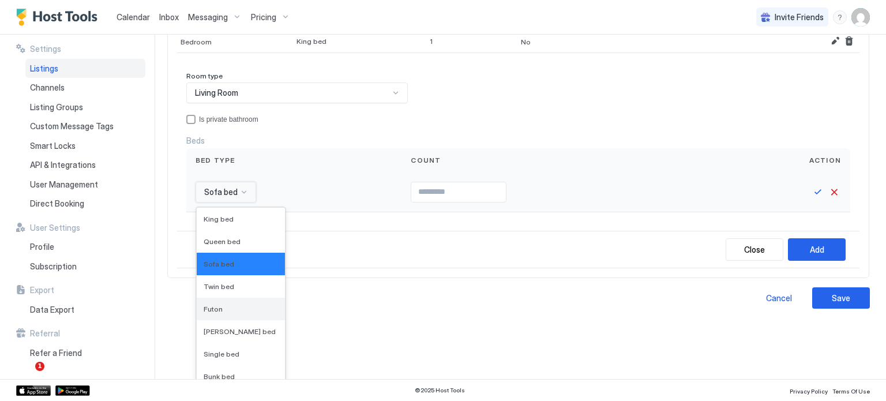
click at [228, 301] on div "Futon" at bounding box center [241, 309] width 88 height 23
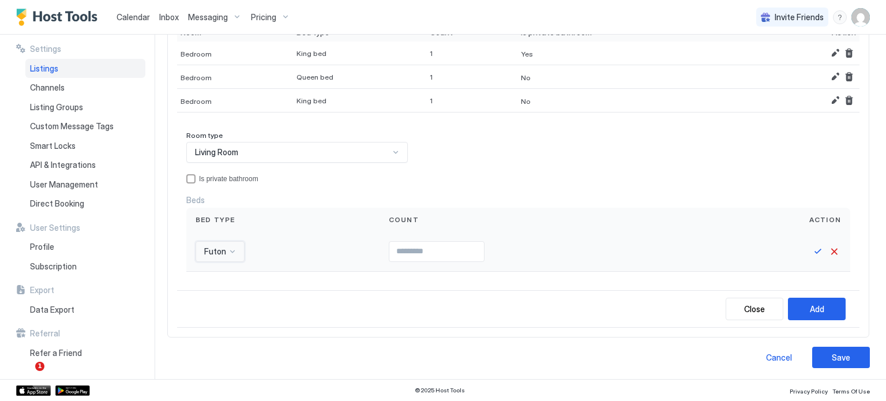
click at [449, 249] on input "Input Field" at bounding box center [436, 252] width 95 height 20
type input "*"
click at [811, 254] on button "Save" at bounding box center [818, 252] width 14 height 14
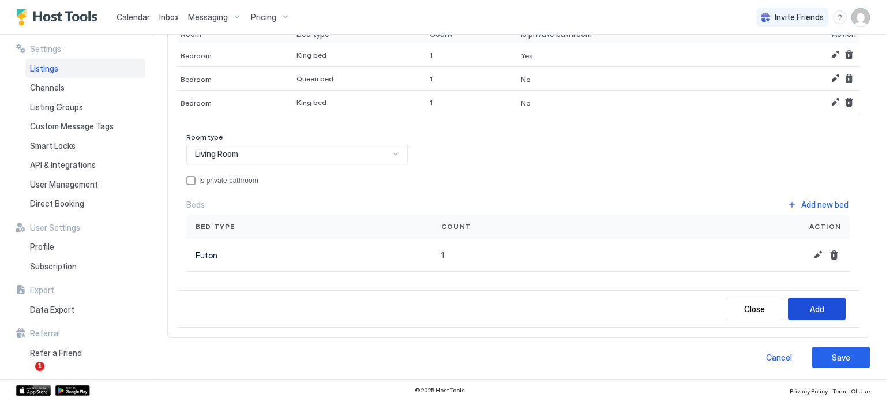
click at [810, 303] on div "Add" at bounding box center [817, 309] width 14 height 12
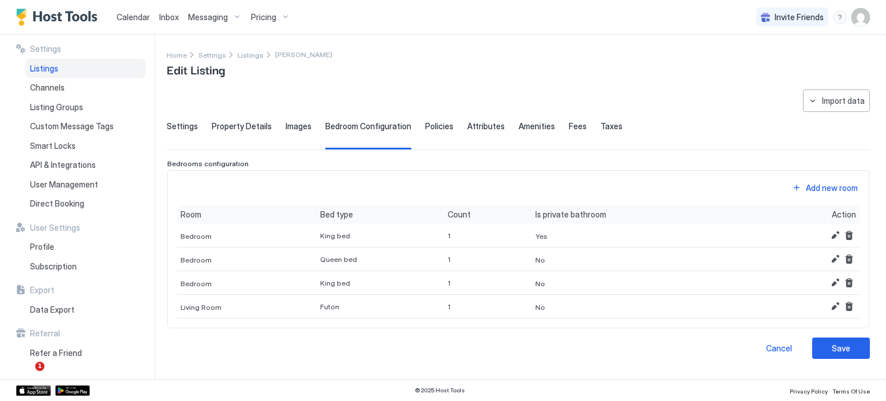
scroll to position [0, 0]
click at [833, 234] on button "Edit" at bounding box center [835, 235] width 14 height 14
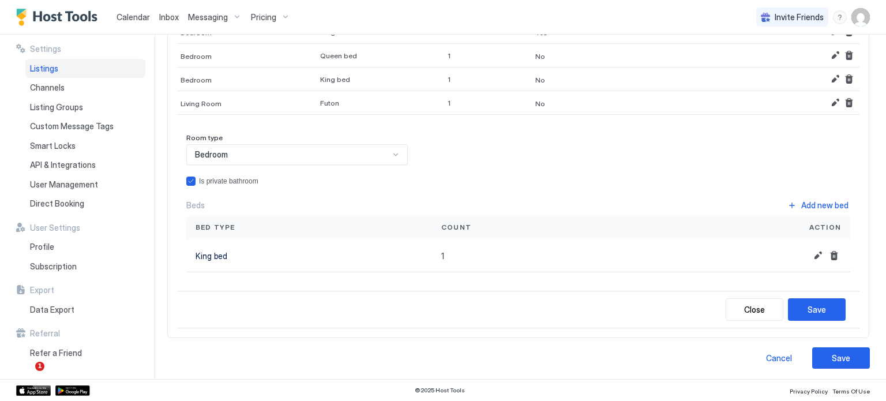
scroll to position [179, 0]
click at [807, 198] on div "Add new bed" at bounding box center [824, 204] width 47 height 12
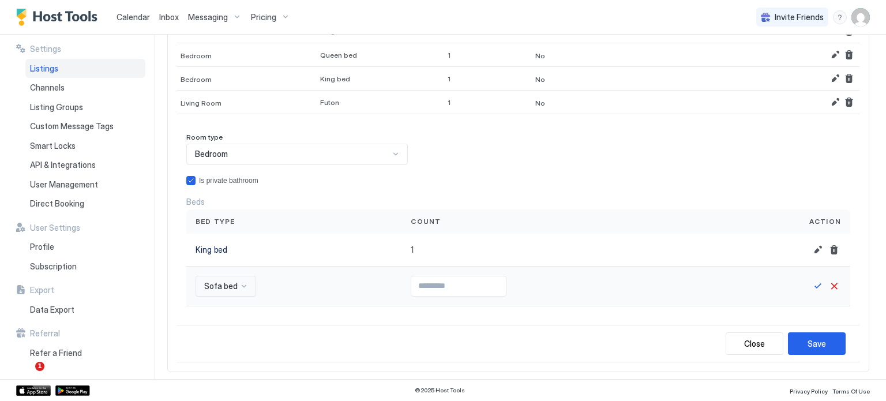
click at [242, 282] on div "Sofa bed" at bounding box center [226, 286] width 61 height 21
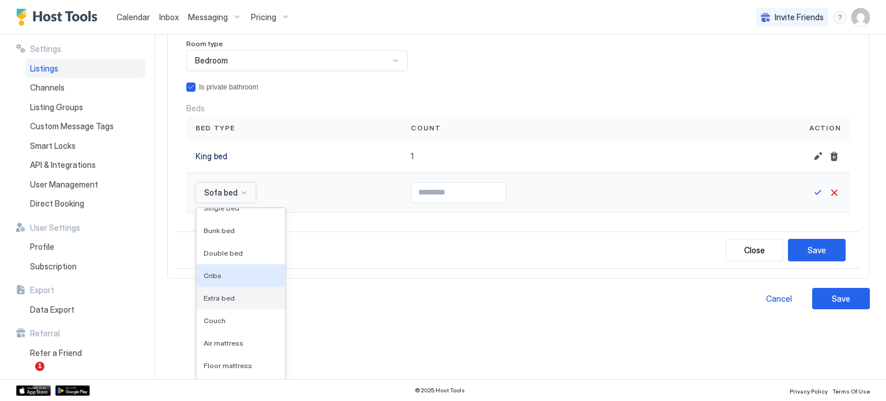
scroll to position [173, 0]
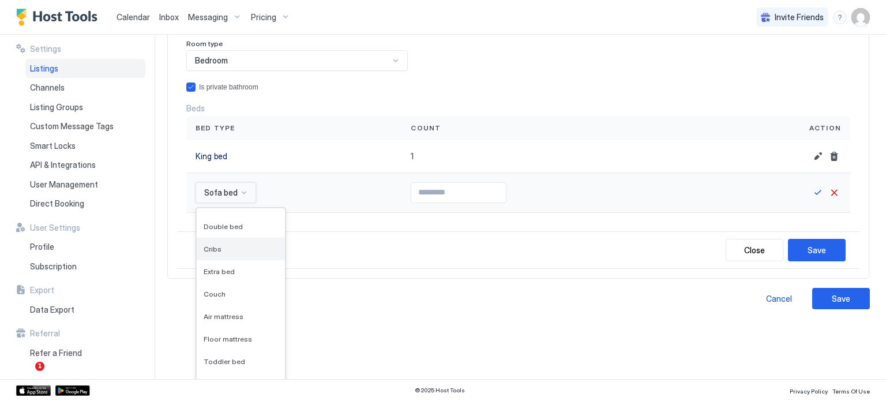
click at [224, 251] on div "Cribs" at bounding box center [241, 249] width 88 height 23
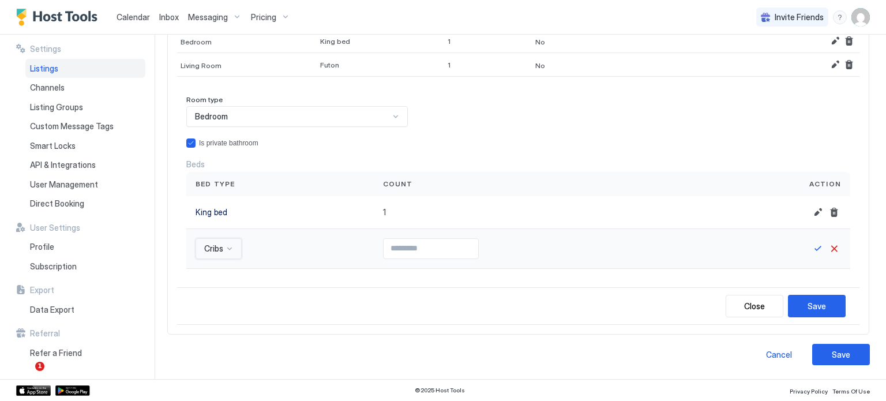
scroll to position [214, 0]
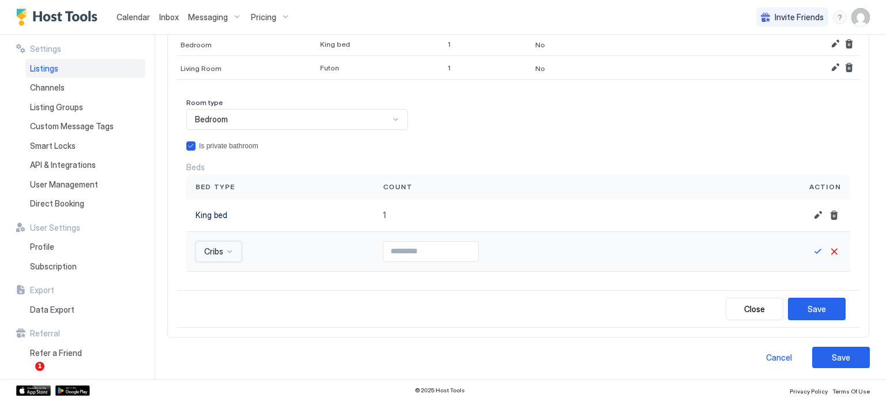
click at [416, 251] on input "Input Field" at bounding box center [431, 252] width 95 height 20
type input "*"
click at [703, 281] on div "Room type Bedroom Is private bathroom Beds Bed type Count Action King bed 1 Cri…" at bounding box center [518, 189] width 683 height 201
click at [811, 245] on button "Save" at bounding box center [818, 252] width 14 height 14
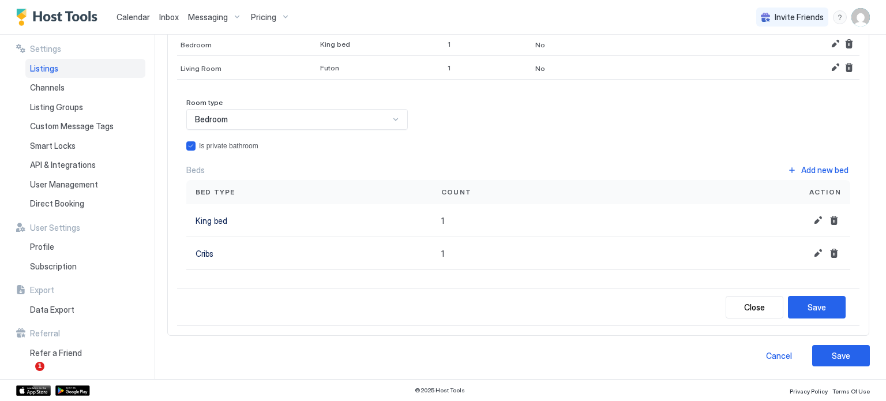
scroll to position [212, 0]
click at [808, 304] on div "Save" at bounding box center [817, 309] width 18 height 12
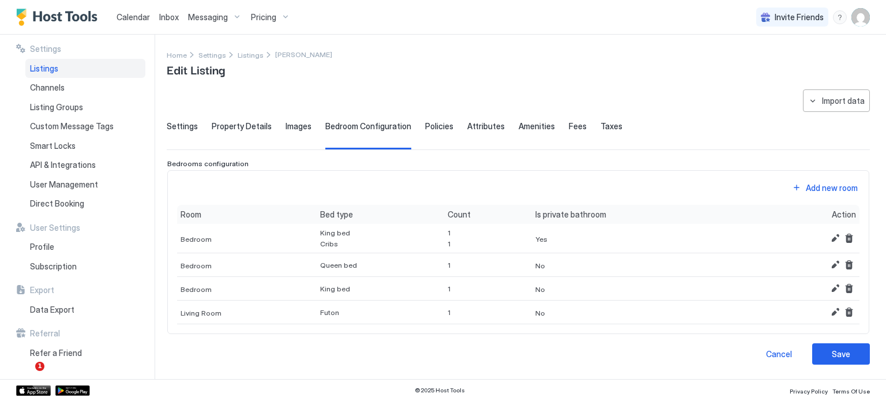
scroll to position [0, 0]
click at [818, 188] on div "Add new room" at bounding box center [832, 188] width 52 height 12
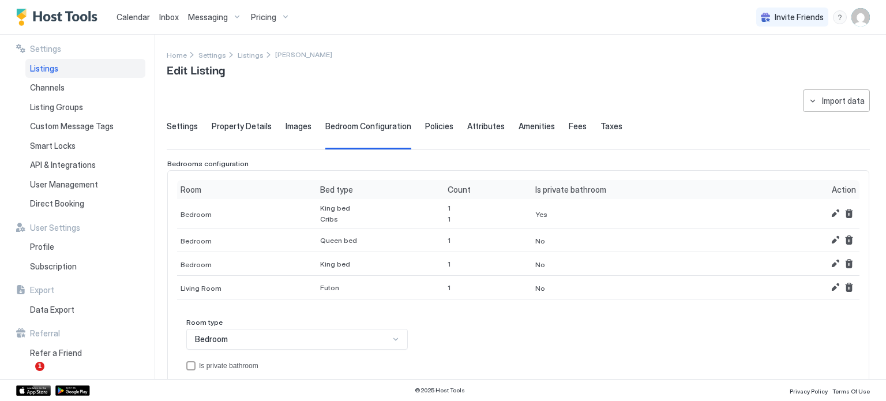
click at [280, 126] on div "Settings Property Details Images Bedroom Configuration Policies Attributes Amen…" at bounding box center [518, 135] width 703 height 28
click at [309, 126] on div "Settings Property Details Images Bedroom Configuration Policies Attributes Amen…" at bounding box center [518, 135] width 703 height 28
click at [306, 126] on span "Images" at bounding box center [299, 126] width 26 height 10
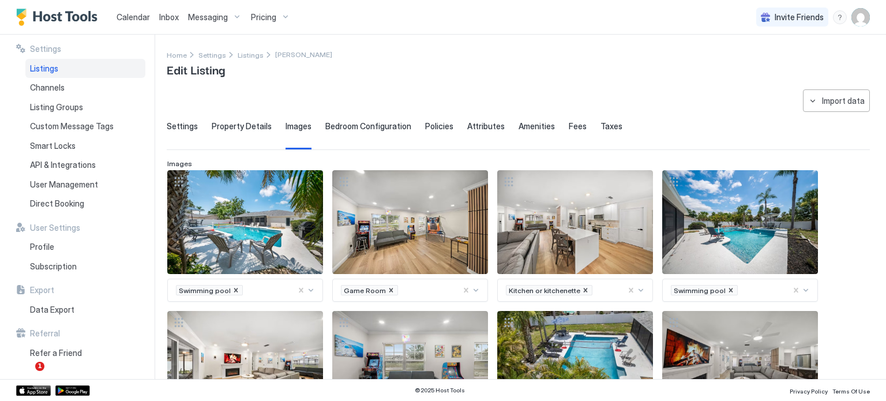
click at [353, 124] on span "Bedroom Configuration" at bounding box center [368, 126] width 86 height 10
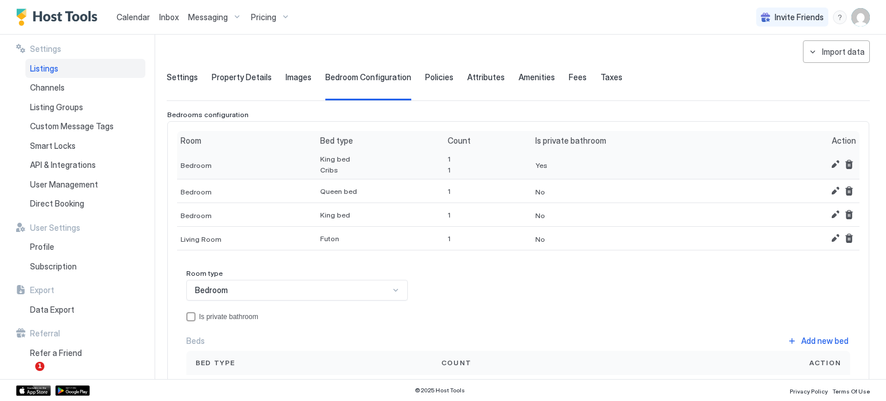
scroll to position [115, 0]
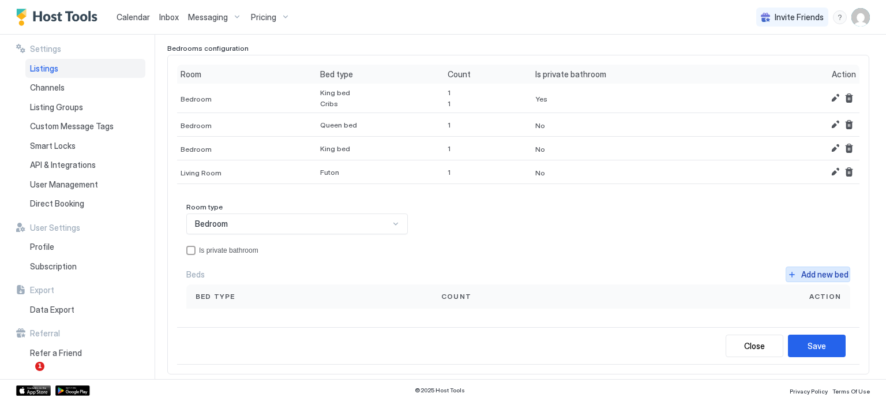
click at [801, 271] on div "Add new bed" at bounding box center [824, 274] width 47 height 12
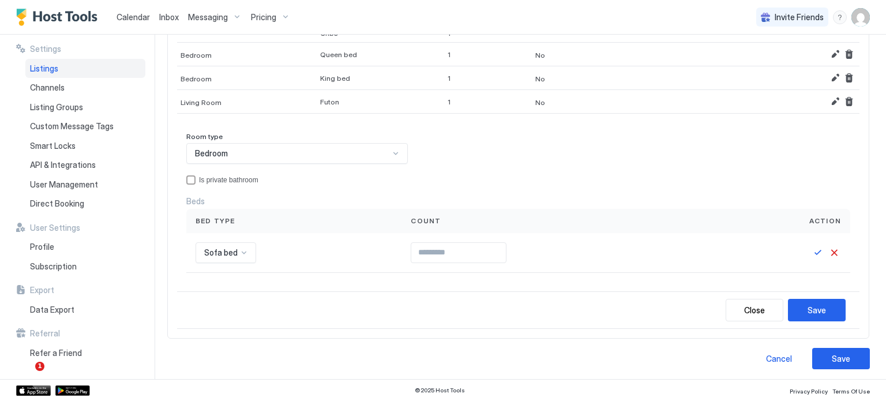
scroll to position [187, 0]
click at [762, 300] on button "Close" at bounding box center [755, 309] width 58 height 23
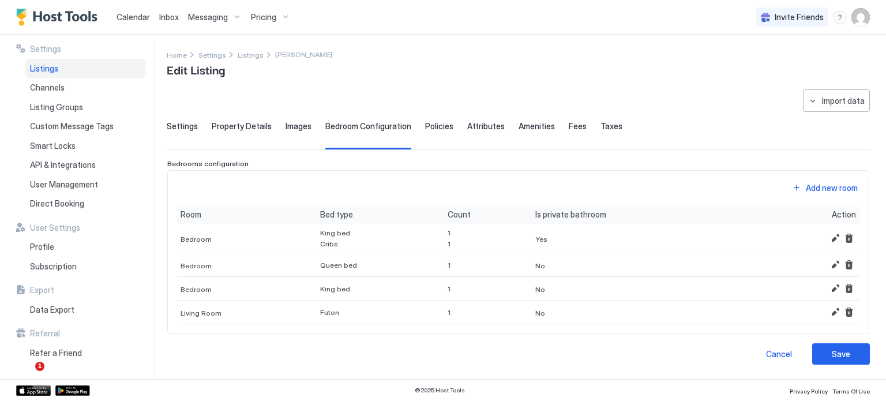
scroll to position [0, 0]
click at [838, 351] on div "Save" at bounding box center [841, 354] width 18 height 12
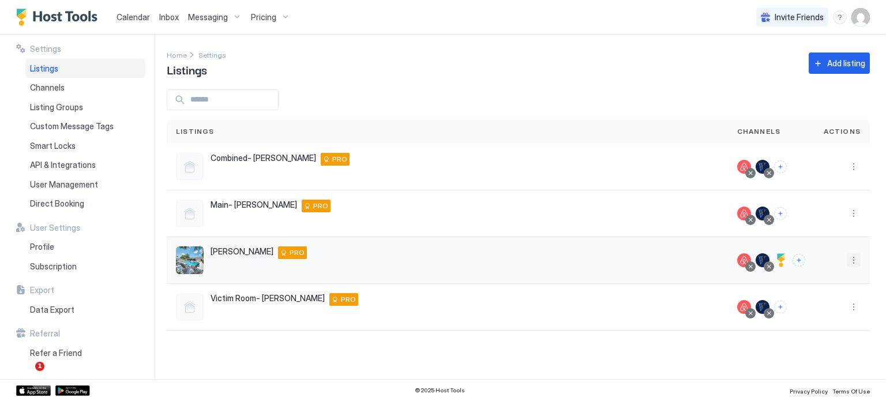
click at [854, 262] on button "More options" at bounding box center [854, 260] width 14 height 14
click at [805, 315] on span "Listing Settings" at bounding box center [827, 313] width 51 height 9
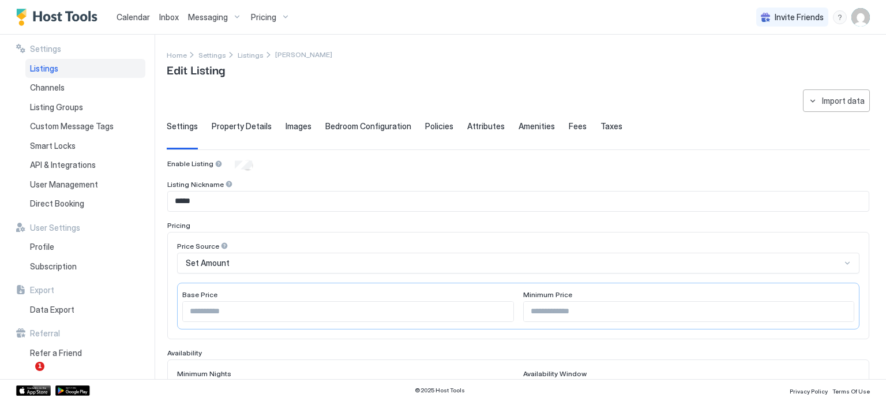
type input "*"
click at [240, 126] on span "Property Details" at bounding box center [242, 126] width 60 height 10
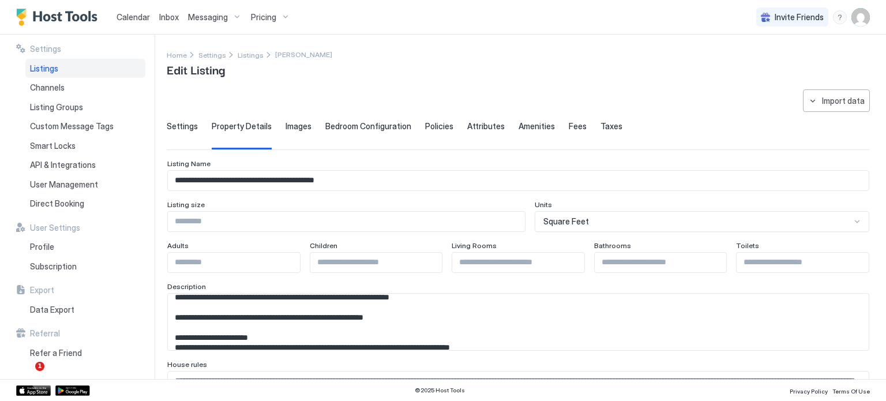
scroll to position [231, 0]
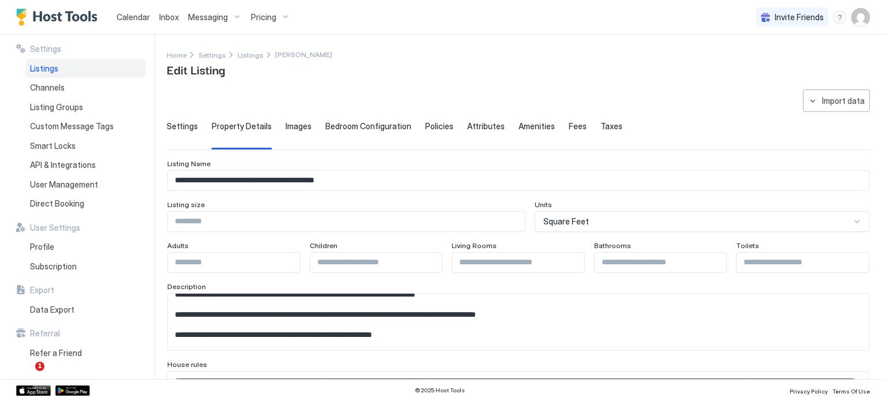
click at [260, 316] on textarea "Input Field" at bounding box center [514, 322] width 692 height 57
drag, startPoint x: 256, startPoint y: 313, endPoint x: 408, endPoint y: 318, distance: 151.8
click at [408, 318] on textarea "Input Field" at bounding box center [514, 322] width 692 height 57
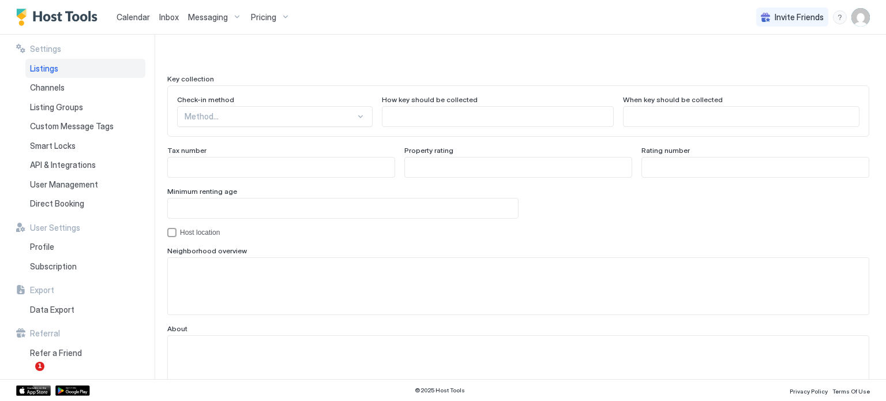
scroll to position [1097, 0]
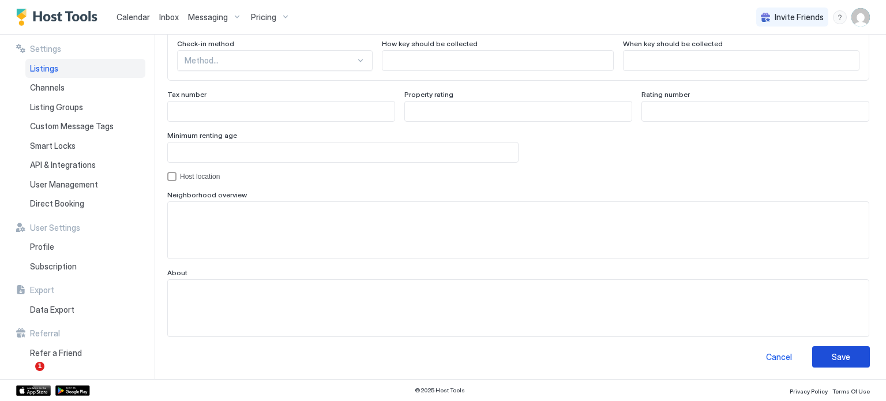
type textarea "**********"
click at [842, 353] on button "Save" at bounding box center [841, 356] width 58 height 21
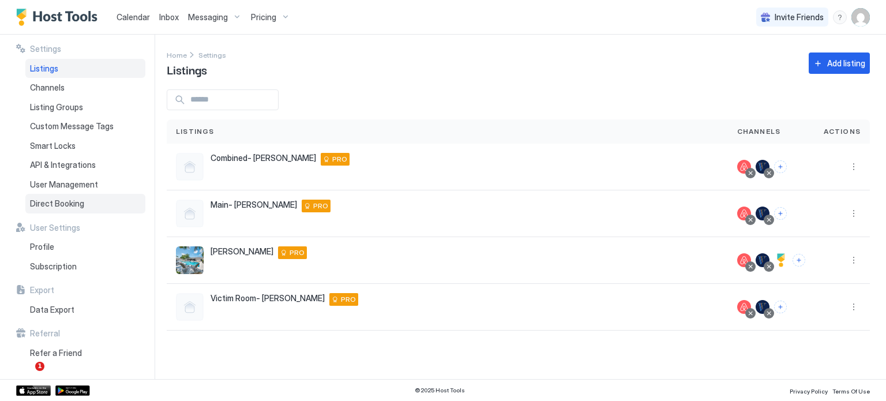
click at [60, 207] on span "Direct Booking" at bounding box center [57, 203] width 54 height 10
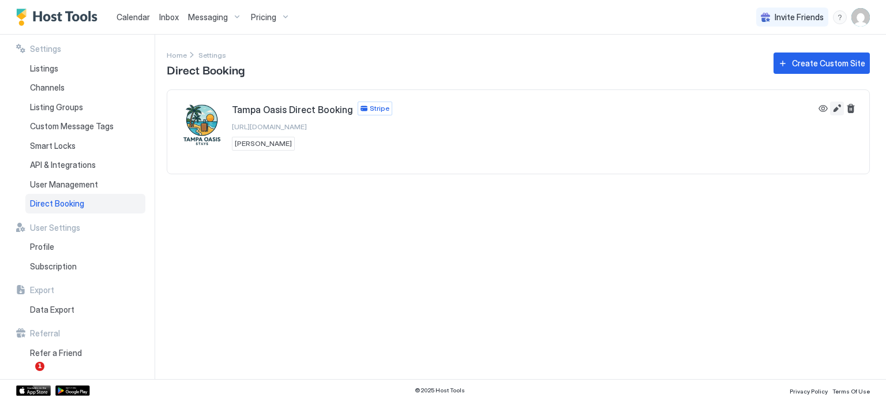
click at [833, 107] on button "Edit" at bounding box center [837, 109] width 14 height 14
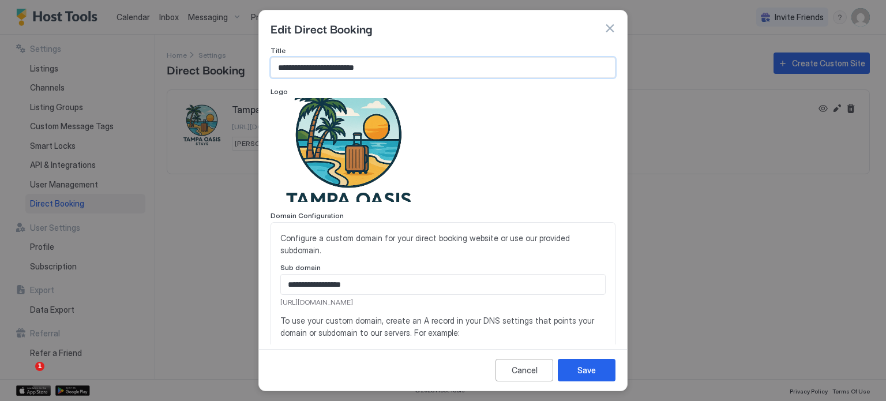
drag, startPoint x: 408, startPoint y: 69, endPoint x: 269, endPoint y: 81, distance: 139.6
click at [269, 81] on div "**********" at bounding box center [443, 195] width 368 height 298
type input "**********"
click at [593, 373] on div "Save" at bounding box center [587, 370] width 18 height 12
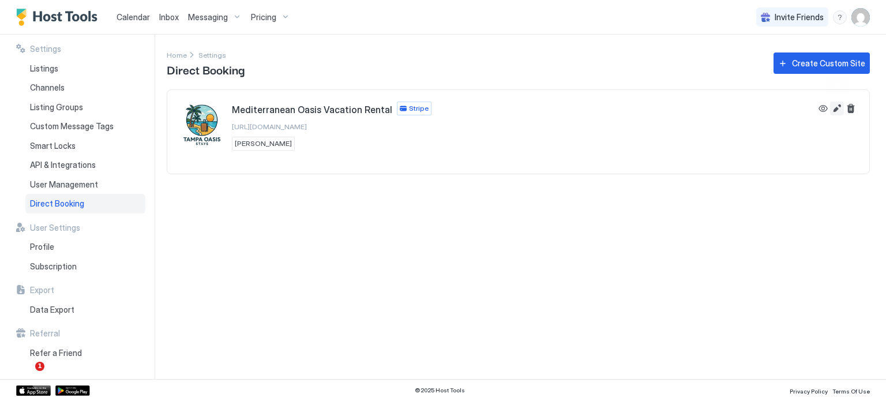
click at [835, 110] on button "Edit" at bounding box center [837, 109] width 14 height 14
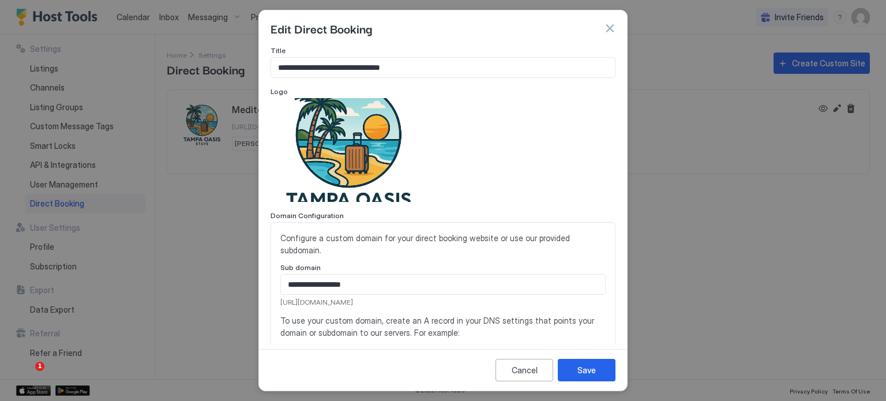
click at [250, 254] on div at bounding box center [443, 200] width 886 height 401
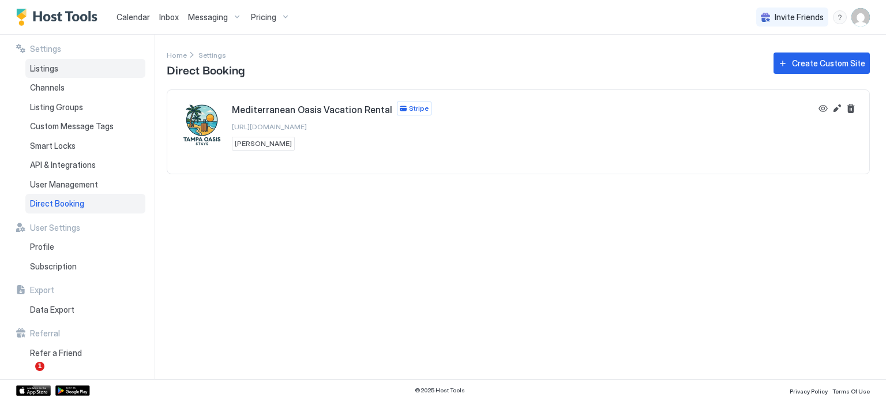
click at [74, 72] on div "Listings" at bounding box center [85, 69] width 120 height 20
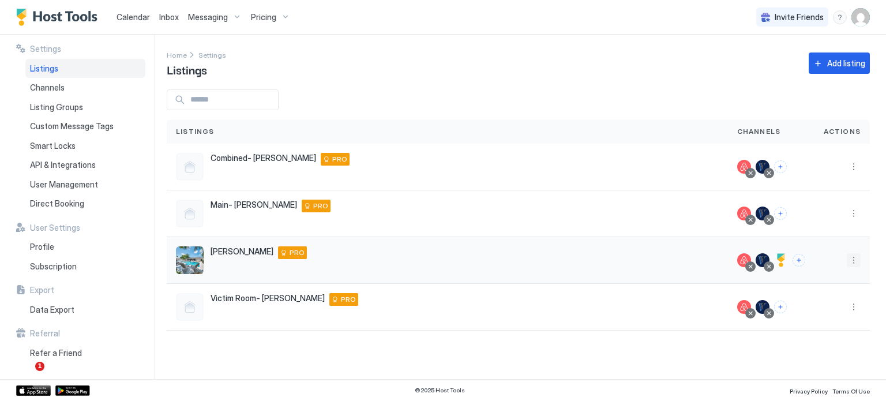
click at [850, 256] on button "More options" at bounding box center [854, 260] width 14 height 14
click at [819, 311] on span "Listing Settings" at bounding box center [827, 313] width 51 height 9
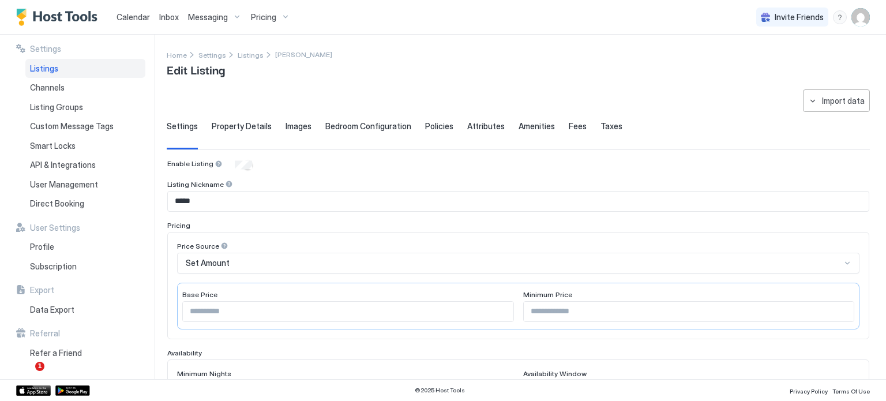
type textarea "**********"
click at [296, 125] on span "Images" at bounding box center [299, 126] width 26 height 10
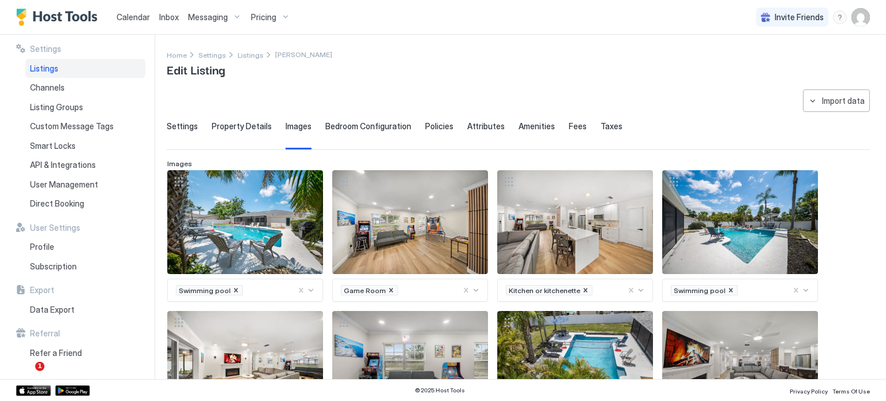
click at [393, 128] on span "Bedroom Configuration" at bounding box center [368, 126] width 86 height 10
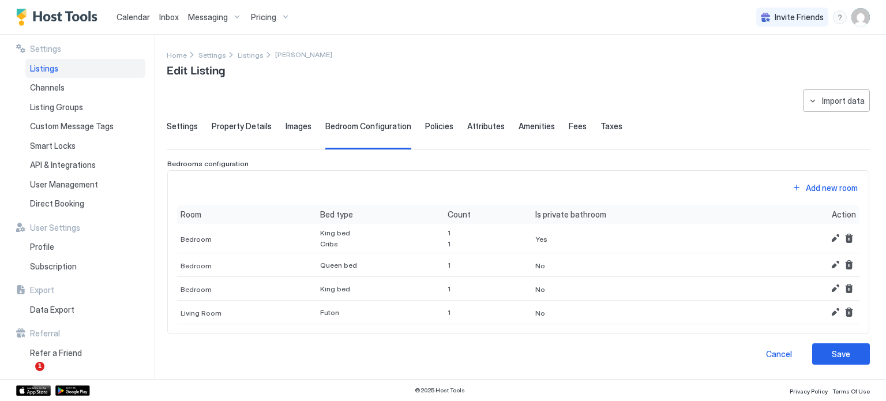
click at [184, 125] on span "Settings" at bounding box center [182, 126] width 31 height 10
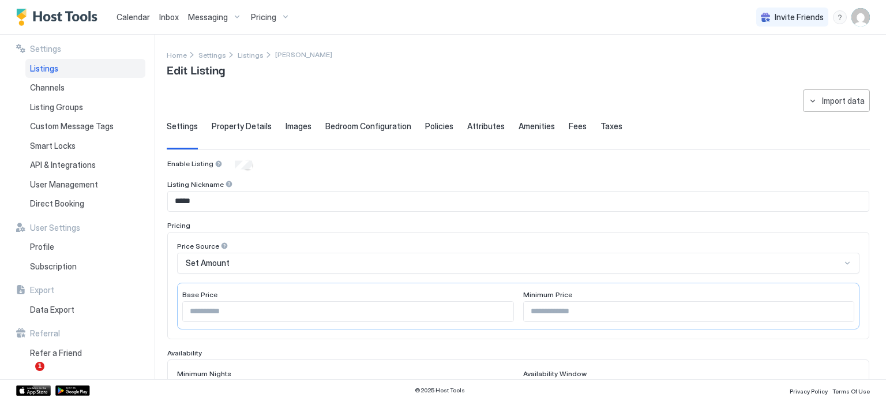
click at [853, 15] on img "User profile" at bounding box center [861, 17] width 18 height 18
click at [775, 66] on div "Settings" at bounding box center [796, 65] width 147 height 20
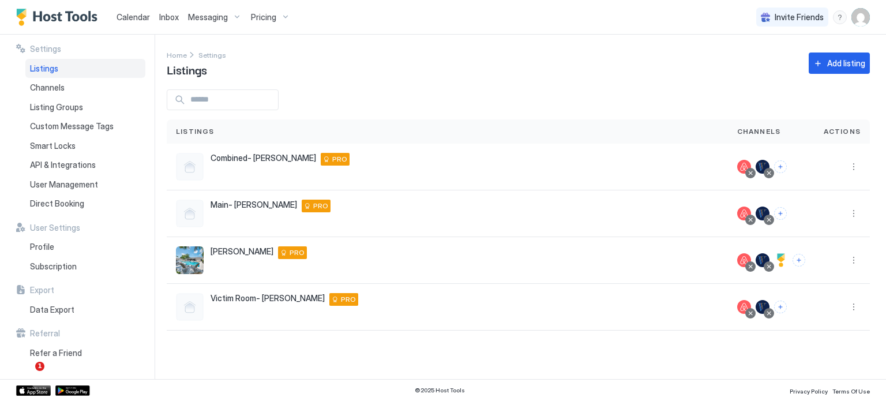
click at [860, 21] on img "User profile" at bounding box center [861, 17] width 18 height 18
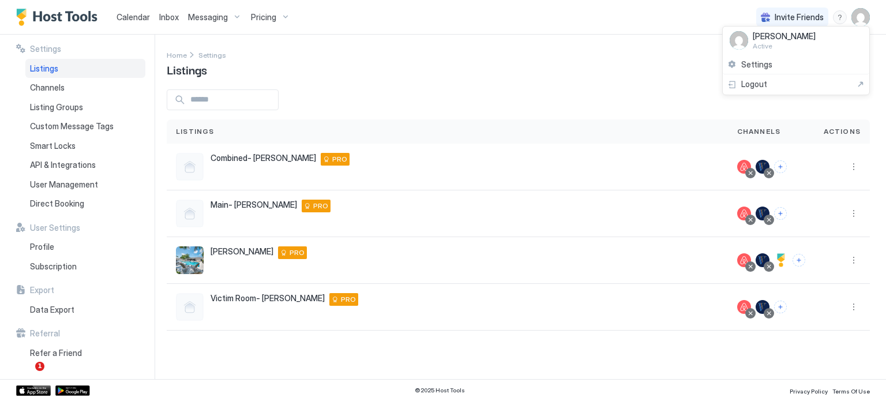
click at [790, 40] on span "[PERSON_NAME]" at bounding box center [784, 36] width 63 height 10
click at [753, 60] on span "Settings" at bounding box center [756, 64] width 31 height 10
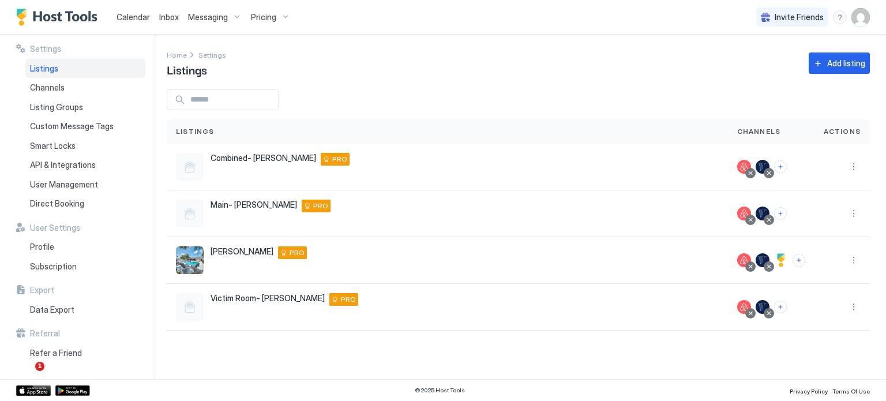
click at [838, 14] on div "menu" at bounding box center [840, 17] width 14 height 14
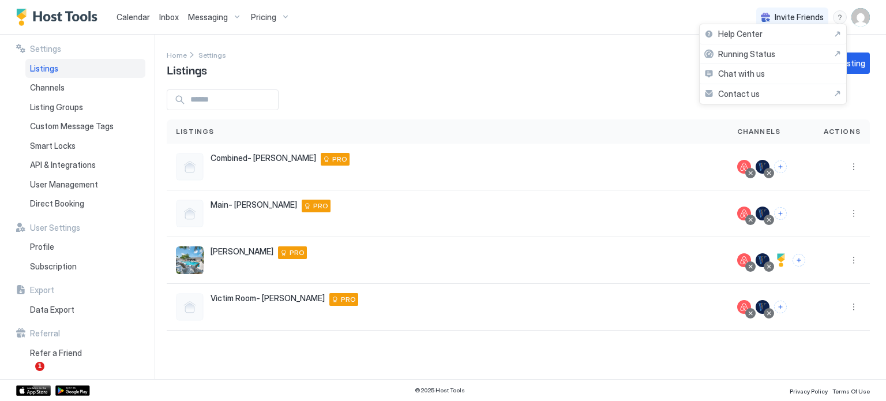
click at [856, 14] on div at bounding box center [443, 200] width 886 height 401
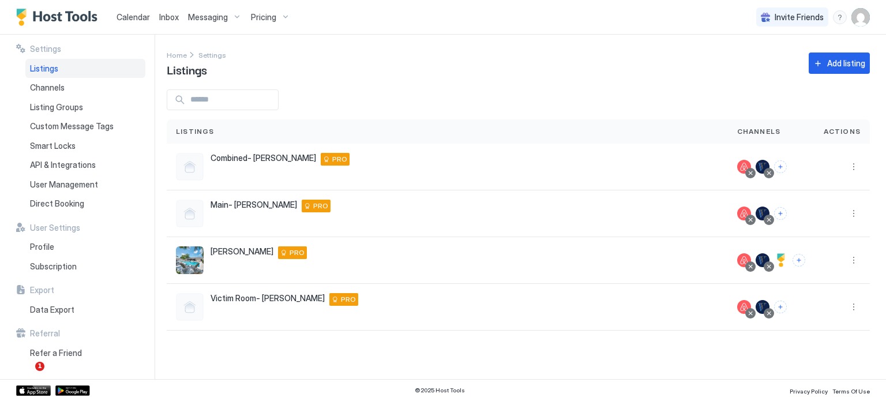
click at [863, 17] on img "User profile" at bounding box center [861, 17] width 18 height 18
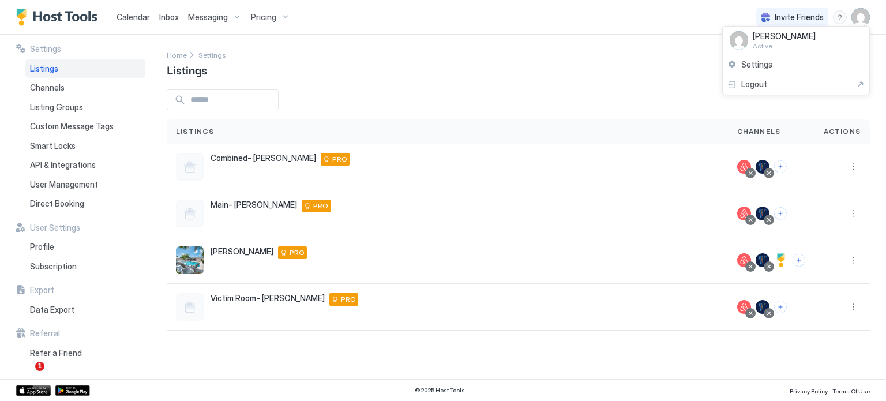
click at [746, 37] on img at bounding box center [739, 40] width 18 height 18
click at [738, 38] on img at bounding box center [739, 40] width 18 height 18
click at [760, 62] on span "Settings" at bounding box center [756, 64] width 31 height 10
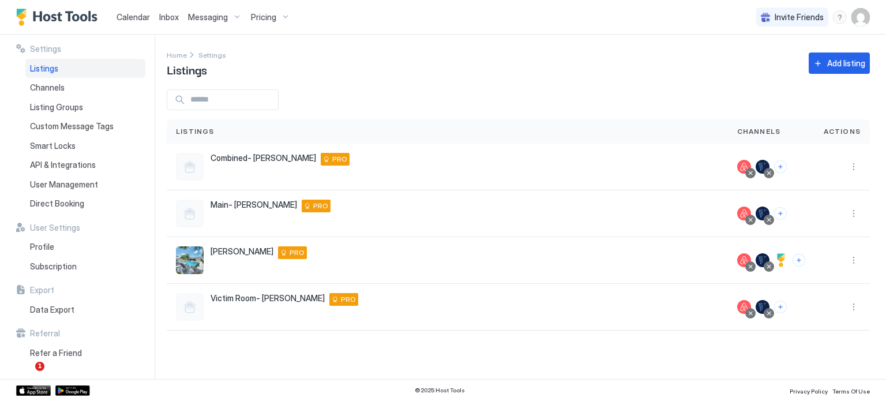
click at [73, 59] on div "Listings" at bounding box center [85, 69] width 120 height 20
click at [53, 43] on div "Settings Listings Channels Listing Groups Custom Message Tags Smart Locks API &…" at bounding box center [85, 207] width 138 height 344
click at [49, 85] on span "Channels" at bounding box center [47, 88] width 35 height 10
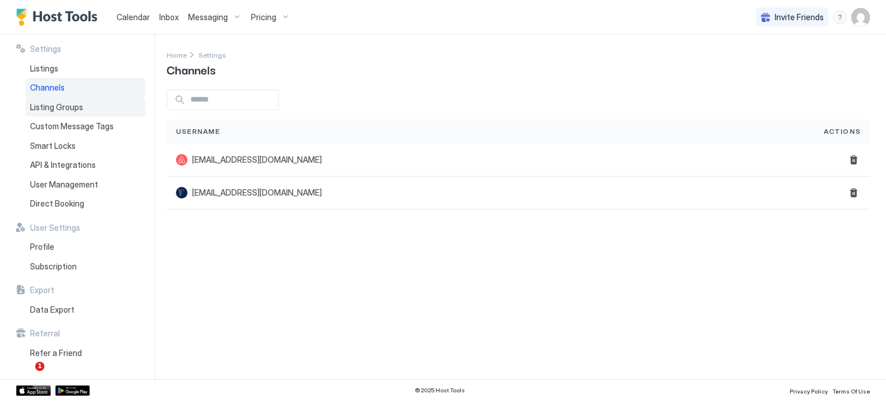
click at [61, 113] on div "Listing Groups" at bounding box center [85, 108] width 120 height 20
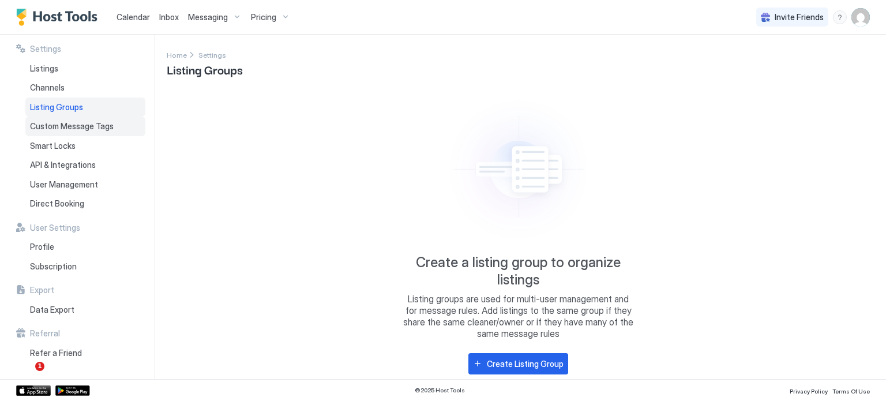
click at [61, 128] on span "Custom Message Tags" at bounding box center [72, 126] width 84 height 10
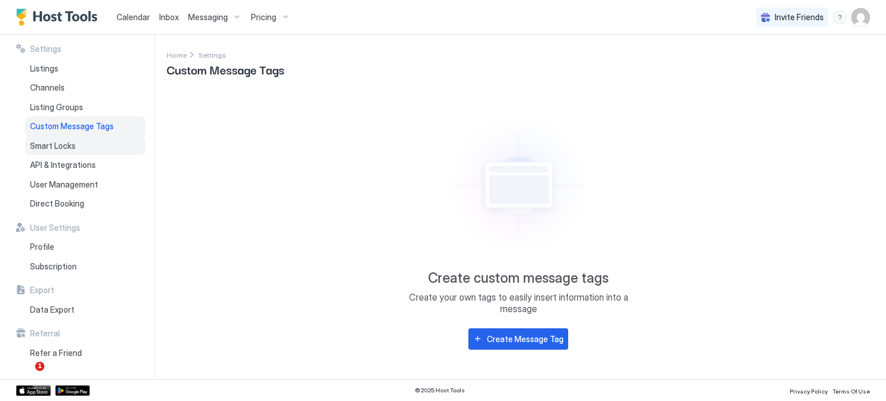
click at [72, 145] on span "Smart Locks" at bounding box center [53, 146] width 46 height 10
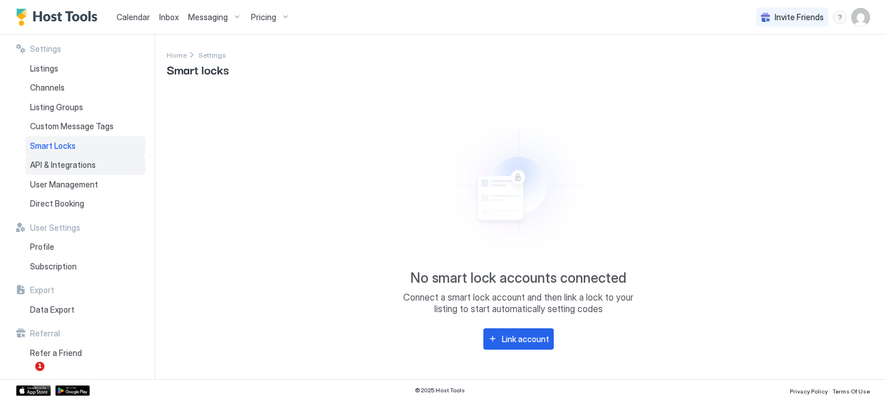
click at [65, 172] on div "API & Integrations" at bounding box center [85, 165] width 120 height 20
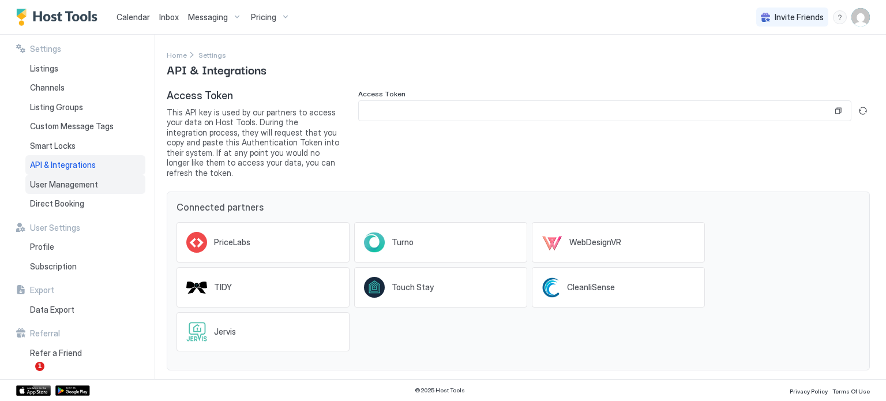
click at [55, 185] on span "User Management" at bounding box center [64, 184] width 68 height 10
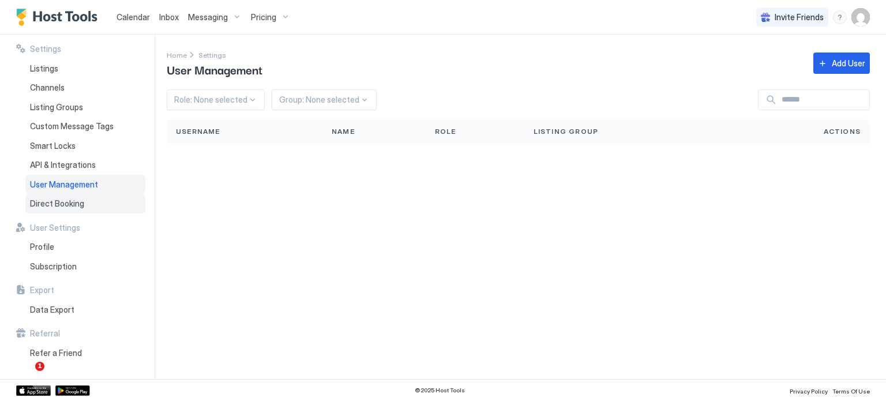
click at [55, 198] on span "Direct Booking" at bounding box center [57, 203] width 54 height 10
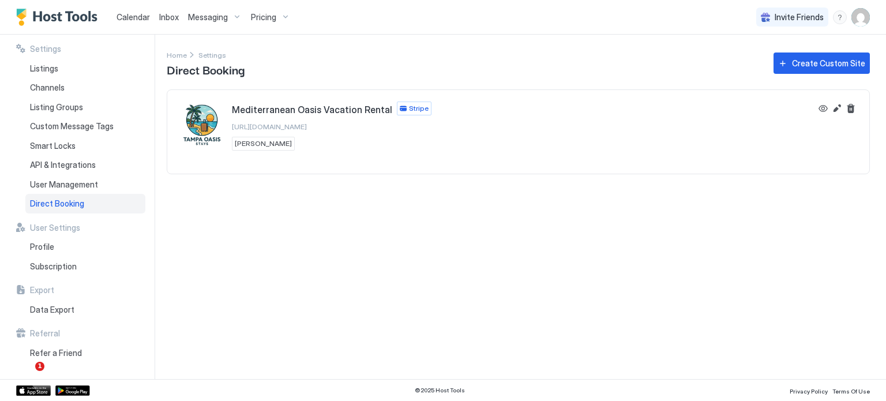
click at [197, 118] on img "Mediterranean Oasis Vacation Rental" at bounding box center [202, 125] width 46 height 46
click at [54, 269] on span "Subscription" at bounding box center [53, 266] width 47 height 10
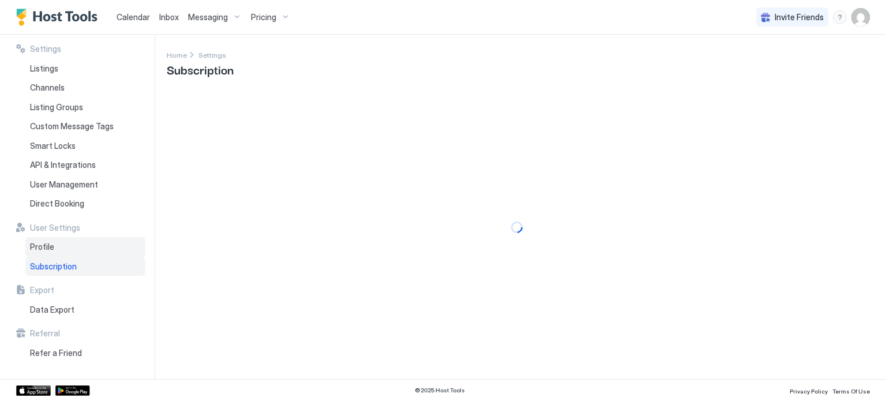
click at [53, 249] on span "Profile" at bounding box center [42, 247] width 24 height 10
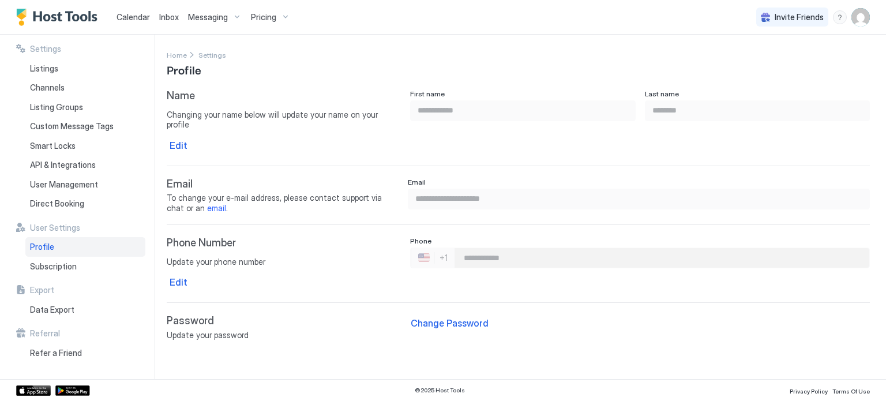
click at [53, 249] on span "Profile" at bounding box center [42, 247] width 24 height 10
click at [44, 264] on span "Subscription" at bounding box center [53, 266] width 47 height 10
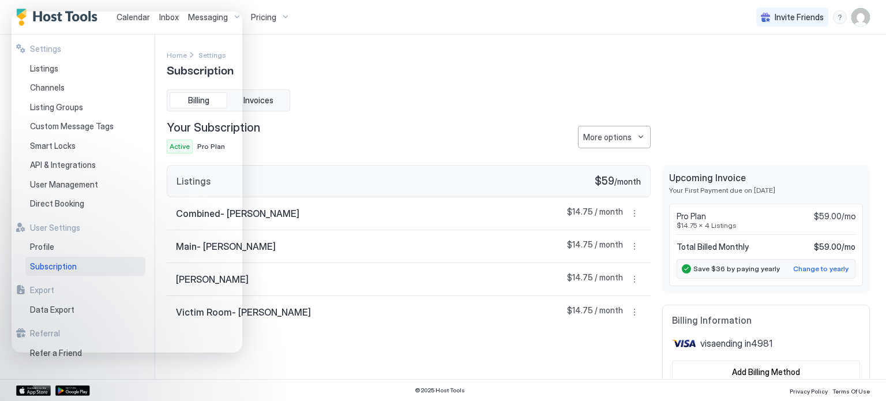
click at [864, 13] on img "User profile" at bounding box center [861, 17] width 18 height 18
click at [764, 61] on span "Settings" at bounding box center [756, 64] width 31 height 10
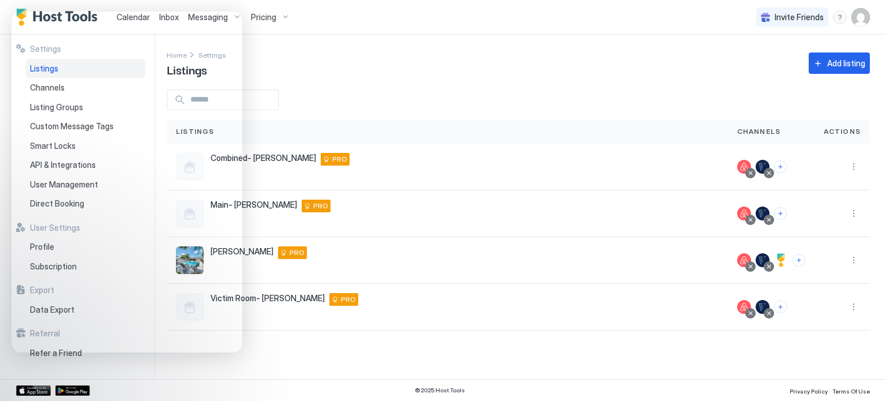
click at [376, 126] on div "Listings" at bounding box center [447, 131] width 561 height 24
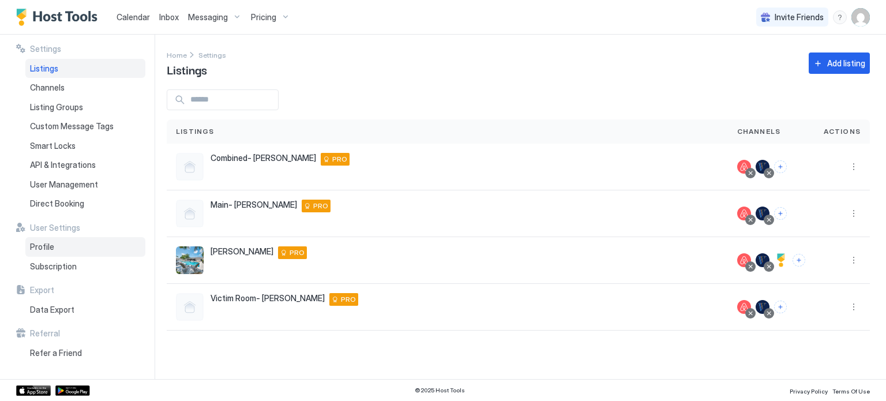
click at [48, 254] on div "Profile" at bounding box center [85, 247] width 120 height 20
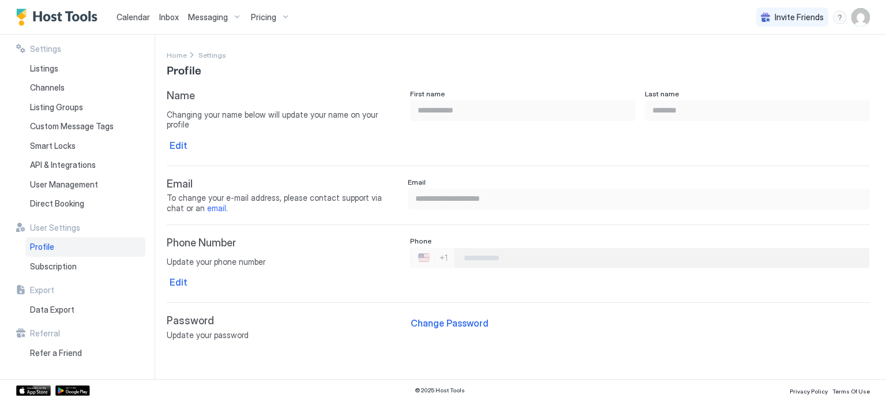
type input "**********"
click at [55, 258] on div "Subscription" at bounding box center [85, 267] width 120 height 20
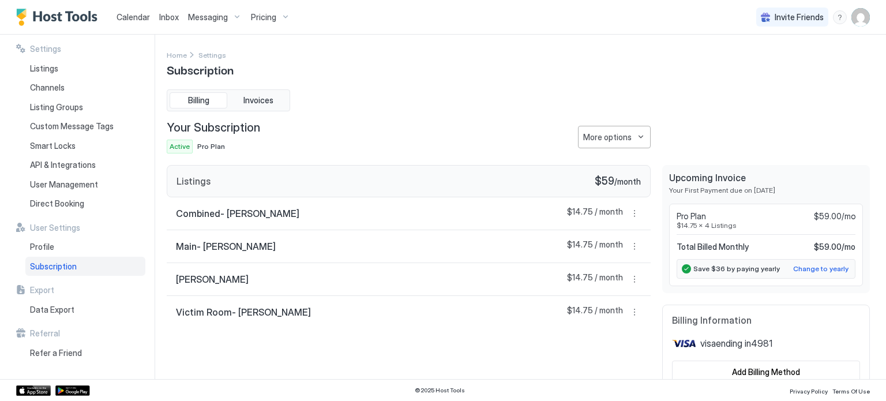
click at [556, 131] on div "Your Subscription Active Pro Plan More options" at bounding box center [409, 137] width 484 height 33
click at [587, 136] on div "More options" at bounding box center [607, 137] width 48 height 12
click at [587, 133] on div at bounding box center [443, 200] width 886 height 401
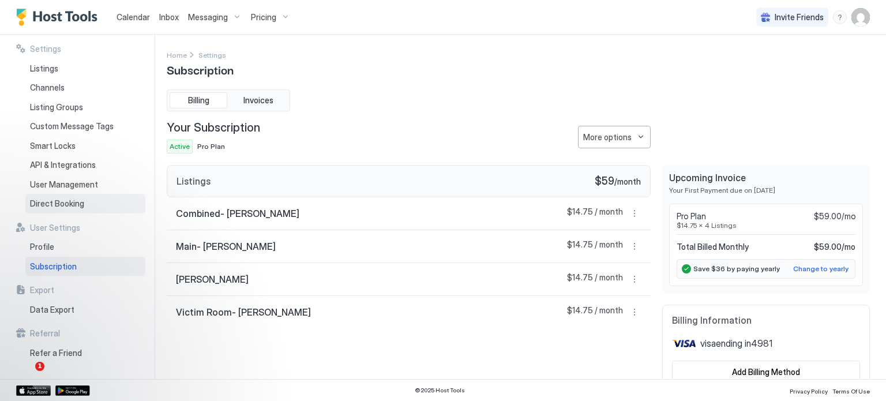
click at [59, 208] on span "Direct Booking" at bounding box center [57, 203] width 54 height 10
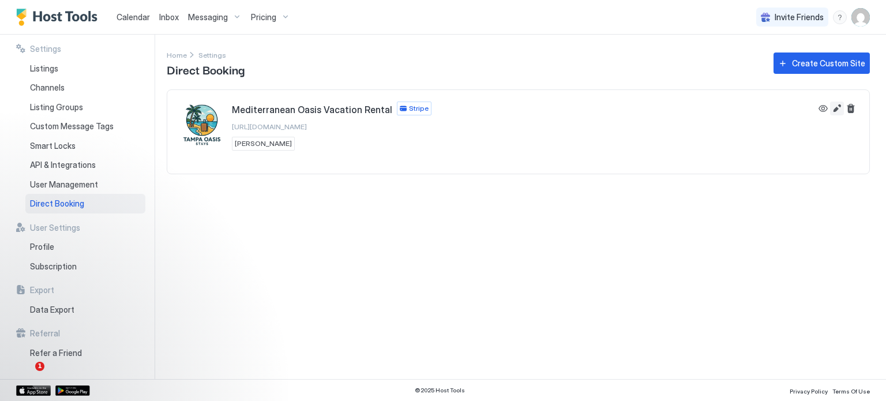
click at [833, 111] on button "Edit" at bounding box center [837, 109] width 14 height 14
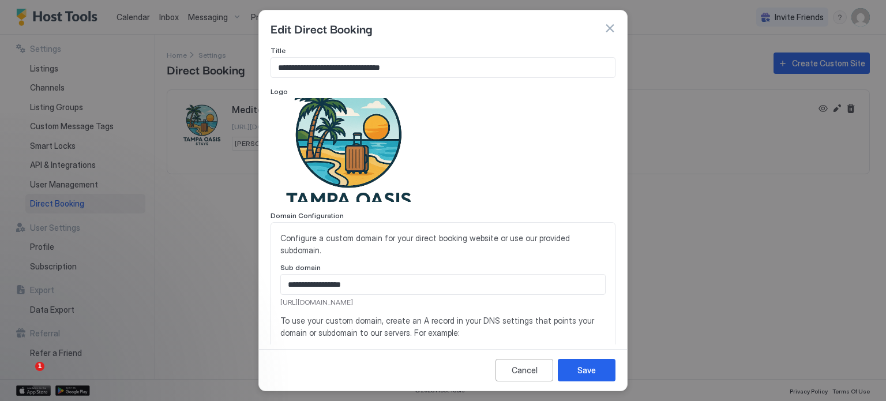
click at [194, 148] on div at bounding box center [443, 200] width 886 height 401
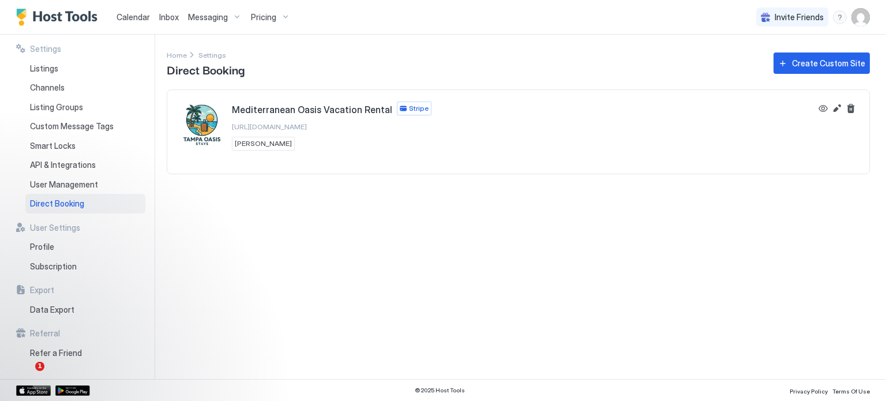
click at [307, 122] on span "[URL][DOMAIN_NAME]" at bounding box center [269, 126] width 75 height 9
click at [835, 110] on button "Edit" at bounding box center [837, 109] width 14 height 14
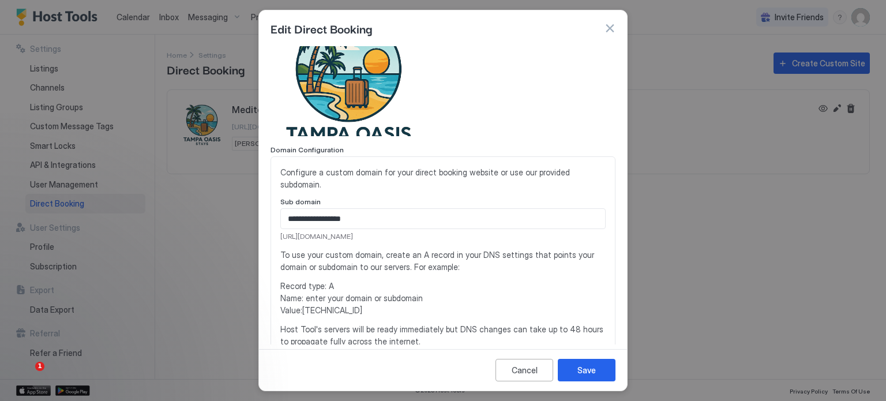
scroll to position [58, 0]
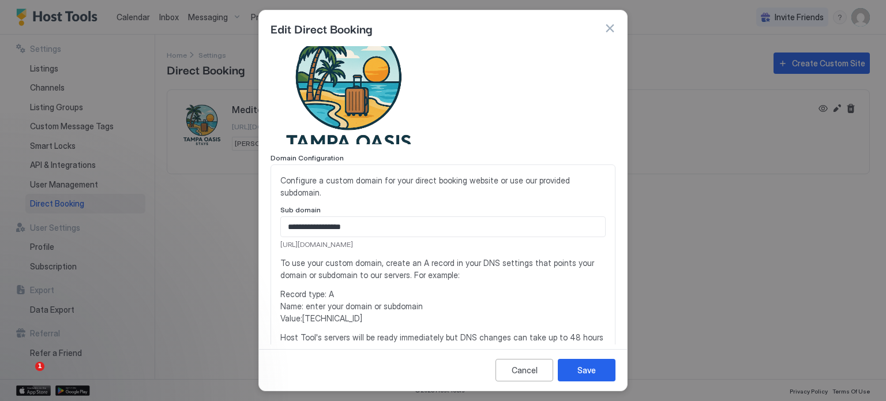
drag, startPoint x: 429, startPoint y: 241, endPoint x: 280, endPoint y: 247, distance: 149.0
click at [280, 247] on span "[URL][DOMAIN_NAME]" at bounding box center [442, 244] width 325 height 10
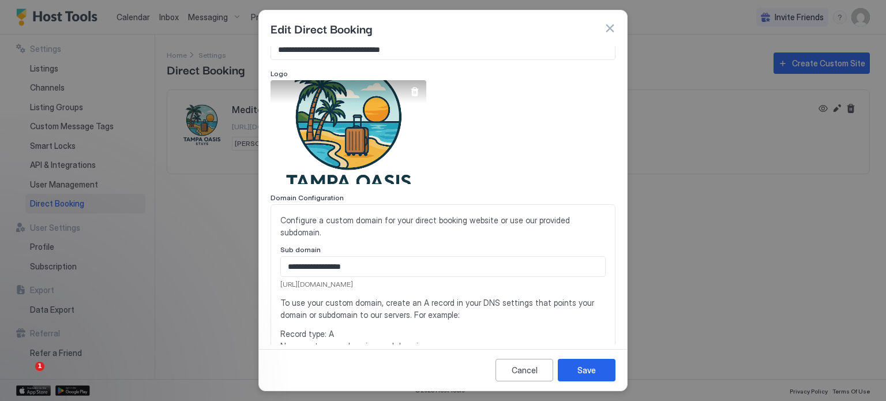
scroll to position [0, 0]
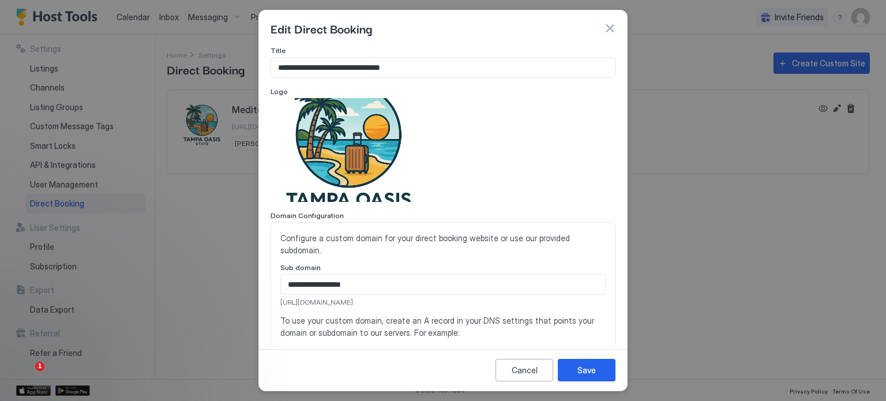
click at [609, 29] on button "button" at bounding box center [610, 29] width 12 height 12
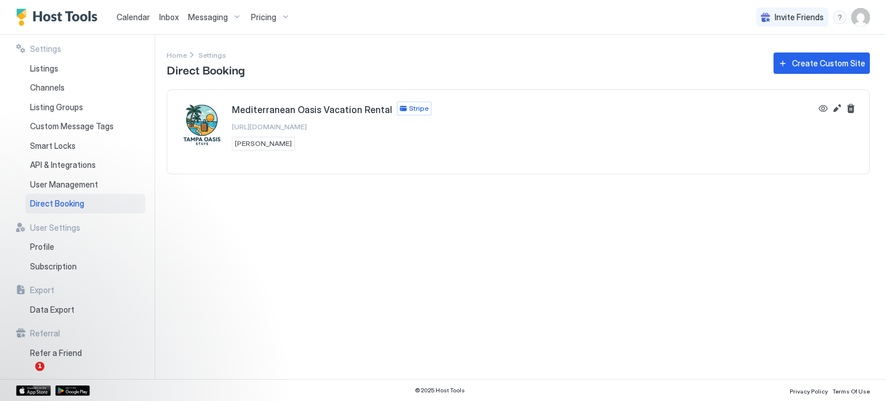
click at [856, 16] on img "User profile" at bounding box center [861, 17] width 18 height 18
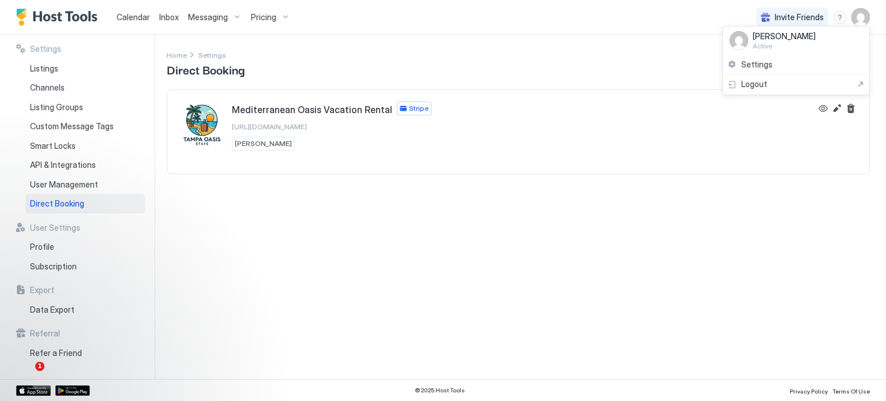
click at [733, 39] on img at bounding box center [739, 40] width 18 height 18
click at [39, 249] on div at bounding box center [443, 200] width 886 height 401
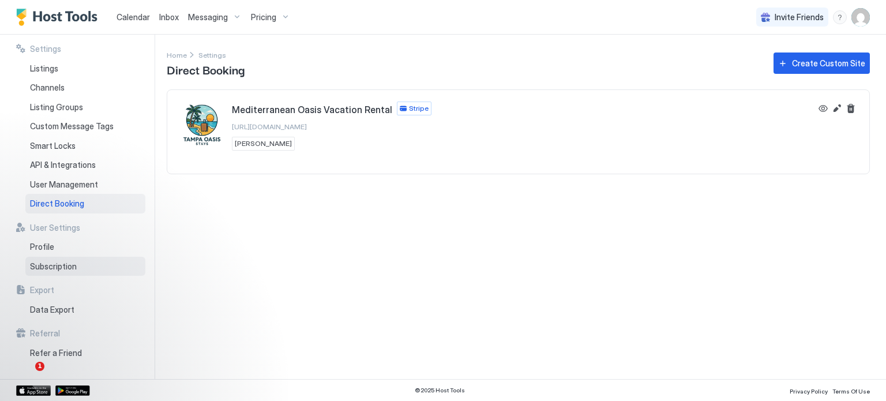
click at [42, 263] on span "Subscription" at bounding box center [53, 266] width 47 height 10
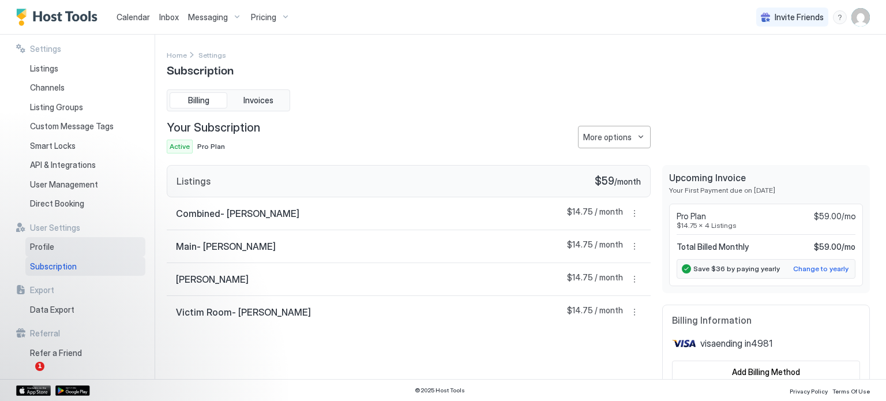
click at [43, 243] on span "Profile" at bounding box center [42, 247] width 24 height 10
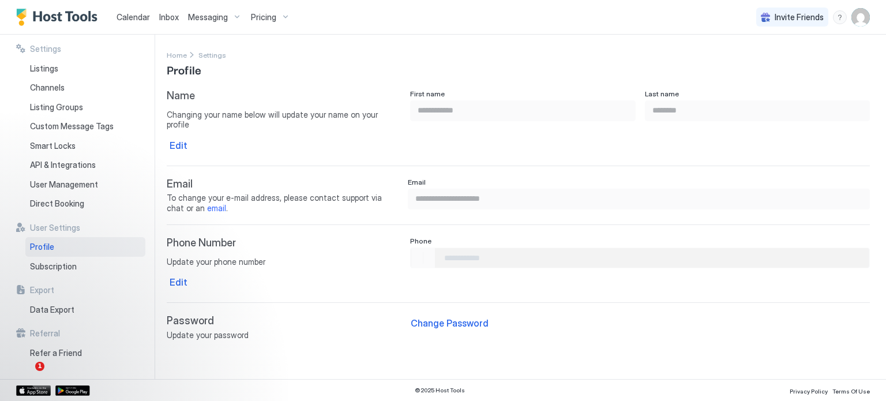
type input "**********"
click at [180, 138] on div "Edit" at bounding box center [179, 145] width 18 height 14
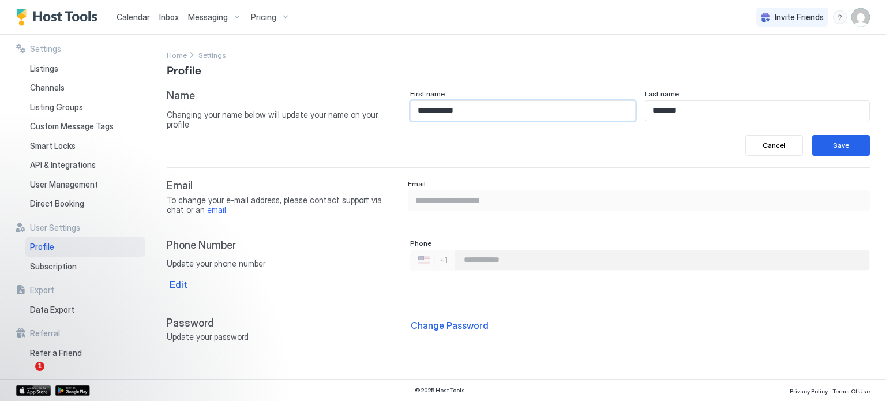
drag, startPoint x: 506, startPoint y: 113, endPoint x: 230, endPoint y: 136, distance: 276.7
click at [230, 136] on div "**********" at bounding box center [518, 122] width 703 height 66
type input "****"
click at [843, 141] on div "Save" at bounding box center [841, 145] width 16 height 10
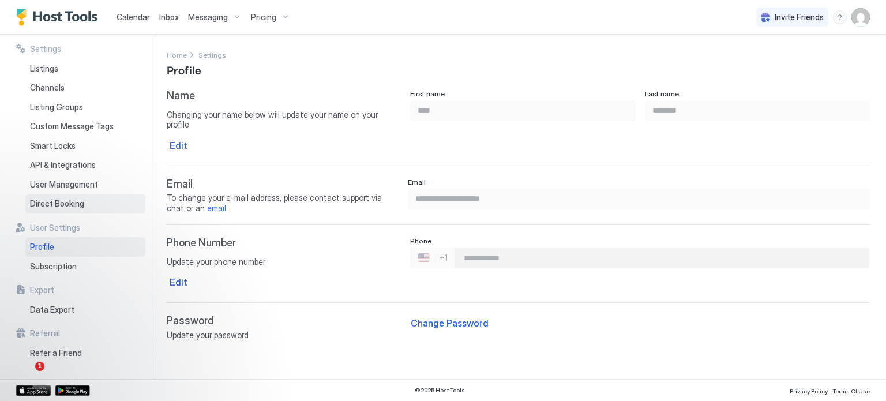
click at [78, 204] on span "Direct Booking" at bounding box center [57, 203] width 54 height 10
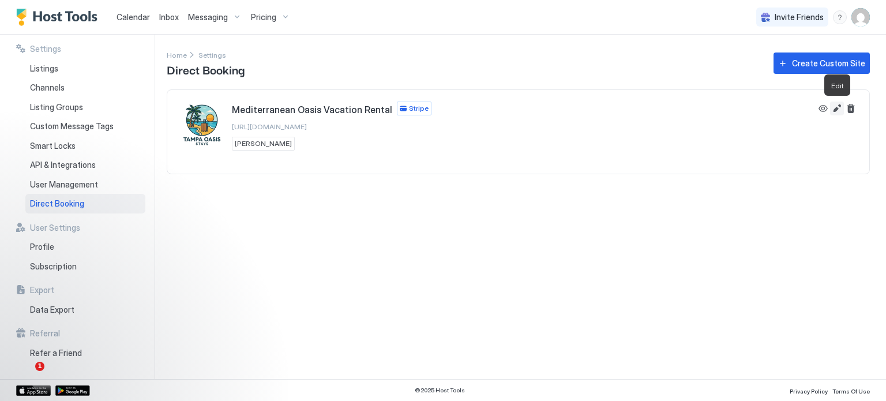
click at [840, 106] on button "Edit" at bounding box center [837, 109] width 14 height 14
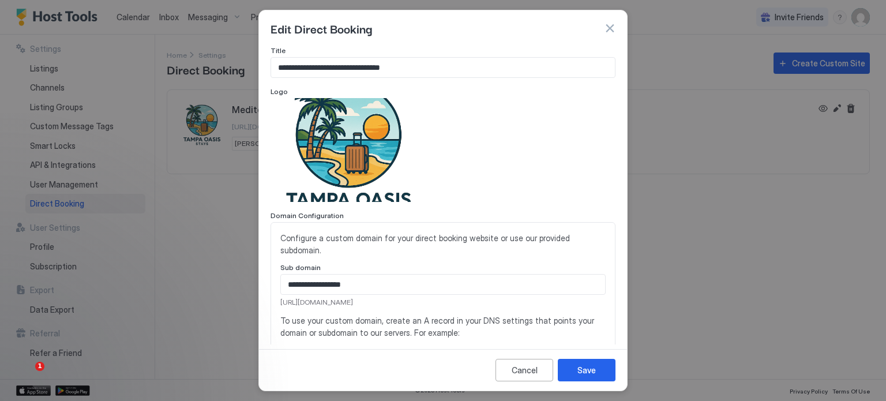
scroll to position [173, 0]
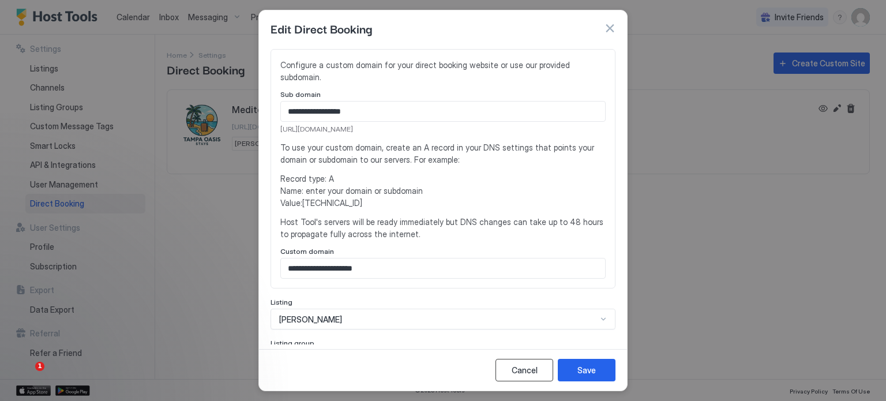
click at [520, 370] on div "Cancel" at bounding box center [525, 370] width 26 height 12
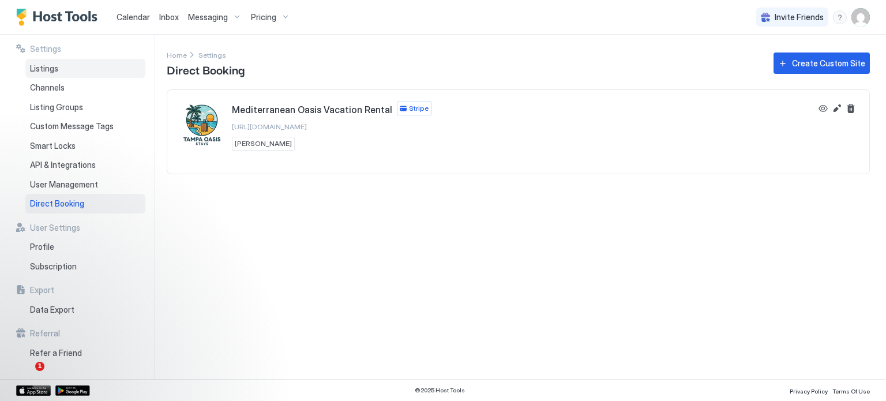
click at [76, 68] on div "Listings" at bounding box center [85, 69] width 120 height 20
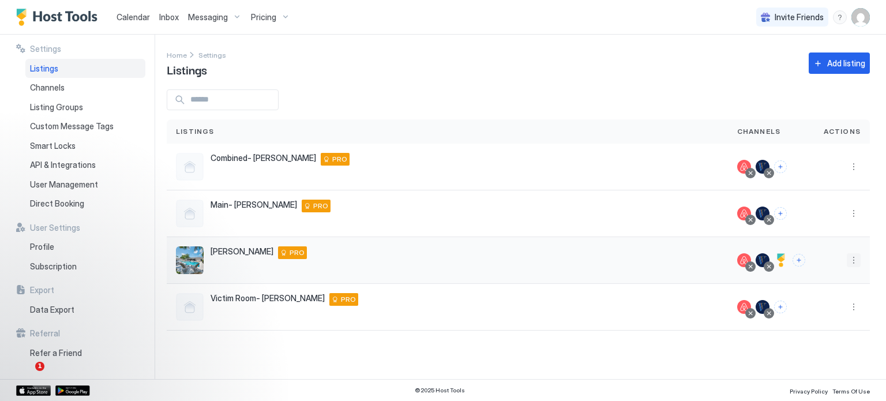
click at [856, 260] on button "More options" at bounding box center [854, 260] width 14 height 14
click at [820, 312] on span "Listing Settings" at bounding box center [827, 313] width 51 height 9
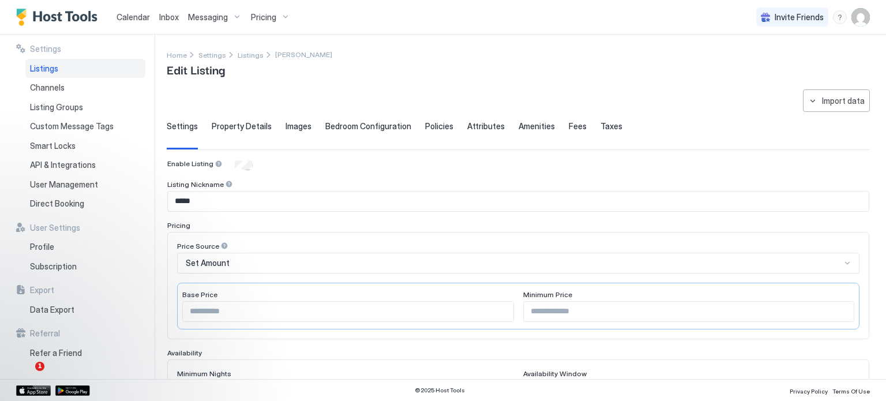
click at [251, 121] on span "Property Details" at bounding box center [242, 126] width 60 height 10
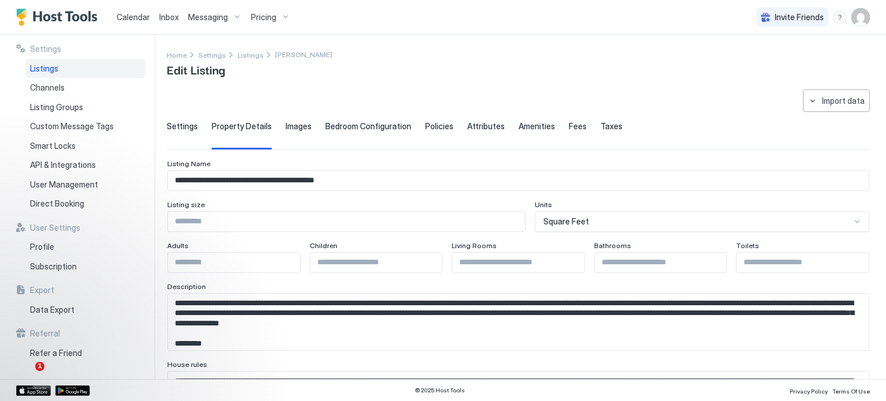
click at [768, 302] on textarea "Input Field" at bounding box center [514, 322] width 692 height 57
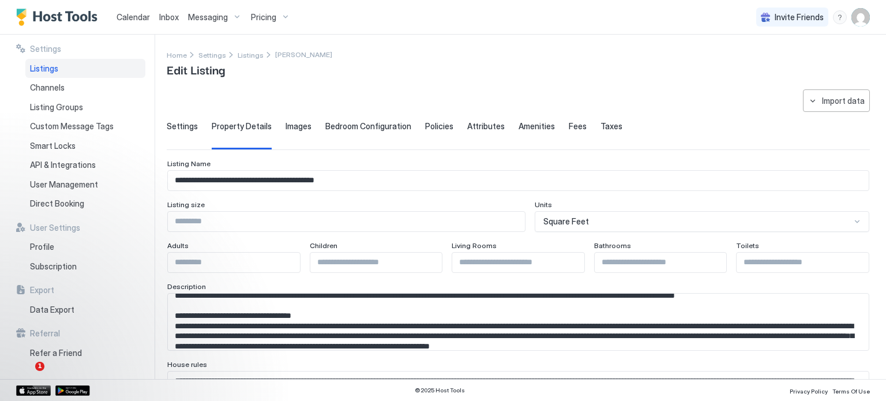
scroll to position [55, 0]
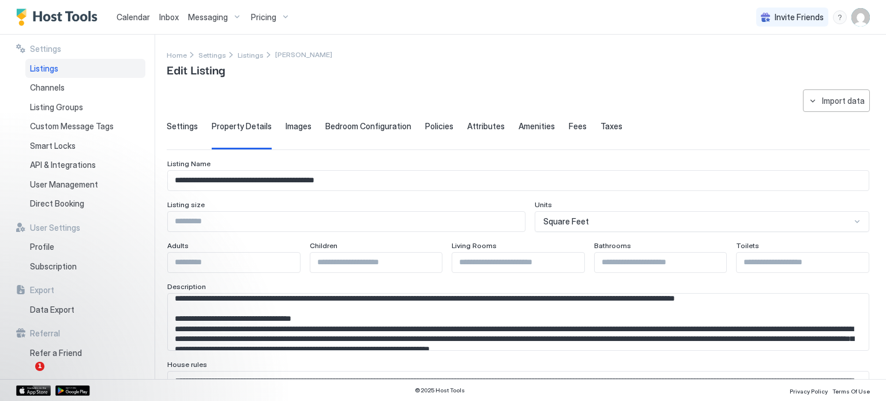
click at [530, 299] on textarea "Input Field" at bounding box center [514, 322] width 692 height 57
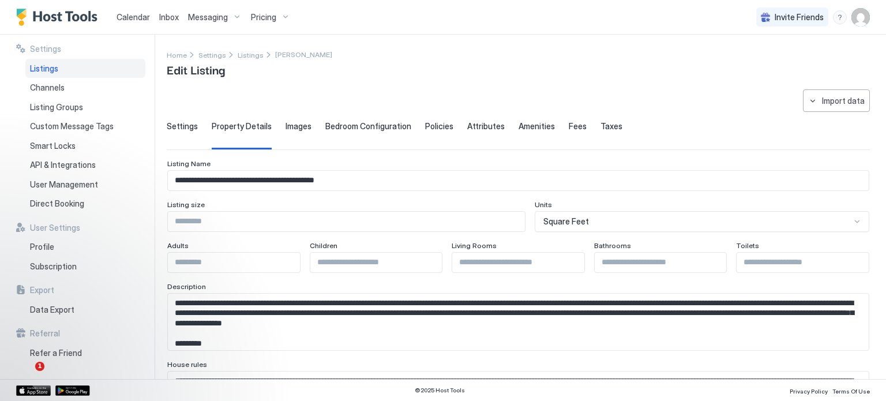
scroll to position [62, 0]
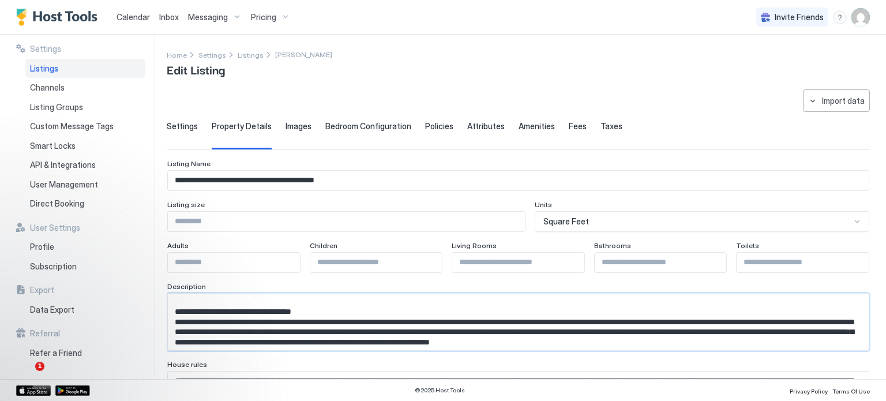
drag, startPoint x: 362, startPoint y: 321, endPoint x: 353, endPoint y: 322, distance: 9.2
click at [353, 322] on textarea "Input Field" at bounding box center [514, 322] width 692 height 57
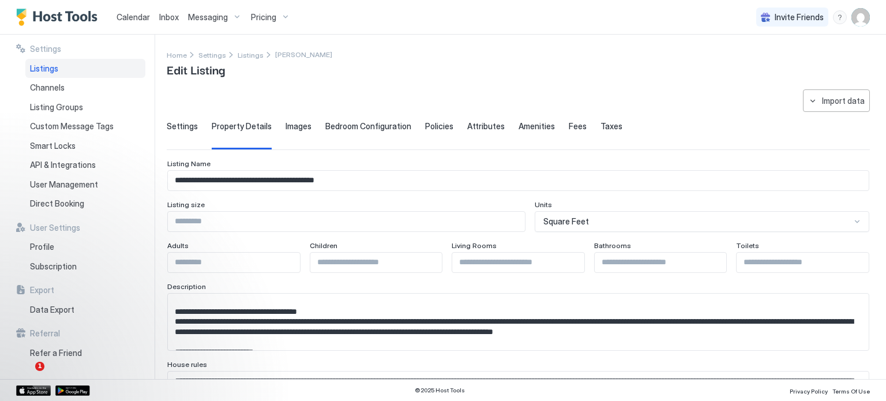
click at [672, 320] on textarea "Input Field" at bounding box center [514, 322] width 692 height 57
type textarea "**********"
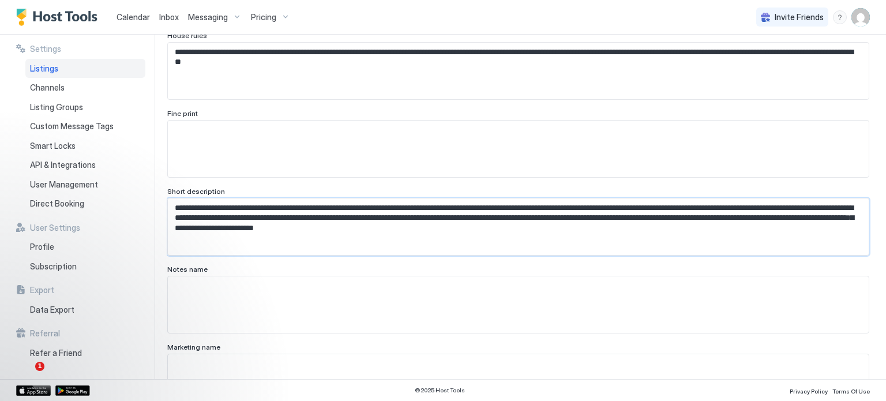
click at [805, 209] on textarea "**********" at bounding box center [514, 226] width 692 height 57
type textarea "**********"
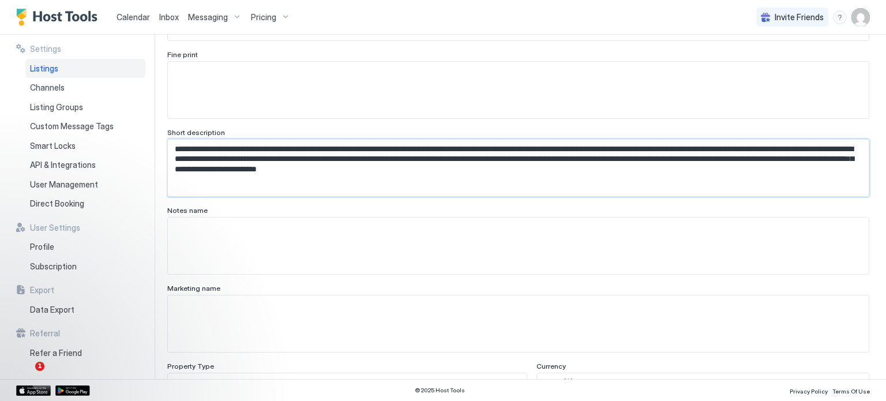
scroll to position [387, 0]
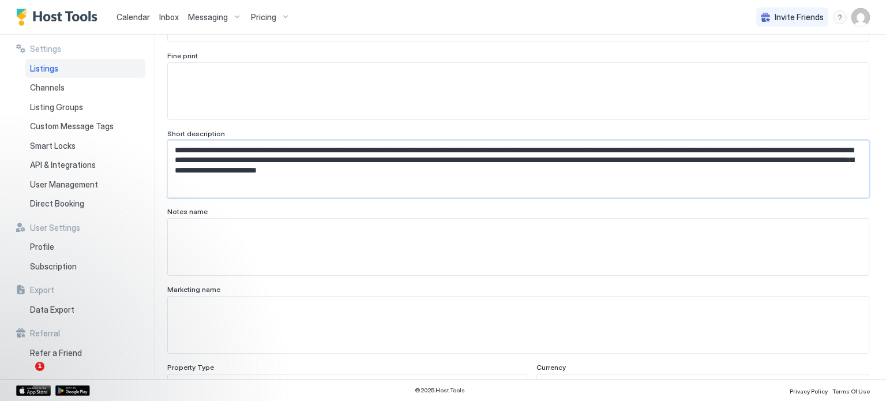
click at [588, 190] on textarea "**********" at bounding box center [514, 169] width 692 height 57
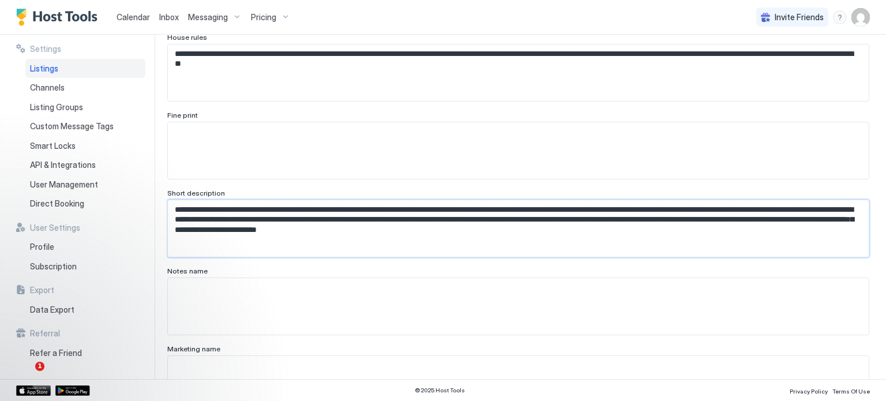
scroll to position [0, 0]
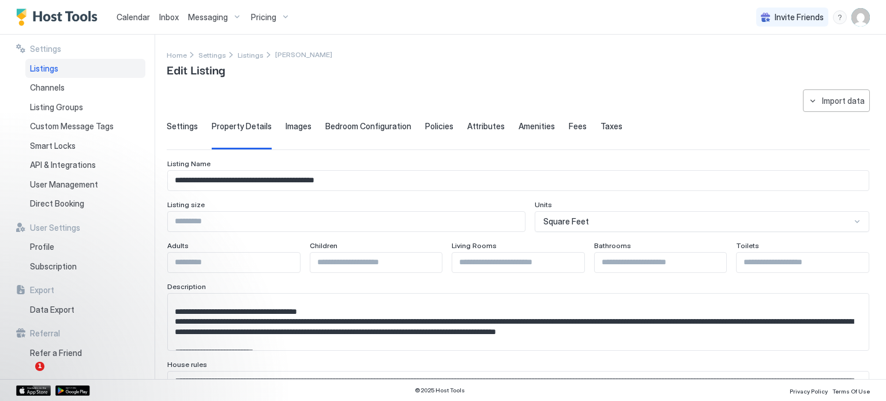
drag, startPoint x: 584, startPoint y: 182, endPoint x: 330, endPoint y: 241, distance: 261.1
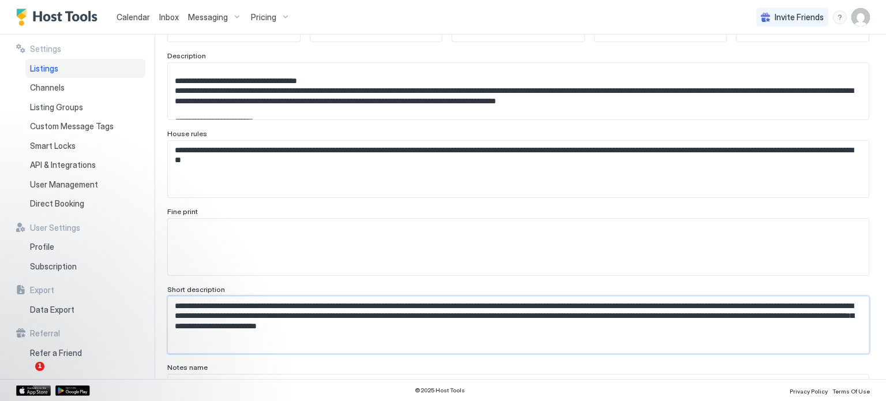
click at [323, 299] on textarea "**********" at bounding box center [514, 325] width 692 height 57
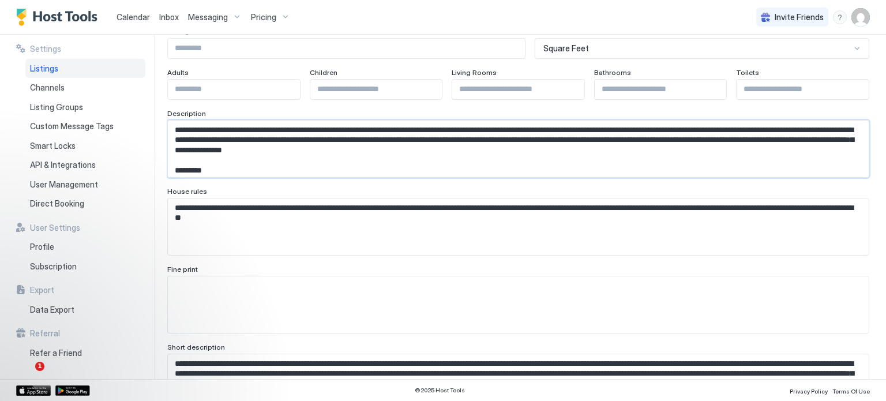
scroll to position [0, 0]
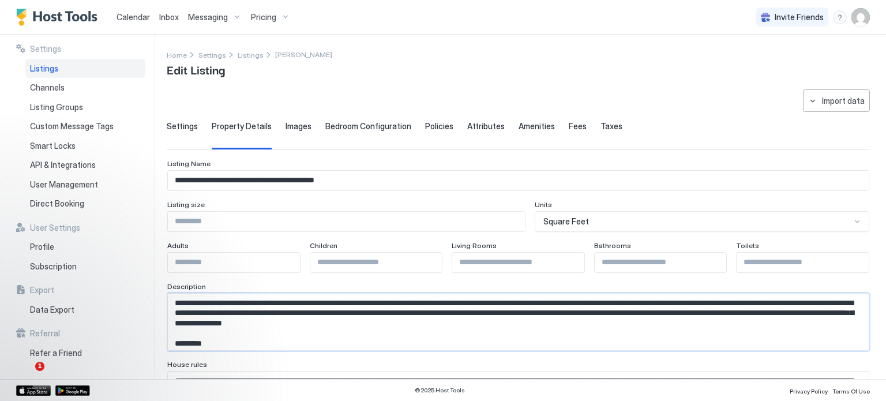
drag, startPoint x: 413, startPoint y: 166, endPoint x: 172, endPoint y: 282, distance: 266.8
click at [172, 282] on div "Description" at bounding box center [518, 316] width 702 height 69
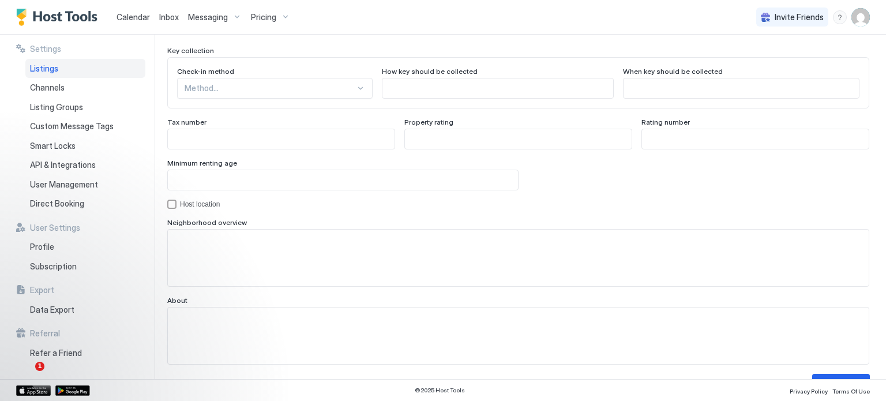
scroll to position [1097, 0]
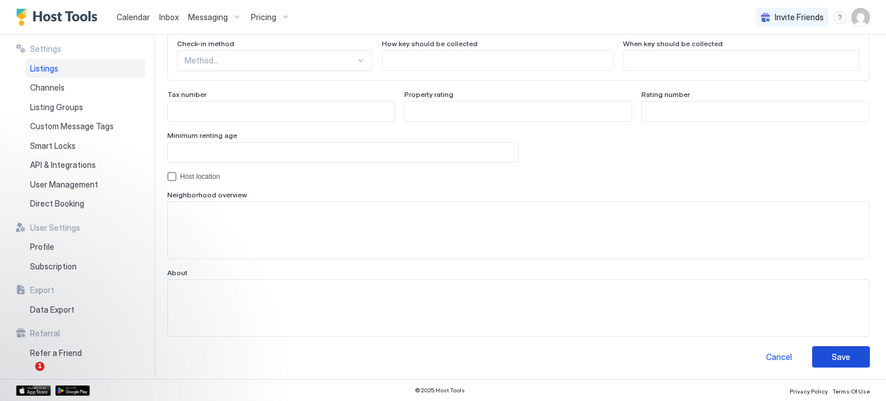
click at [835, 362] on button "Save" at bounding box center [841, 356] width 58 height 21
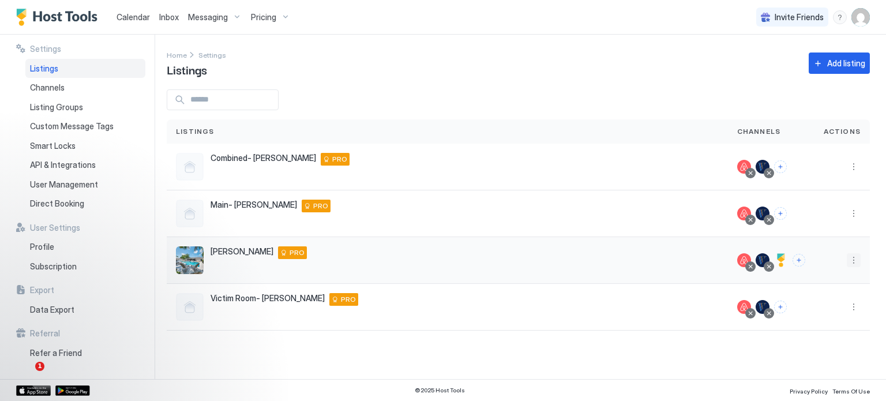
click at [852, 258] on button "More options" at bounding box center [854, 260] width 14 height 14
click at [809, 316] on span "Listing Settings" at bounding box center [827, 313] width 51 height 9
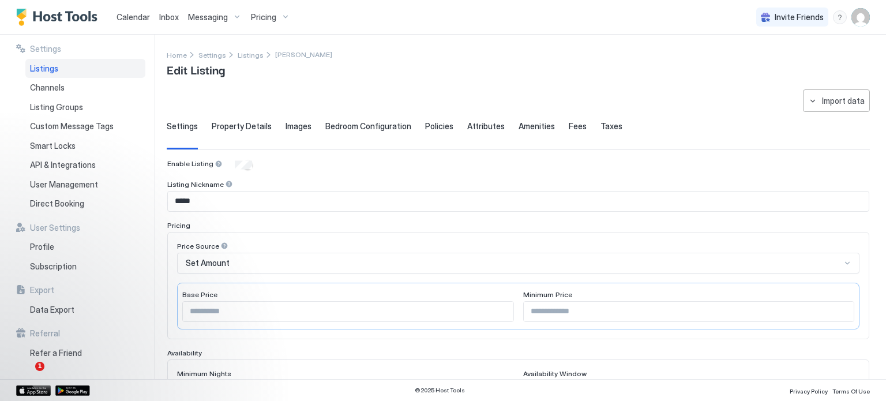
type textarea "**********"
click at [226, 132] on div "Property Details" at bounding box center [242, 135] width 60 height 28
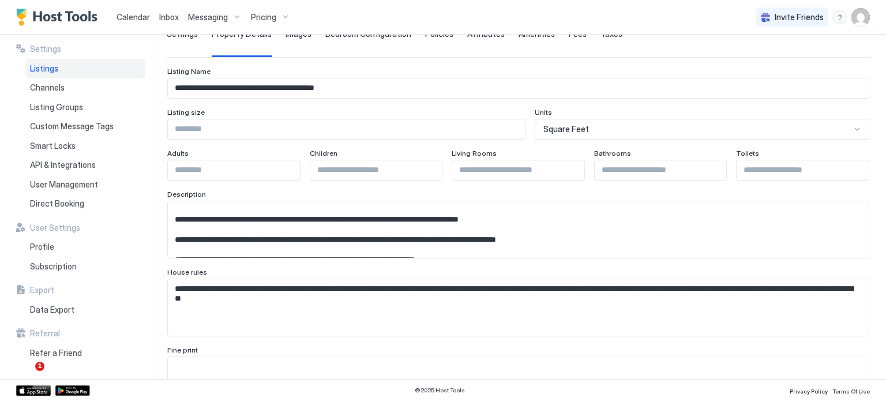
scroll to position [173, 0]
